Goal: Task Accomplishment & Management: Complete application form

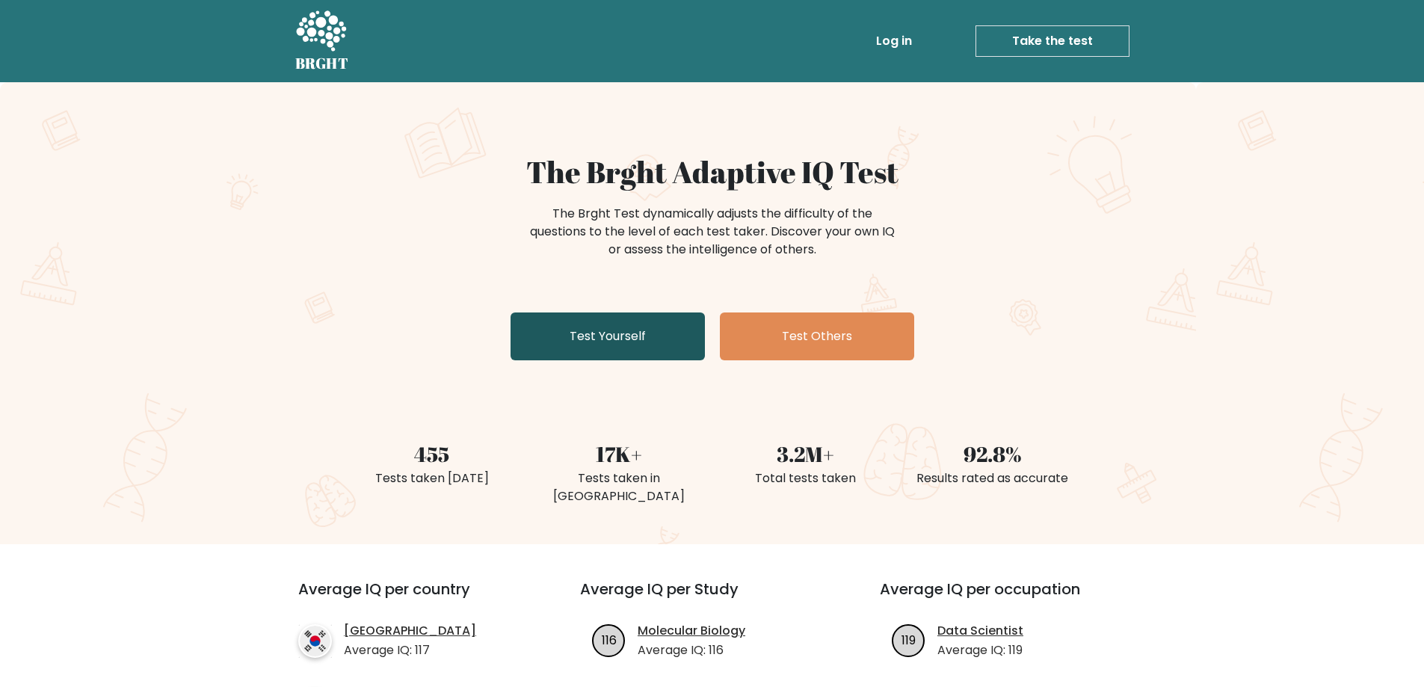
click at [643, 360] on link "Test Yourself" at bounding box center [607, 336] width 194 height 48
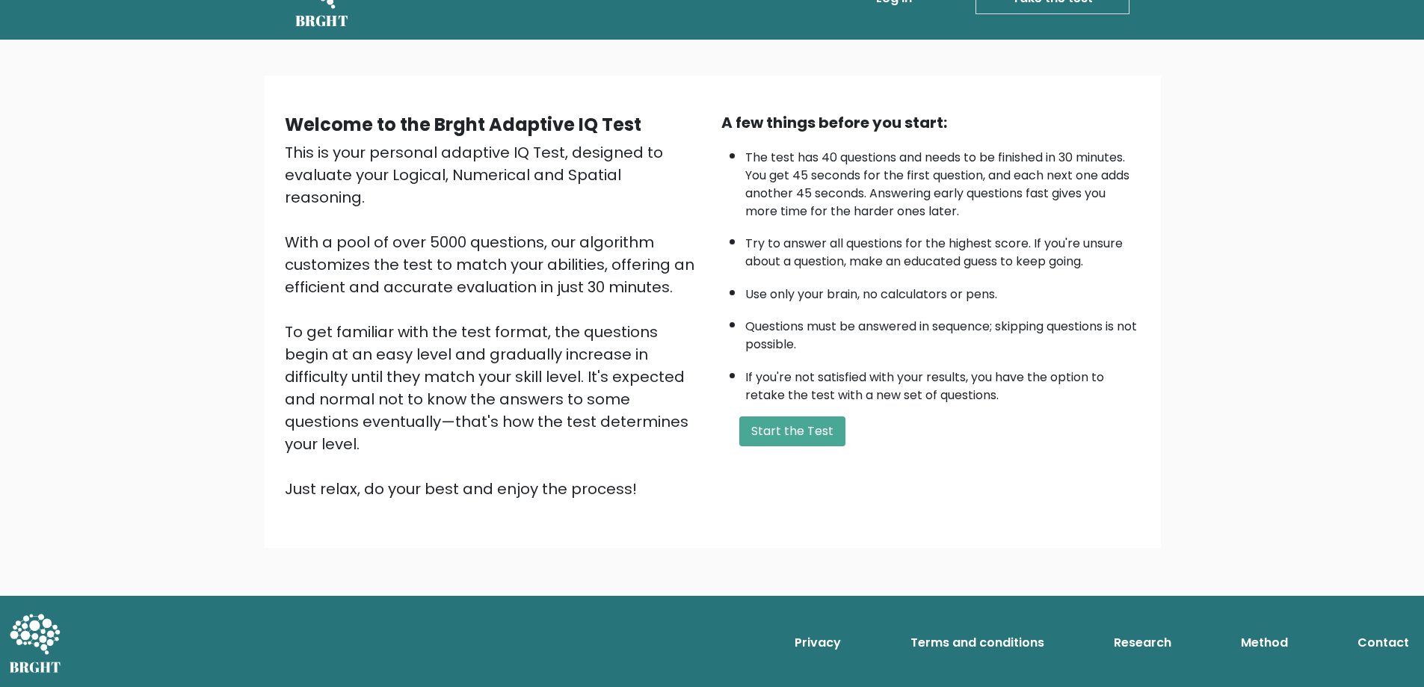
scroll to position [75, 0]
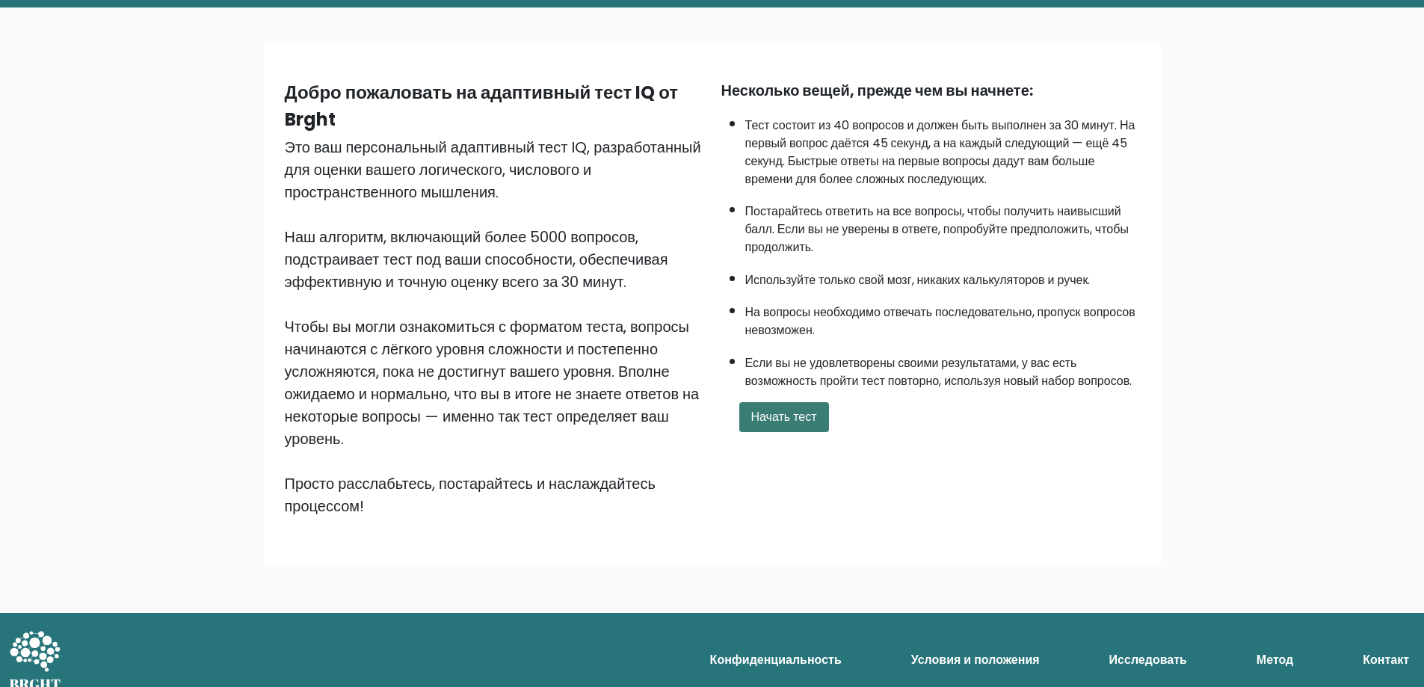
click at [817, 425] on font "Начать тест" at bounding box center [784, 416] width 66 height 17
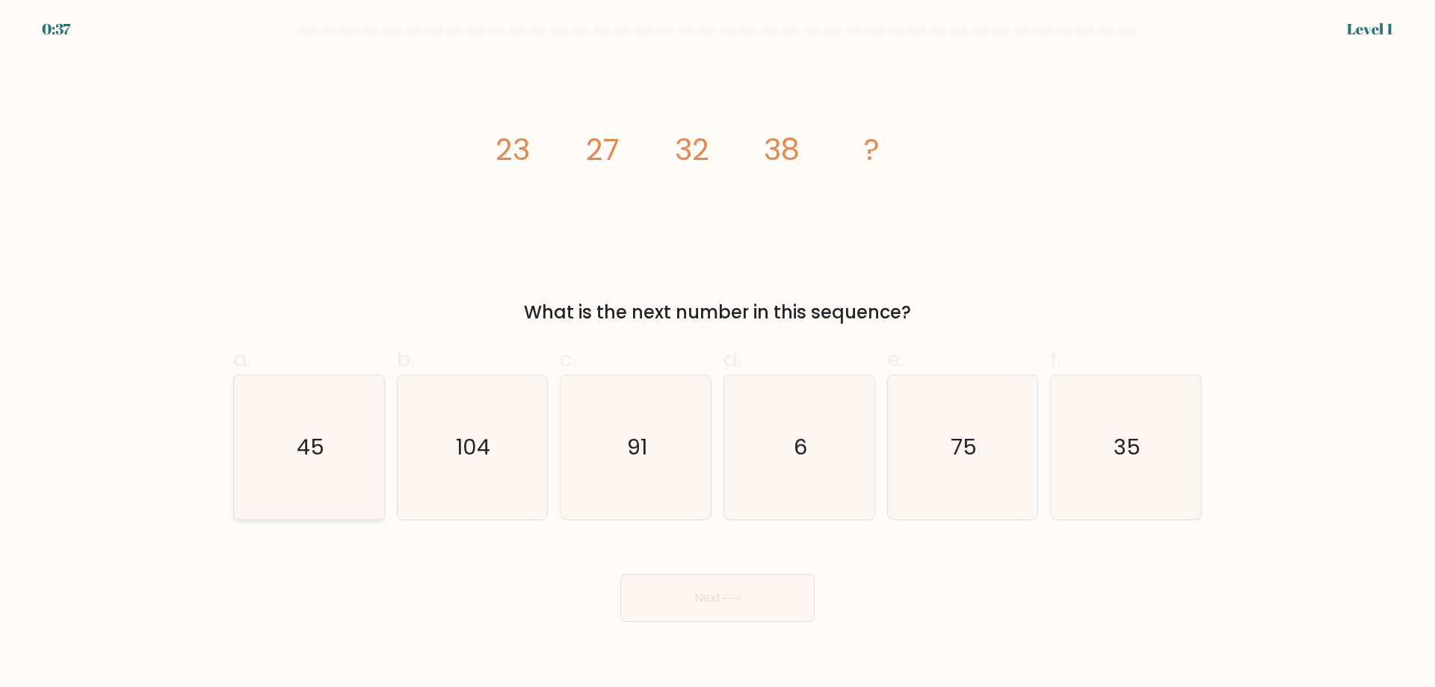
click at [303, 445] on icon "45" at bounding box center [309, 447] width 144 height 144
click at [718, 354] on input "a. 45" at bounding box center [718, 349] width 1 height 10
radio input "true"
click at [732, 602] on icon at bounding box center [731, 598] width 20 height 8
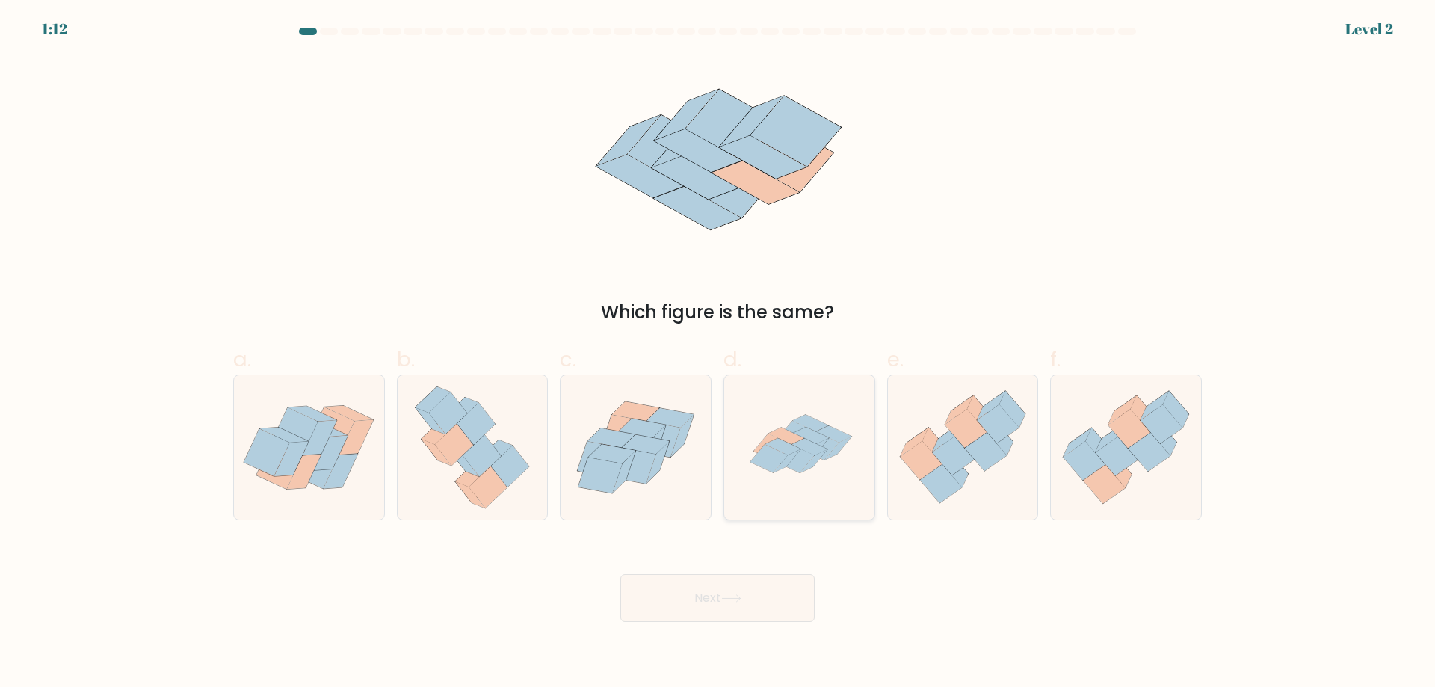
click at [809, 443] on icon at bounding box center [811, 435] width 36 height 16
click at [718, 354] on input "d." at bounding box center [718, 349] width 1 height 10
radio input "true"
click at [753, 622] on button "Next" at bounding box center [717, 598] width 194 height 48
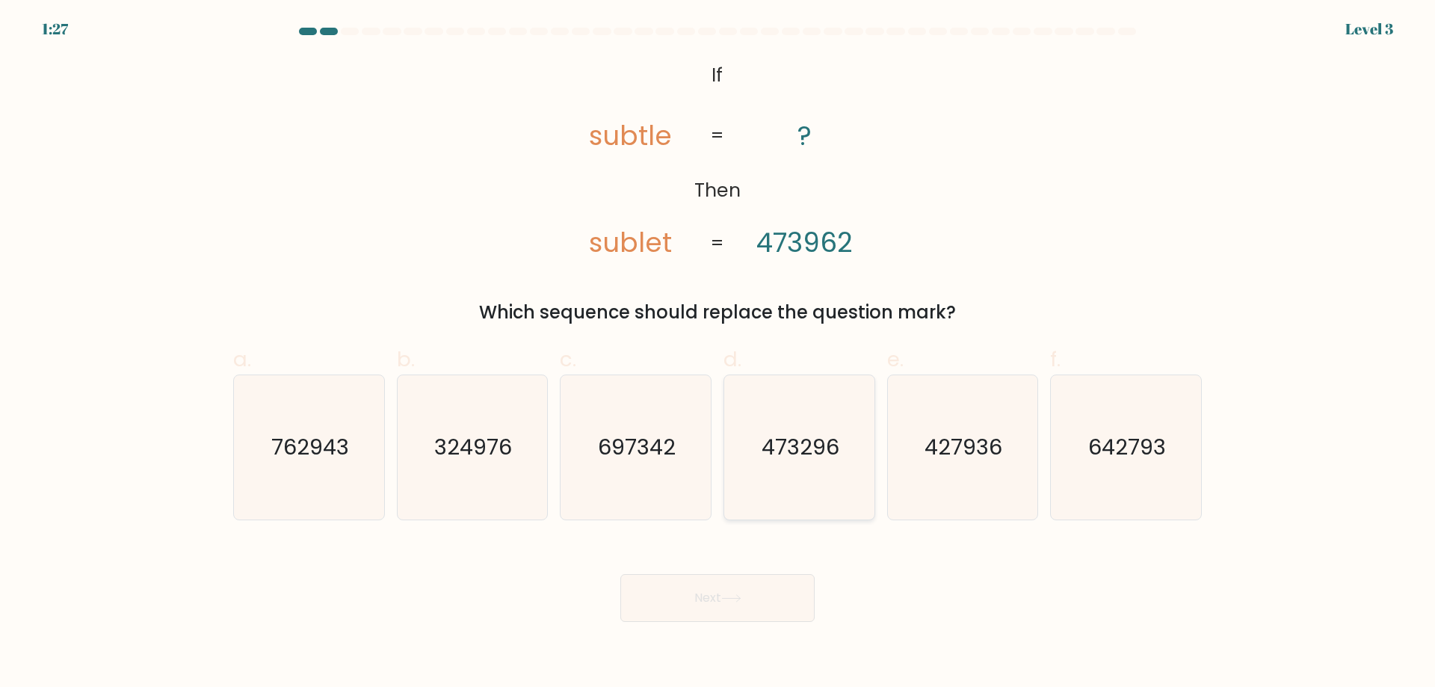
click at [804, 453] on text "473296" at bounding box center [801, 447] width 78 height 30
click at [718, 354] on input "d. 473296" at bounding box center [718, 349] width 1 height 10
radio input "true"
click at [697, 622] on button "Next" at bounding box center [717, 598] width 194 height 48
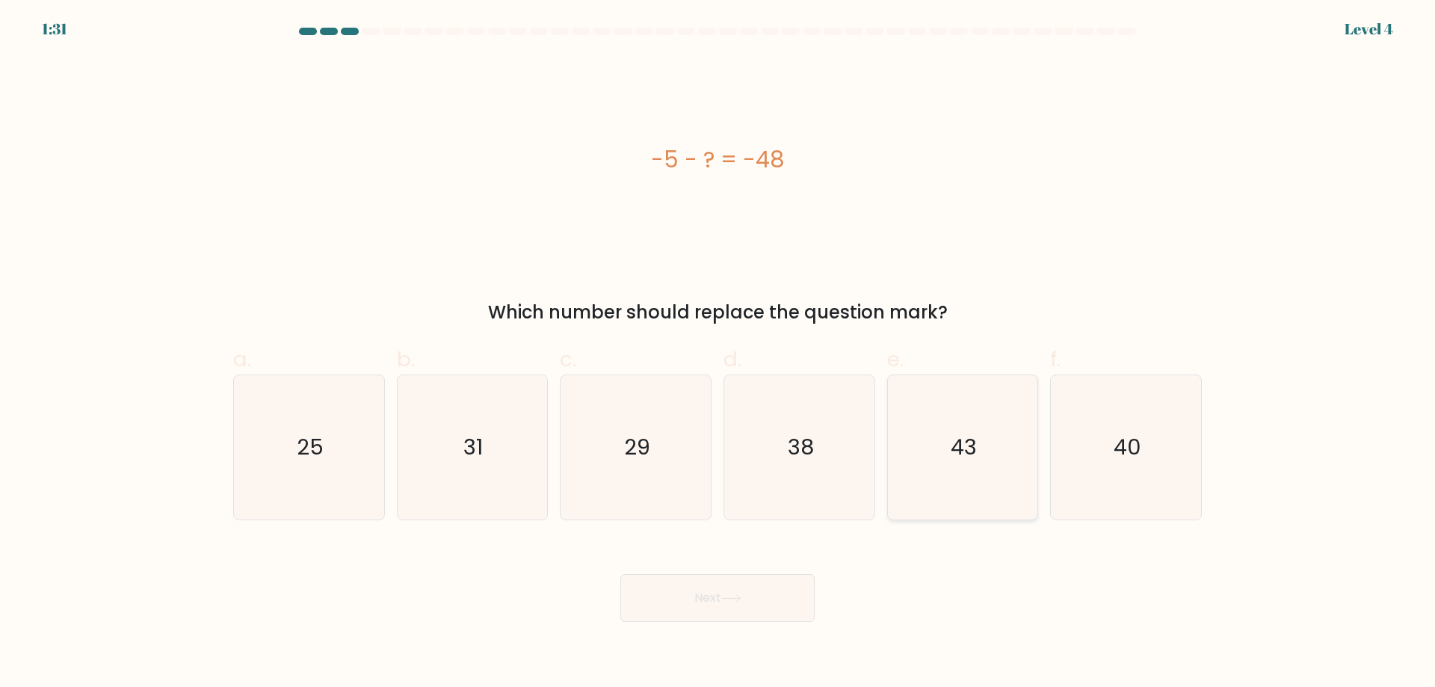
click at [972, 447] on text "43" at bounding box center [964, 447] width 26 height 30
click at [718, 354] on input "e. 43" at bounding box center [718, 349] width 1 height 10
radio input "true"
click at [757, 621] on button "Next" at bounding box center [717, 598] width 194 height 48
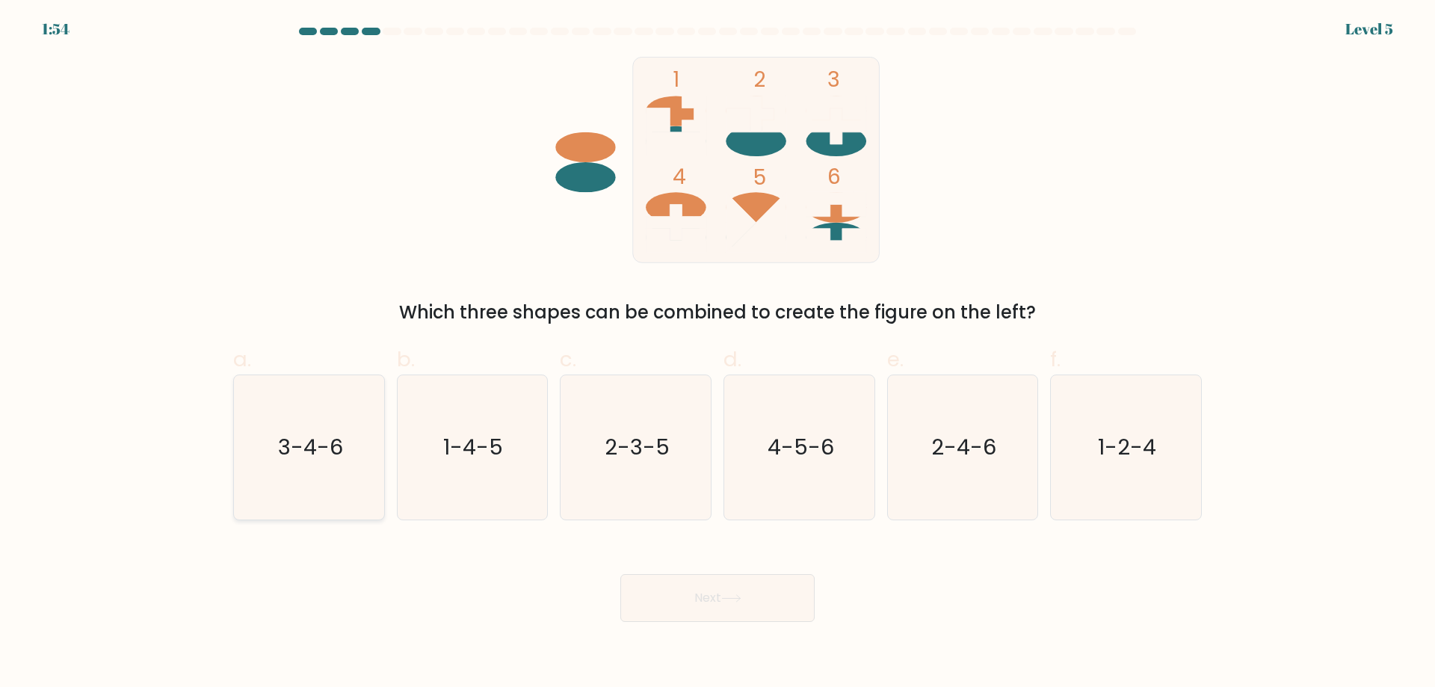
click at [327, 462] on text "3-4-6" at bounding box center [310, 447] width 65 height 30
click at [718, 354] on input "a. 3-4-6" at bounding box center [718, 349] width 1 height 10
radio input "true"
click at [696, 622] on button "Next" at bounding box center [717, 598] width 194 height 48
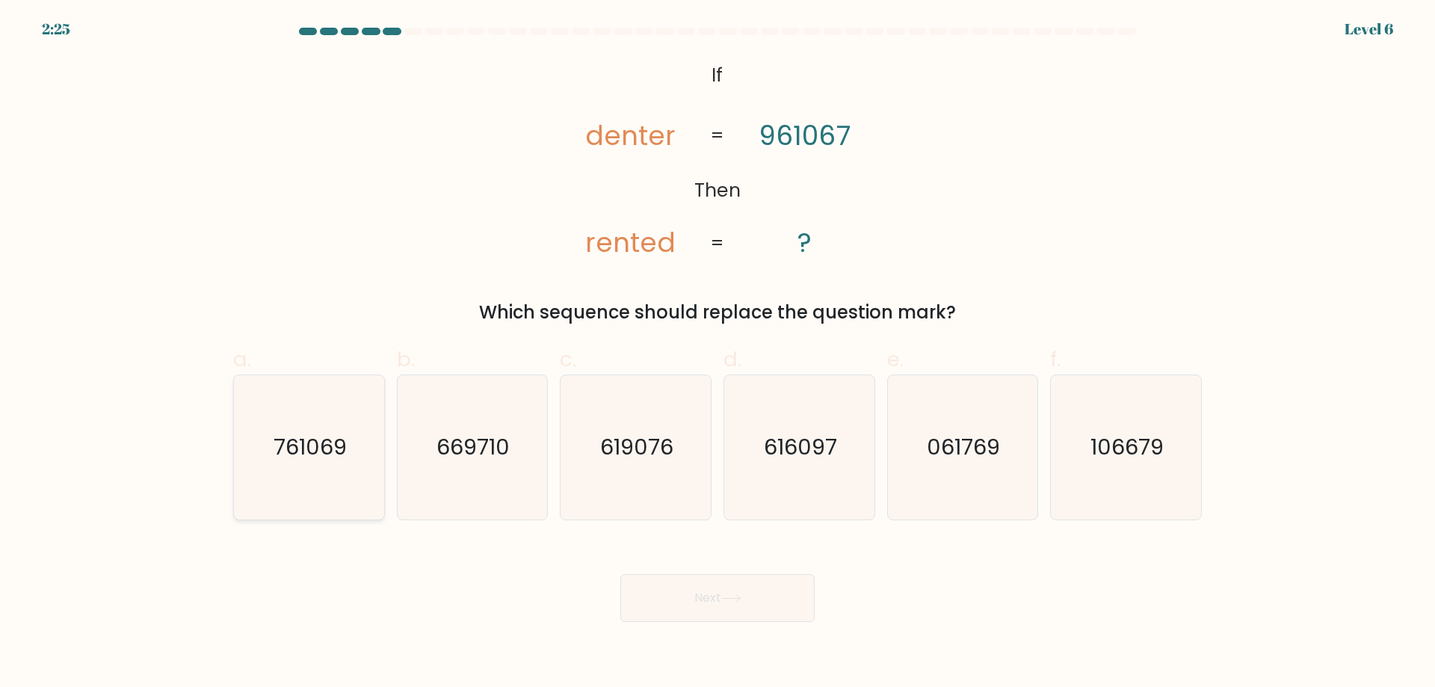
click at [298, 462] on text "761069" at bounding box center [310, 447] width 73 height 30
click at [718, 354] on input "a. 761069" at bounding box center [718, 349] width 1 height 10
radio input "true"
click at [717, 622] on button "Next" at bounding box center [717, 598] width 194 height 48
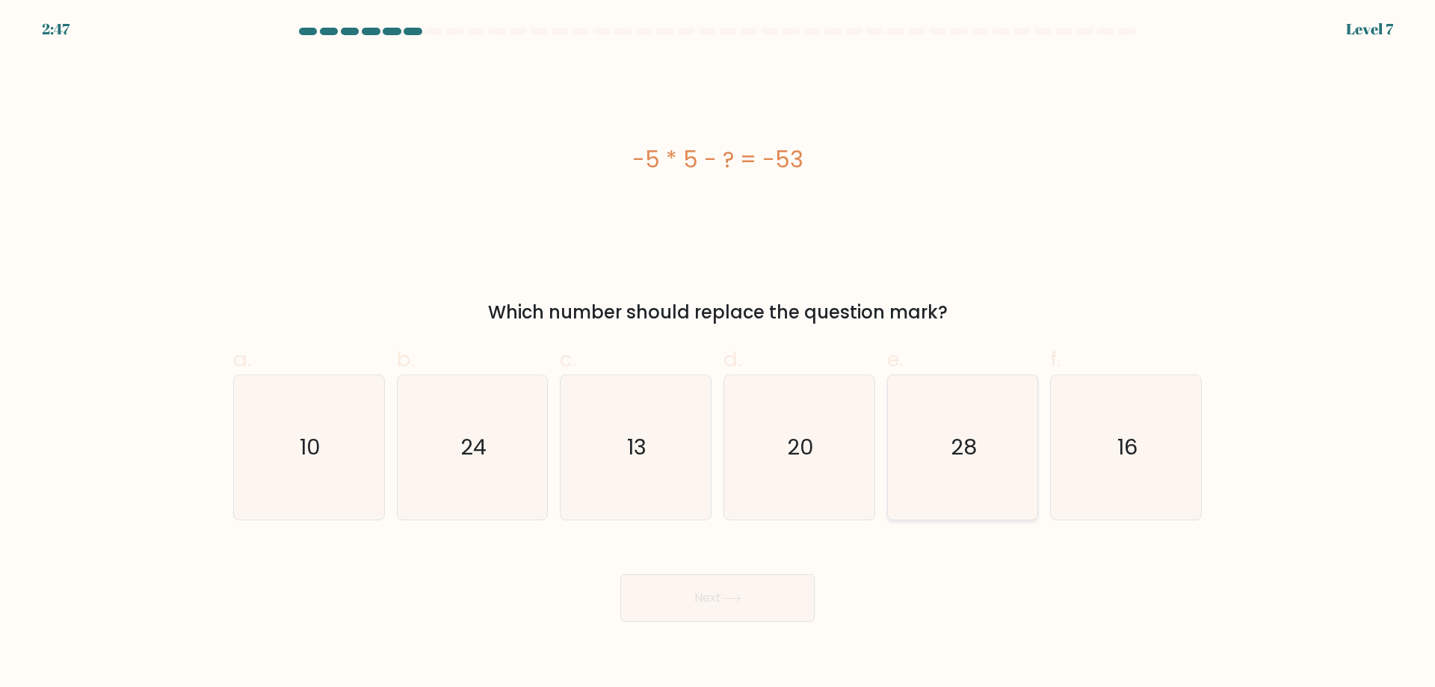
click at [953, 437] on icon "28" at bounding box center [962, 447] width 144 height 144
click at [718, 354] on input "e. 28" at bounding box center [718, 349] width 1 height 10
radio input "true"
click at [741, 622] on button "Next" at bounding box center [717, 598] width 194 height 48
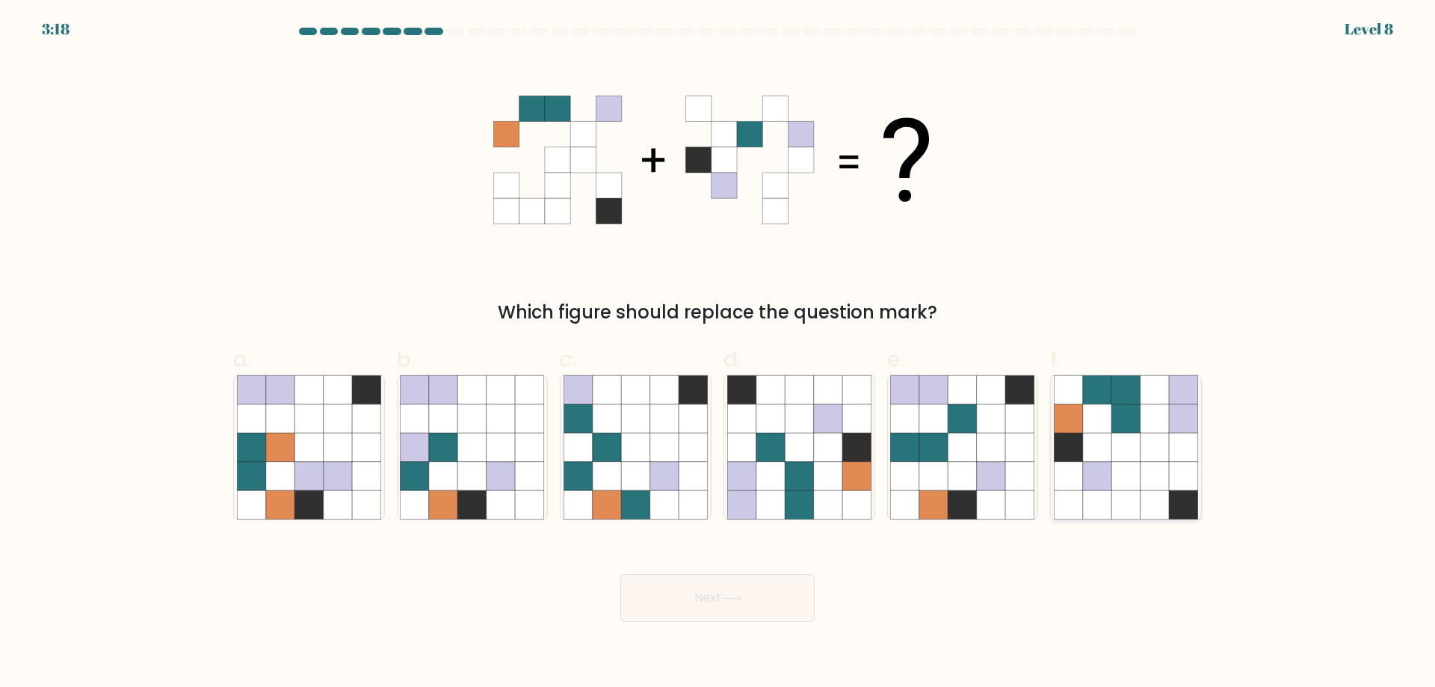
click at [1125, 485] on icon at bounding box center [1125, 476] width 28 height 28
click at [718, 354] on input "f." at bounding box center [718, 349] width 1 height 10
radio input "true"
click at [684, 622] on button "Next" at bounding box center [717, 598] width 194 height 48
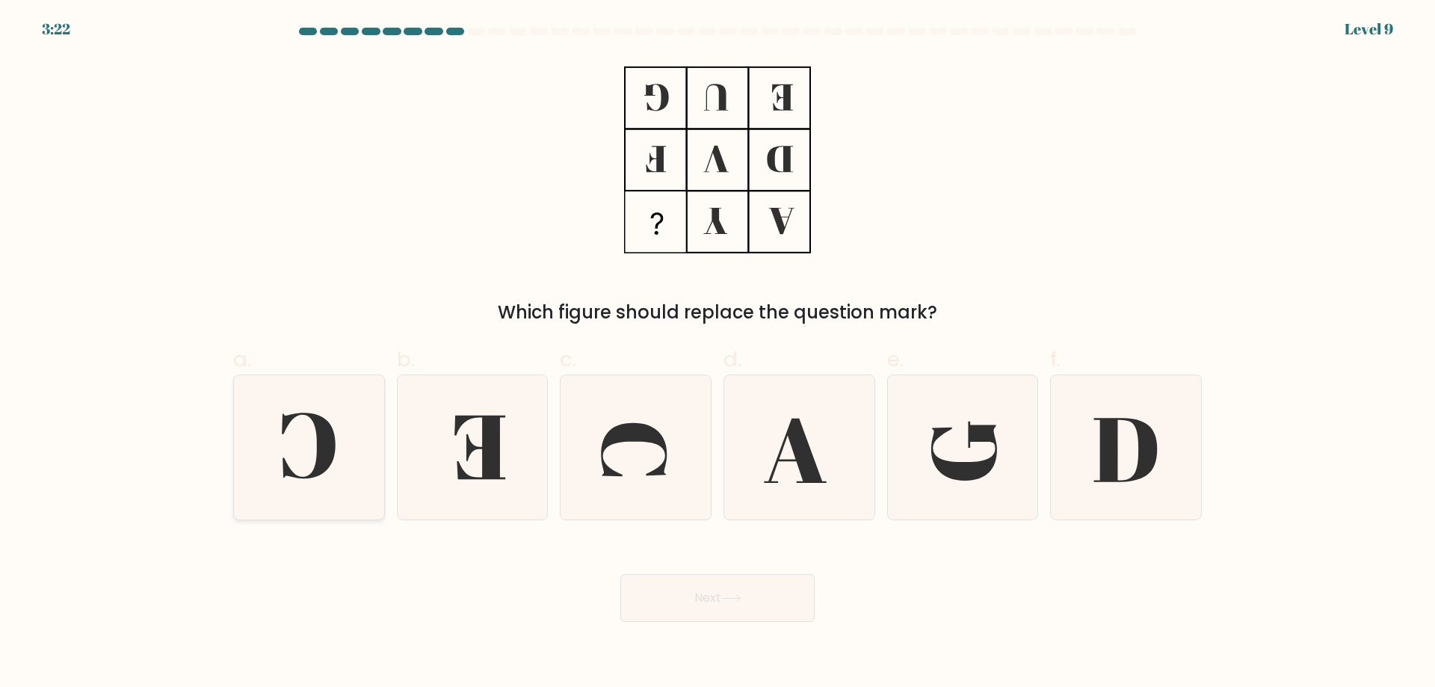
click at [331, 466] on icon at bounding box center [309, 446] width 54 height 66
click at [718, 354] on input "a." at bounding box center [718, 349] width 1 height 10
radio input "true"
click at [729, 622] on button "Next" at bounding box center [717, 598] width 194 height 48
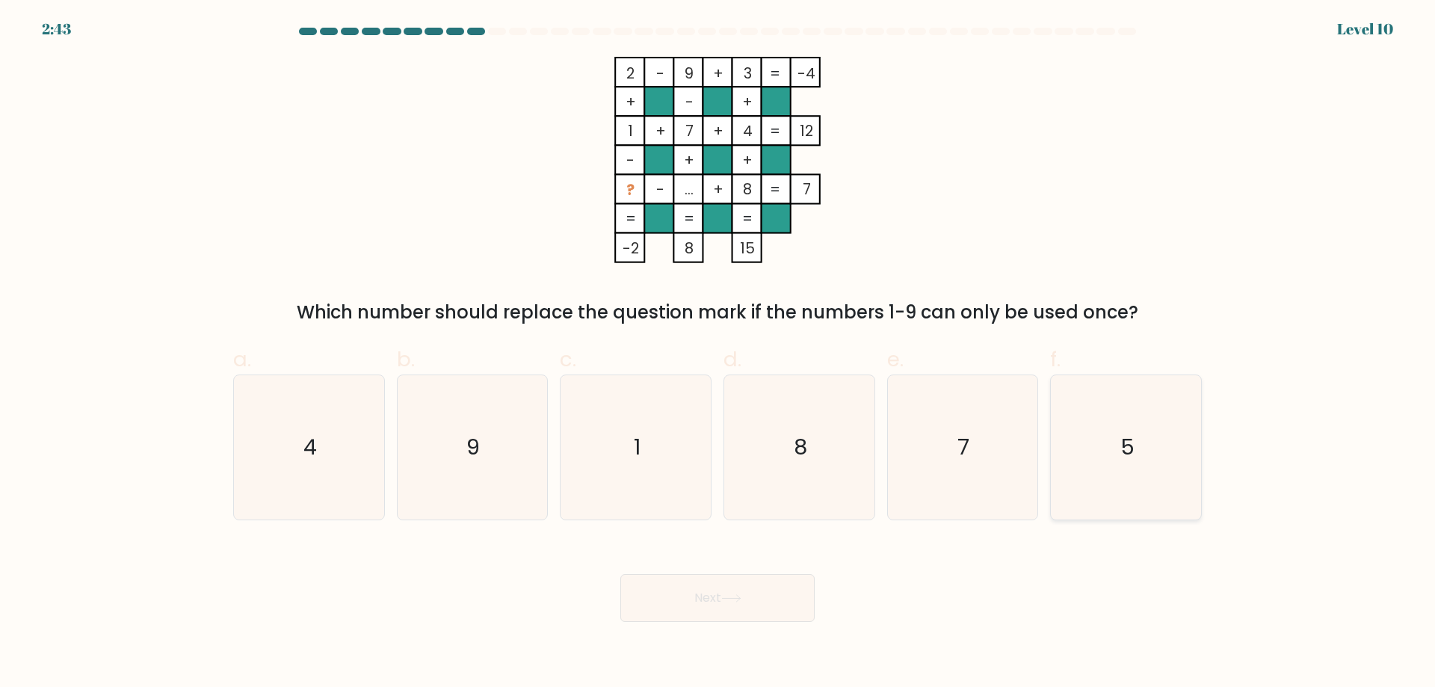
click at [1134, 478] on icon "5" at bounding box center [1126, 447] width 144 height 144
click at [718, 354] on input "f. 5" at bounding box center [718, 349] width 1 height 10
radio input "true"
click at [741, 602] on icon at bounding box center [731, 598] width 20 height 8
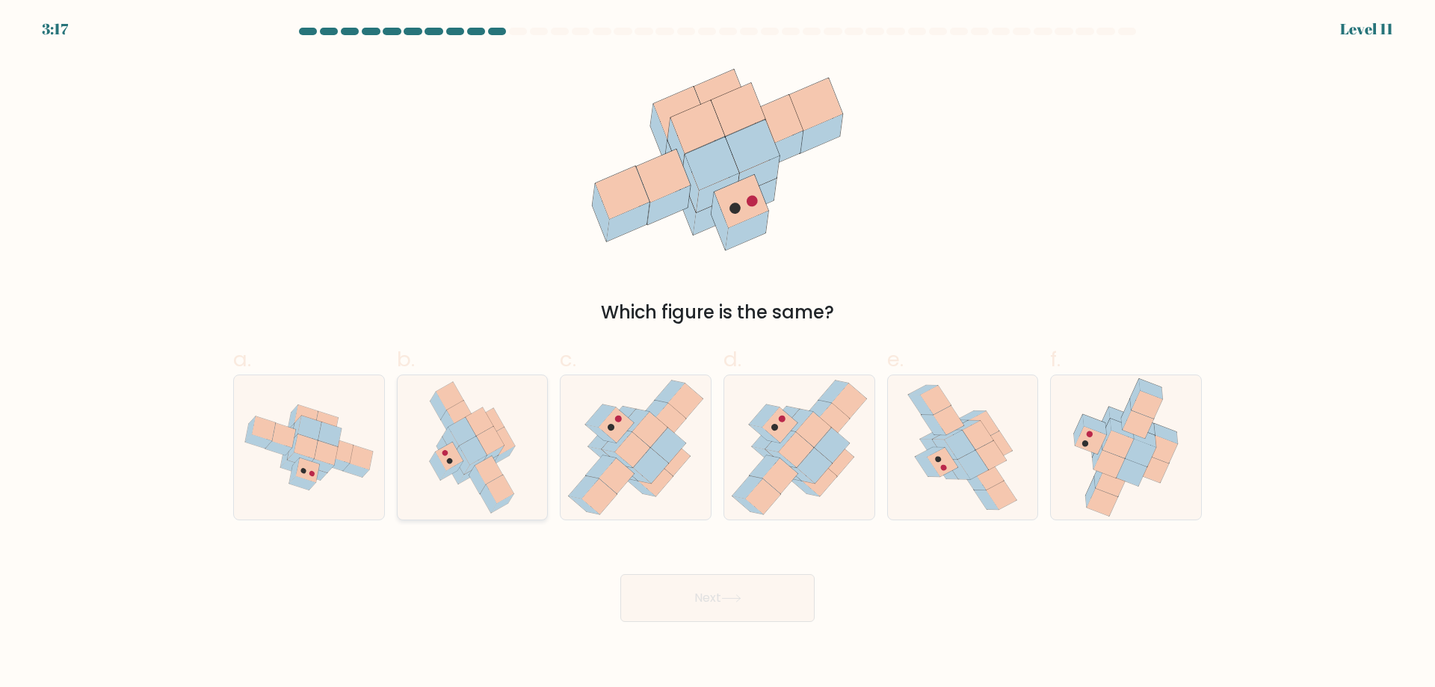
click at [499, 447] on icon at bounding box center [501, 441] width 28 height 28
click at [718, 354] on input "b." at bounding box center [718, 349] width 1 height 10
radio input "true"
click at [958, 460] on icon at bounding box center [960, 445] width 31 height 29
click at [718, 354] on input "e." at bounding box center [718, 349] width 1 height 10
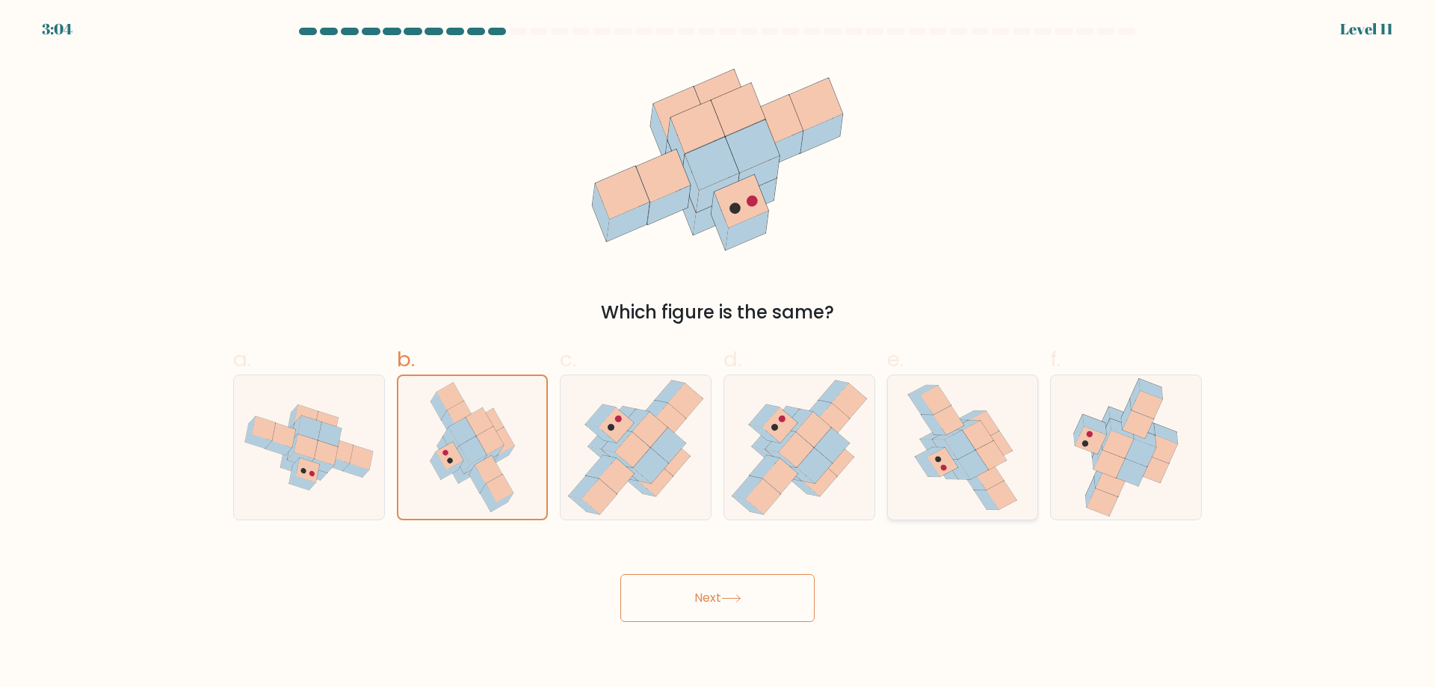
radio input "true"
click at [735, 619] on button "Next" at bounding box center [717, 598] width 194 height 48
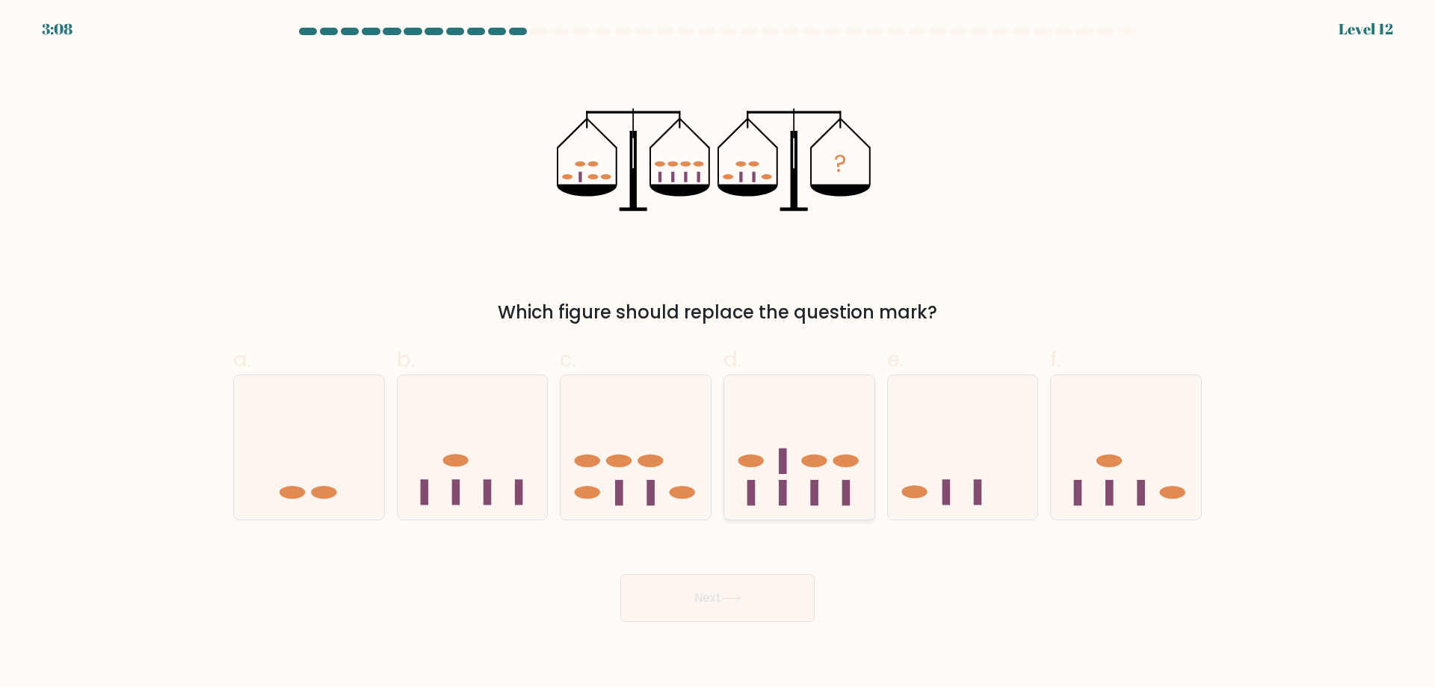
click at [818, 447] on icon at bounding box center [799, 447] width 150 height 124
click at [718, 354] on input "d." at bounding box center [718, 349] width 1 height 10
radio input "true"
click at [732, 602] on icon at bounding box center [731, 598] width 20 height 8
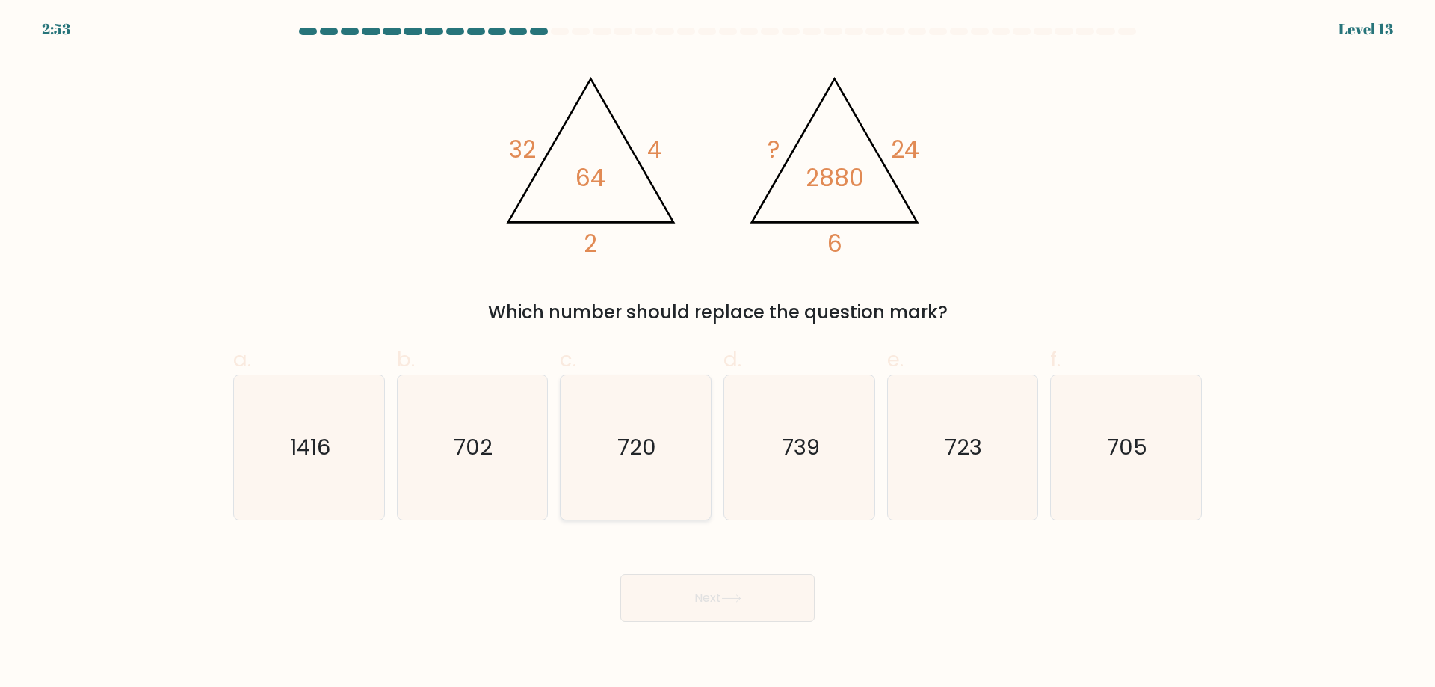
drag, startPoint x: 635, startPoint y: 452, endPoint x: 632, endPoint y: 459, distance: 7.7
click at [634, 453] on text "720" at bounding box center [637, 447] width 39 height 30
click at [718, 354] on input "c. 720" at bounding box center [718, 349] width 1 height 10
radio input "true"
click at [741, 602] on icon at bounding box center [731, 598] width 20 height 8
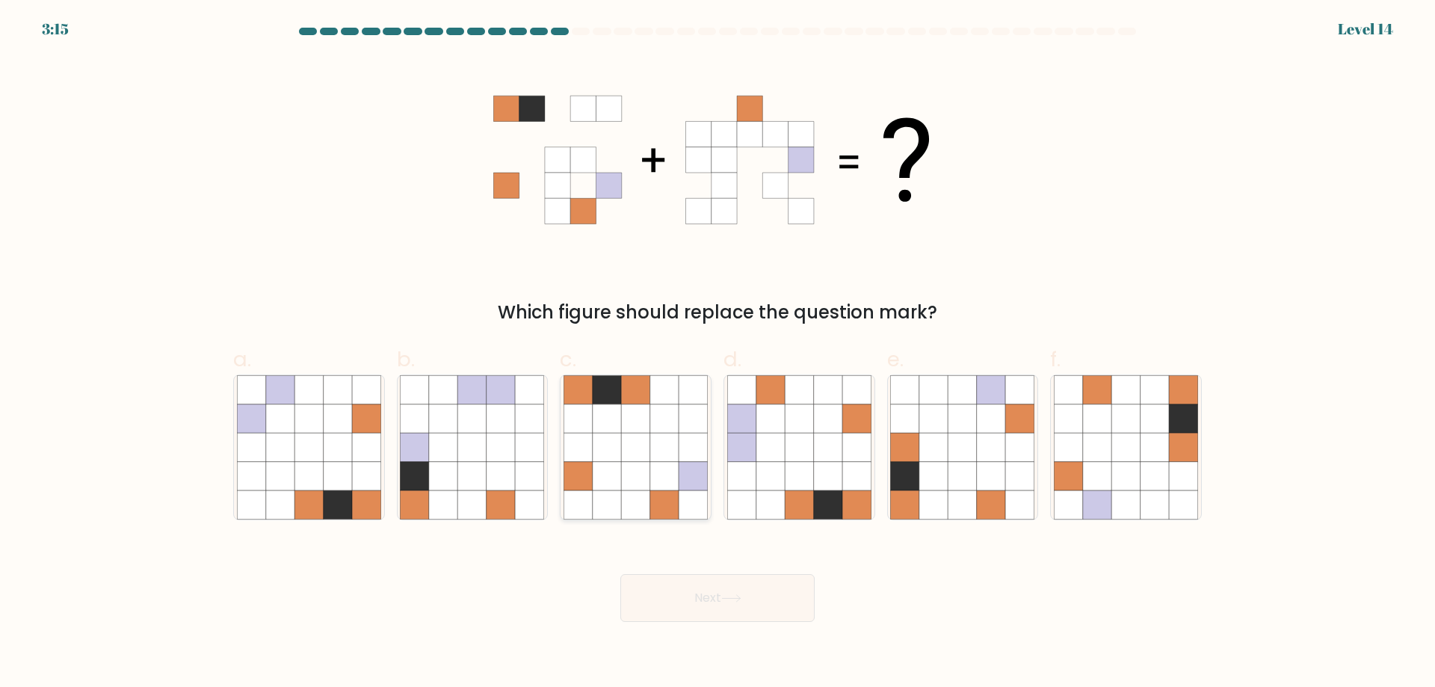
click at [605, 490] on icon at bounding box center [607, 476] width 28 height 28
click at [718, 354] on input "c." at bounding box center [718, 349] width 1 height 10
radio input "true"
click at [841, 461] on icon at bounding box center [828, 447] width 28 height 28
click at [718, 354] on input "d." at bounding box center [718, 349] width 1 height 10
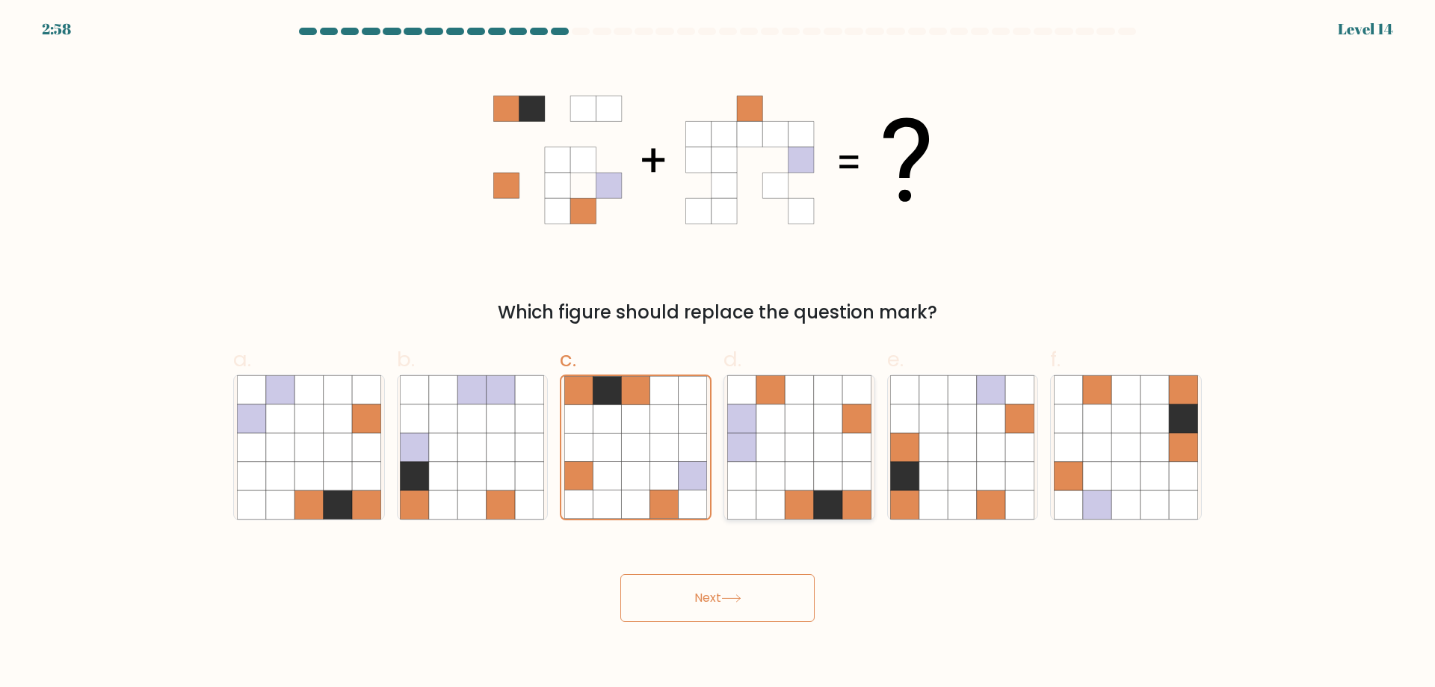
radio input "true"
click at [809, 461] on icon at bounding box center [799, 447] width 28 height 28
click at [718, 354] on input "d." at bounding box center [718, 349] width 1 height 10
click at [750, 622] on button "Next" at bounding box center [717, 598] width 194 height 48
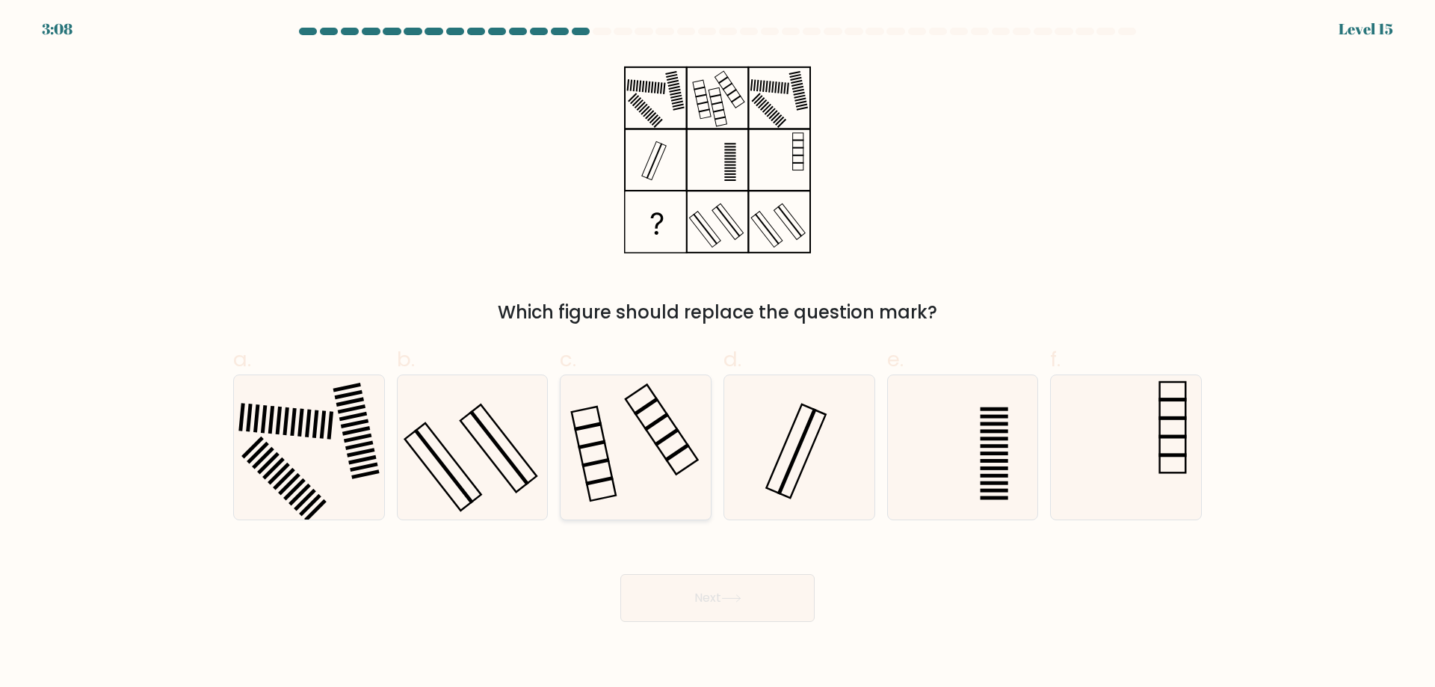
click at [657, 445] on icon at bounding box center [636, 447] width 144 height 144
click at [718, 354] on input "c." at bounding box center [718, 349] width 1 height 10
radio input "true"
click at [703, 620] on button "Next" at bounding box center [717, 598] width 194 height 48
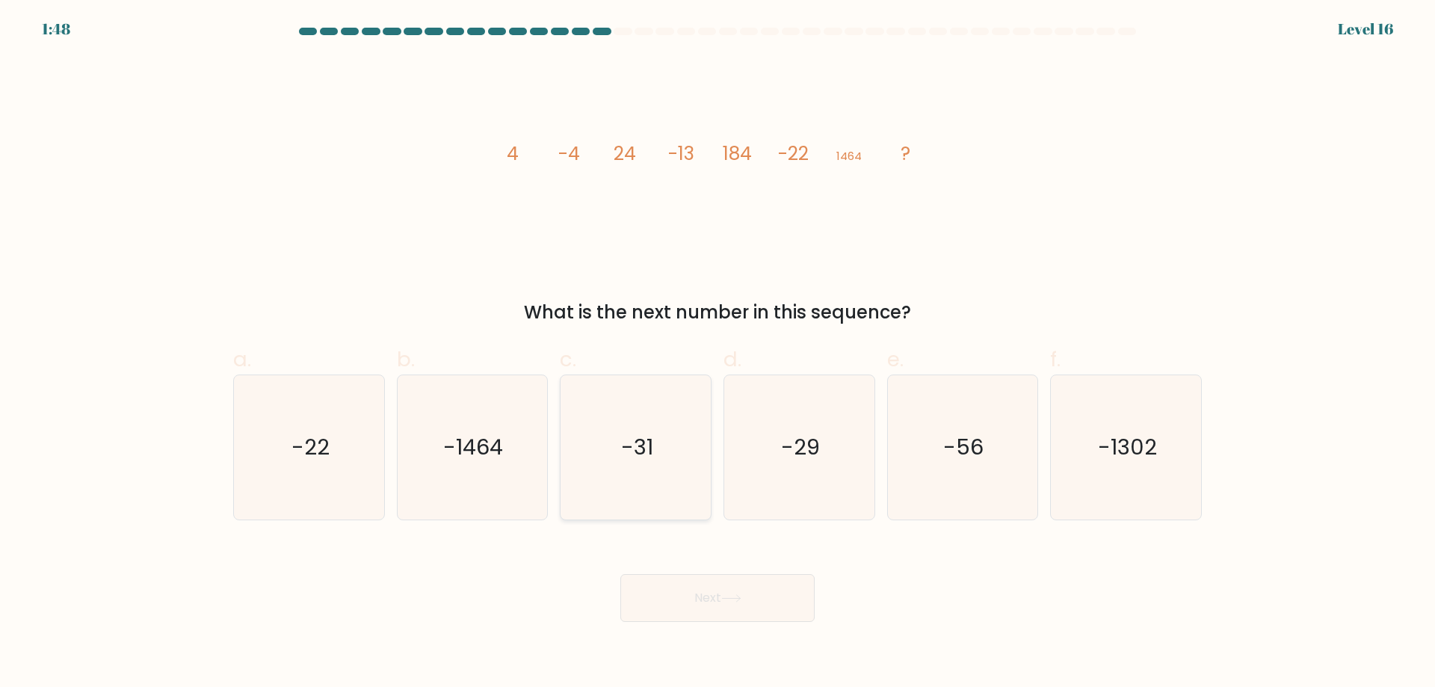
click at [677, 471] on icon "-31" at bounding box center [636, 447] width 144 height 144
click at [718, 354] on input "c. -31" at bounding box center [718, 349] width 1 height 10
radio input "true"
click at [735, 622] on button "Next" at bounding box center [717, 598] width 194 height 48
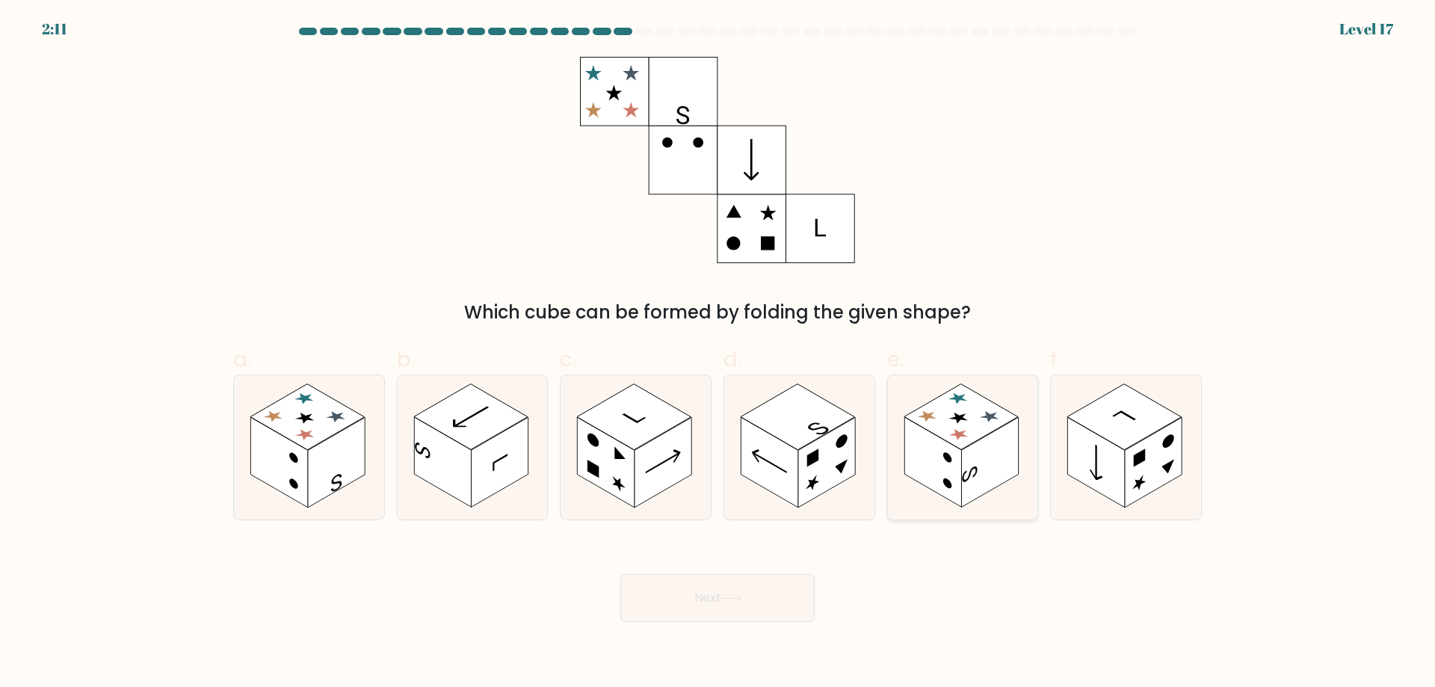
click at [973, 450] on rect at bounding box center [961, 417] width 114 height 66
click at [718, 354] on input "e." at bounding box center [718, 349] width 1 height 10
radio input "true"
click at [709, 622] on button "Next" at bounding box center [717, 598] width 194 height 48
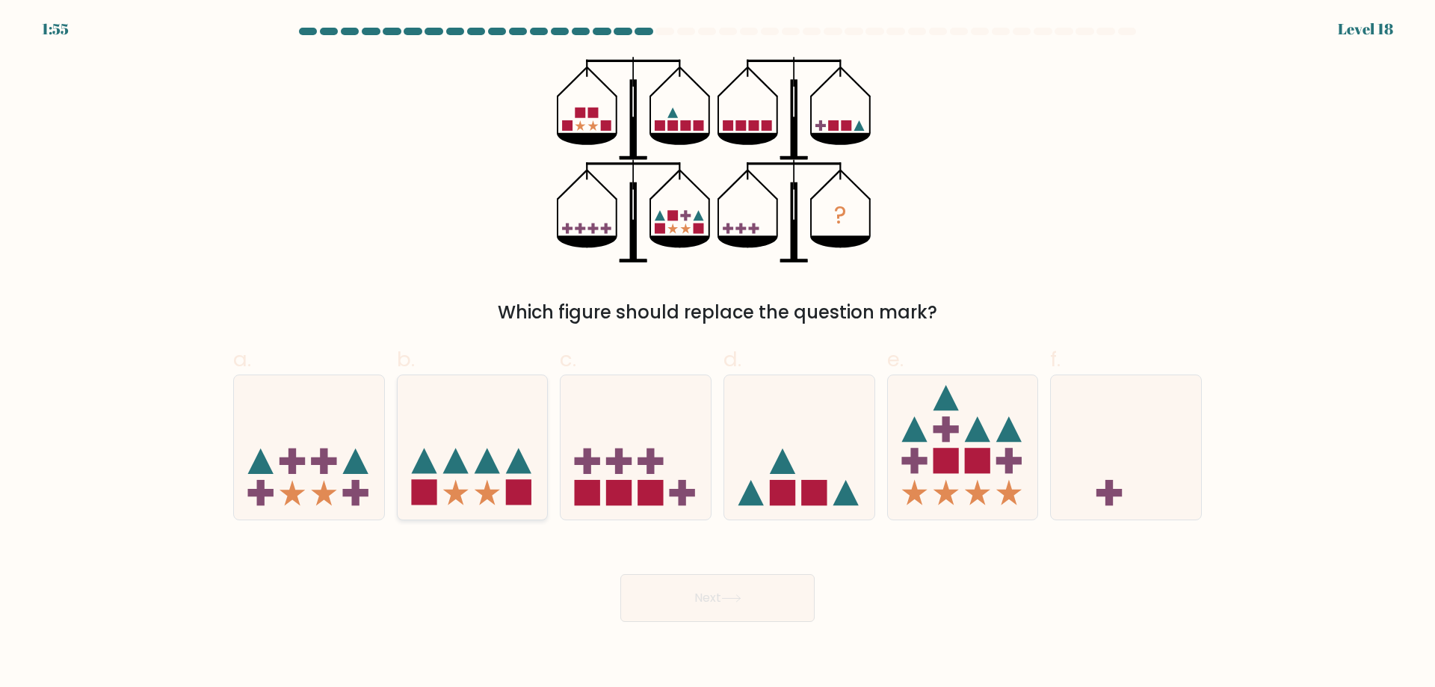
click at [448, 455] on icon at bounding box center [473, 447] width 150 height 124
click at [718, 354] on input "b." at bounding box center [718, 349] width 1 height 10
radio input "true"
click at [698, 622] on button "Next" at bounding box center [717, 598] width 194 height 48
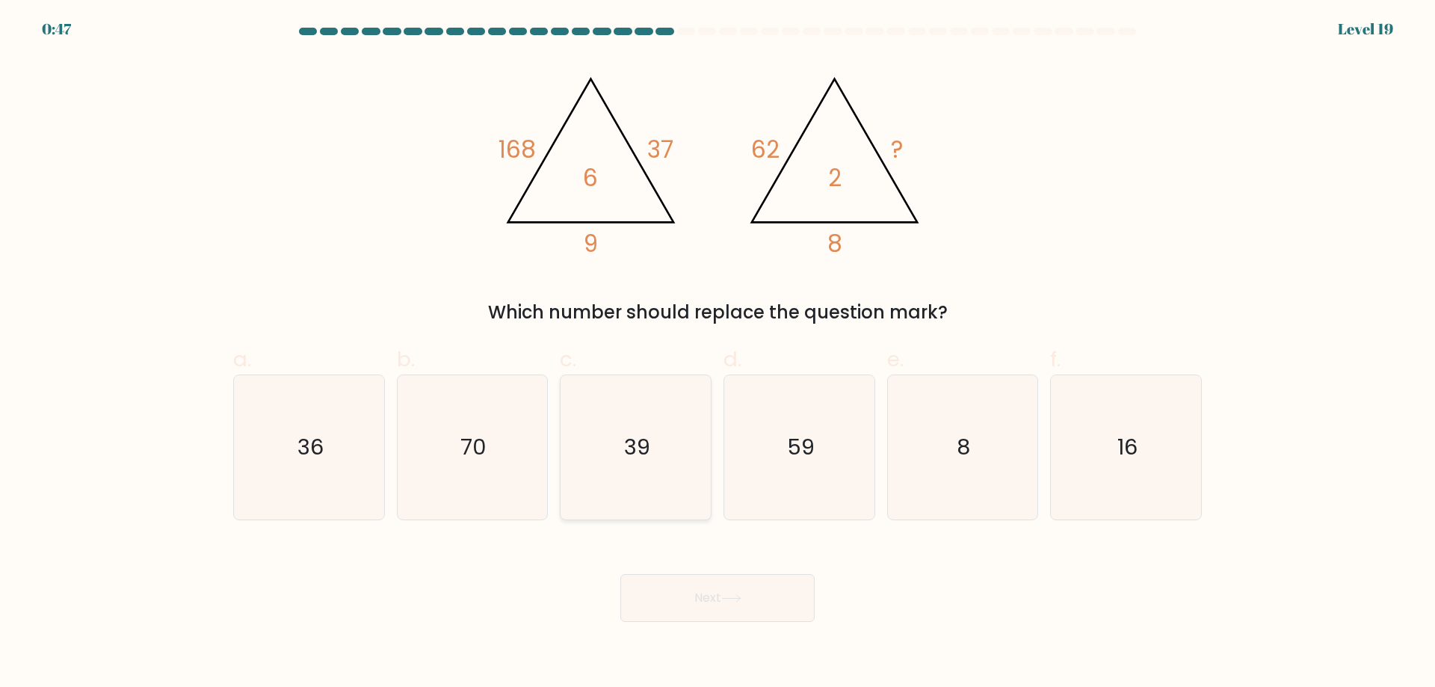
click at [652, 463] on icon "39" at bounding box center [636, 447] width 144 height 144
click at [718, 354] on input "c. 39" at bounding box center [718, 349] width 1 height 10
radio input "true"
click at [709, 622] on button "Next" at bounding box center [717, 598] width 194 height 48
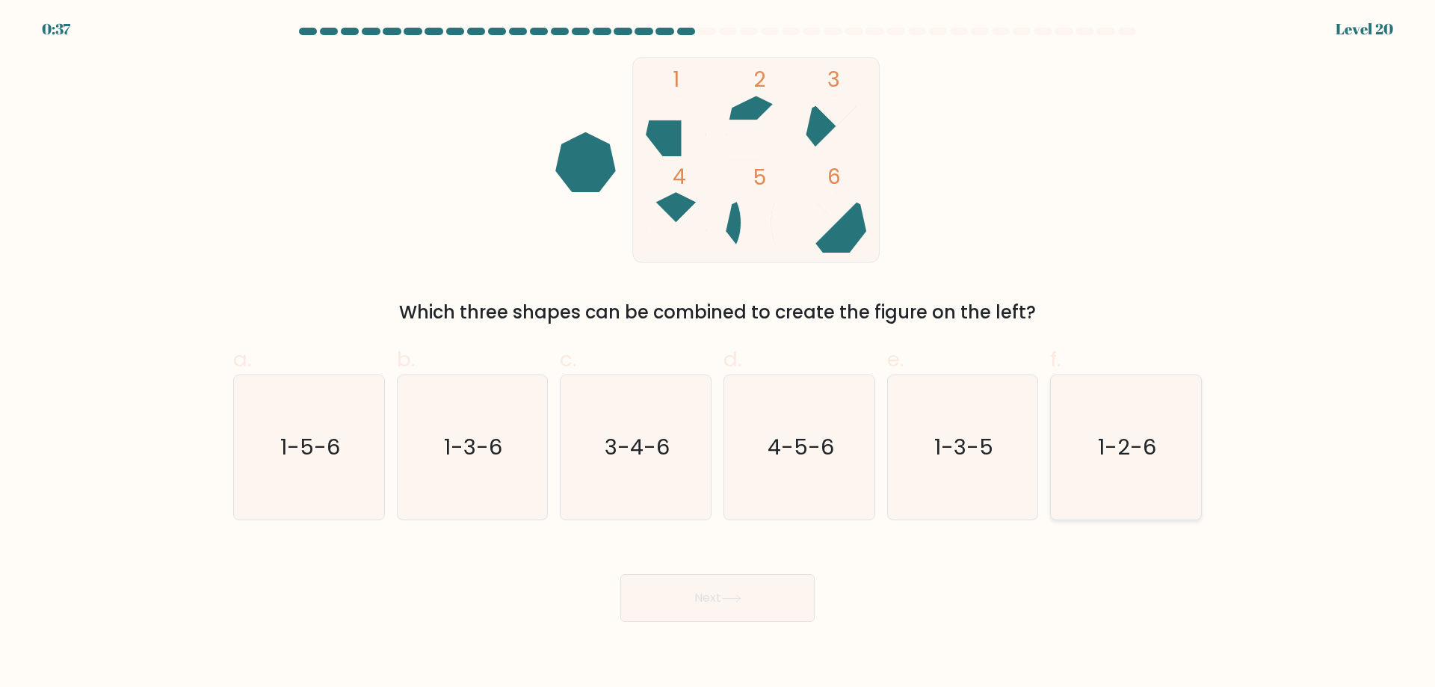
click at [1156, 489] on icon "1-2-6" at bounding box center [1126, 447] width 144 height 144
click at [718, 354] on input "f. 1-2-6" at bounding box center [718, 349] width 1 height 10
radio input "true"
click at [667, 462] on text "3-4-6" at bounding box center [637, 447] width 65 height 30
click at [718, 354] on input "c. 3-4-6" at bounding box center [718, 349] width 1 height 10
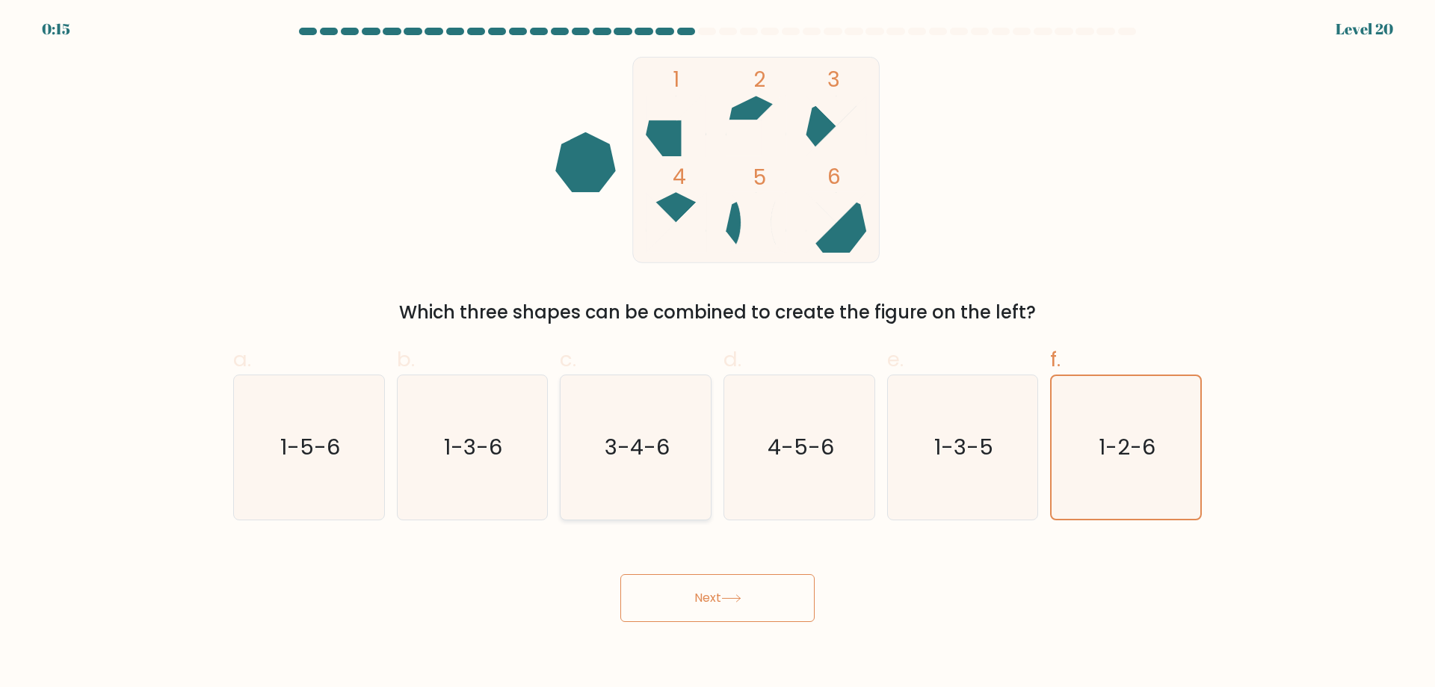
radio input "true"
click at [698, 622] on button "Next" at bounding box center [717, 598] width 194 height 48
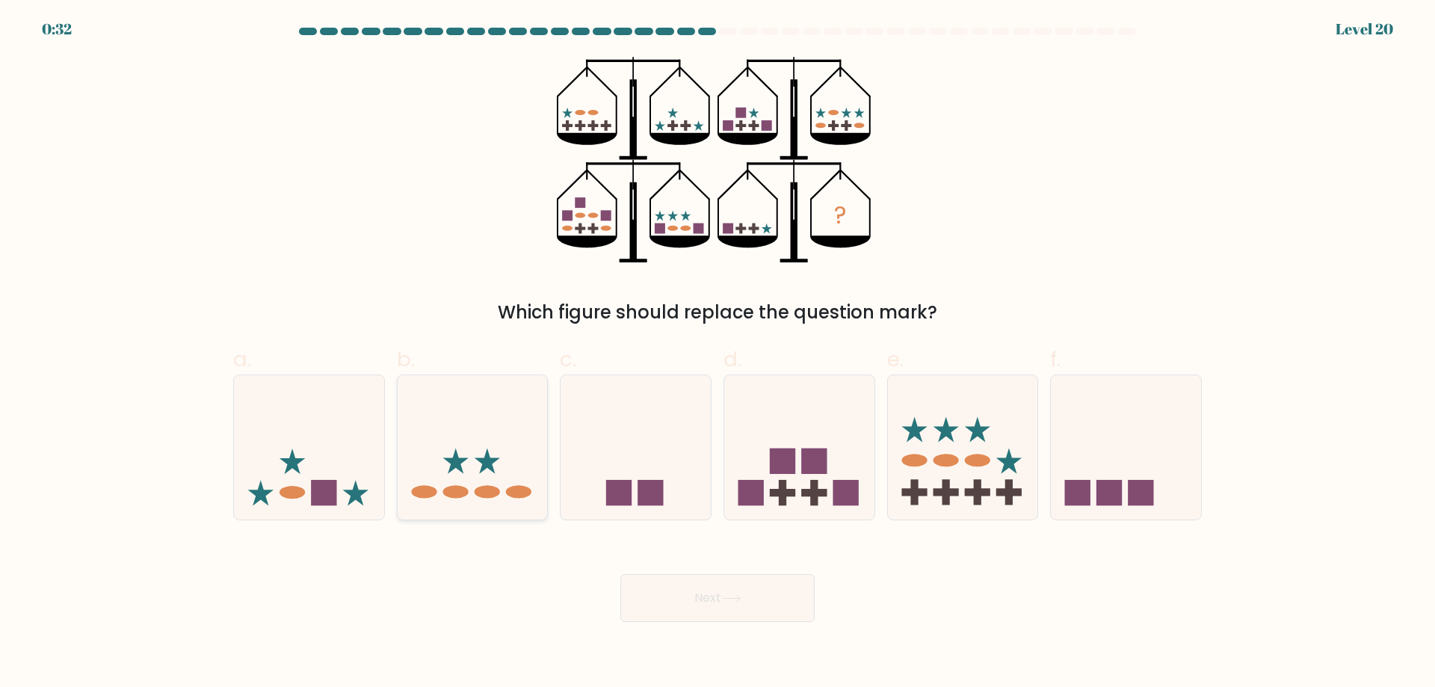
click at [498, 490] on icon at bounding box center [473, 447] width 150 height 124
click at [718, 354] on input "b." at bounding box center [718, 349] width 1 height 10
radio input "true"
click at [332, 453] on icon at bounding box center [309, 447] width 150 height 124
click at [718, 354] on input "a." at bounding box center [718, 349] width 1 height 10
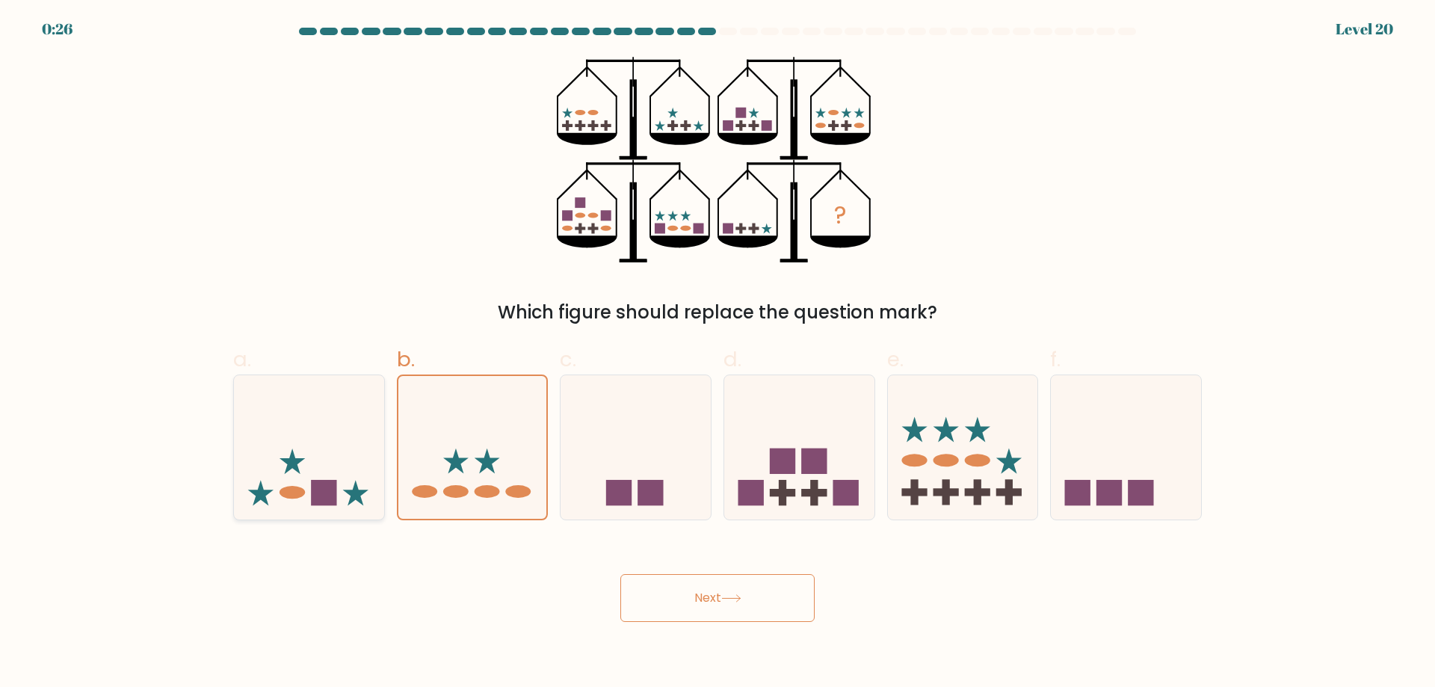
radio input "true"
drag, startPoint x: 777, startPoint y: 626, endPoint x: 768, endPoint y: 640, distance: 16.2
click at [776, 622] on button "Next" at bounding box center [717, 598] width 194 height 48
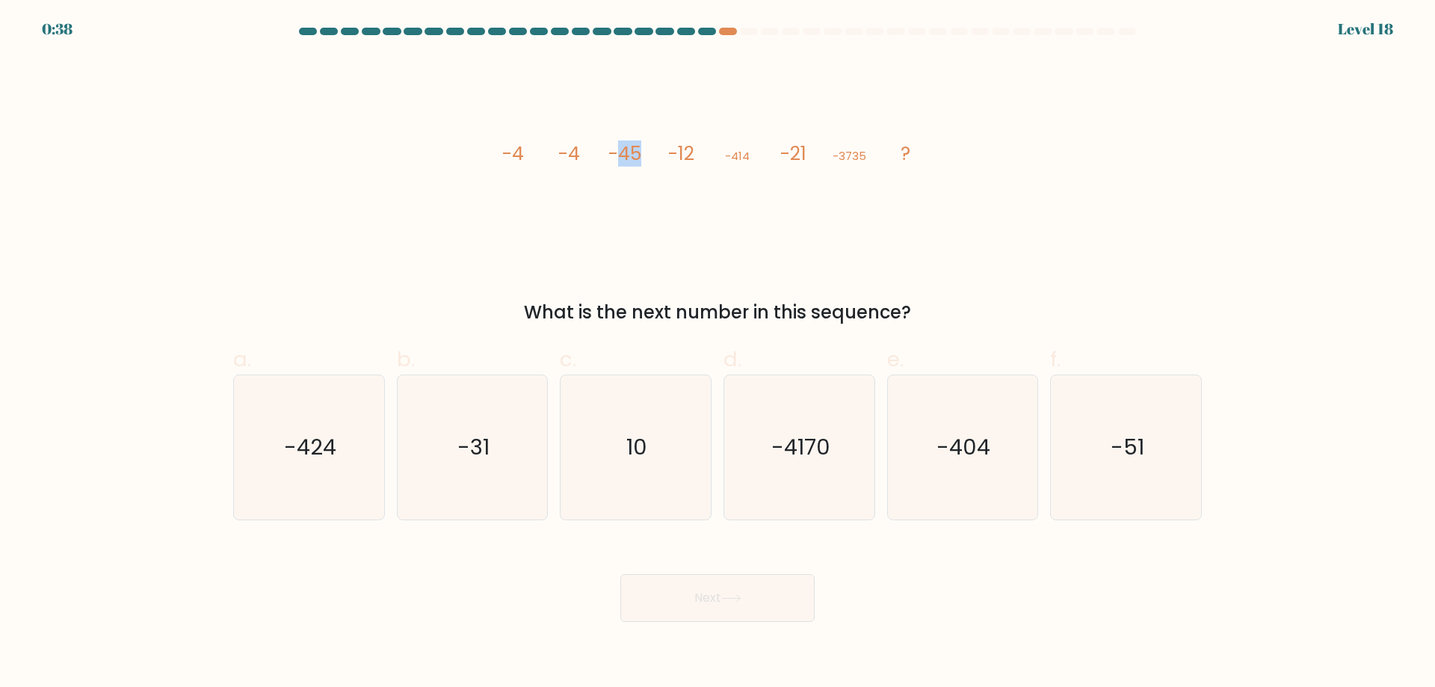
drag, startPoint x: 619, startPoint y: 154, endPoint x: 643, endPoint y: 155, distance: 24.0
click at [643, 155] on icon "image/svg+xml -4 -4 -45 -12 -414 -21 -3735 ?" at bounding box center [717, 160] width 448 height 206
drag, startPoint x: 734, startPoint y: 157, endPoint x: 753, endPoint y: 155, distance: 19.6
click at [753, 155] on icon "image/svg+xml -4 -4 -45 -12 -414 -21 -3735 ?" at bounding box center [717, 160] width 448 height 206
drag, startPoint x: 842, startPoint y: 155, endPoint x: 858, endPoint y: 152, distance: 16.1
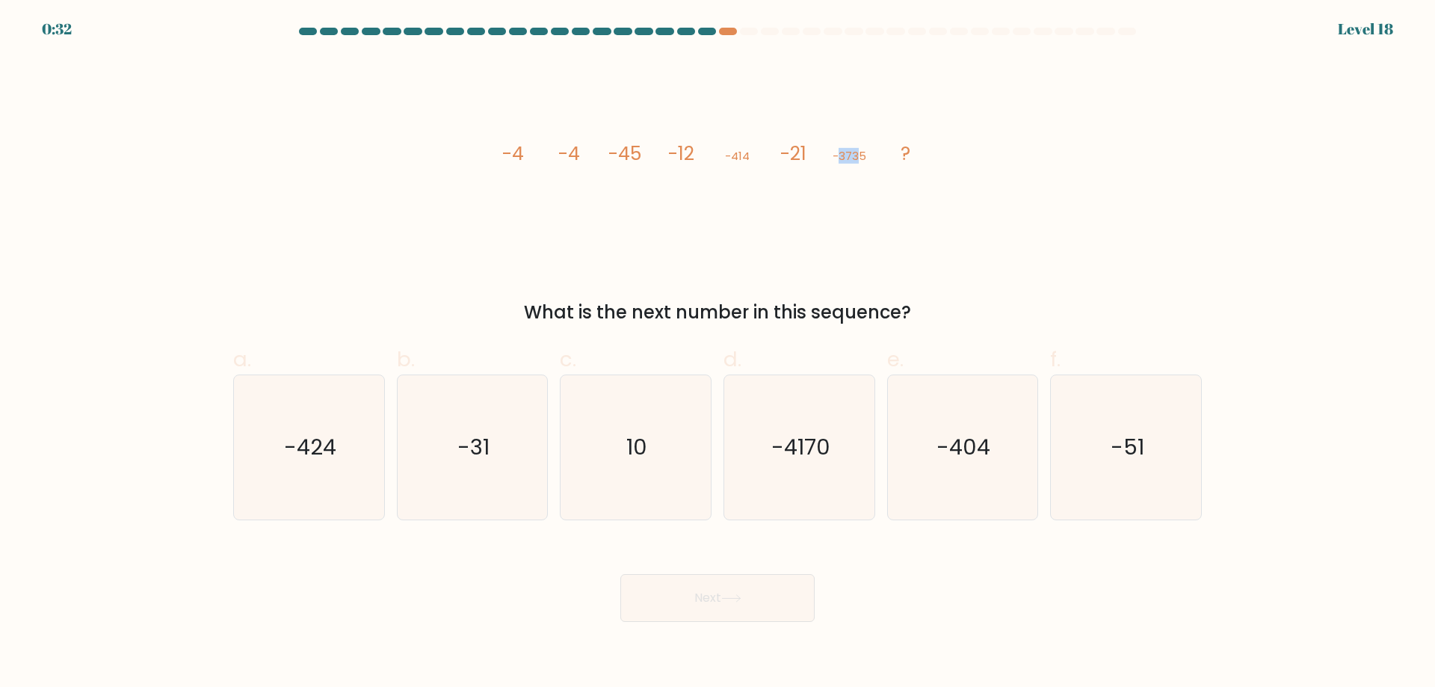
click at [858, 152] on tspan "-3735" at bounding box center [850, 156] width 34 height 16
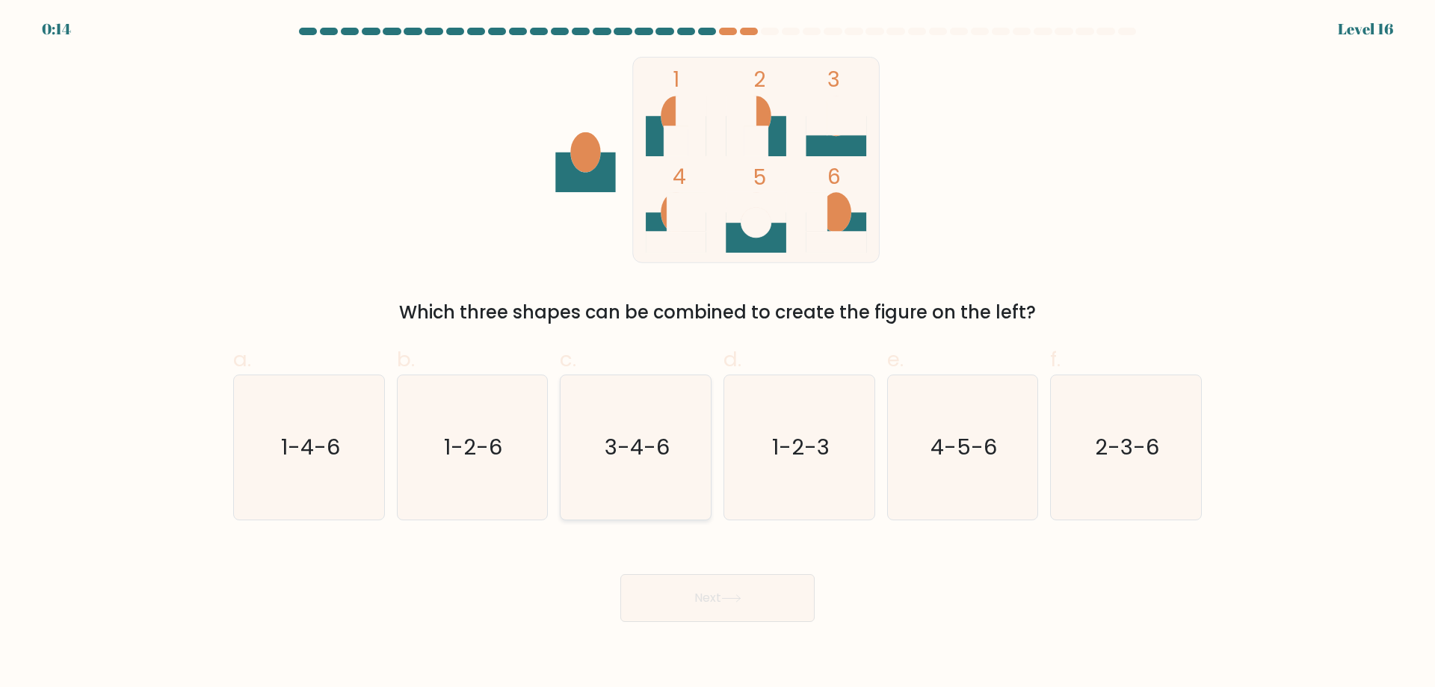
click at [660, 451] on text "3-4-6" at bounding box center [637, 447] width 65 height 30
click at [718, 354] on input "c. 3-4-6" at bounding box center [718, 349] width 1 height 10
radio input "true"
click at [702, 614] on button "Next" at bounding box center [717, 598] width 194 height 48
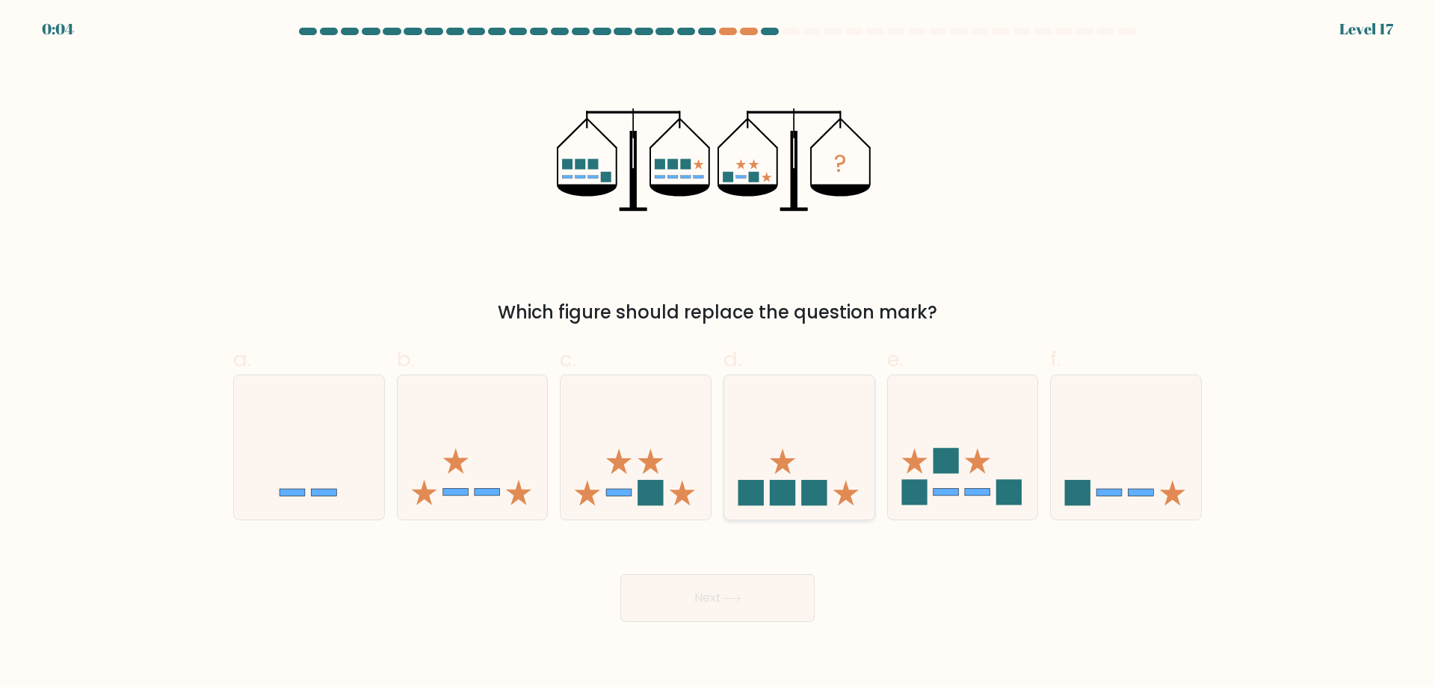
click at [806, 454] on icon at bounding box center [799, 447] width 150 height 124
click at [718, 354] on input "d." at bounding box center [718, 349] width 1 height 10
radio input "true"
click at [741, 602] on icon at bounding box center [731, 598] width 20 height 8
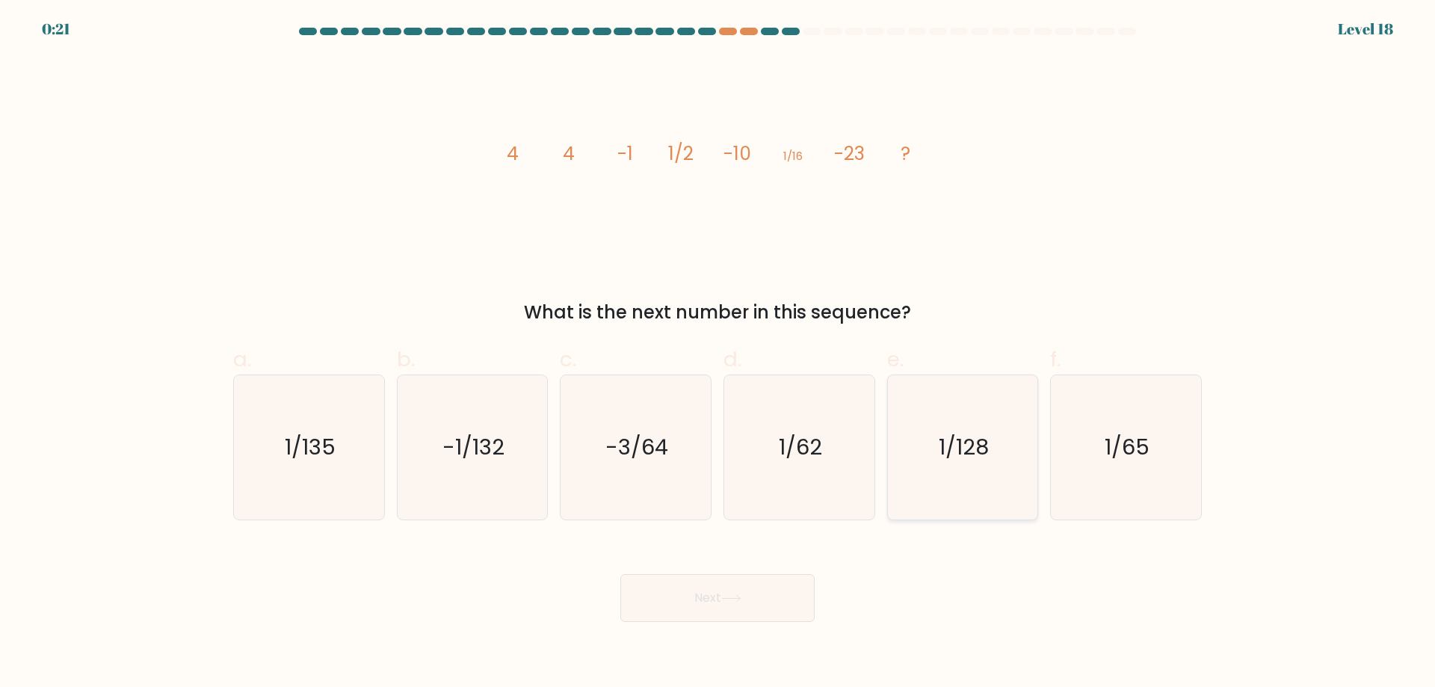
click at [919, 456] on icon "1/128" at bounding box center [962, 447] width 144 height 144
click at [718, 354] on input "e. 1/128" at bounding box center [718, 349] width 1 height 10
radio input "true"
click at [686, 622] on button "Next" at bounding box center [717, 598] width 194 height 48
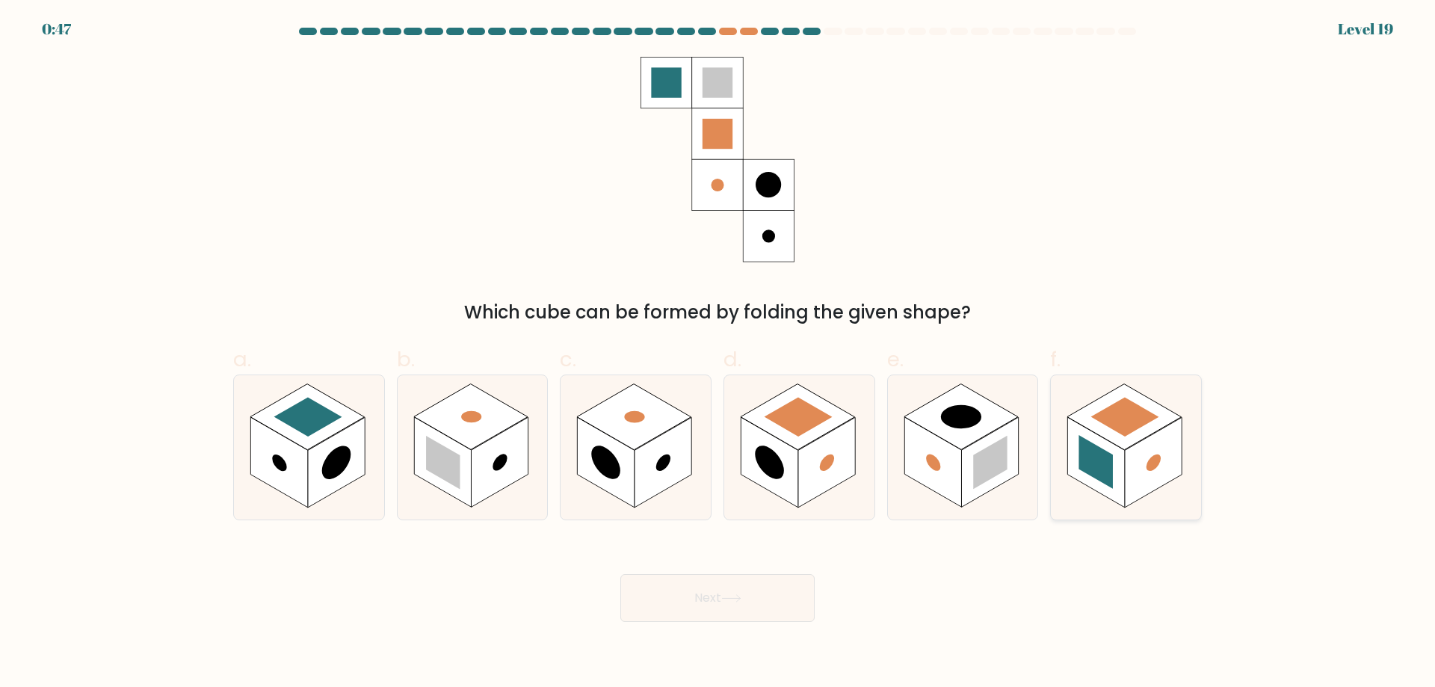
click at [1135, 436] on rect at bounding box center [1125, 416] width 68 height 39
click at [718, 354] on input "f." at bounding box center [718, 349] width 1 height 10
radio input "true"
click at [762, 622] on button "Next" at bounding box center [717, 598] width 194 height 48
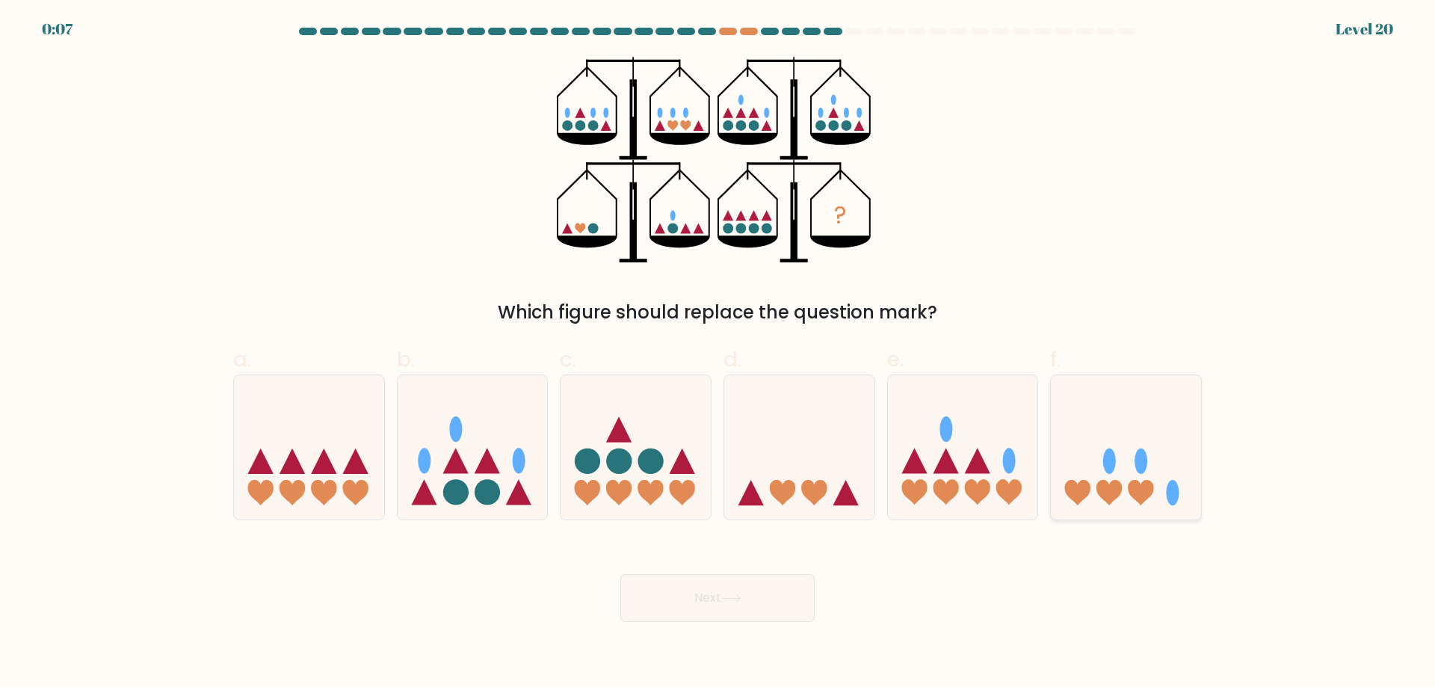
click at [1141, 494] on icon at bounding box center [1126, 447] width 150 height 124
click at [718, 354] on input "f." at bounding box center [718, 349] width 1 height 10
radio input "true"
click at [738, 602] on icon at bounding box center [731, 598] width 20 height 8
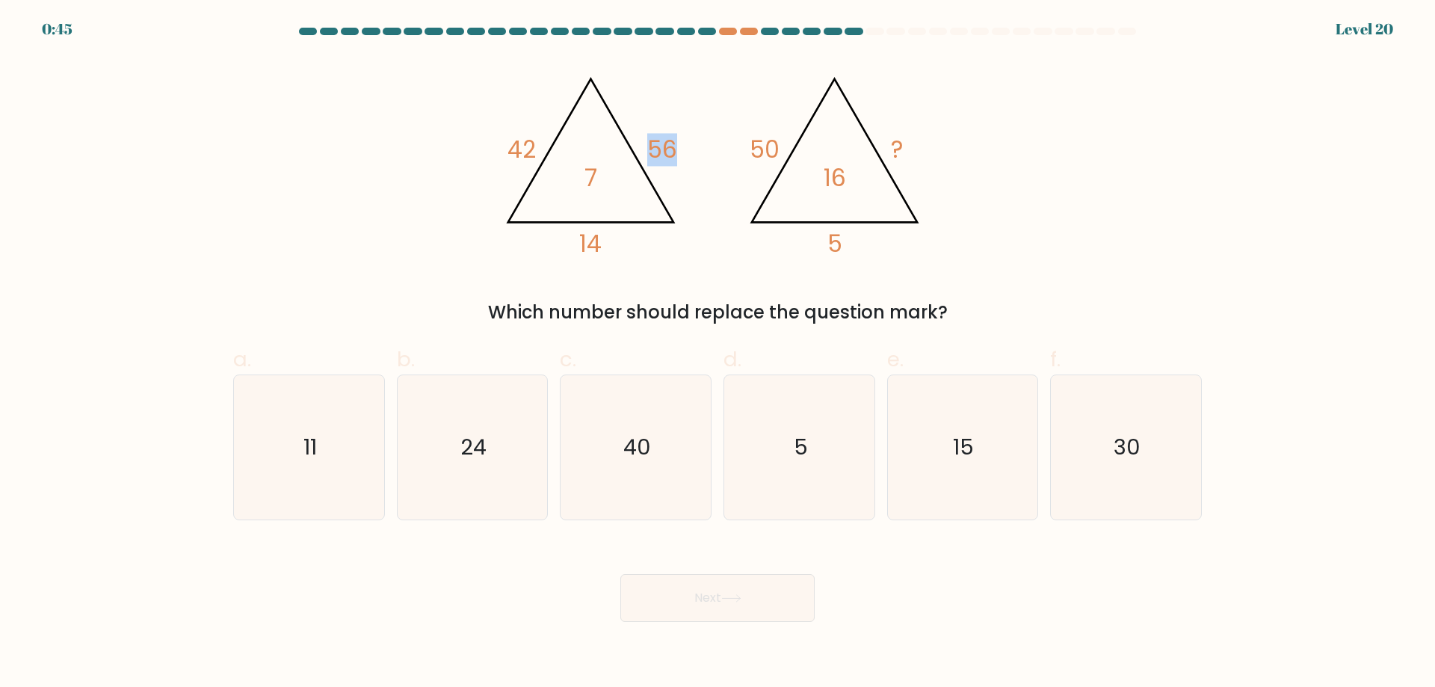
drag, startPoint x: 652, startPoint y: 146, endPoint x: 682, endPoint y: 141, distance: 30.5
click at [682, 141] on icon "@import url('https://fonts.googleapis.com/css?family=Abril+Fatface:400,100,100i…" at bounding box center [717, 160] width 448 height 206
click at [668, 472] on icon "40" at bounding box center [636, 447] width 144 height 144
click at [718, 354] on input "c. 40" at bounding box center [718, 349] width 1 height 10
radio input "true"
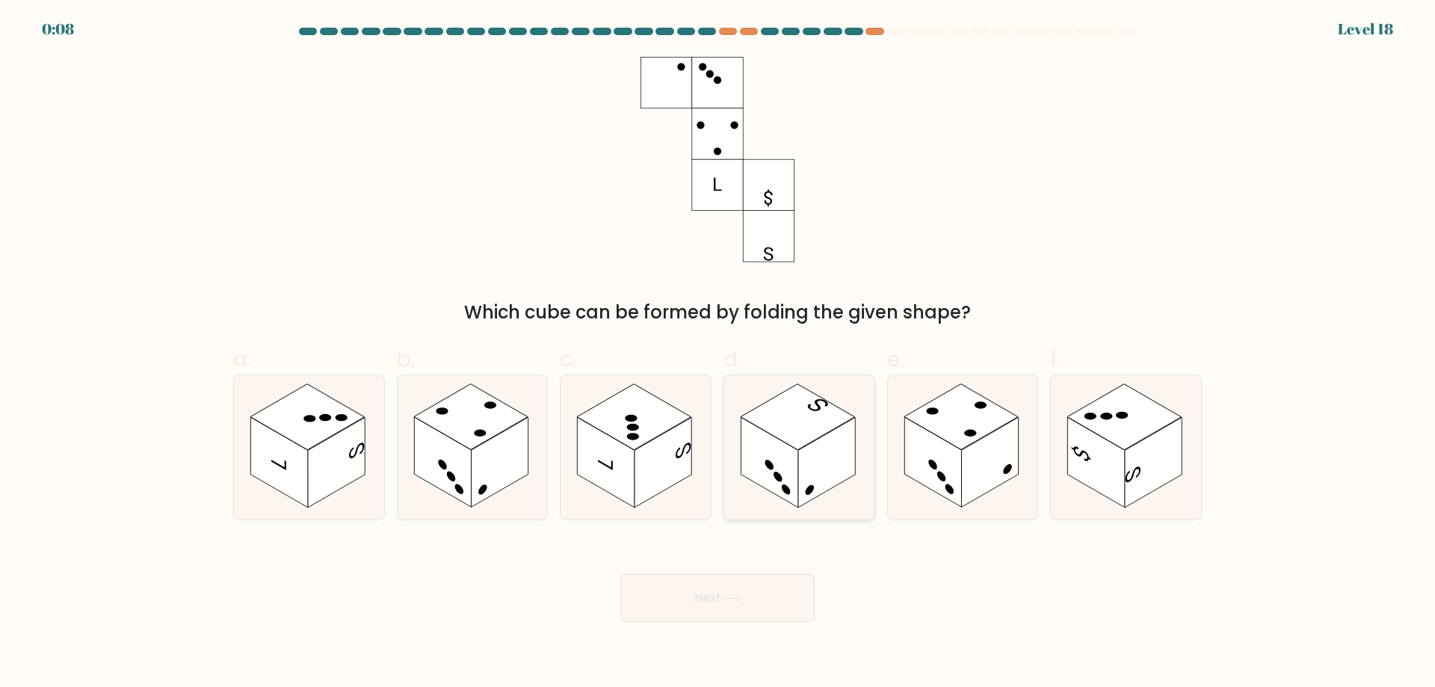
click at [824, 462] on rect at bounding box center [826, 462] width 57 height 90
click at [718, 354] on input "d." at bounding box center [718, 349] width 1 height 10
radio input "true"
click at [491, 484] on rect at bounding box center [499, 462] width 57 height 90
click at [718, 354] on input "b." at bounding box center [718, 349] width 1 height 10
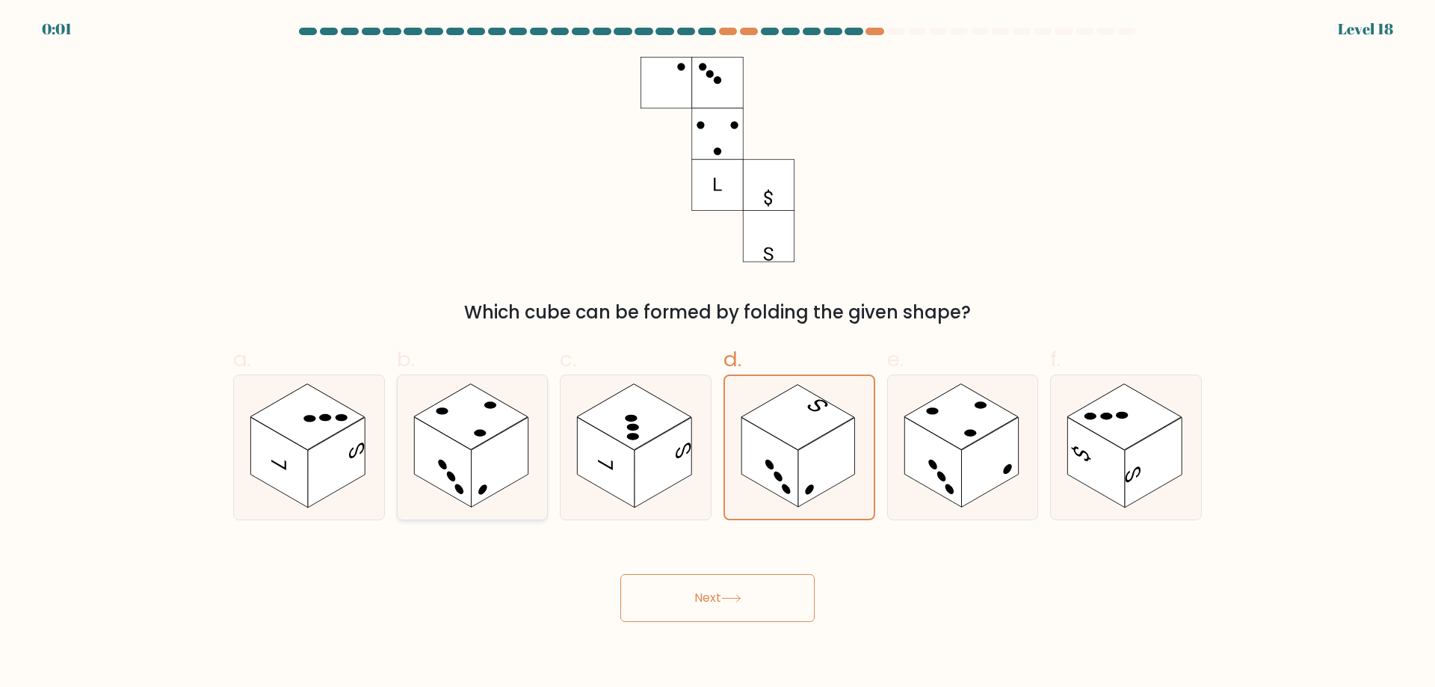
radio input "true"
click at [710, 622] on button "Next" at bounding box center [717, 598] width 194 height 48
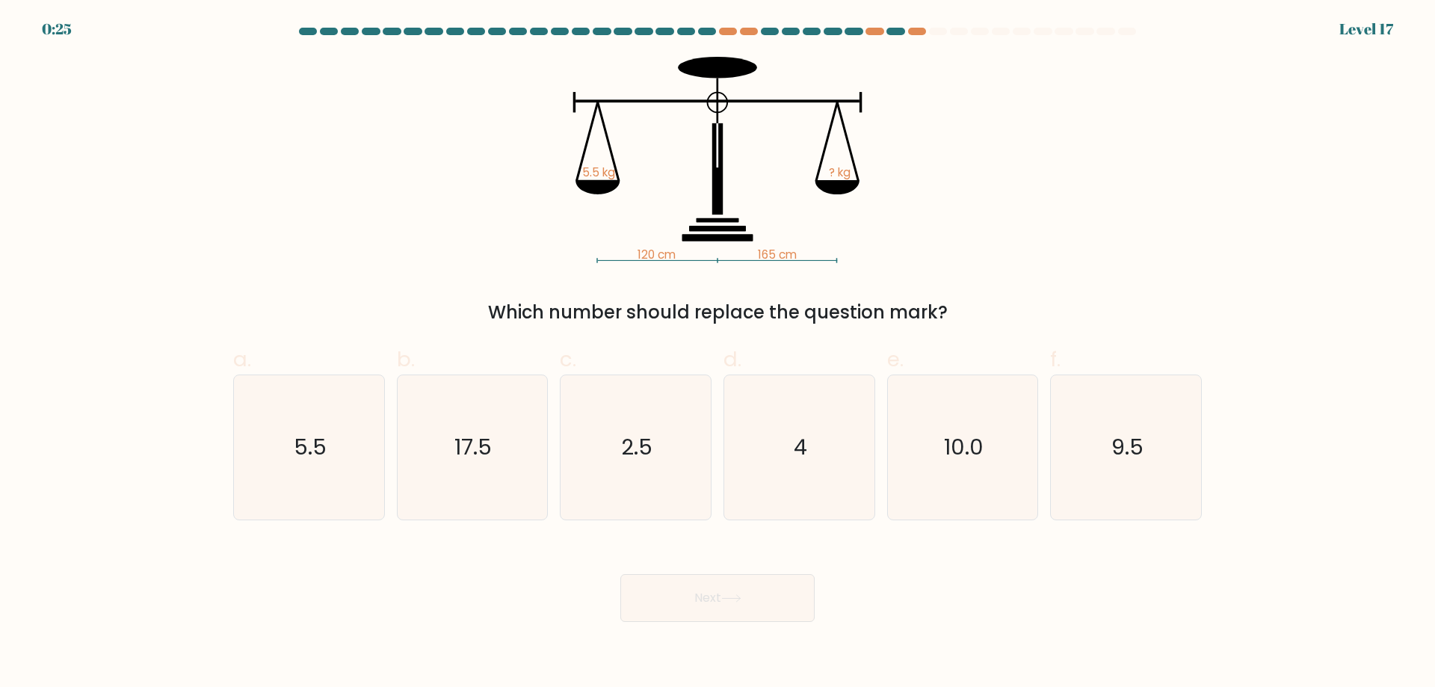
click at [1019, 230] on div "120 cm 165 cm 5.5 kg ? kg Which number should replace the question mark?" at bounding box center [717, 191] width 987 height 269
click at [426, 159] on div "120 cm 165 cm 5.5 kg ? kg Which number should replace the question mark?" at bounding box center [717, 191] width 987 height 269
click at [759, 459] on icon "4" at bounding box center [799, 447] width 144 height 144
click at [718, 354] on input "d. 4" at bounding box center [718, 349] width 1 height 10
radio input "true"
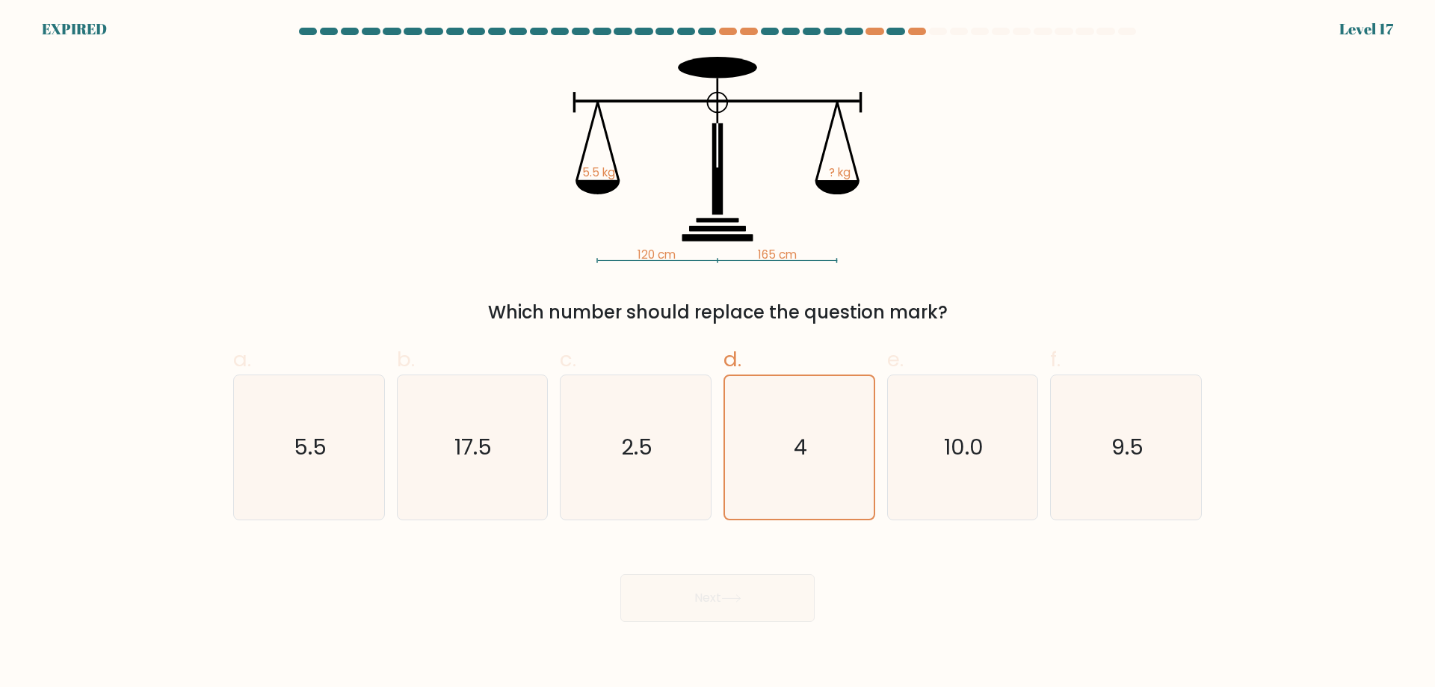
click at [723, 622] on div "Next" at bounding box center [717, 580] width 987 height 84
click at [1232, 219] on form at bounding box center [717, 325] width 1435 height 594
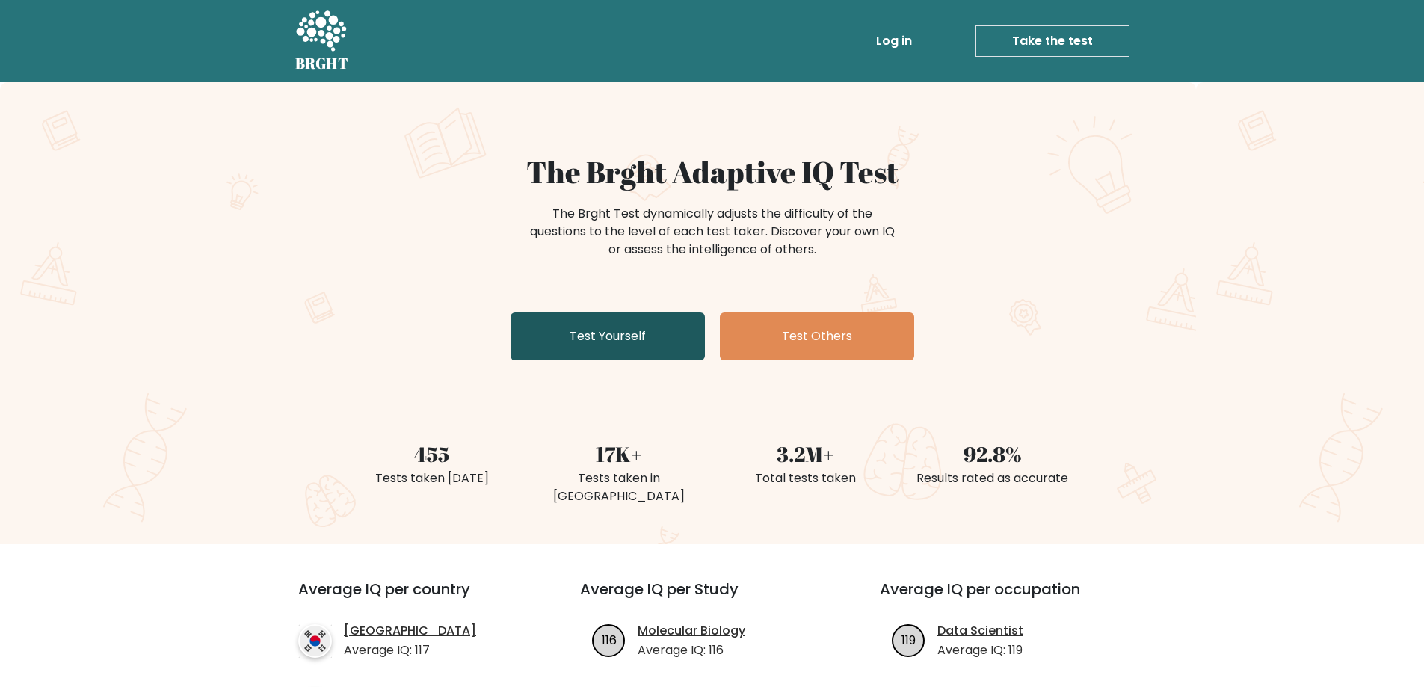
click at [603, 360] on link "Test Yourself" at bounding box center [607, 336] width 194 height 48
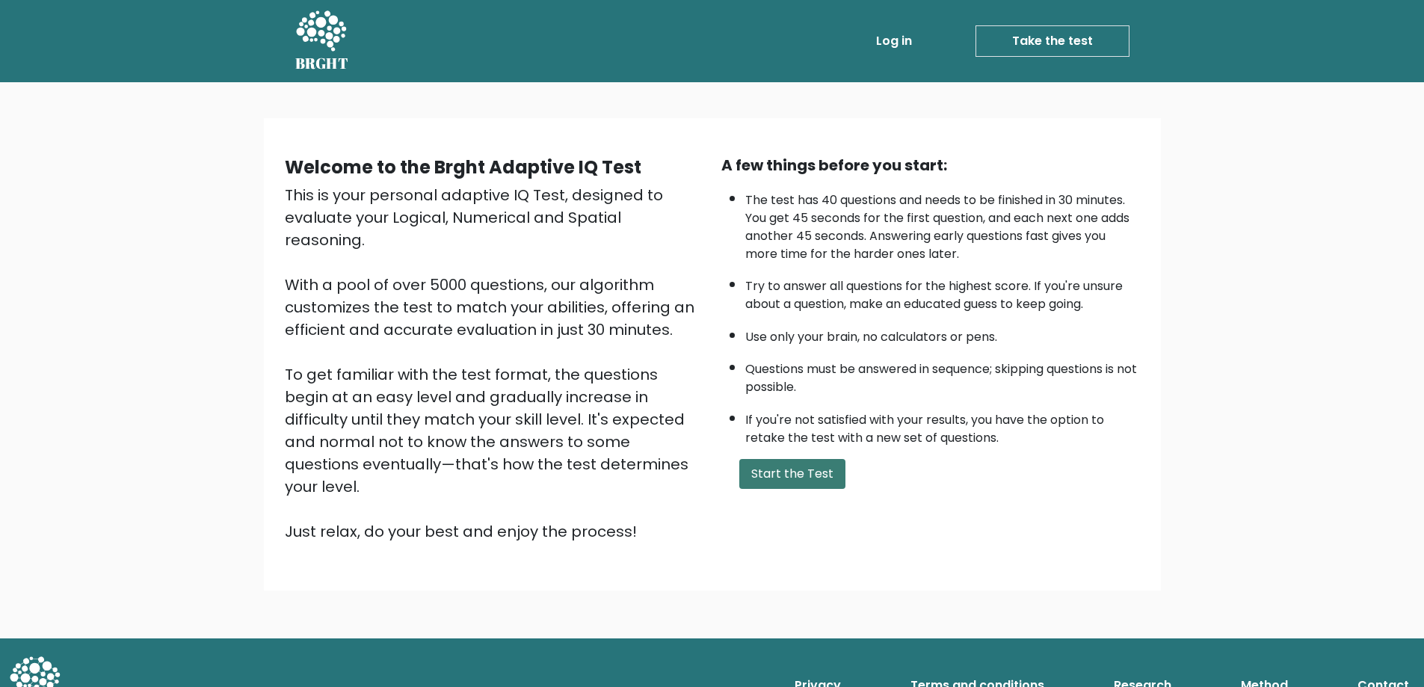
click at [836, 489] on button "Start the Test" at bounding box center [792, 474] width 106 height 30
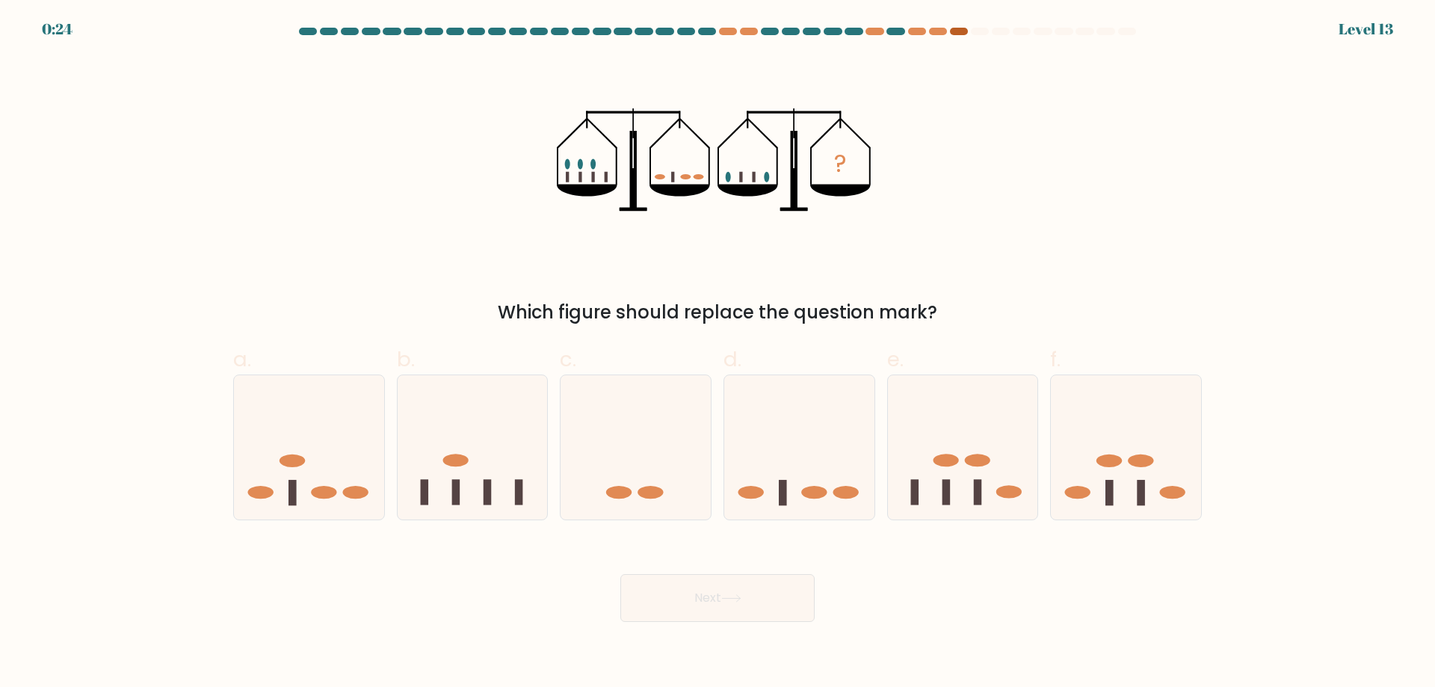
click at [952, 31] on div at bounding box center [959, 31] width 18 height 7
click at [938, 32] on div at bounding box center [938, 31] width 18 height 7
click at [951, 28] on div at bounding box center [959, 31] width 18 height 7
click at [640, 466] on icon at bounding box center [636, 447] width 150 height 124
click at [718, 354] on input "c." at bounding box center [718, 349] width 1 height 10
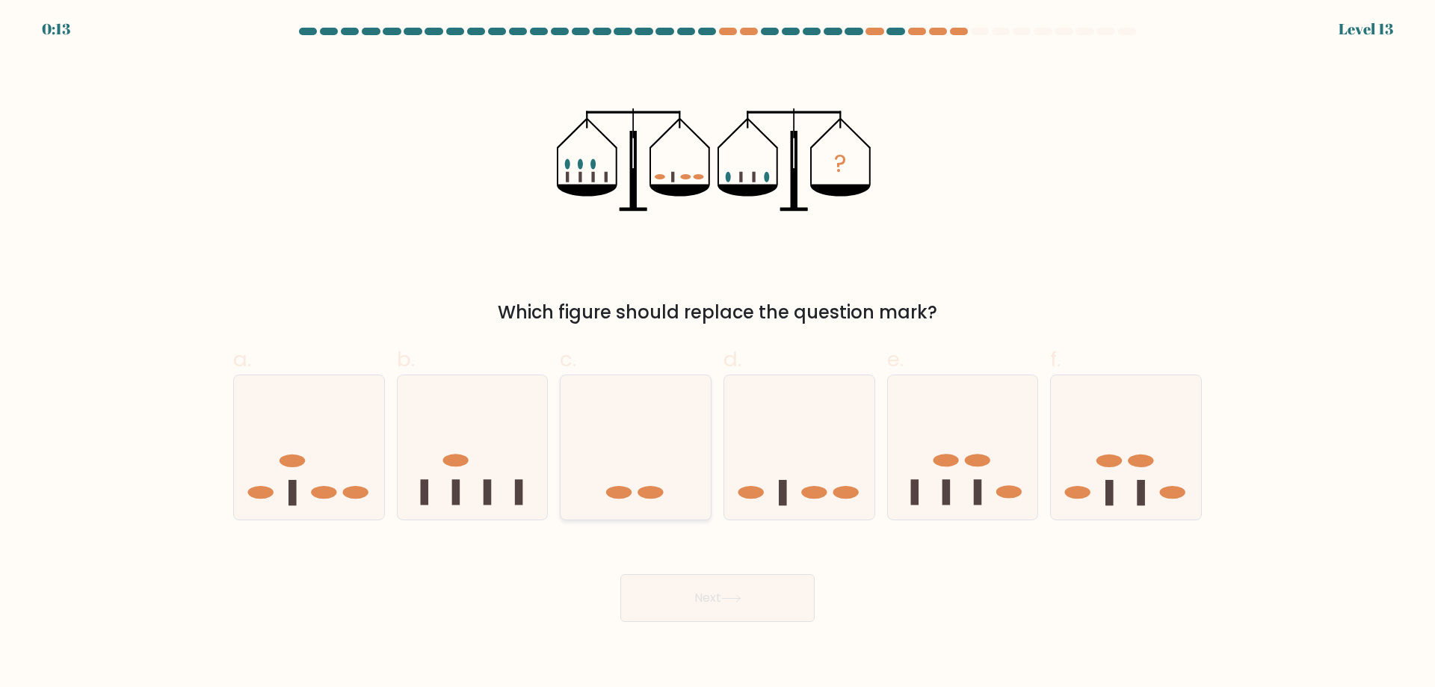
radio input "true"
click at [681, 622] on button "Next" at bounding box center [717, 598] width 194 height 48
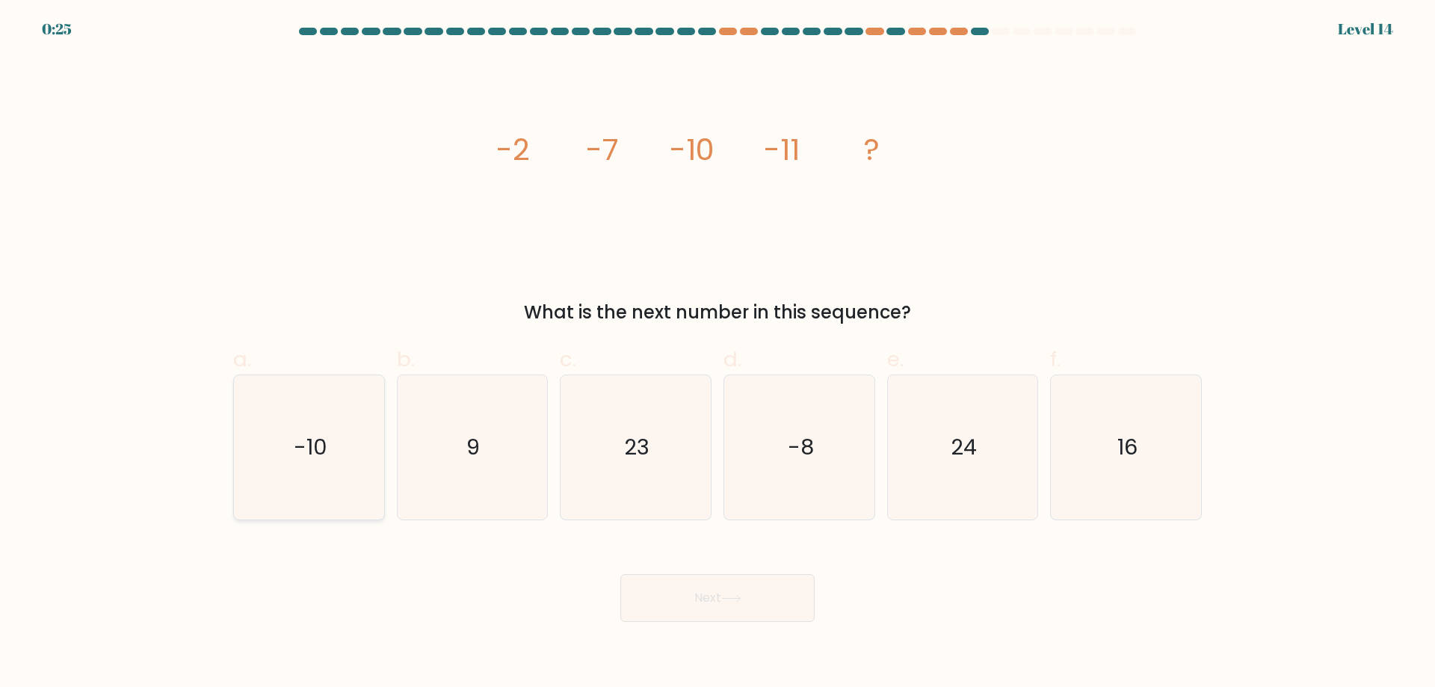
click at [335, 448] on icon "-10" at bounding box center [309, 447] width 144 height 144
click at [718, 354] on input "a. -10" at bounding box center [718, 349] width 1 height 10
radio input "true"
click at [735, 602] on icon at bounding box center [731, 598] width 20 height 8
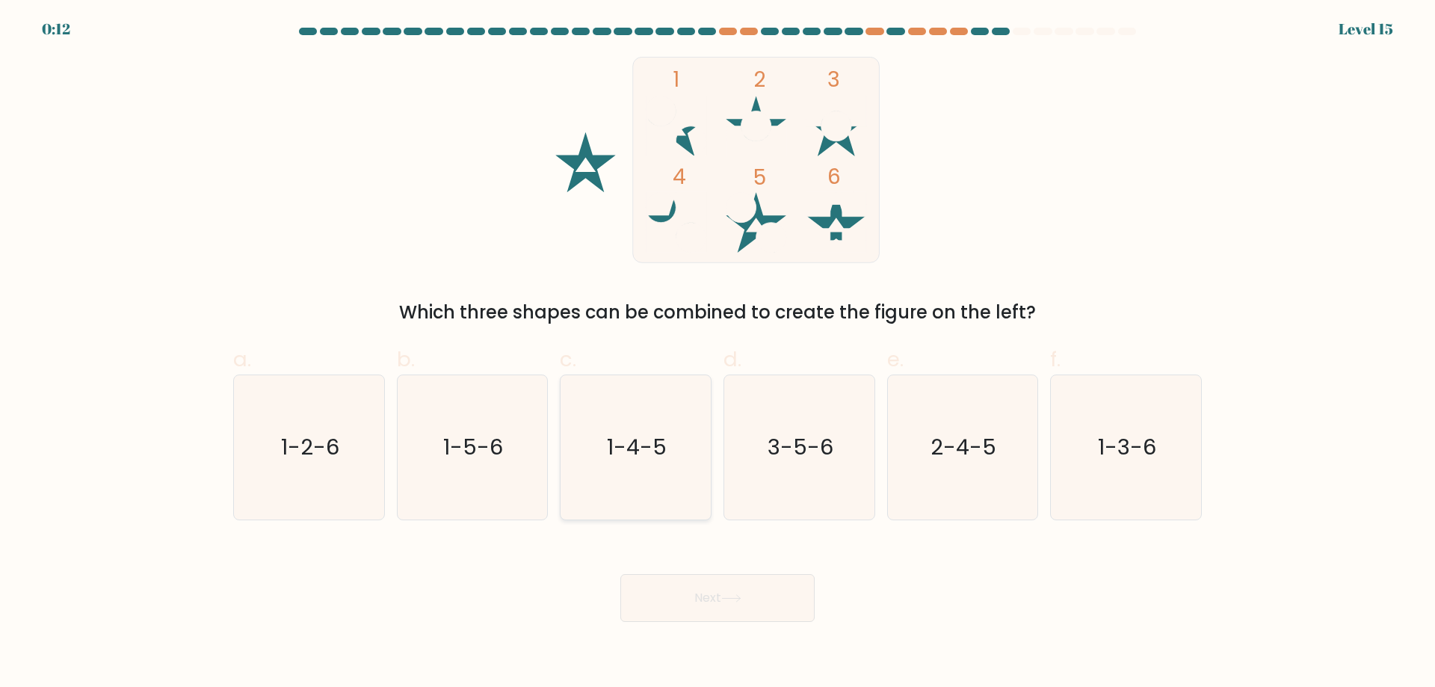
click at [655, 446] on icon "1-4-5" at bounding box center [636, 447] width 144 height 144
click at [718, 354] on input "c. 1-4-5" at bounding box center [718, 349] width 1 height 10
radio input "true"
click at [726, 622] on button "Next" at bounding box center [717, 598] width 194 height 48
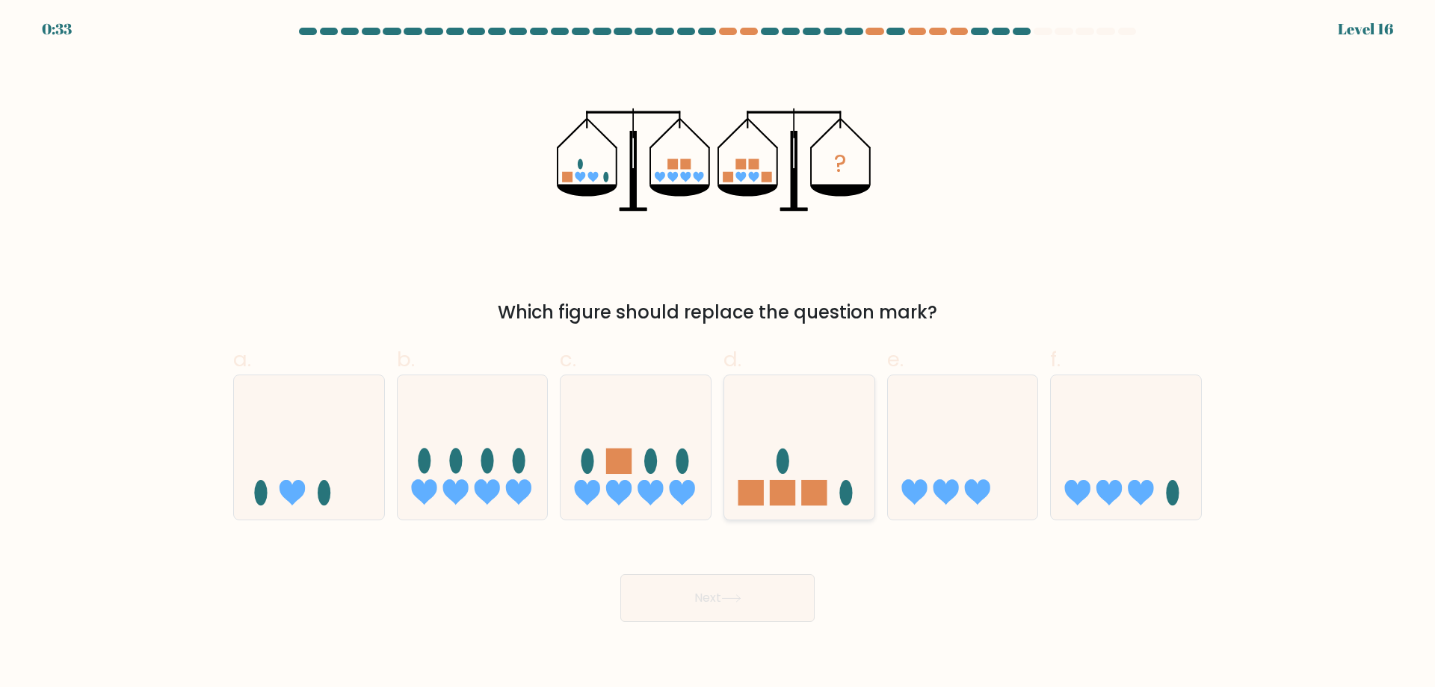
click at [811, 474] on icon at bounding box center [799, 447] width 150 height 124
click at [718, 354] on input "d." at bounding box center [718, 349] width 1 height 10
radio input "true"
click at [740, 602] on icon at bounding box center [731, 598] width 18 height 7
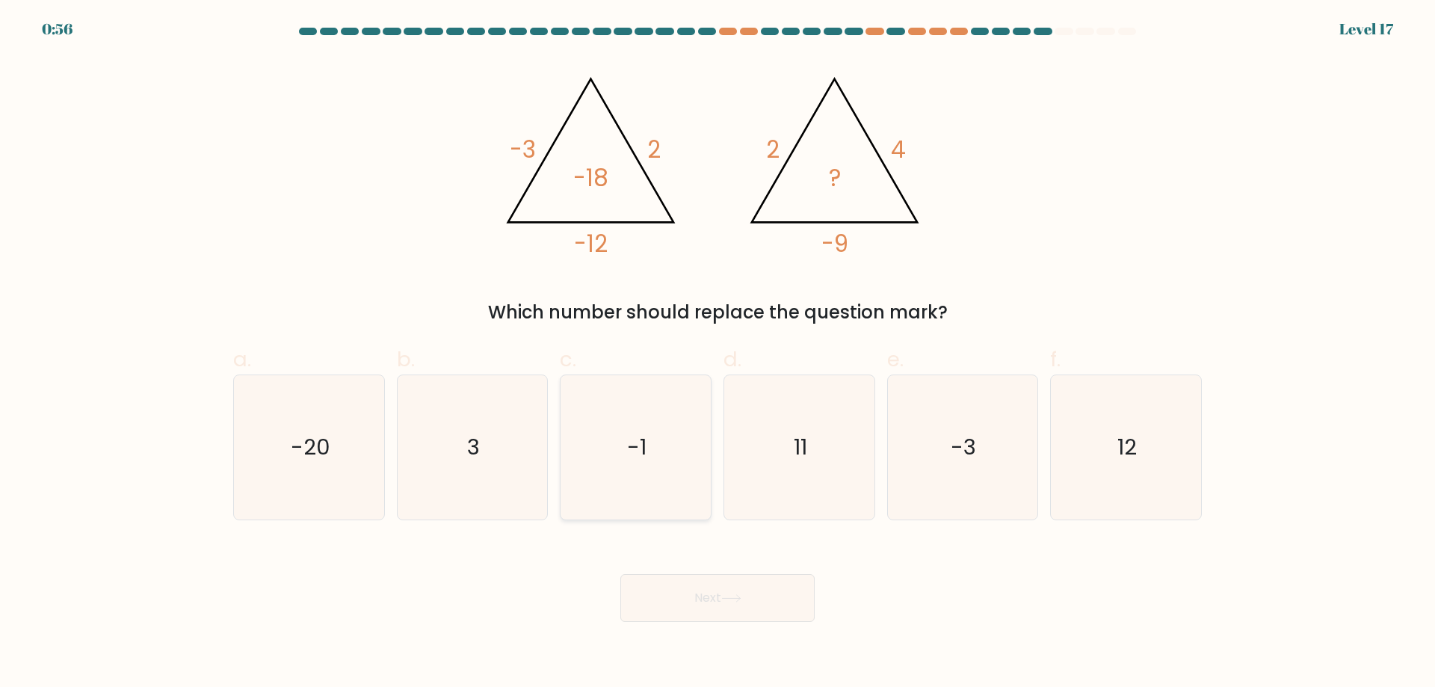
click at [623, 448] on icon "-1" at bounding box center [636, 447] width 144 height 144
click at [718, 354] on input "c. -1" at bounding box center [718, 349] width 1 height 10
radio input "true"
click at [693, 614] on button "Next" at bounding box center [717, 598] width 194 height 48
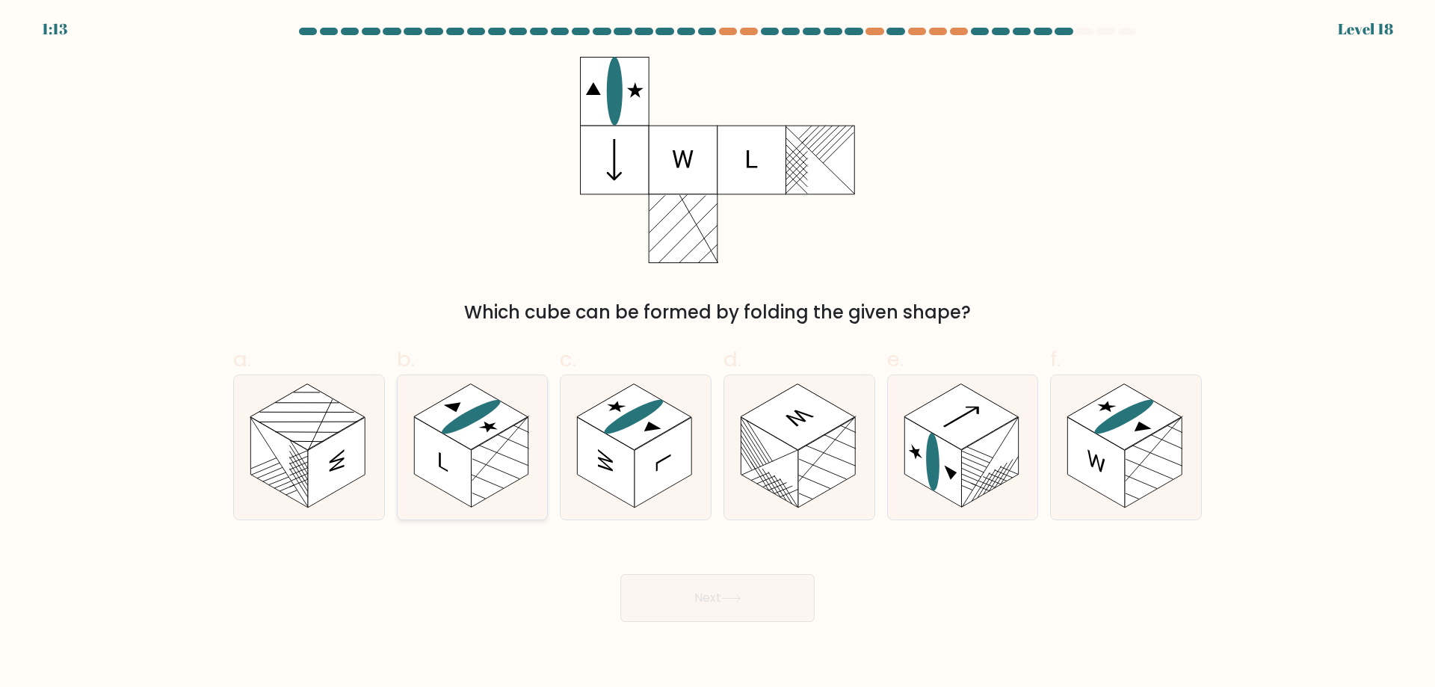
click at [481, 478] on rect at bounding box center [499, 462] width 57 height 90
click at [718, 354] on input "b." at bounding box center [718, 349] width 1 height 10
radio input "true"
click at [957, 450] on rect at bounding box center [961, 417] width 114 height 66
click at [718, 354] on input "e." at bounding box center [718, 349] width 1 height 10
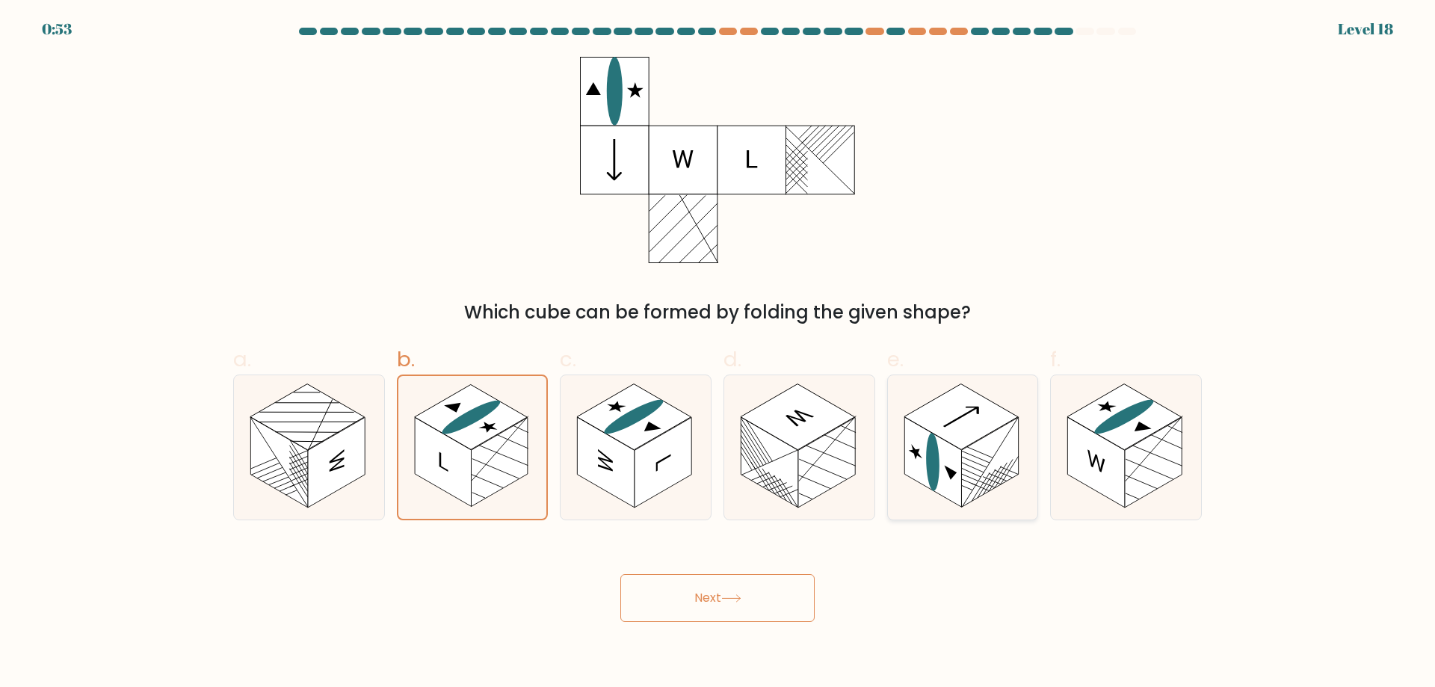
radio input "true"
click at [739, 622] on button "Next" at bounding box center [717, 598] width 194 height 48
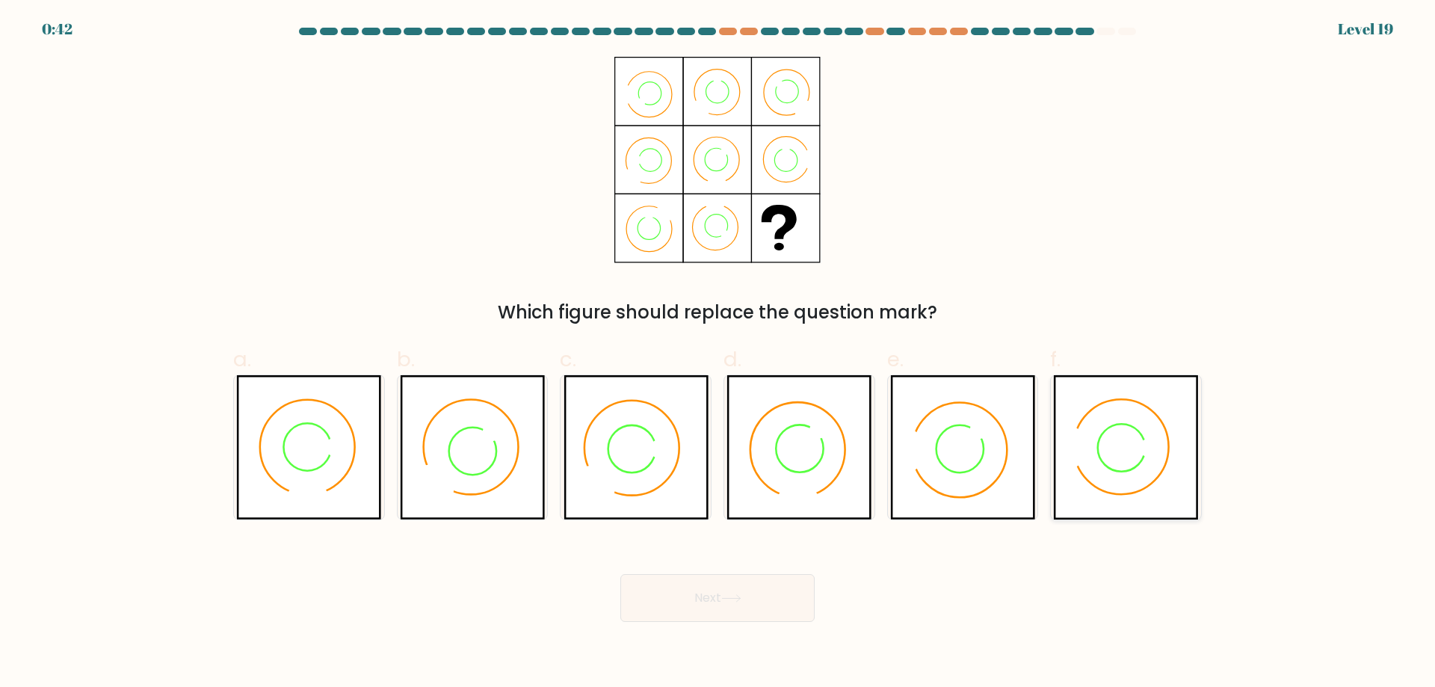
click at [1094, 457] on icon at bounding box center [1086, 447] width 37 height 50
click at [718, 354] on input "f." at bounding box center [718, 349] width 1 height 10
radio input "true"
click at [798, 622] on button "Next" at bounding box center [717, 598] width 194 height 48
click at [759, 622] on button "Next" at bounding box center [717, 598] width 194 height 48
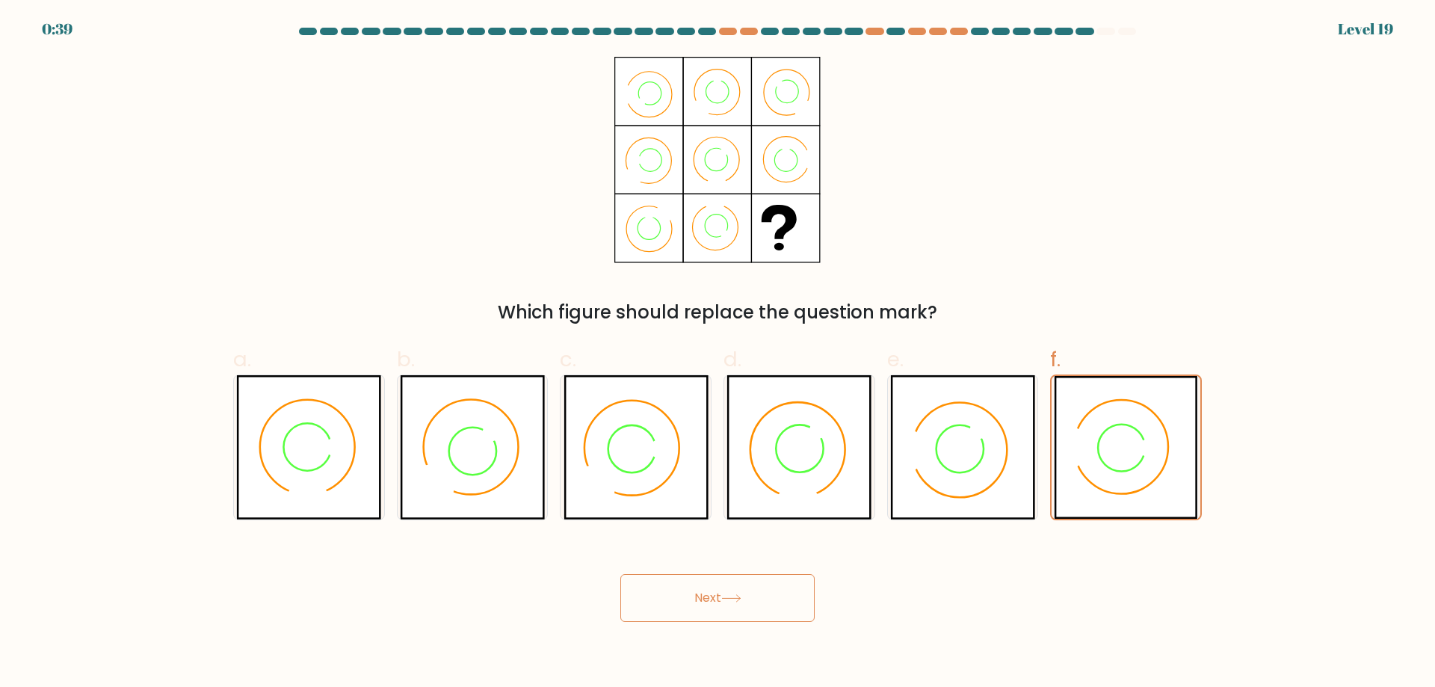
click at [701, 621] on button "Next" at bounding box center [717, 598] width 194 height 48
click at [700, 620] on button "Next" at bounding box center [717, 598] width 194 height 48
click at [698, 620] on button "Next" at bounding box center [717, 598] width 194 height 48
click at [692, 619] on button "Next" at bounding box center [717, 598] width 194 height 48
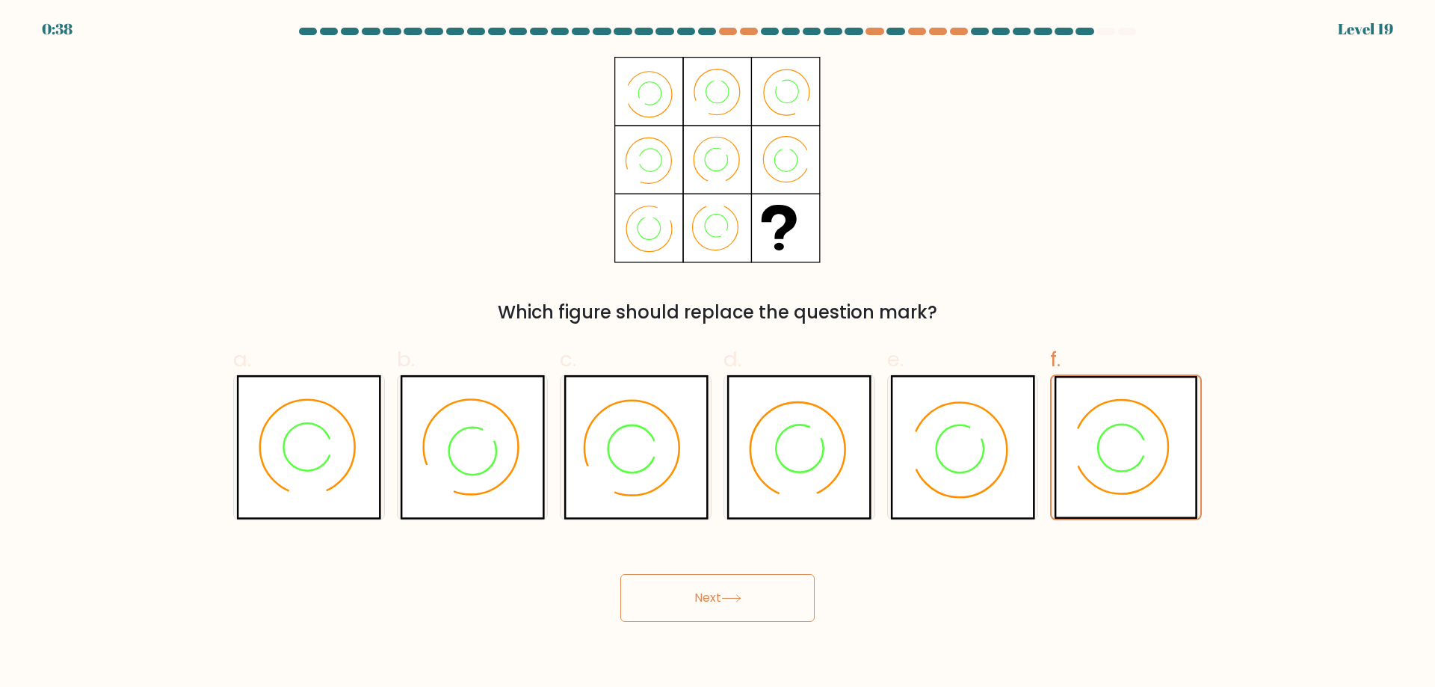
click at [691, 618] on button "Next" at bounding box center [717, 598] width 194 height 48
click at [695, 618] on button "Next" at bounding box center [717, 598] width 194 height 48
click at [701, 618] on button "Next" at bounding box center [717, 598] width 194 height 48
click at [701, 615] on button "Next" at bounding box center [717, 598] width 194 height 48
click at [703, 614] on button "Next" at bounding box center [717, 598] width 194 height 48
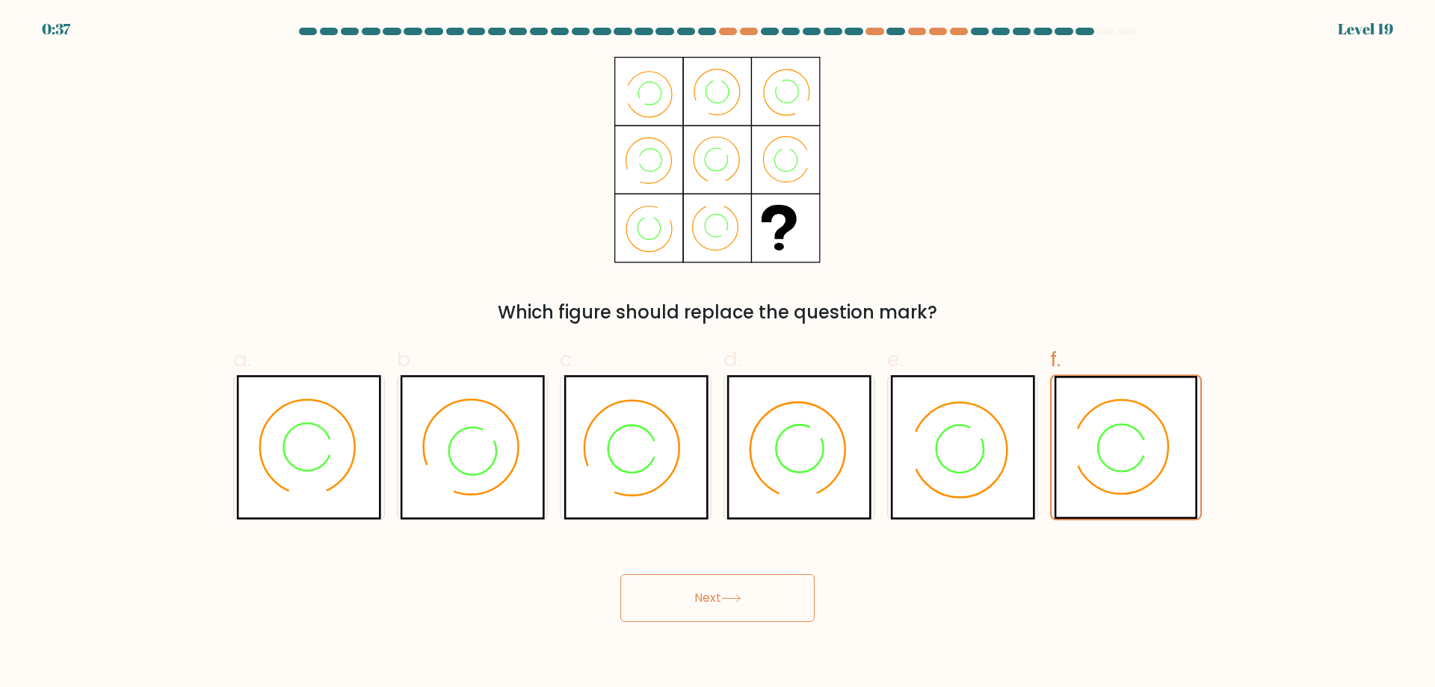
click at [703, 614] on button "Next" at bounding box center [717, 598] width 194 height 48
click at [703, 613] on button "Next" at bounding box center [717, 598] width 194 height 48
click at [702, 613] on button "Next" at bounding box center [717, 598] width 194 height 48
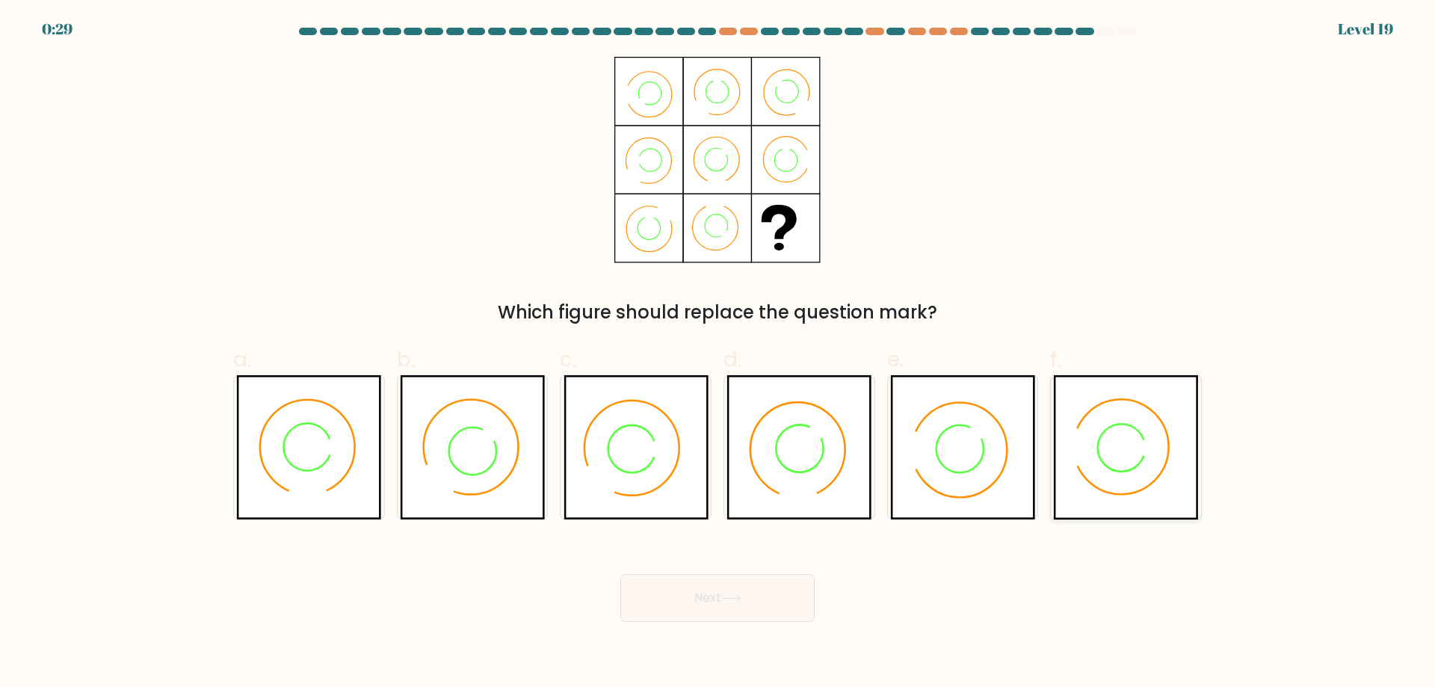
click at [1111, 447] on icon at bounding box center [1125, 447] width 145 height 144
click at [718, 354] on input "f." at bounding box center [718, 349] width 1 height 10
radio input "true"
click at [711, 622] on button "Next" at bounding box center [717, 598] width 194 height 48
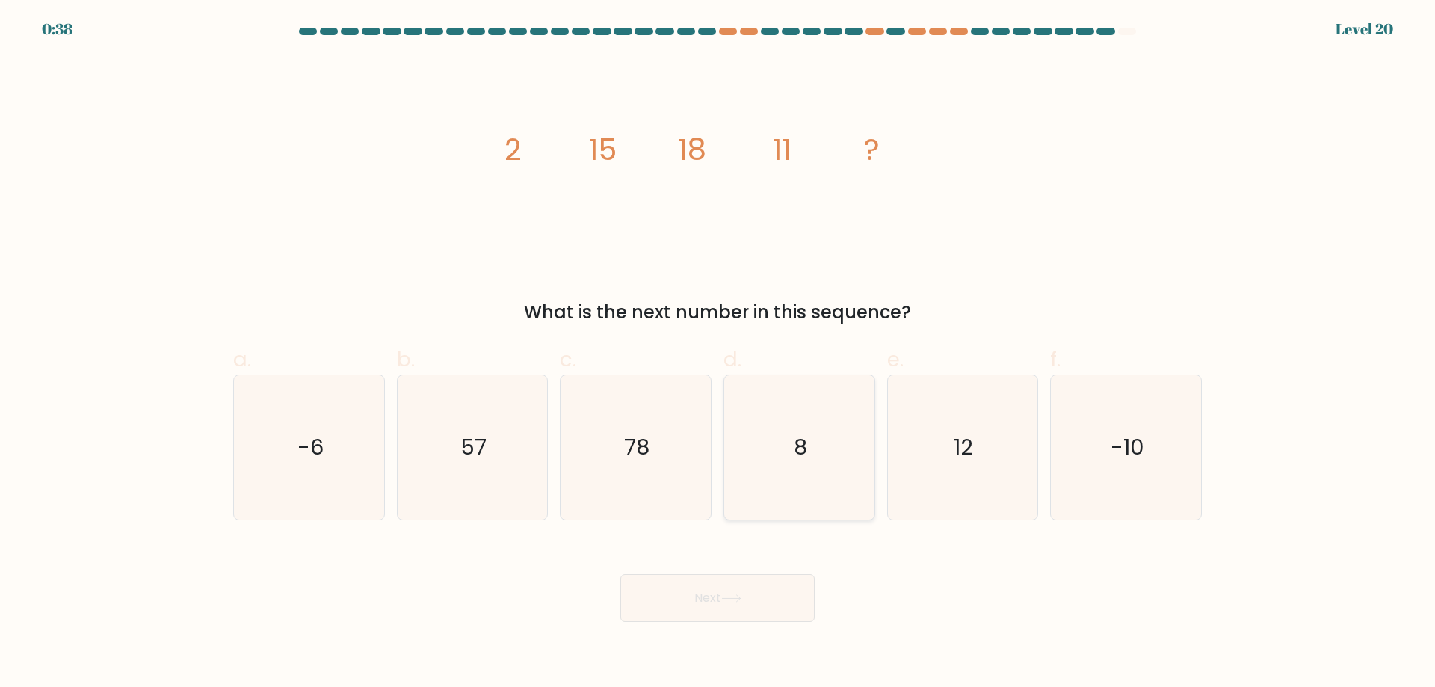
click at [824, 466] on icon "8" at bounding box center [799, 447] width 144 height 144
click at [718, 354] on input "d. 8" at bounding box center [718, 349] width 1 height 10
radio input "true"
click at [374, 467] on icon "-6" at bounding box center [309, 447] width 144 height 144
click at [718, 354] on input "a. -6" at bounding box center [718, 349] width 1 height 10
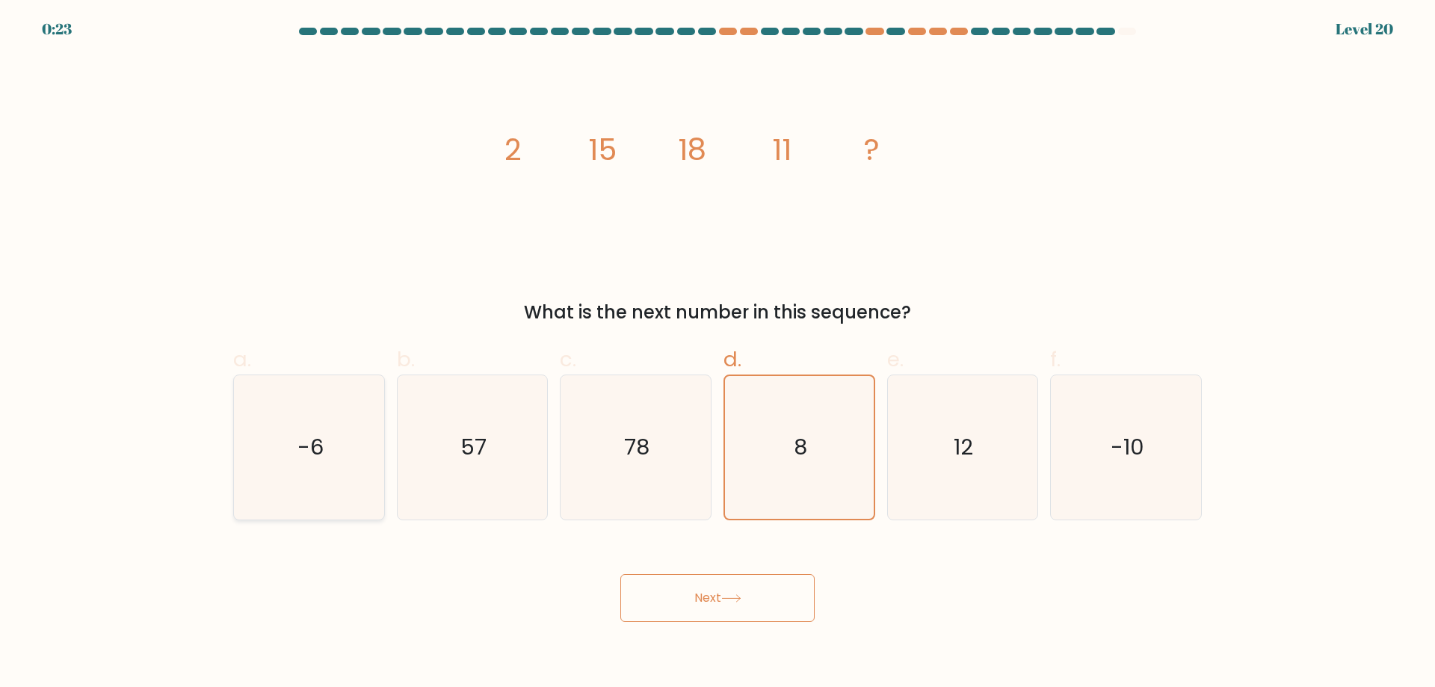
radio input "true"
click at [778, 617] on button "Next" at bounding box center [717, 598] width 194 height 48
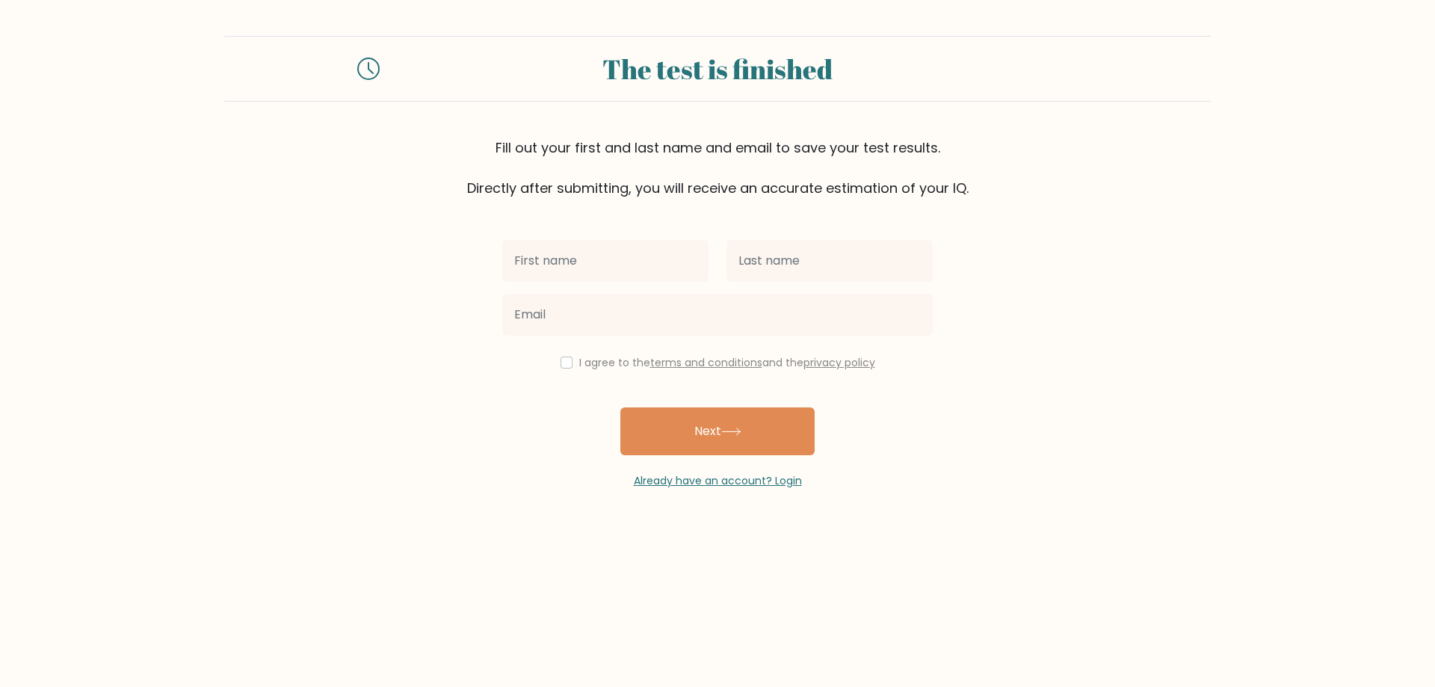
type input "л"
type input "З"
click at [786, 282] on input "text" at bounding box center [829, 261] width 206 height 42
type input "[PERSON_NAME]"
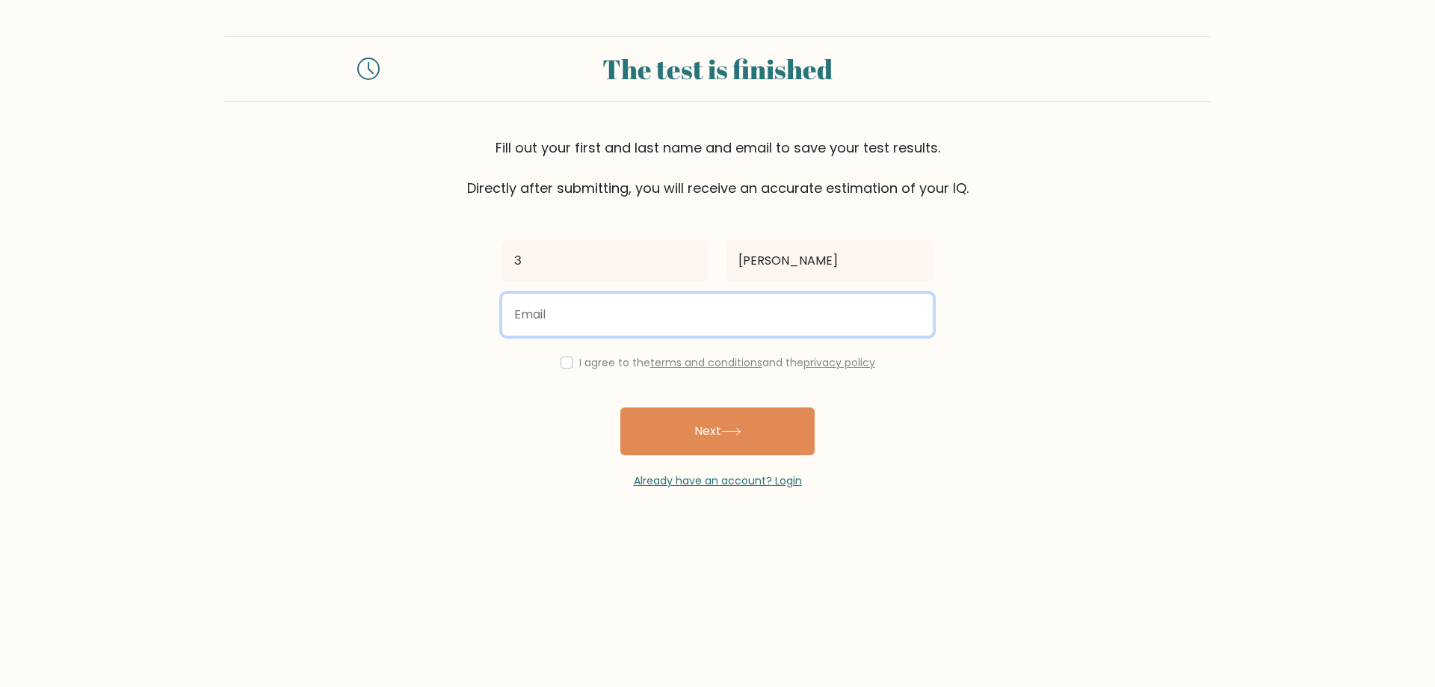
click at [659, 336] on input "email" at bounding box center [717, 315] width 431 height 42
drag, startPoint x: 763, startPoint y: 371, endPoint x: 488, endPoint y: 371, distance: 275.0
click at [488, 371] on form "The test is finished Fill out your first and last name and email to save your t…" at bounding box center [717, 262] width 1435 height 453
type input "[EMAIL_ADDRESS][PERSON_NAME][DOMAIN_NAME]"
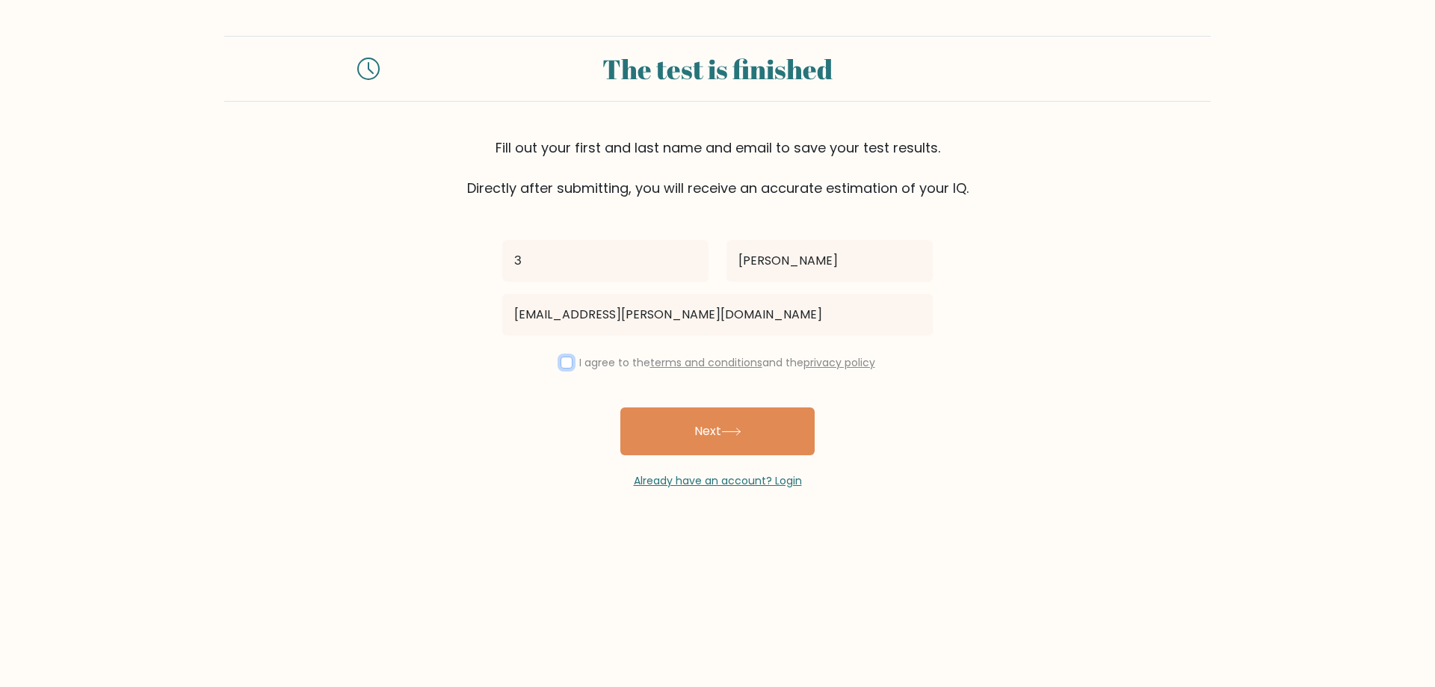
click at [561, 368] on input "checkbox" at bounding box center [567, 363] width 12 height 12
checkbox input "true"
click at [732, 455] on button "Next" at bounding box center [717, 431] width 194 height 48
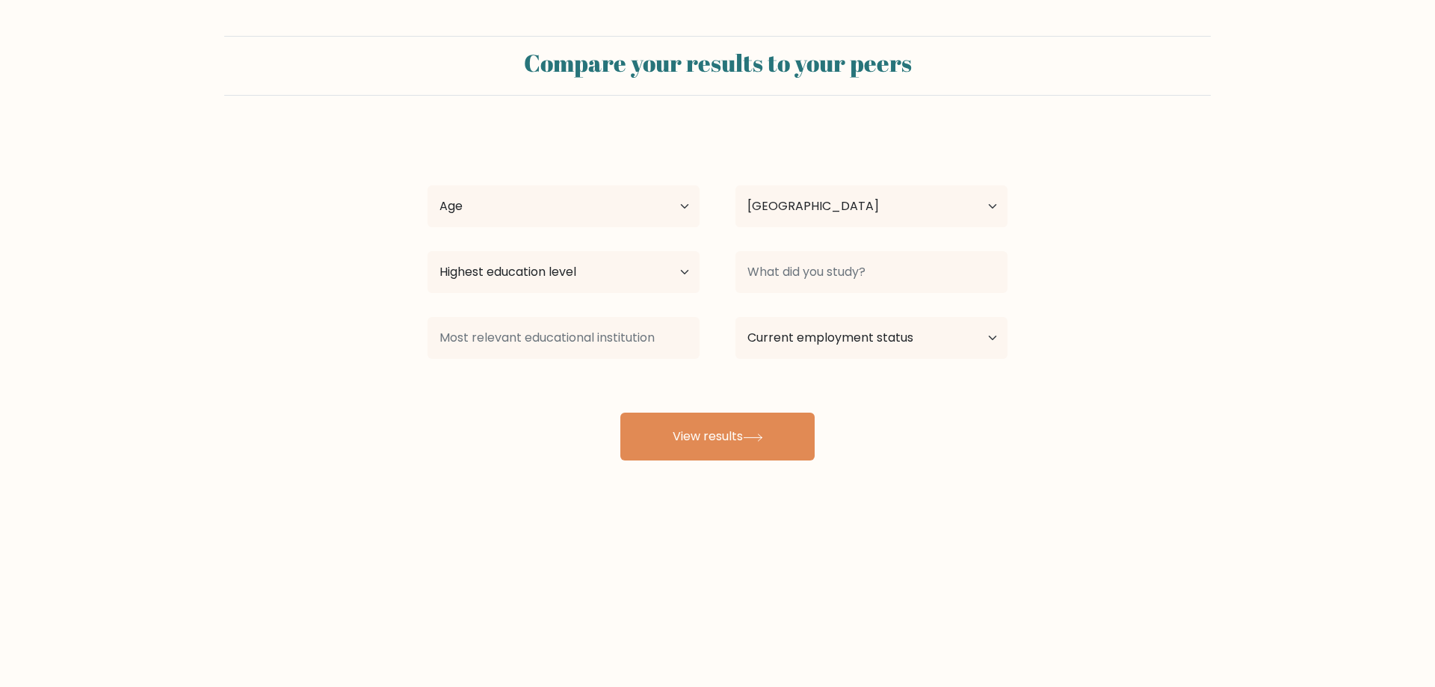
select select "UA"
click at [614, 227] on select "Age Under [DEMOGRAPHIC_DATA] [DEMOGRAPHIC_DATA] [DEMOGRAPHIC_DATA] [DEMOGRAPHIC…" at bounding box center [564, 206] width 272 height 42
select select "18_24"
click at [430, 227] on select "Age Under [DEMOGRAPHIC_DATA] [DEMOGRAPHIC_DATA] [DEMOGRAPHIC_DATA] [DEMOGRAPHIC…" at bounding box center [564, 206] width 272 height 42
click at [780, 227] on select "Country [GEOGRAPHIC_DATA] [GEOGRAPHIC_DATA] [GEOGRAPHIC_DATA] [US_STATE] [GEOGR…" at bounding box center [871, 206] width 272 height 42
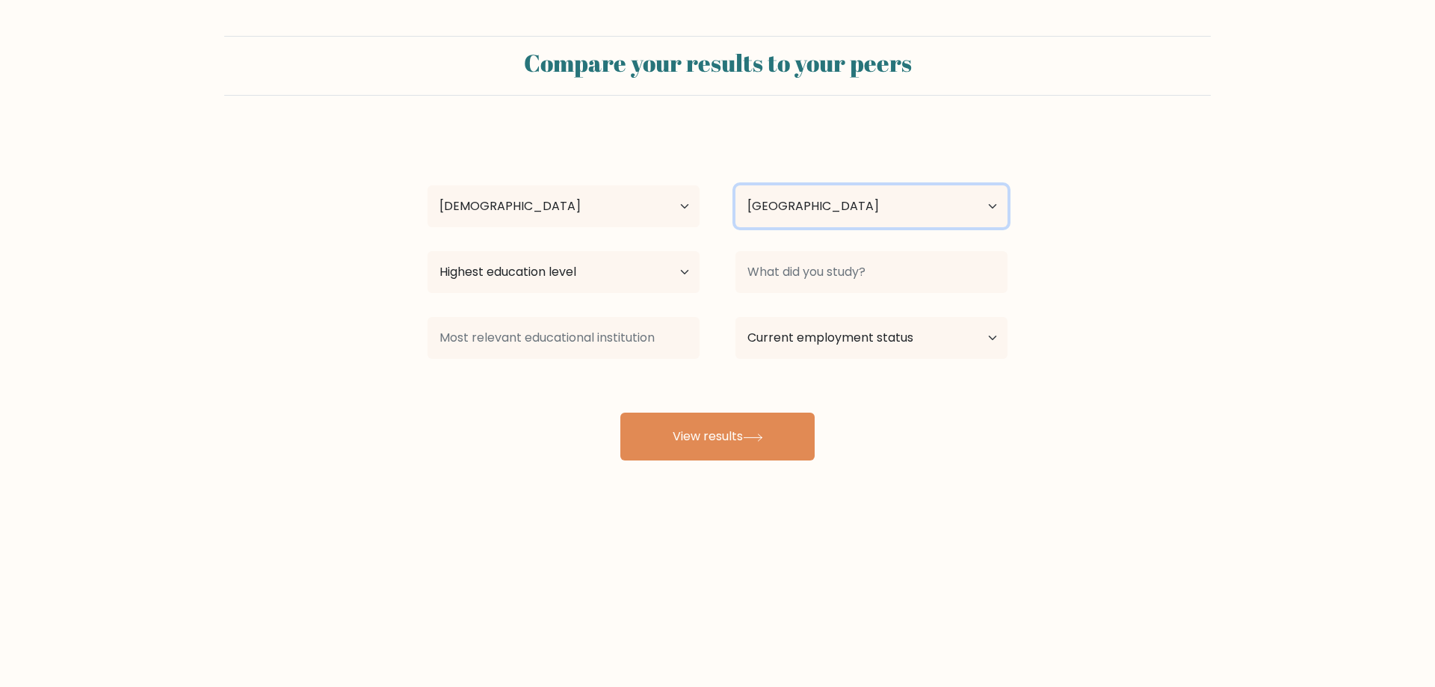
click at [798, 227] on select "Country [GEOGRAPHIC_DATA] [GEOGRAPHIC_DATA] [GEOGRAPHIC_DATA] [US_STATE] [GEOGR…" at bounding box center [871, 206] width 272 height 42
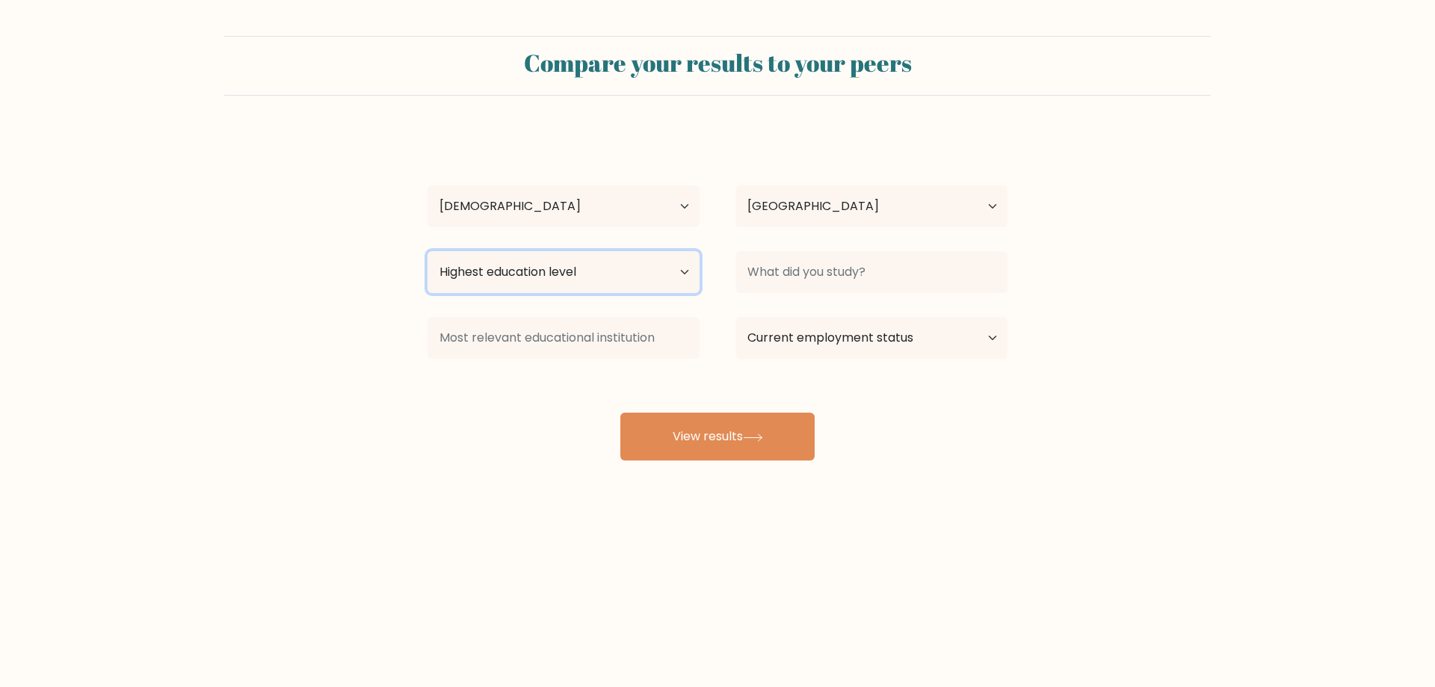
click at [573, 293] on select "Highest education level No schooling Primary Lower Secondary Upper Secondary Oc…" at bounding box center [564, 272] width 272 height 42
select select "upper_secondary"
click at [430, 293] on select "Highest education level No schooling Primary Lower Secondary Upper Secondary Oc…" at bounding box center [564, 272] width 272 height 42
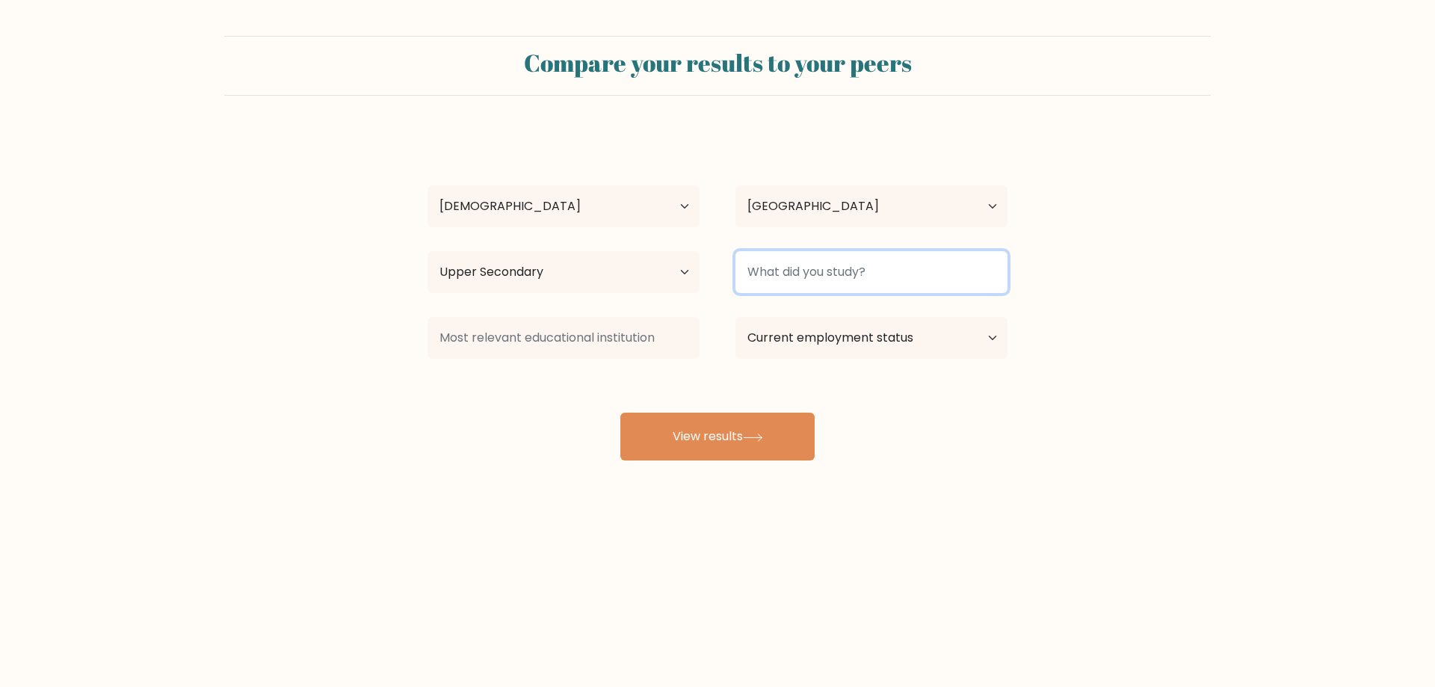
click at [806, 293] on input at bounding box center [871, 272] width 272 height 42
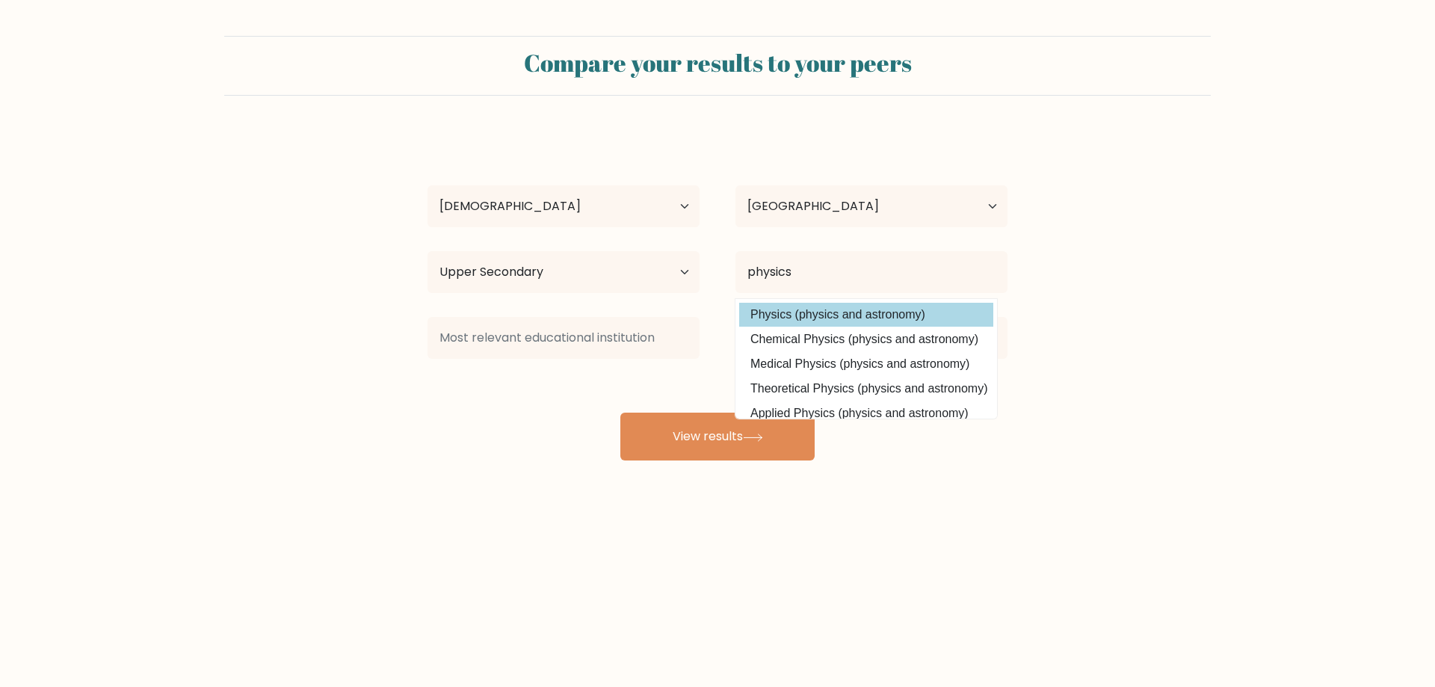
click at [840, 327] on option "Physics (physics and astronomy)" at bounding box center [866, 315] width 254 height 24
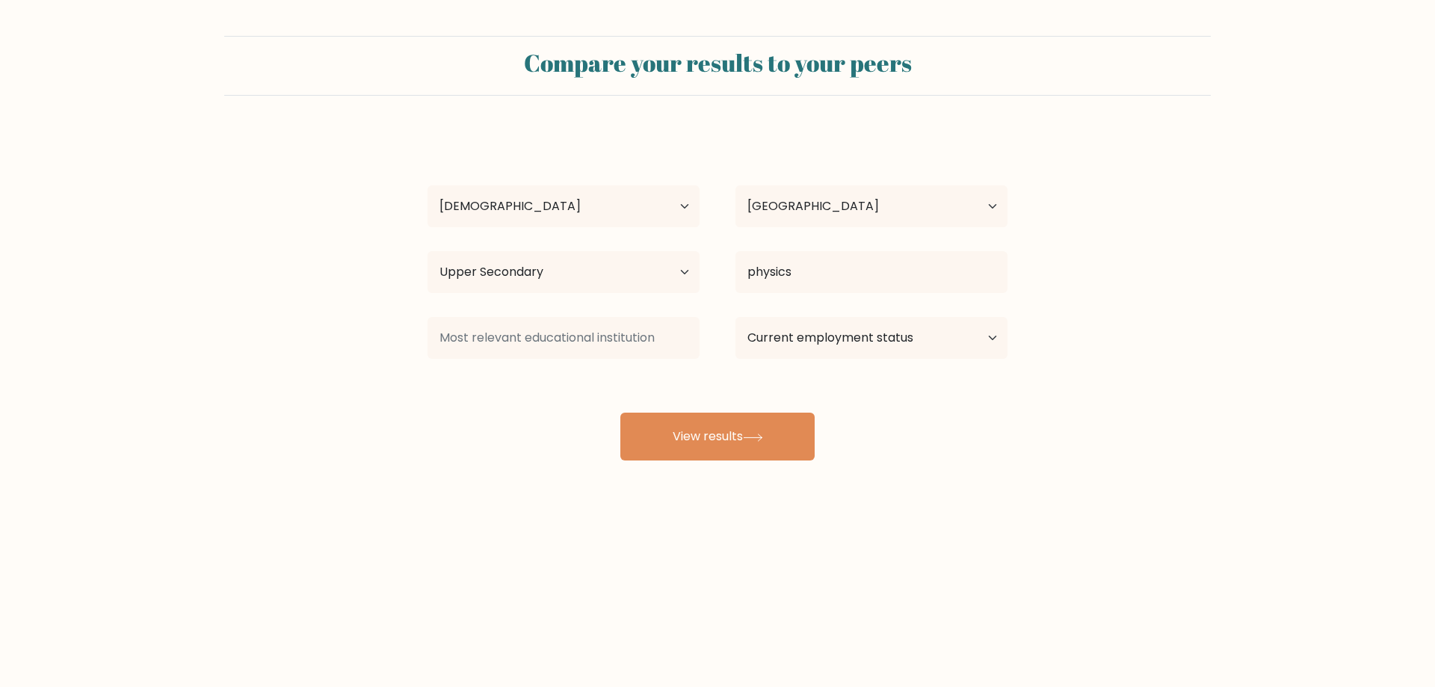
type input "Physics"
click at [632, 359] on input at bounding box center [564, 338] width 272 height 42
click at [643, 392] on option "[GEOGRAPHIC_DATA] [GEOGRAPHIC_DATA] ([GEOGRAPHIC_DATA])" at bounding box center [558, 380] width 254 height 24
type input "[GEOGRAPHIC_DATA] [GEOGRAPHIC_DATA]"
click at [837, 359] on select "Current employment status Employed Student Retired Other / prefer not to answer" at bounding box center [871, 338] width 272 height 42
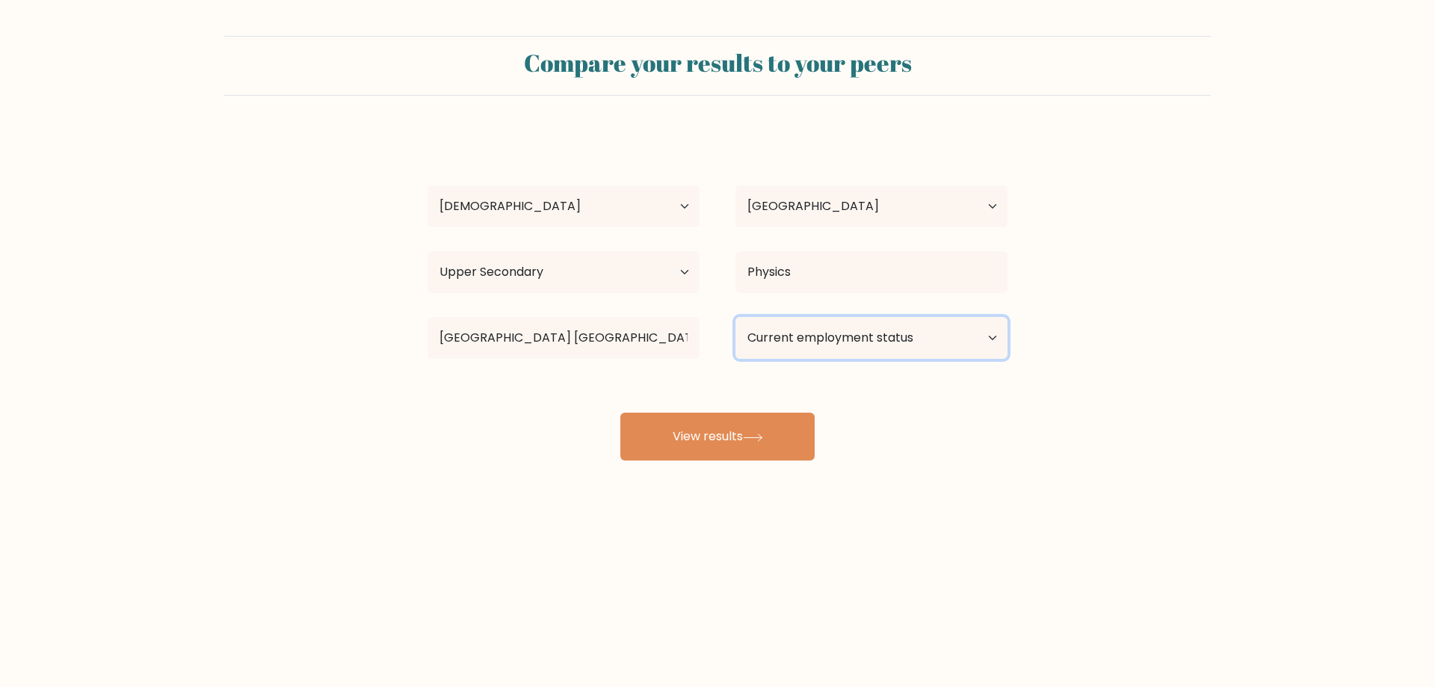
select select "student"
click at [740, 359] on select "Current employment status Employed Student Retired Other / prefer not to answer" at bounding box center [871, 338] width 272 height 42
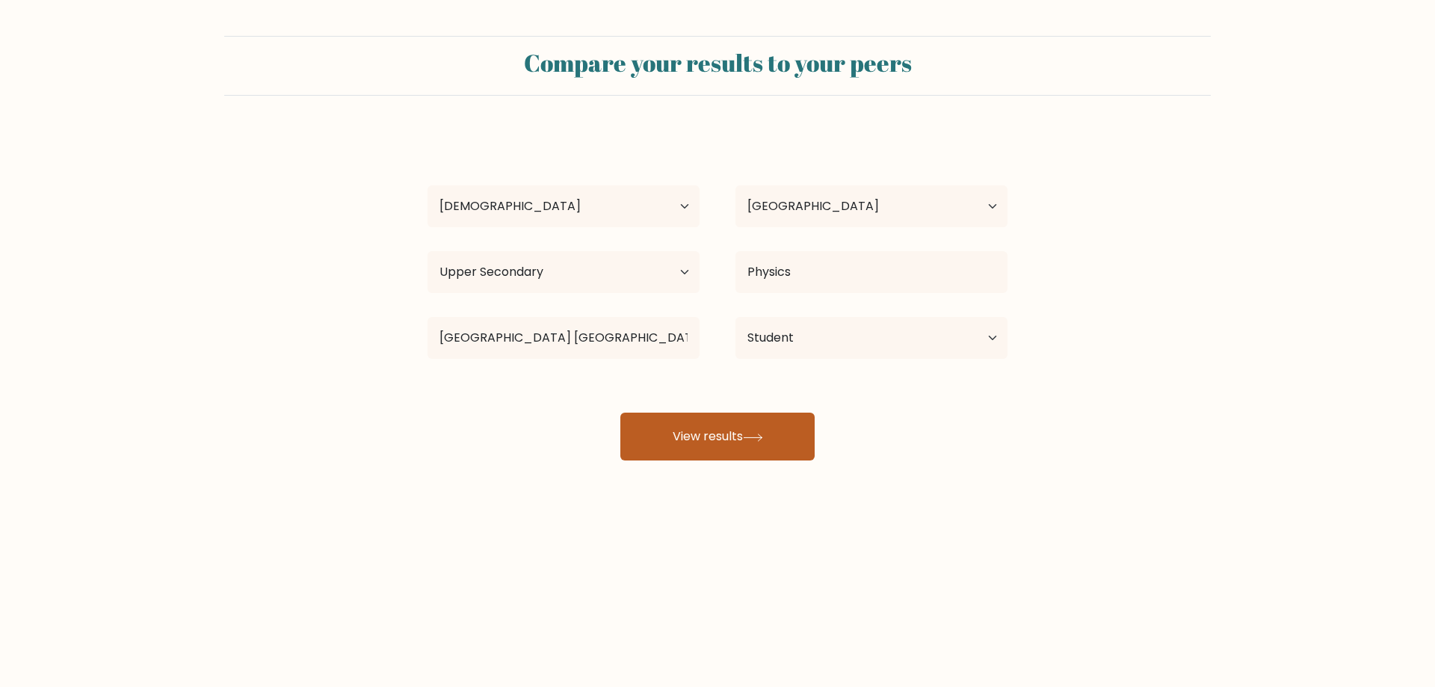
click at [763, 442] on icon at bounding box center [753, 437] width 20 height 8
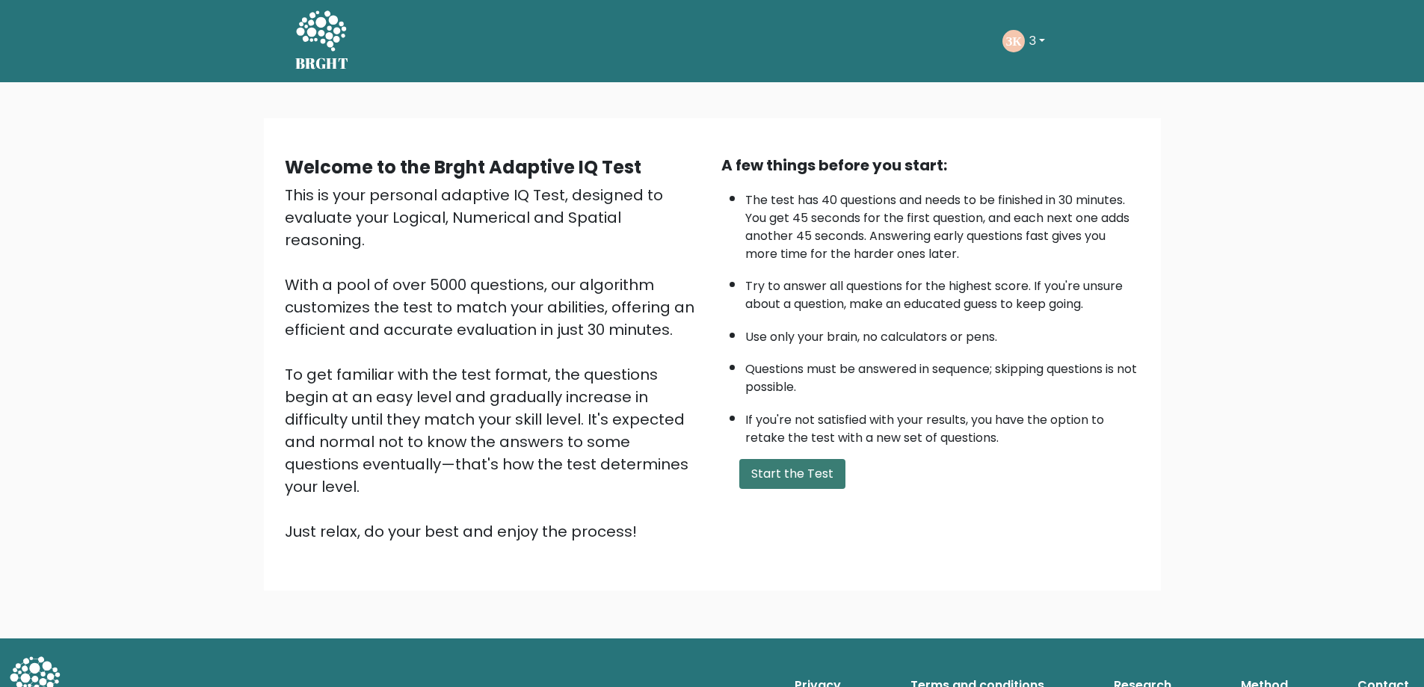
click at [845, 489] on button "Start the Test" at bounding box center [792, 474] width 106 height 30
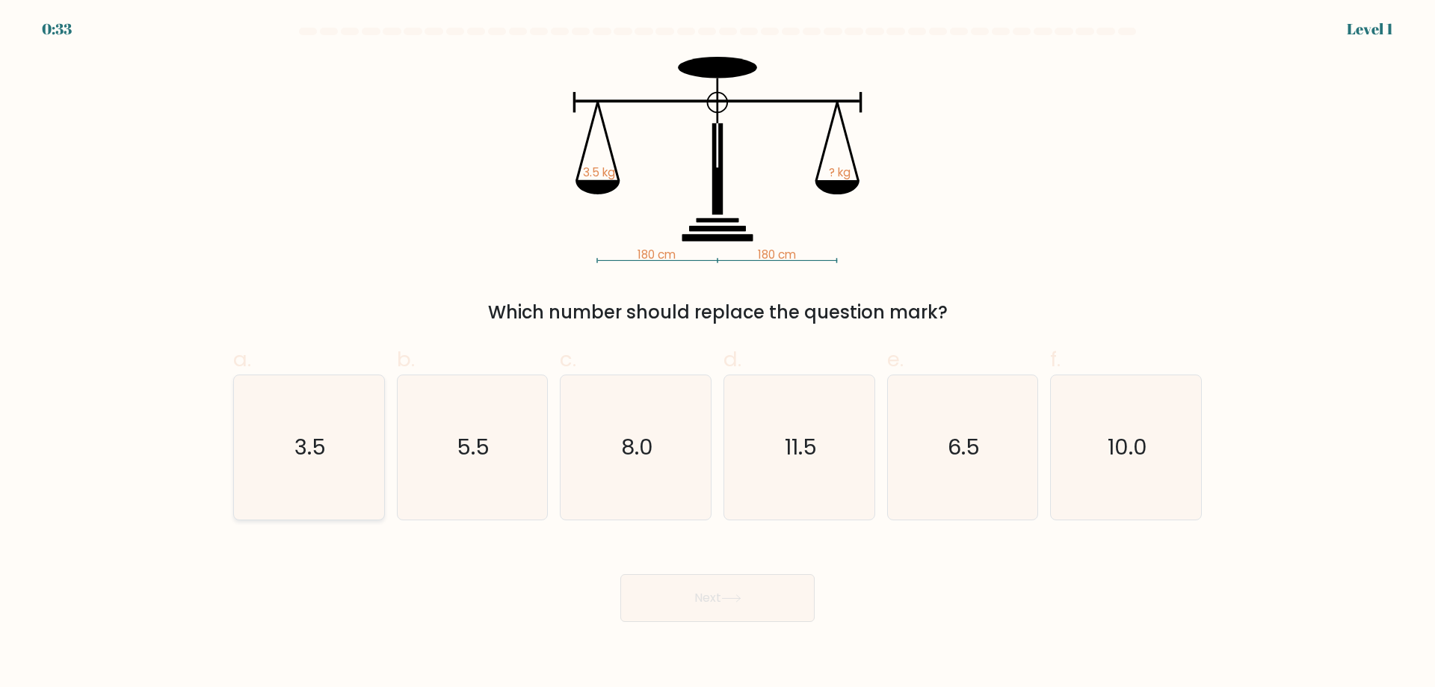
click at [324, 462] on text "3.5" at bounding box center [309, 447] width 31 height 30
click at [718, 354] on input "a. 3.5" at bounding box center [718, 349] width 1 height 10
radio input "true"
click at [769, 622] on button "Next" at bounding box center [717, 598] width 194 height 48
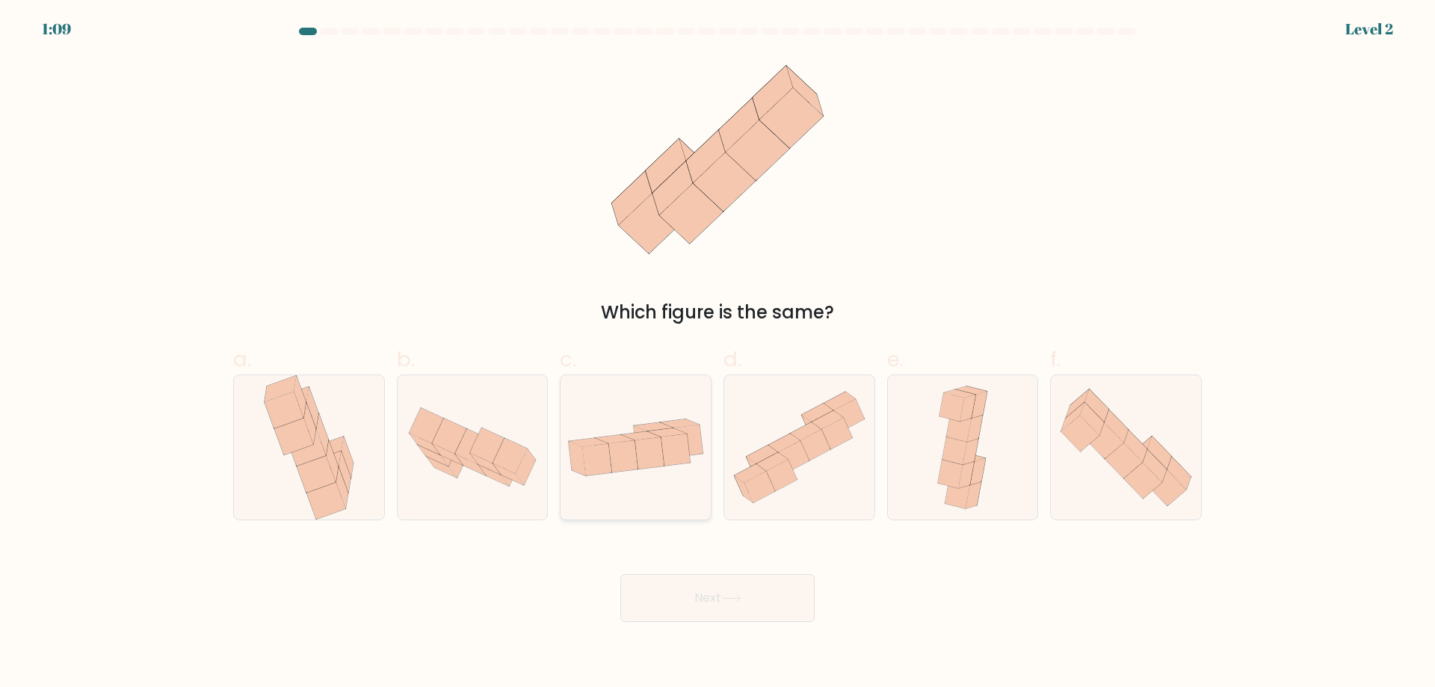
click at [665, 457] on icon at bounding box center [675, 448] width 29 height 31
click at [718, 354] on input "c." at bounding box center [718, 349] width 1 height 10
radio input "true"
click at [718, 622] on button "Next" at bounding box center [717, 598] width 194 height 48
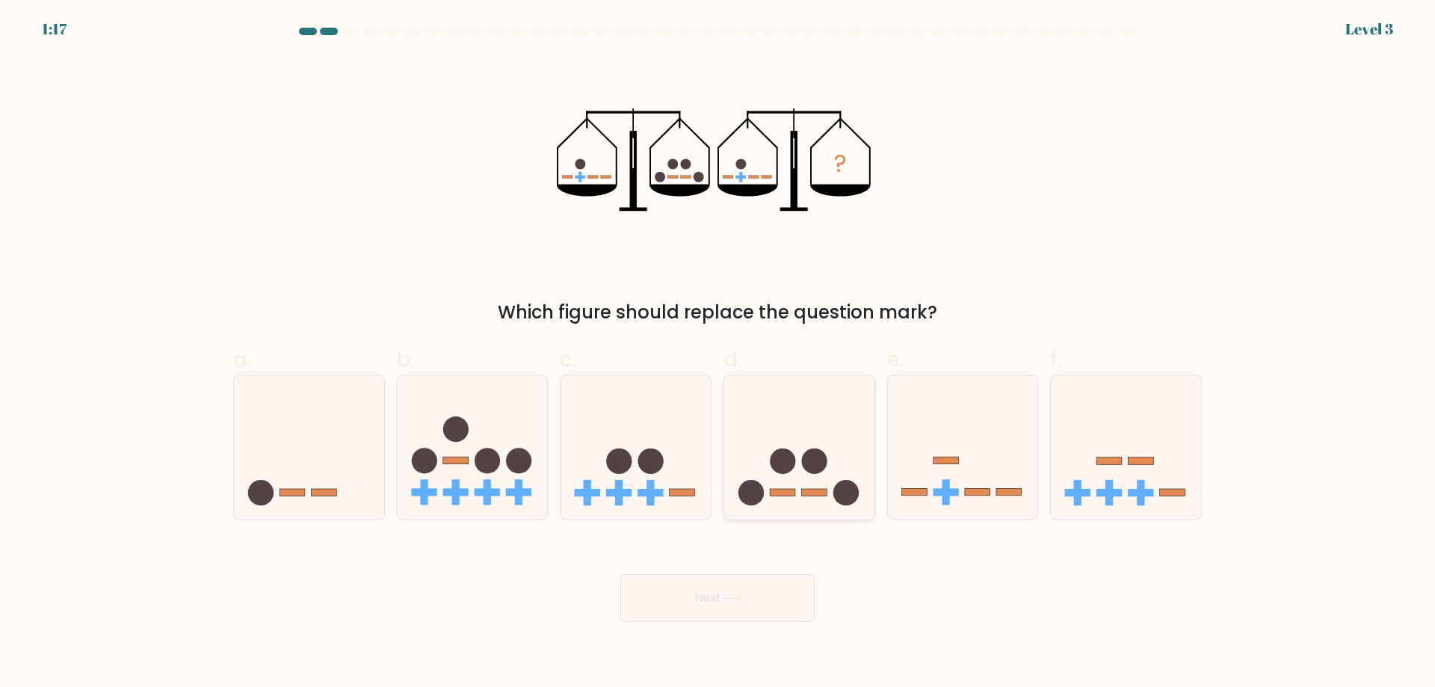
click at [830, 488] on icon at bounding box center [799, 447] width 150 height 124
click at [718, 354] on input "d." at bounding box center [718, 349] width 1 height 10
radio input "true"
click at [741, 602] on icon at bounding box center [731, 598] width 20 height 8
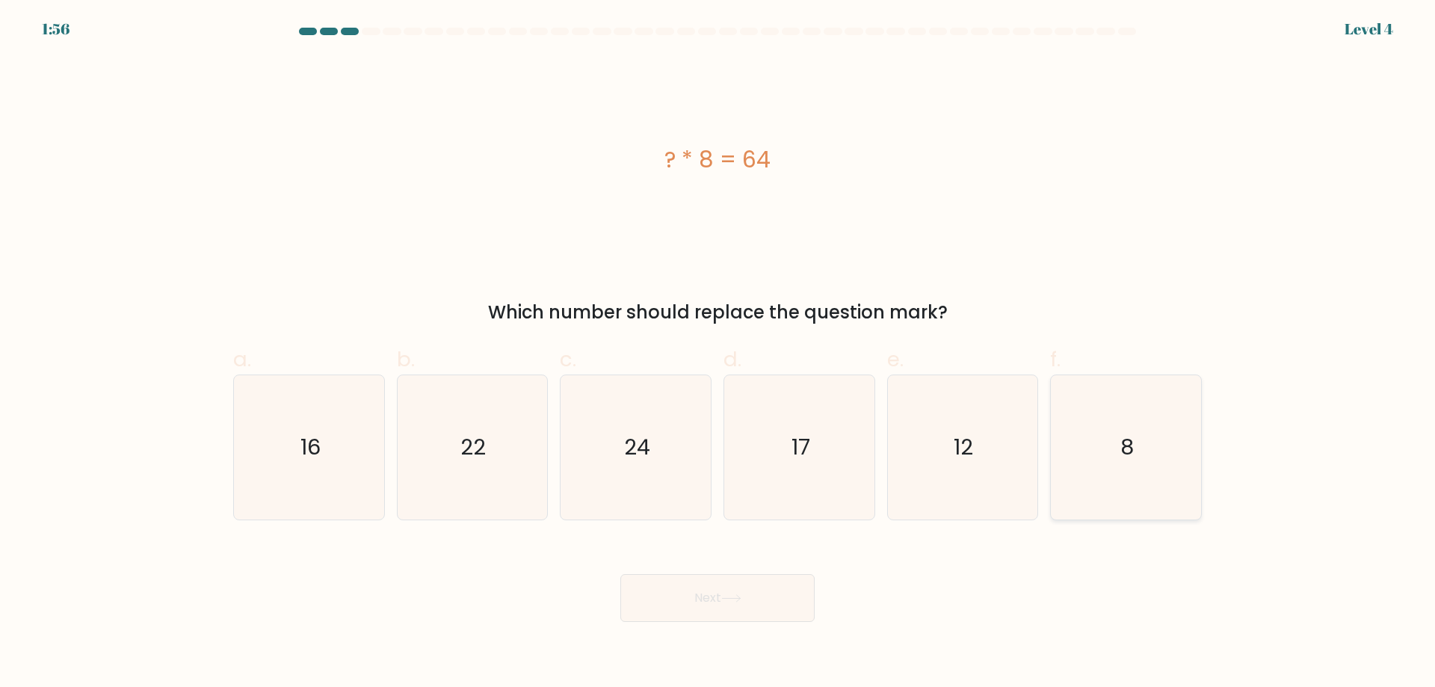
click at [1126, 462] on text "8" at bounding box center [1127, 447] width 13 height 30
click at [718, 354] on input "f. 8" at bounding box center [718, 349] width 1 height 10
radio input "true"
click at [682, 619] on button "Next" at bounding box center [717, 598] width 194 height 48
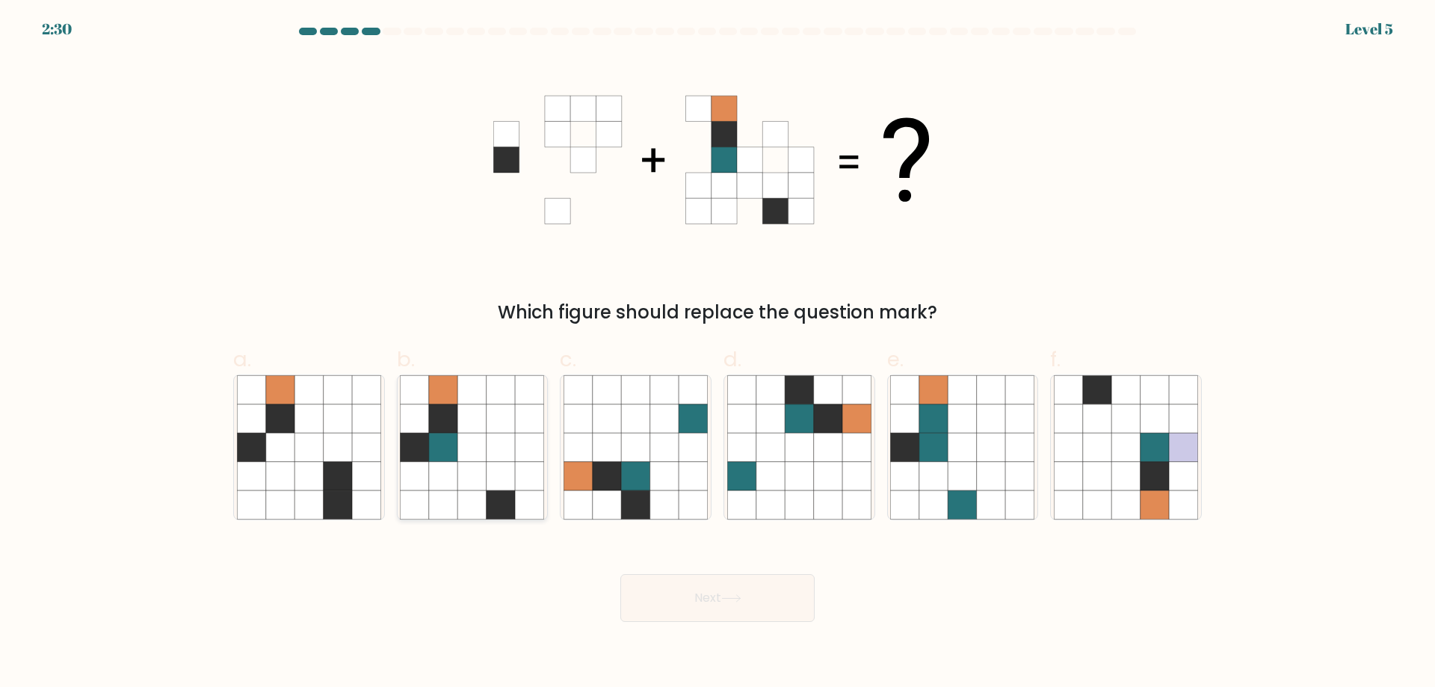
click at [442, 490] on icon at bounding box center [443, 476] width 28 height 28
click at [718, 354] on input "b." at bounding box center [718, 349] width 1 height 10
radio input "true"
click at [715, 620] on button "Next" at bounding box center [717, 598] width 194 height 48
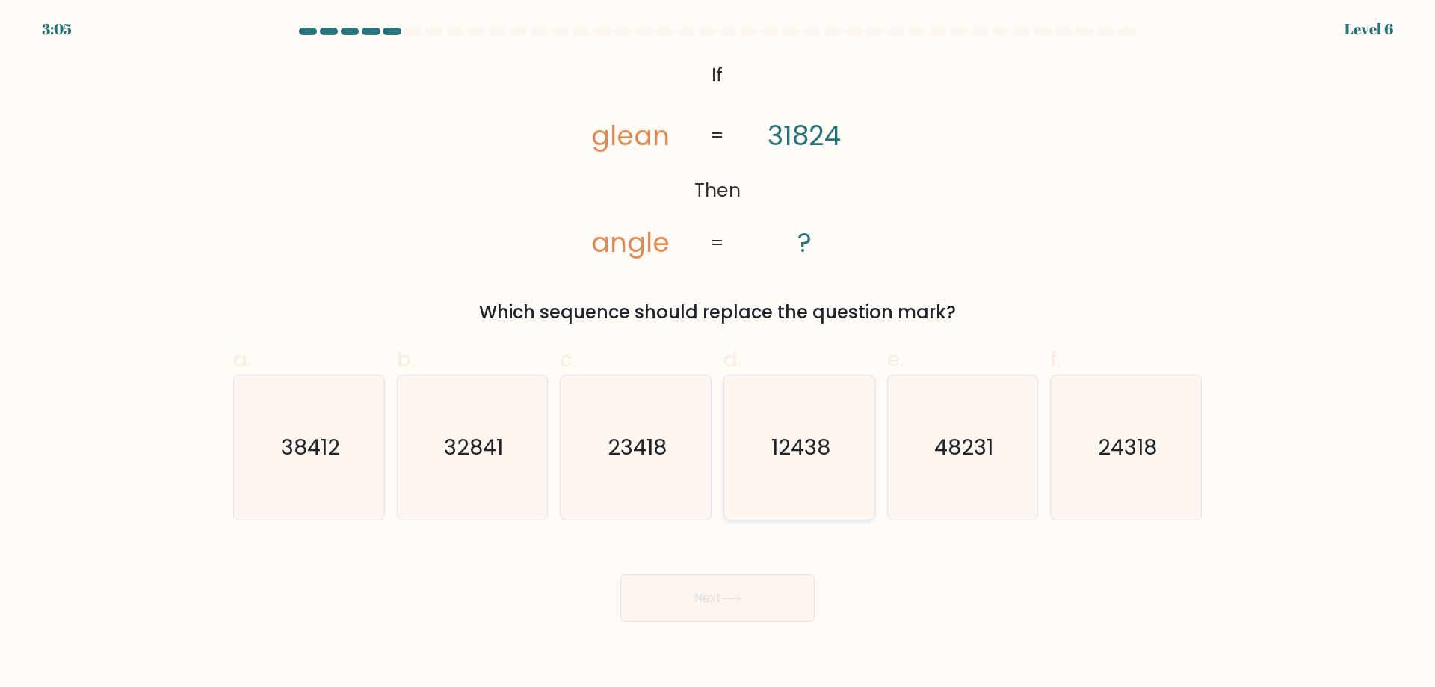
click at [787, 459] on text "12438" at bounding box center [800, 447] width 59 height 30
click at [718, 354] on input "d. 12438" at bounding box center [718, 349] width 1 height 10
radio input "true"
click at [1157, 482] on icon "24318" at bounding box center [1126, 447] width 144 height 144
click at [718, 354] on input "f. 24318" at bounding box center [718, 349] width 1 height 10
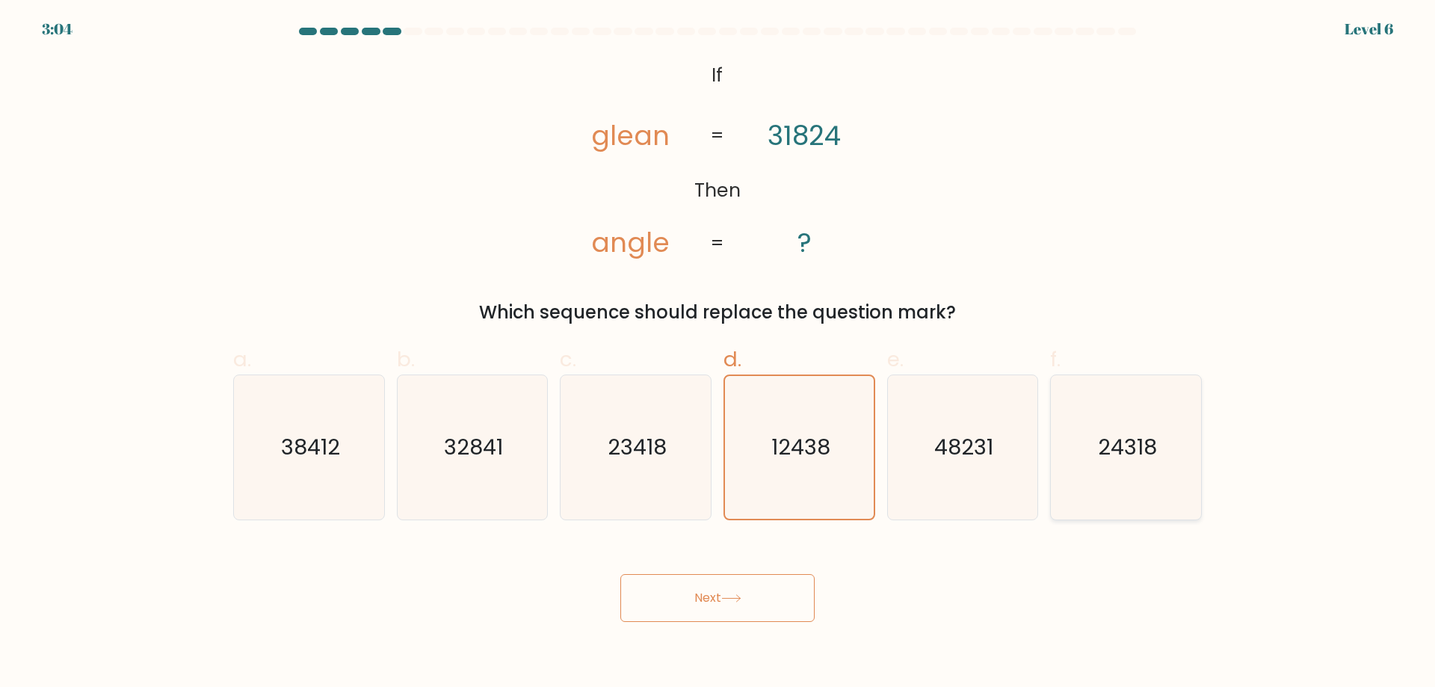
radio input "true"
click at [741, 614] on button "Next" at bounding box center [717, 598] width 194 height 48
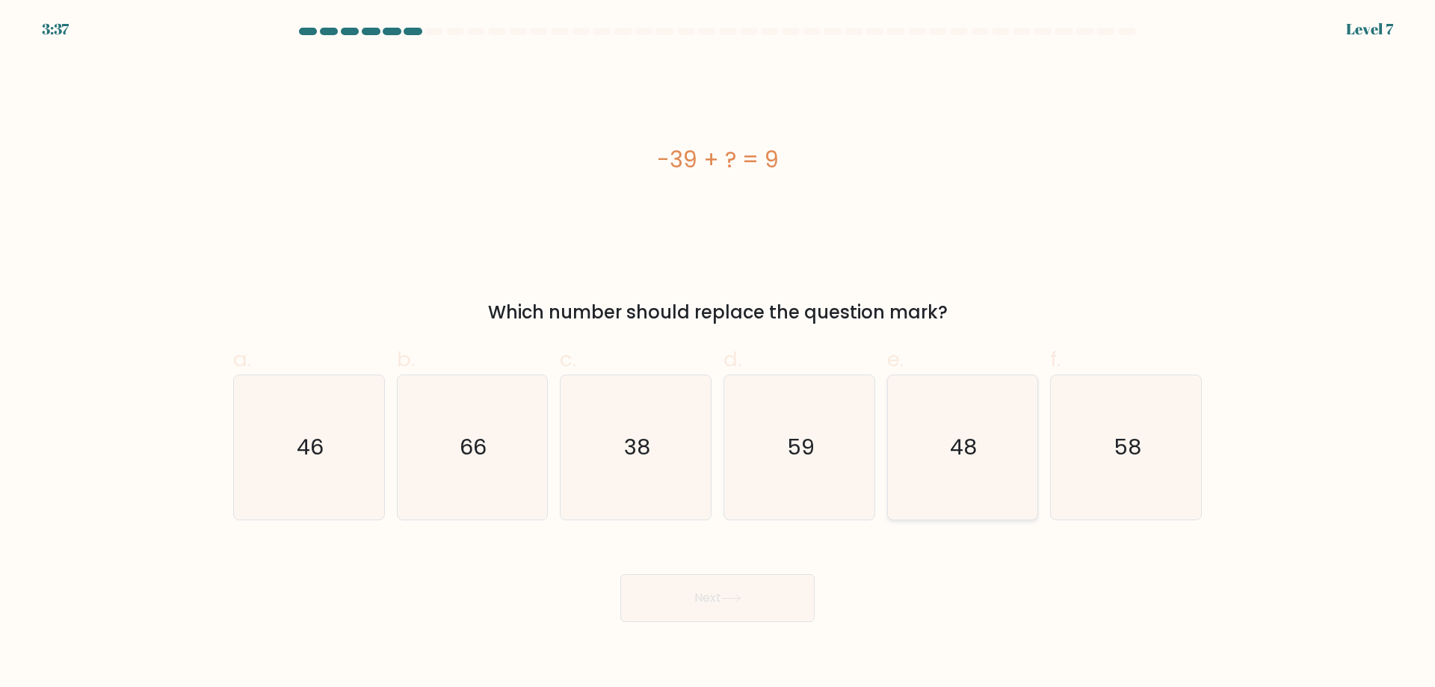
click at [980, 488] on icon "48" at bounding box center [962, 447] width 144 height 144
click at [718, 354] on input "e. 48" at bounding box center [718, 349] width 1 height 10
radio input "true"
click at [762, 620] on button "Next" at bounding box center [717, 598] width 194 height 48
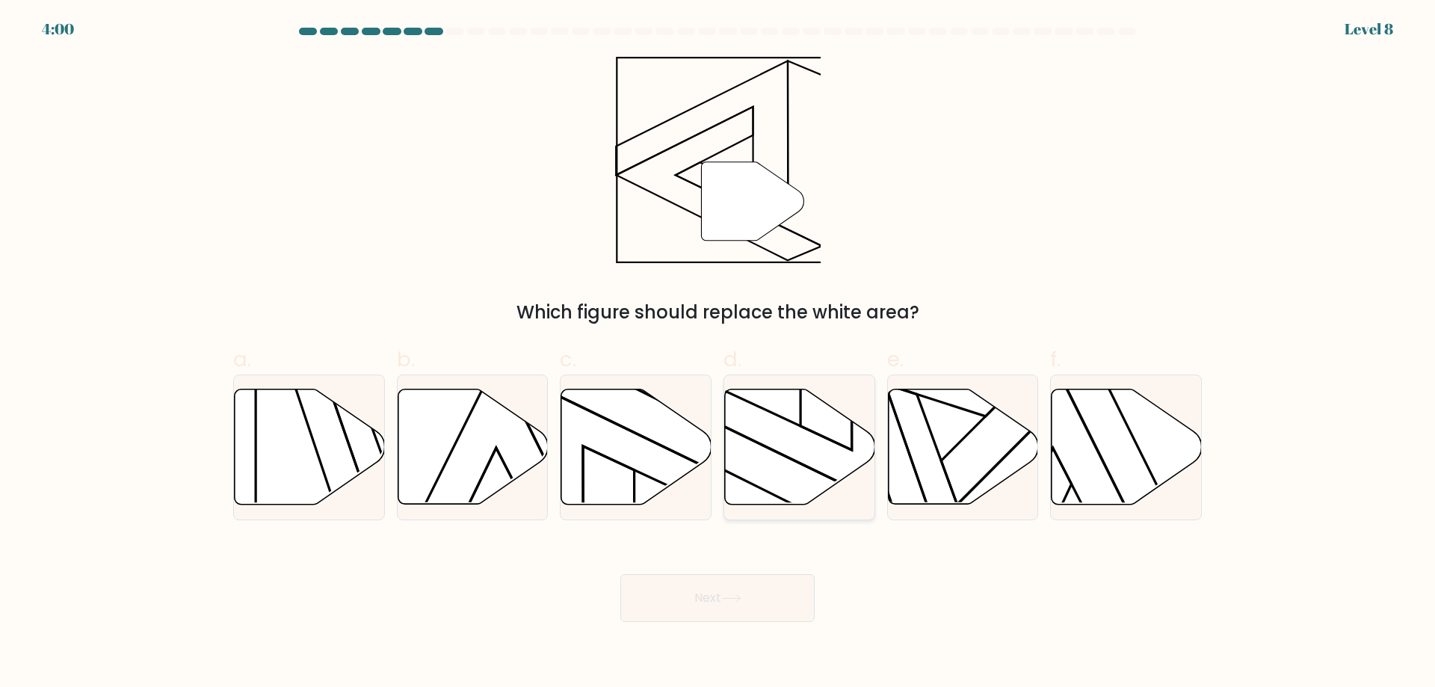
click at [795, 466] on icon at bounding box center [800, 446] width 150 height 115
click at [718, 354] on input "d." at bounding box center [718, 349] width 1 height 10
radio input "true"
click at [747, 622] on button "Next" at bounding box center [717, 598] width 194 height 48
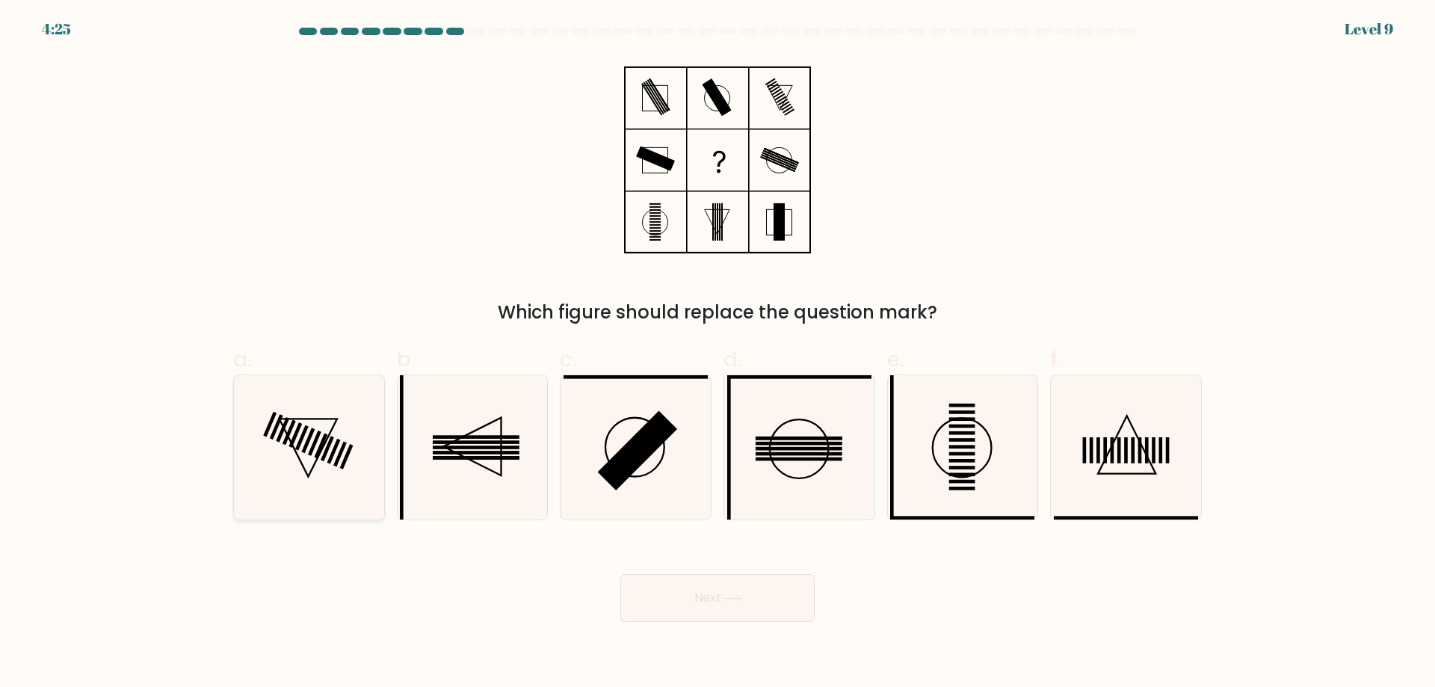
click at [304, 449] on rect at bounding box center [301, 437] width 13 height 25
click at [718, 354] on input "a." at bounding box center [718, 349] width 1 height 10
radio input "true"
click at [709, 622] on button "Next" at bounding box center [717, 598] width 194 height 48
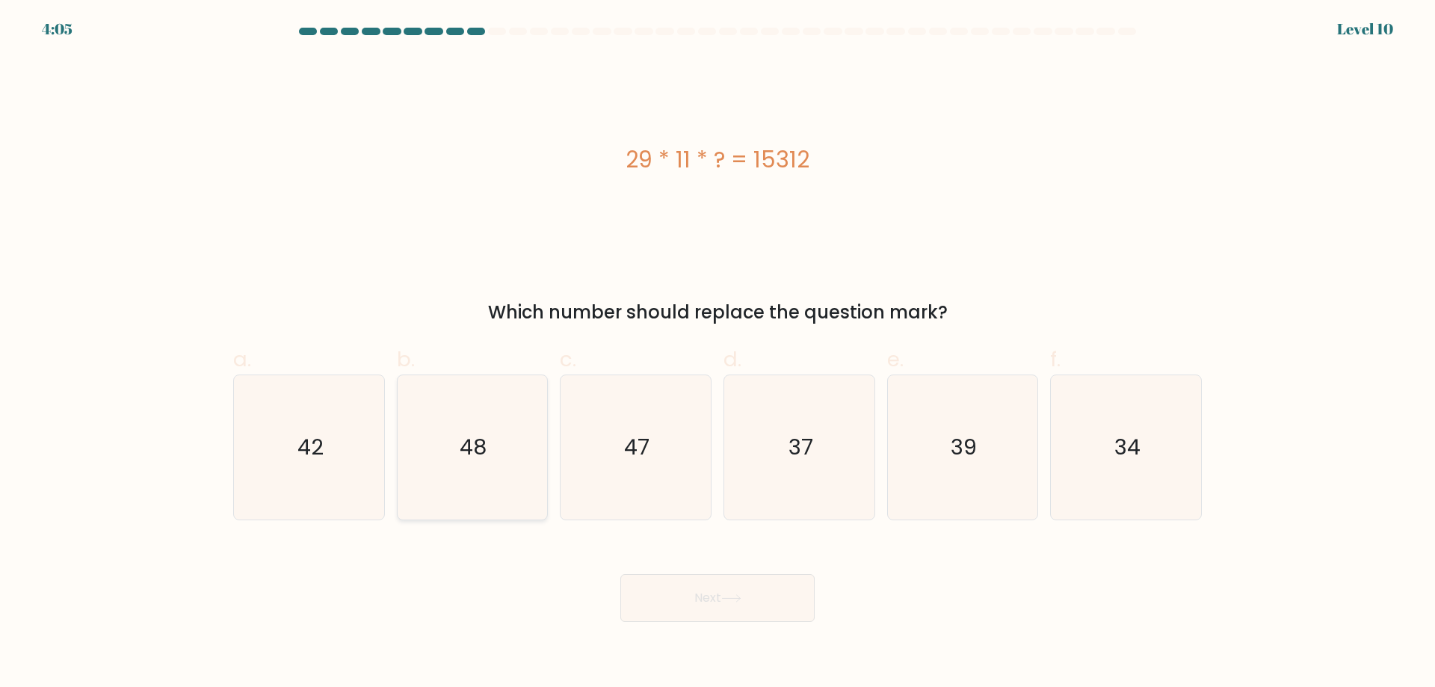
click at [436, 484] on icon "48" at bounding box center [472, 447] width 144 height 144
click at [718, 354] on input "b. 48" at bounding box center [718, 349] width 1 height 10
radio input "true"
click at [706, 614] on button "Next" at bounding box center [717, 598] width 194 height 48
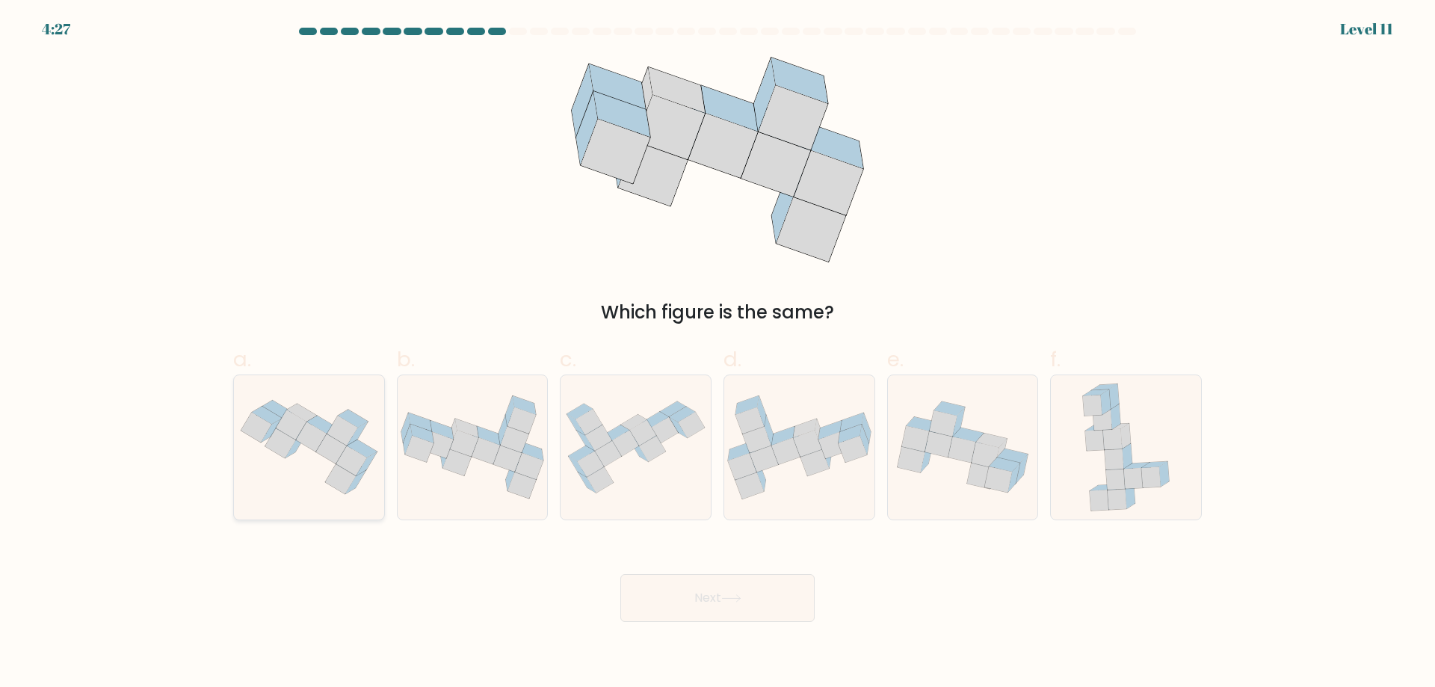
click at [345, 476] on icon at bounding box center [351, 461] width 31 height 30
click at [718, 354] on input "a." at bounding box center [718, 349] width 1 height 10
radio input "true"
drag, startPoint x: 700, startPoint y: 632, endPoint x: 702, endPoint y: 617, distance: 14.4
click at [699, 622] on button "Next" at bounding box center [717, 598] width 194 height 48
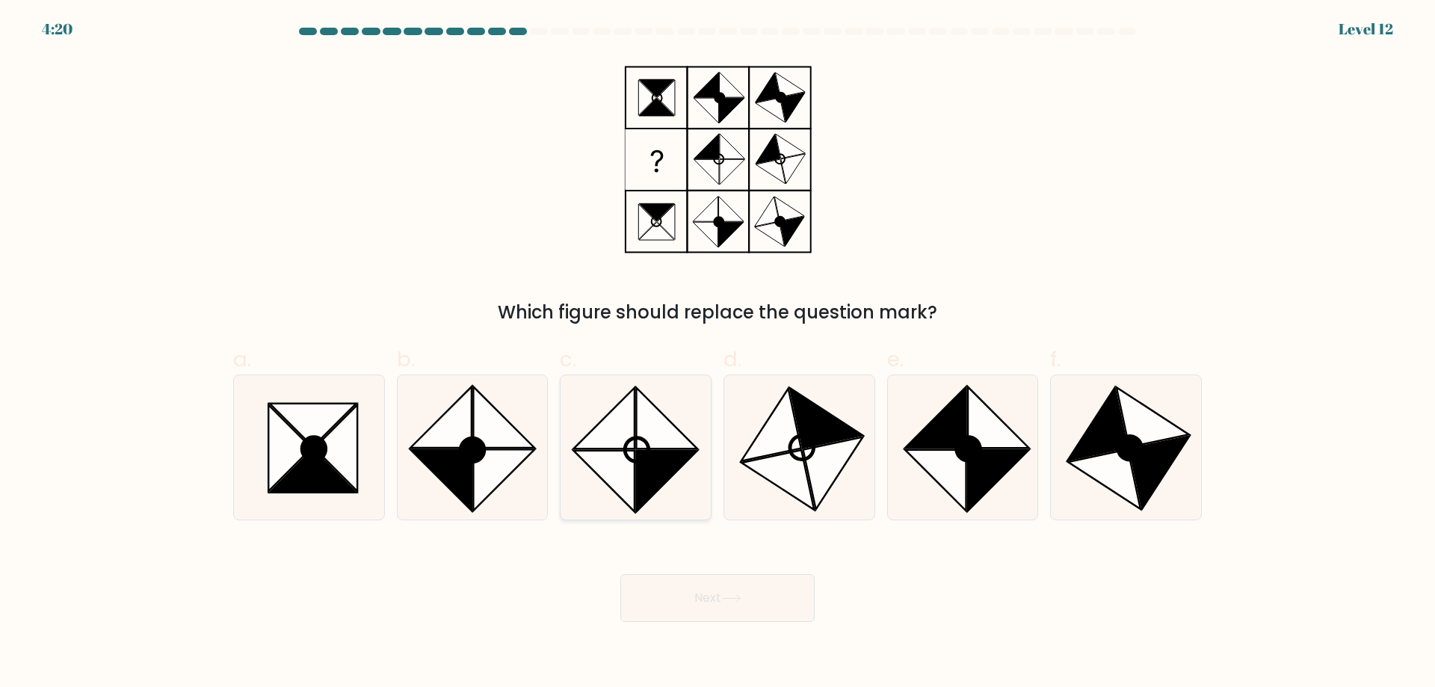
click at [636, 453] on circle at bounding box center [637, 450] width 34 height 34
click at [718, 354] on input "c." at bounding box center [718, 349] width 1 height 10
radio input "true"
click at [315, 481] on icon at bounding box center [313, 470] width 86 height 43
click at [718, 354] on input "a." at bounding box center [718, 349] width 1 height 10
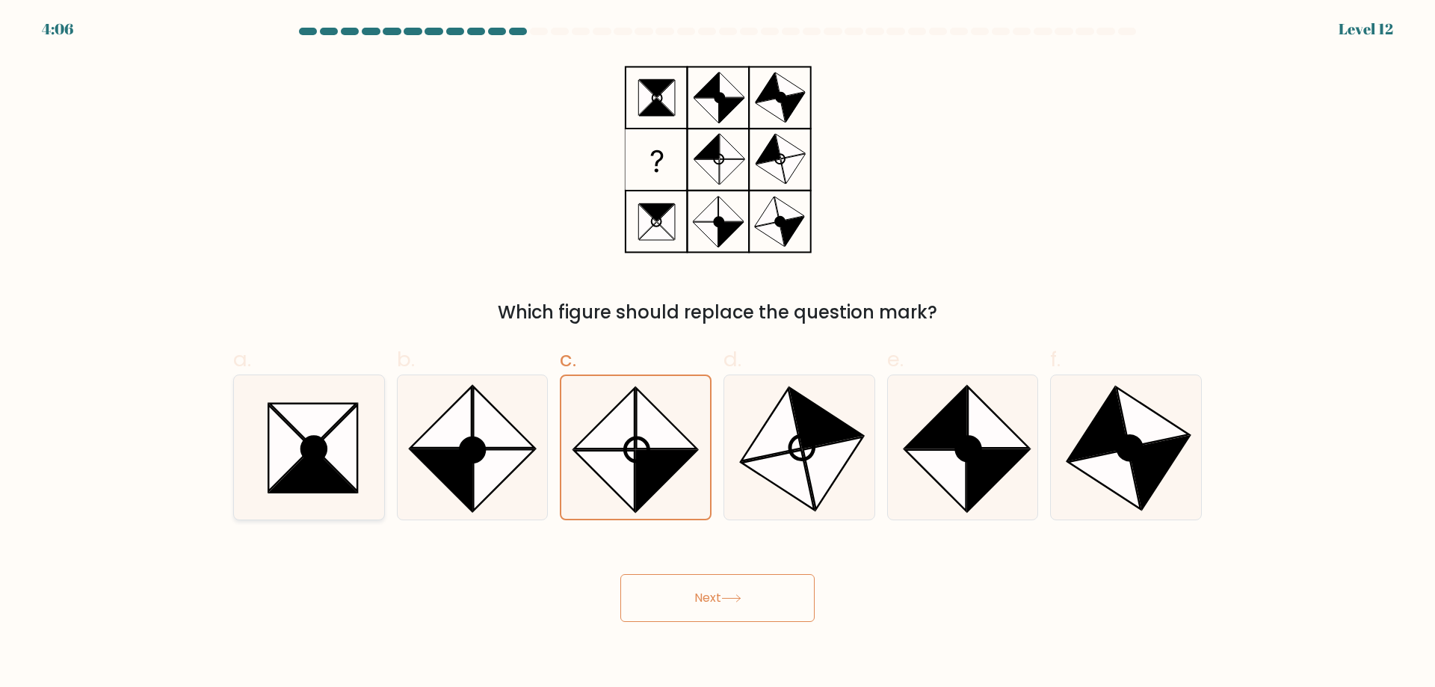
radio input "true"
click at [723, 622] on button "Next" at bounding box center [717, 598] width 194 height 48
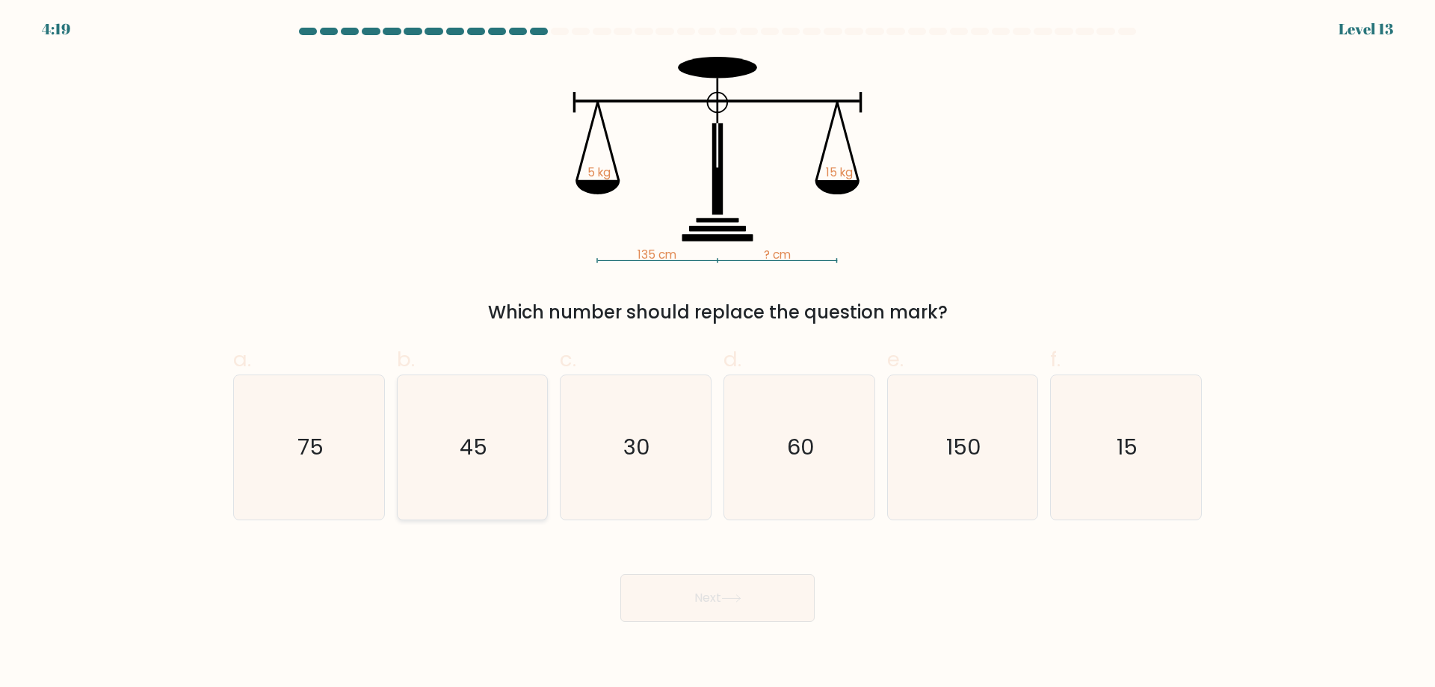
click at [485, 460] on text "45" at bounding box center [474, 447] width 28 height 30
click at [718, 354] on input "b. 45" at bounding box center [718, 349] width 1 height 10
radio input "true"
click at [747, 620] on button "Next" at bounding box center [717, 598] width 194 height 48
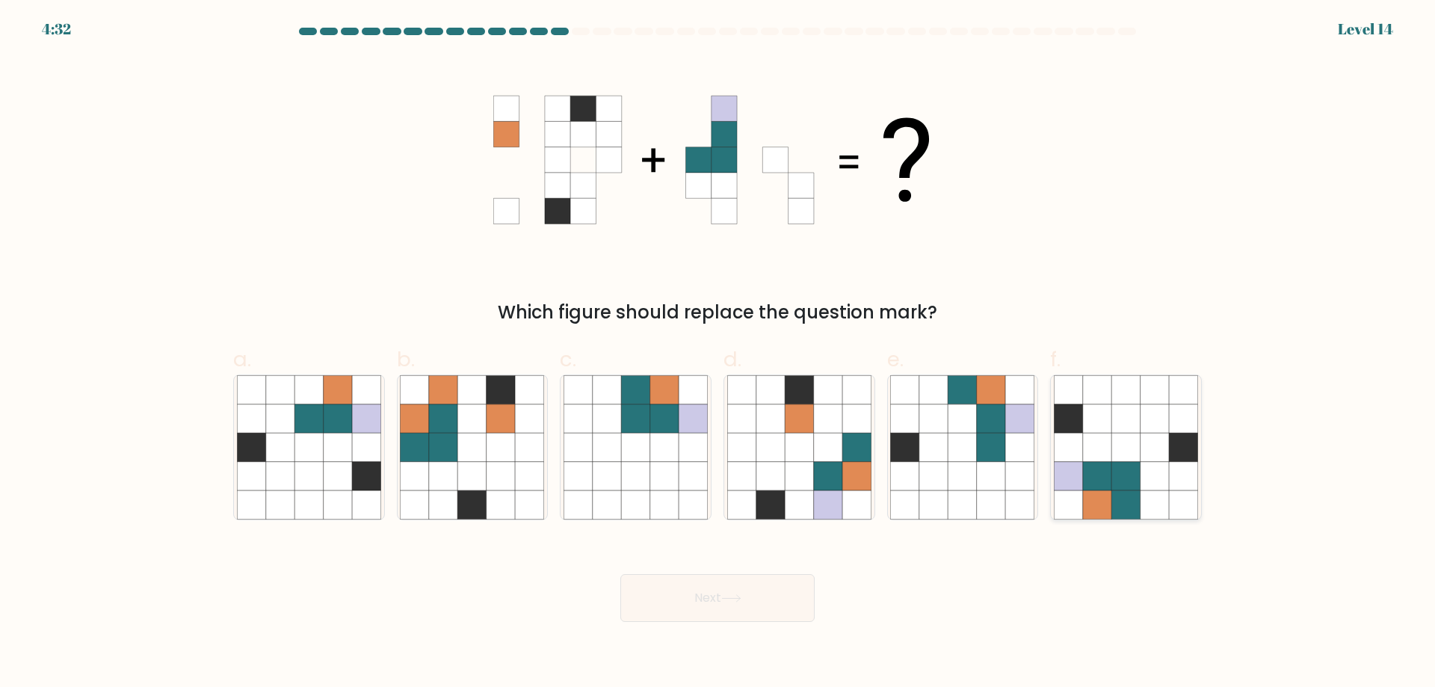
click at [1105, 404] on icon at bounding box center [1097, 389] width 28 height 28
click at [718, 354] on input "f." at bounding box center [718, 349] width 1 height 10
radio input "true"
click at [673, 622] on button "Next" at bounding box center [717, 598] width 194 height 48
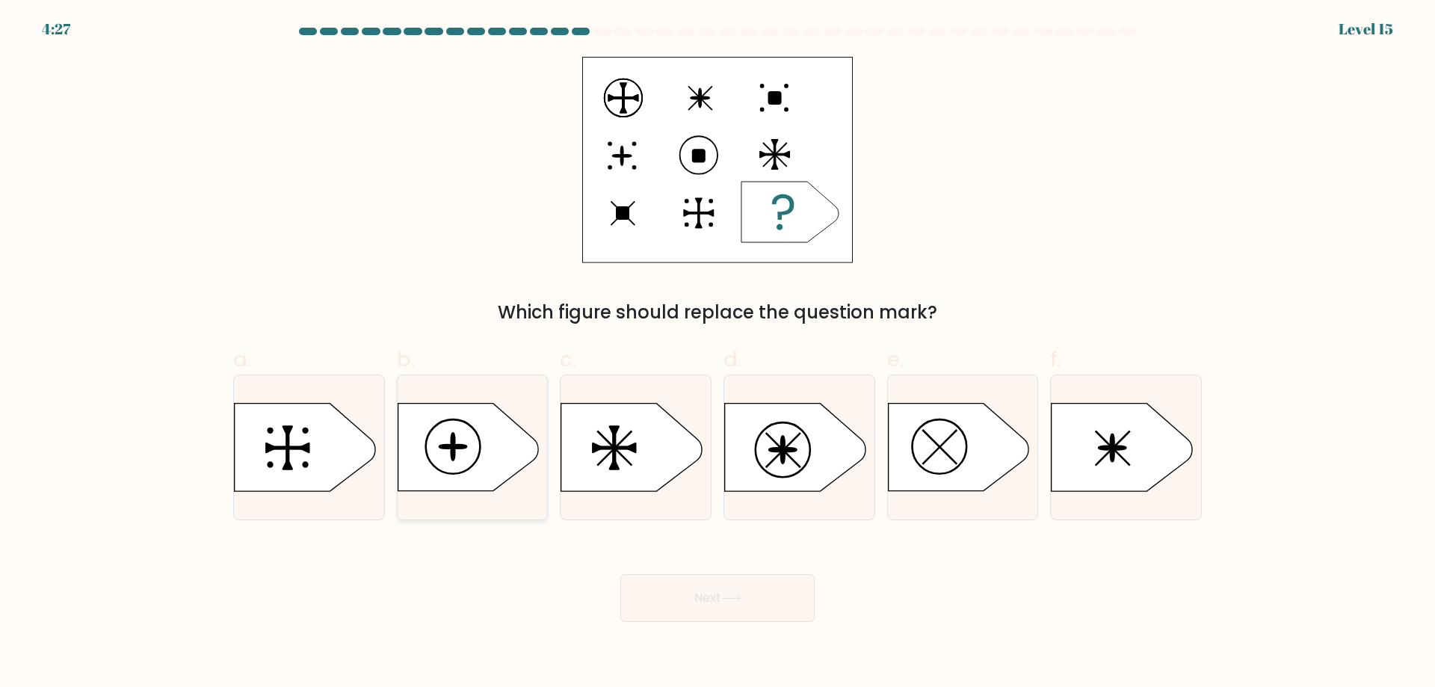
click at [482, 449] on icon at bounding box center [468, 447] width 141 height 87
click at [718, 354] on input "b." at bounding box center [718, 349] width 1 height 10
radio input "true"
click at [727, 622] on button "Next" at bounding box center [717, 598] width 194 height 48
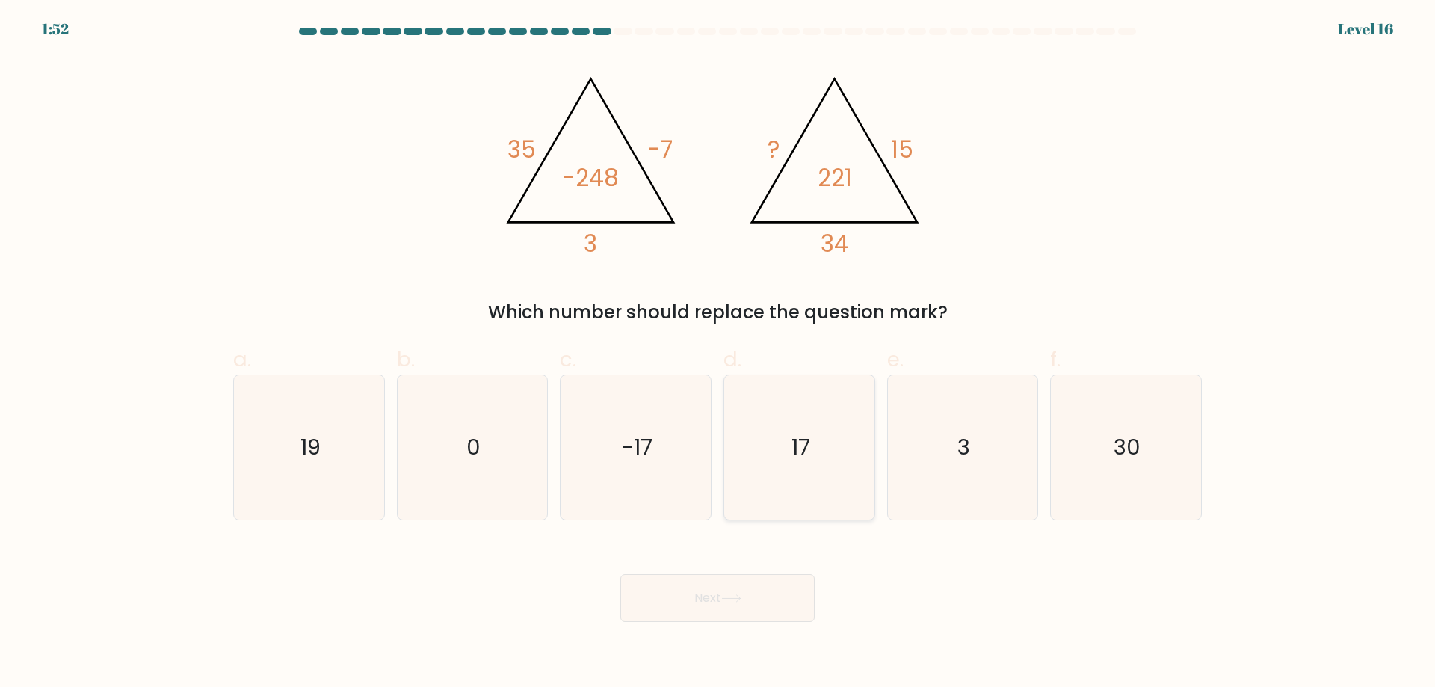
click at [803, 438] on icon "17" at bounding box center [799, 447] width 144 height 144
click at [718, 354] on input "d. 17" at bounding box center [718, 349] width 1 height 10
radio input "true"
click at [706, 621] on button "Next" at bounding box center [717, 598] width 194 height 48
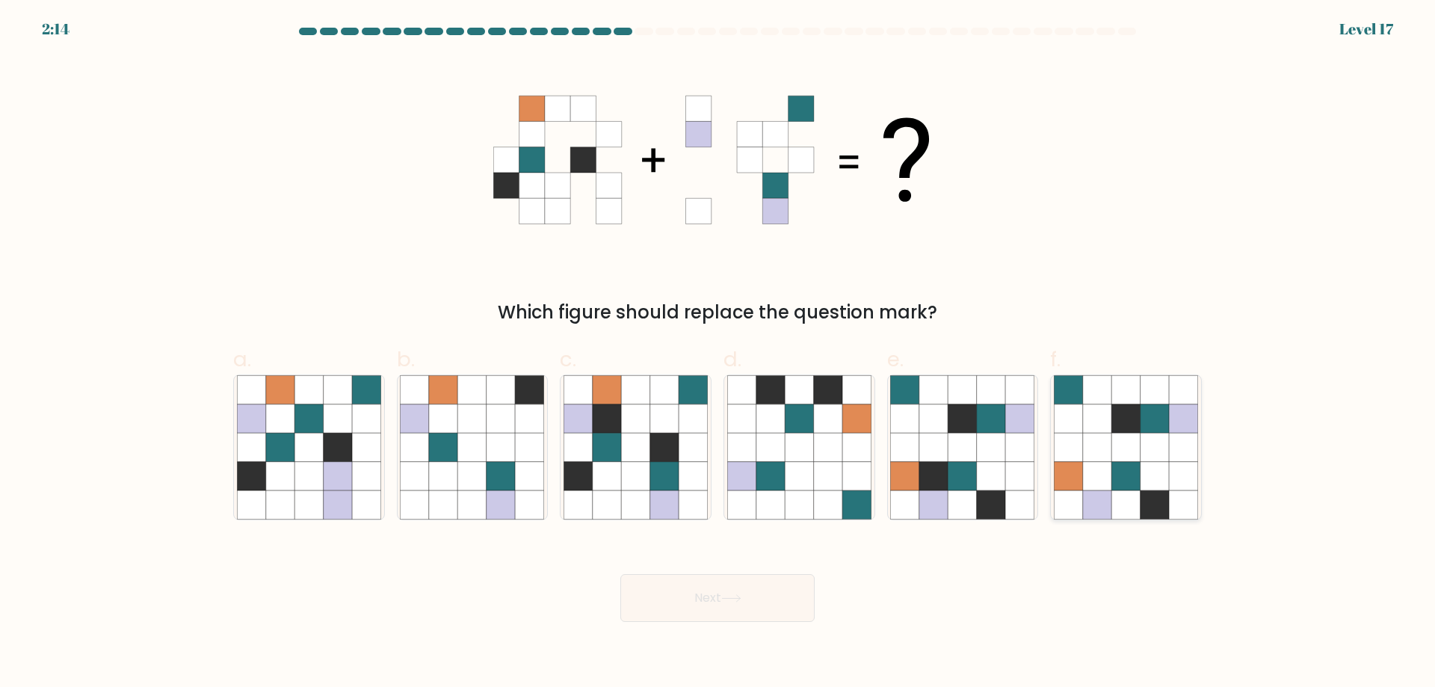
click at [1125, 461] on icon at bounding box center [1125, 447] width 28 height 28
click at [718, 354] on input "f." at bounding box center [718, 349] width 1 height 10
radio input "true"
click at [642, 622] on button "Next" at bounding box center [717, 598] width 194 height 48
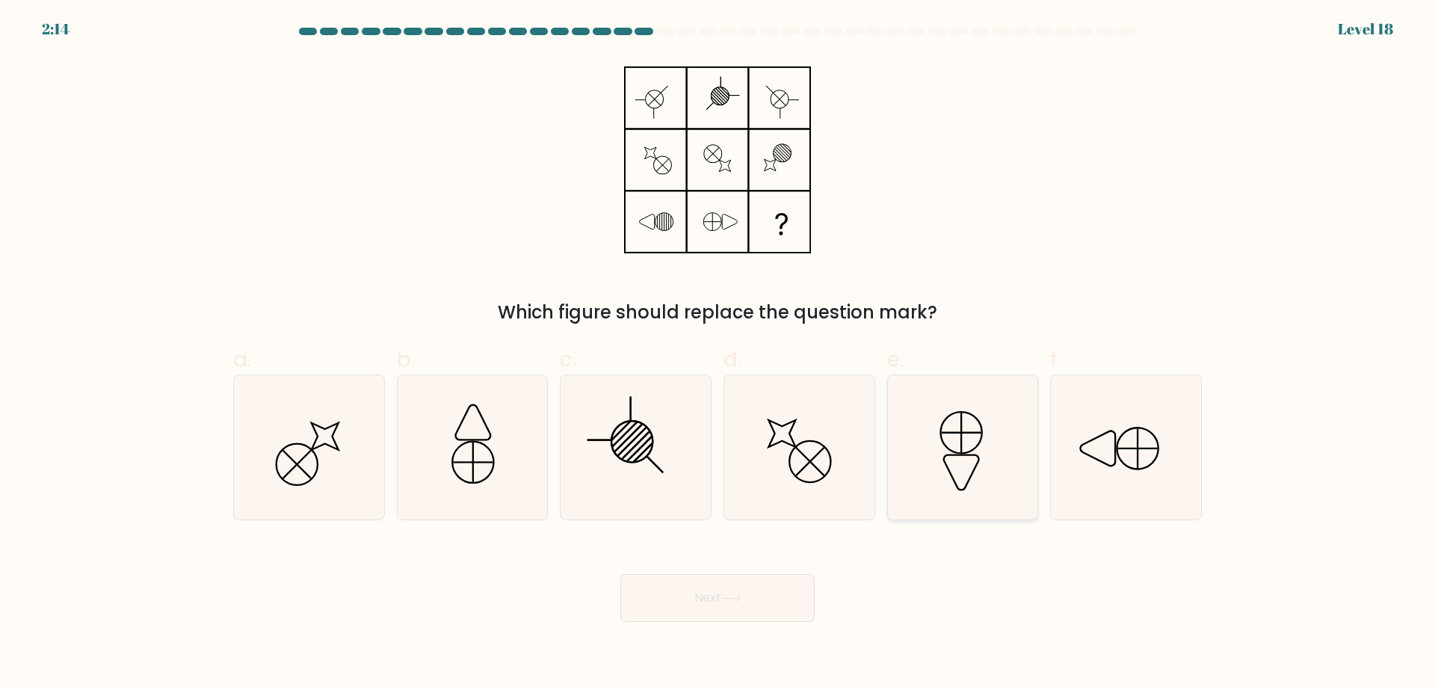
click at [975, 454] on icon at bounding box center [962, 447] width 144 height 144
click at [718, 354] on input "e." at bounding box center [718, 349] width 1 height 10
radio input "true"
click at [729, 602] on icon at bounding box center [731, 598] width 20 height 8
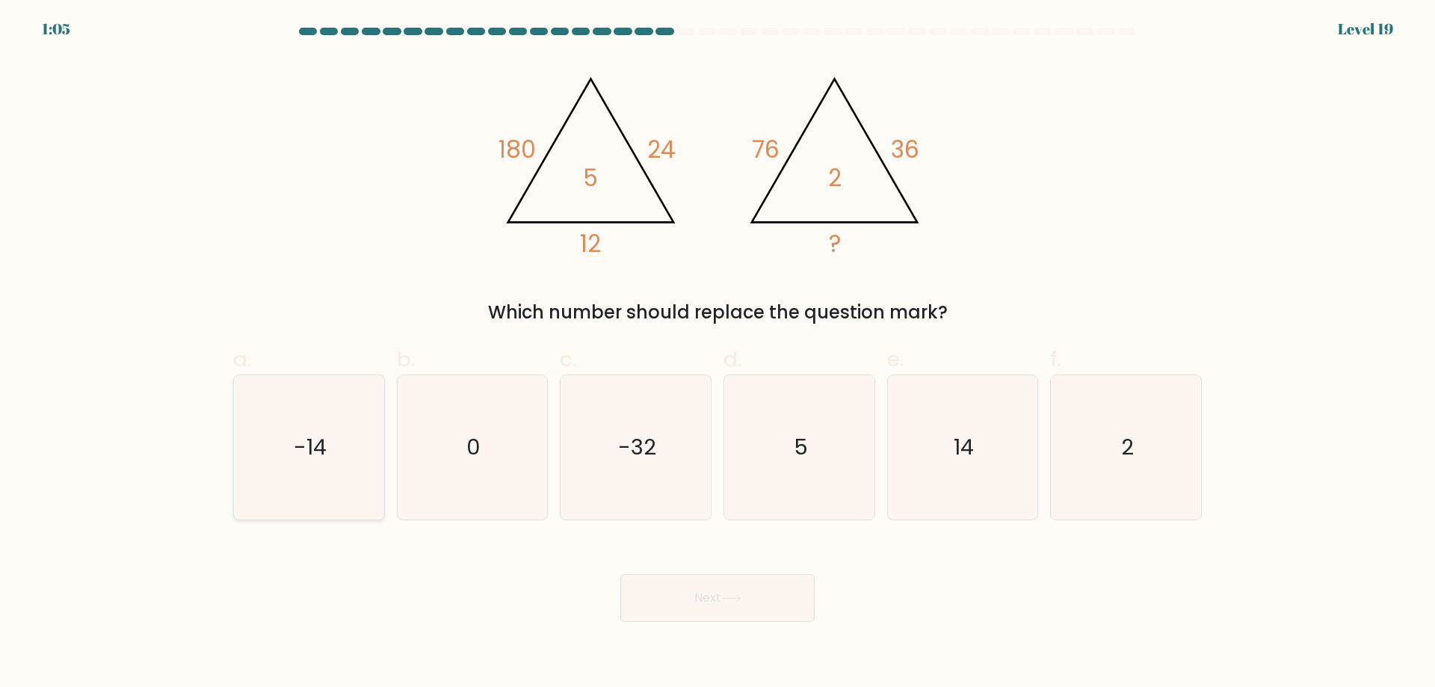
click at [341, 463] on icon "-14" at bounding box center [309, 447] width 144 height 144
click at [718, 354] on input "a. -14" at bounding box center [718, 349] width 1 height 10
radio input "true"
click at [726, 622] on button "Next" at bounding box center [717, 598] width 194 height 48
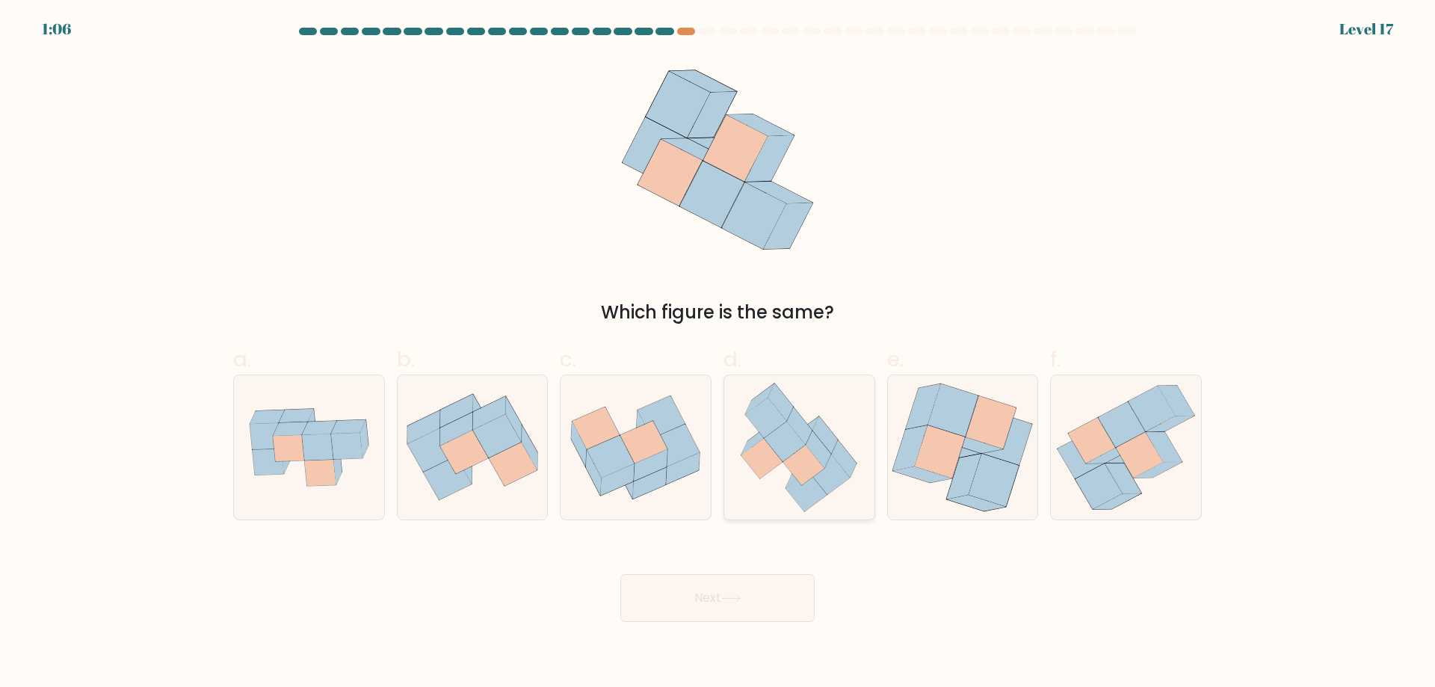
click at [784, 497] on icon at bounding box center [799, 447] width 141 height 144
click at [718, 354] on input "d." at bounding box center [718, 349] width 1 height 10
radio input "true"
click at [748, 620] on button "Next" at bounding box center [717, 598] width 194 height 48
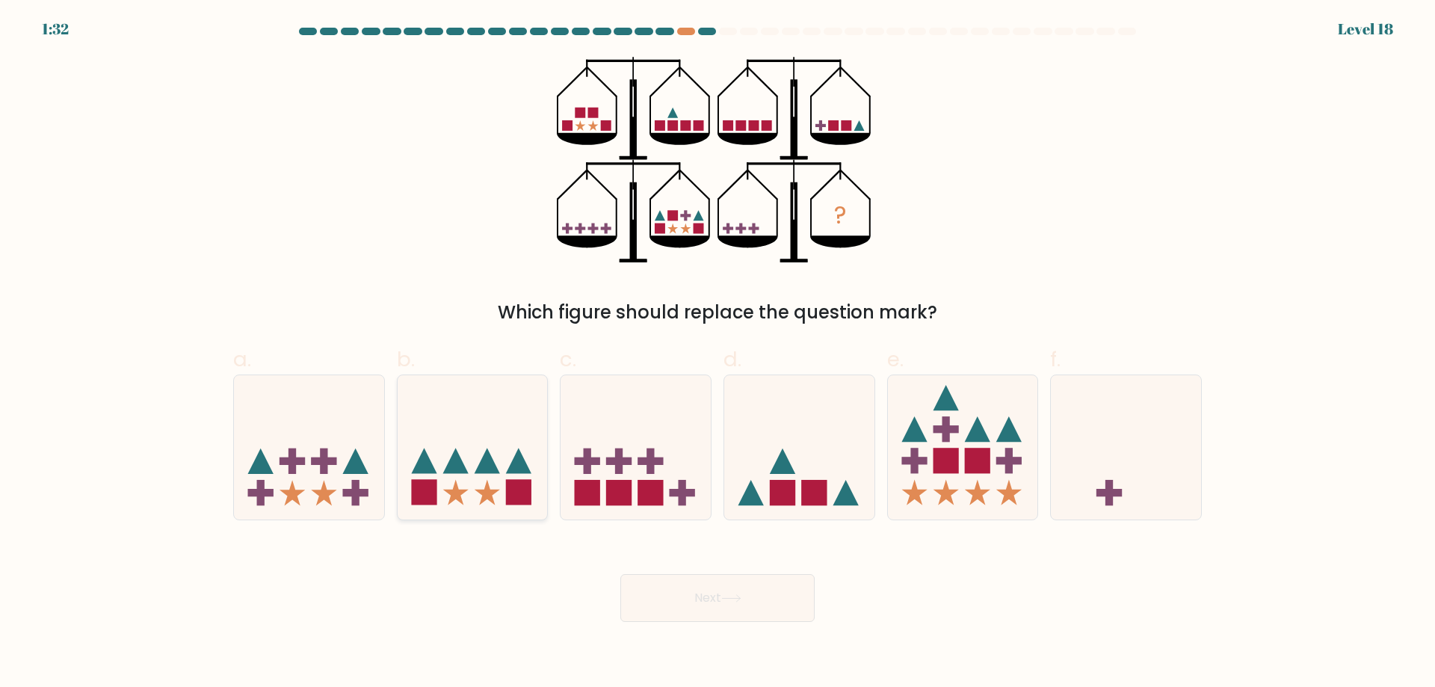
click at [476, 469] on icon at bounding box center [473, 447] width 150 height 124
click at [718, 354] on input "b." at bounding box center [718, 349] width 1 height 10
radio input "true"
click at [692, 622] on button "Next" at bounding box center [717, 598] width 194 height 48
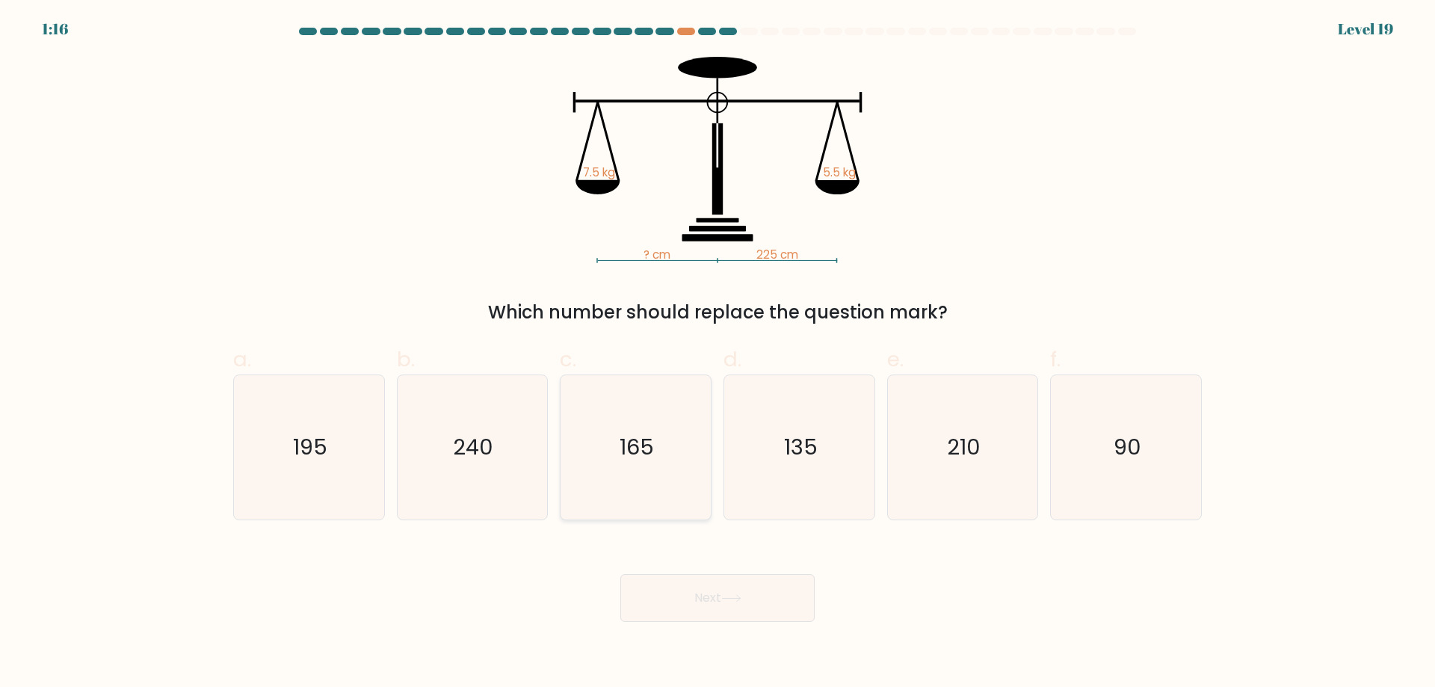
click at [663, 440] on icon "165" at bounding box center [636, 447] width 144 height 144
click at [718, 354] on input "c. 165" at bounding box center [718, 349] width 1 height 10
radio input "true"
click at [759, 616] on button "Next" at bounding box center [717, 598] width 194 height 48
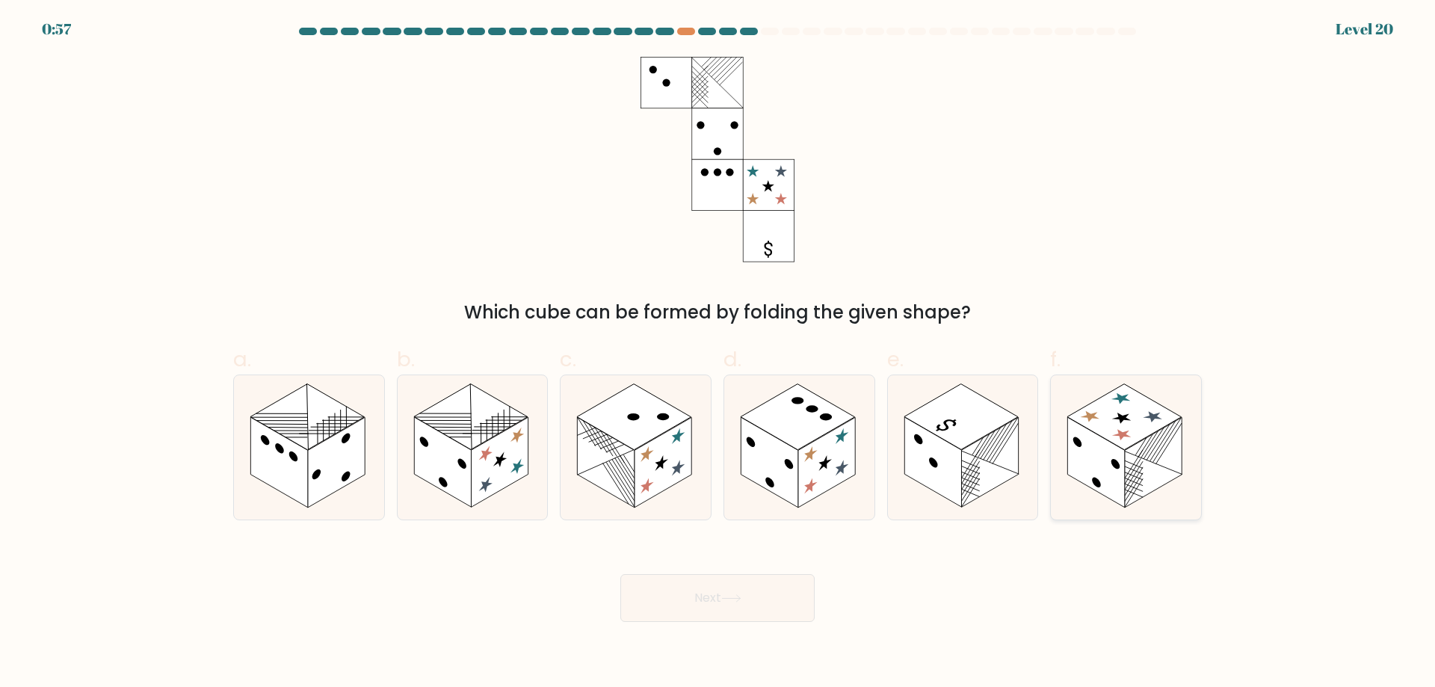
click at [1143, 450] on rect at bounding box center [1124, 417] width 114 height 66
click at [718, 354] on input "f." at bounding box center [718, 349] width 1 height 10
radio input "true"
click at [975, 481] on rect at bounding box center [989, 462] width 57 height 90
click at [718, 354] on input "e." at bounding box center [718, 349] width 1 height 10
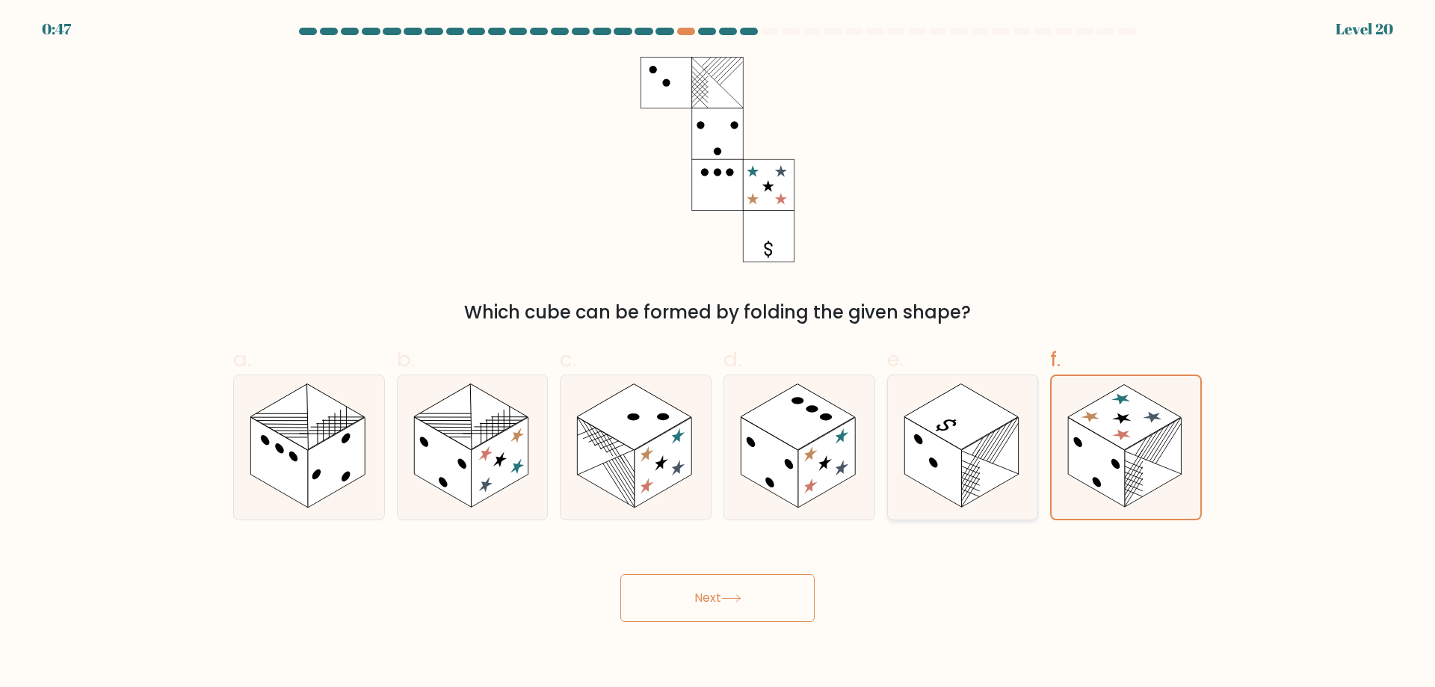
radio input "true"
click at [748, 614] on button "Next" at bounding box center [717, 598] width 194 height 48
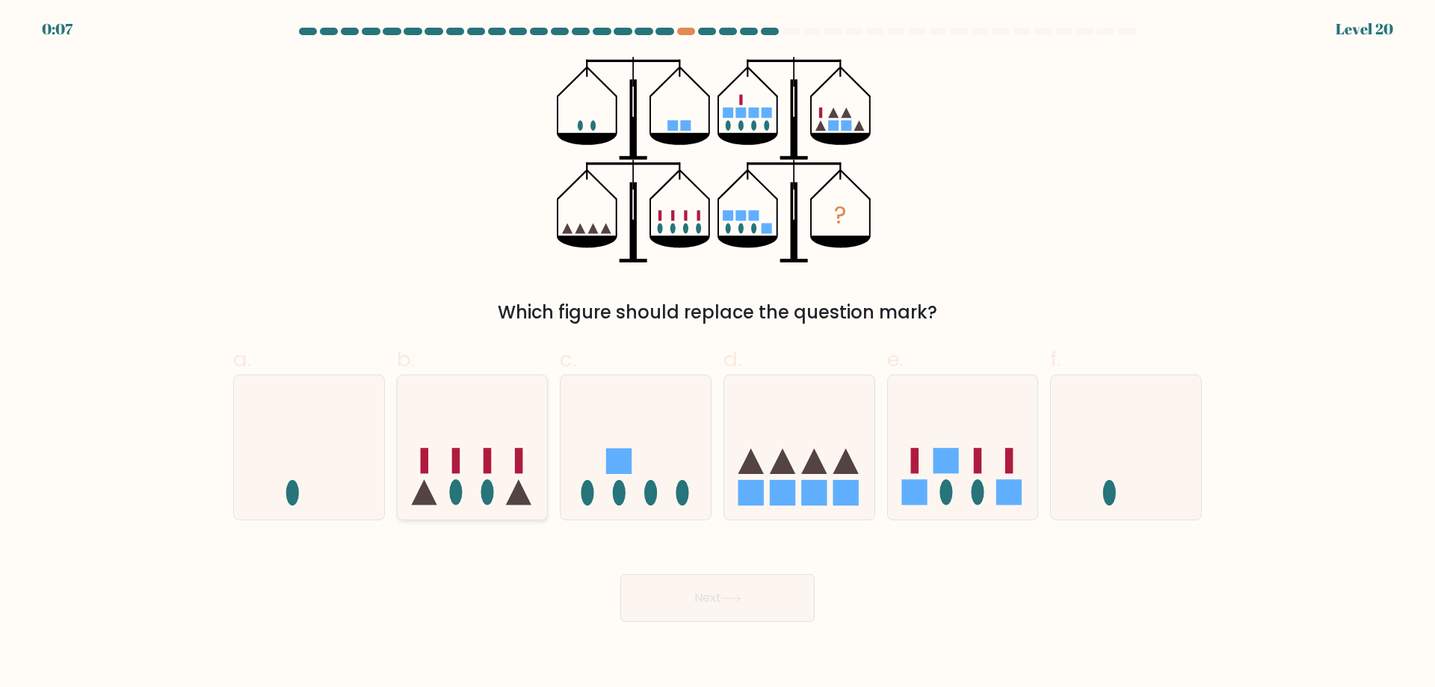
click at [475, 493] on icon at bounding box center [473, 447] width 150 height 124
click at [718, 354] on input "b." at bounding box center [718, 349] width 1 height 10
radio input "true"
click at [724, 622] on button "Next" at bounding box center [717, 598] width 194 height 48
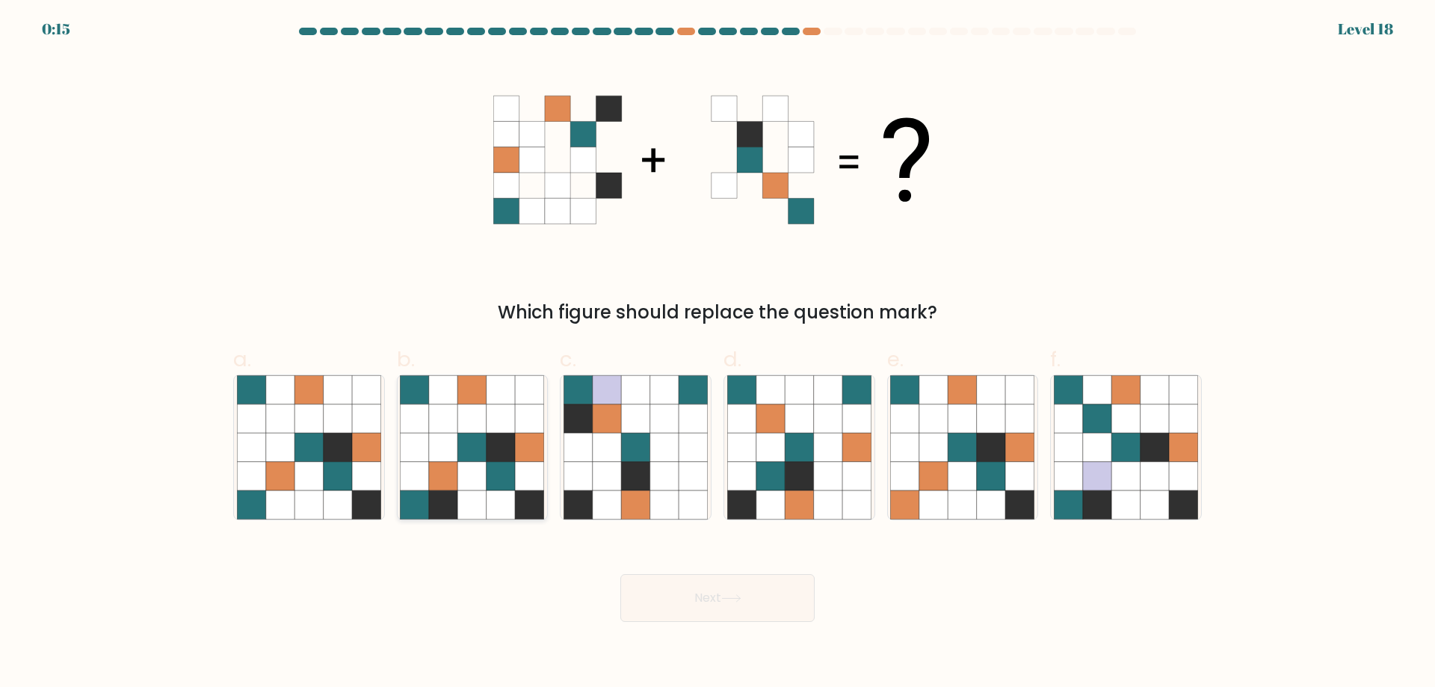
click at [502, 433] on icon at bounding box center [501, 418] width 28 height 28
click at [718, 354] on input "b." at bounding box center [718, 349] width 1 height 10
radio input "true"
click at [733, 622] on button "Next" at bounding box center [717, 598] width 194 height 48
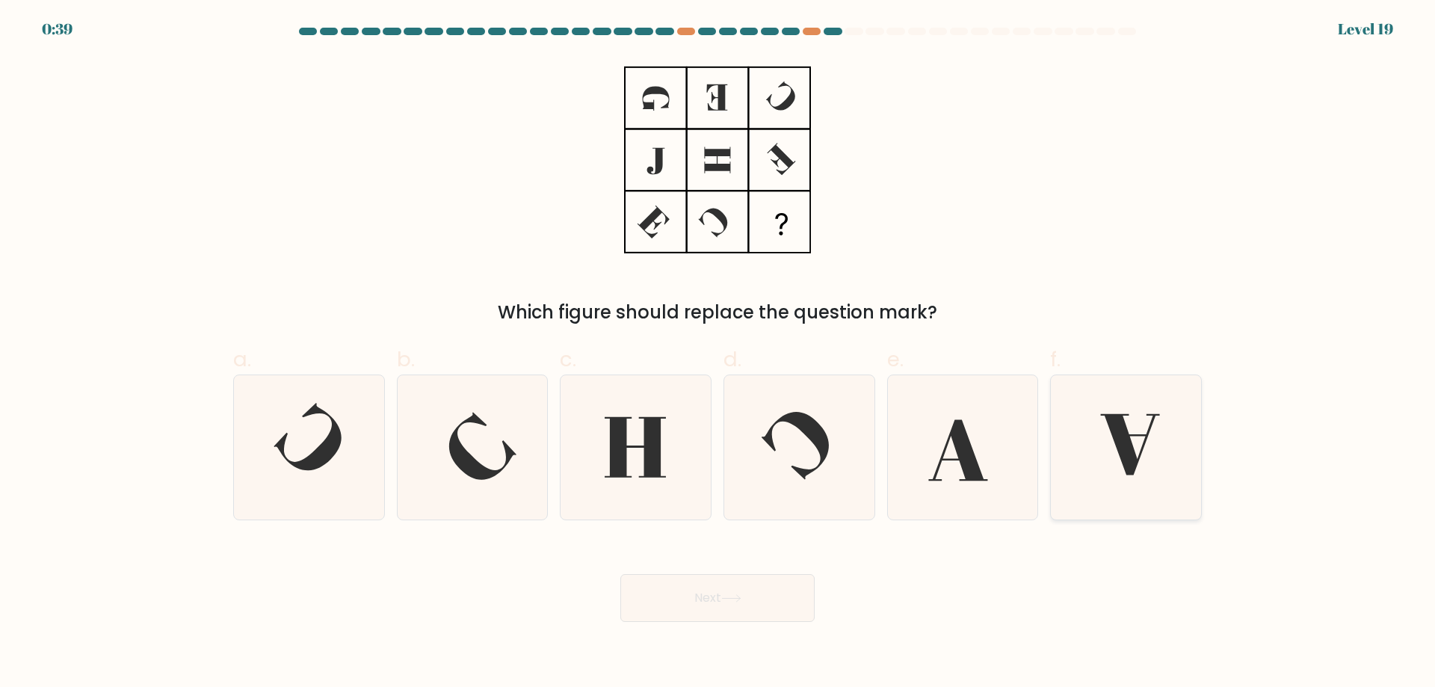
click at [1159, 466] on icon at bounding box center [1126, 447] width 144 height 144
click at [718, 354] on input "f." at bounding box center [718, 349] width 1 height 10
radio input "true"
click at [629, 453] on icon at bounding box center [636, 447] width 144 height 144
click at [718, 354] on input "c." at bounding box center [718, 349] width 1 height 10
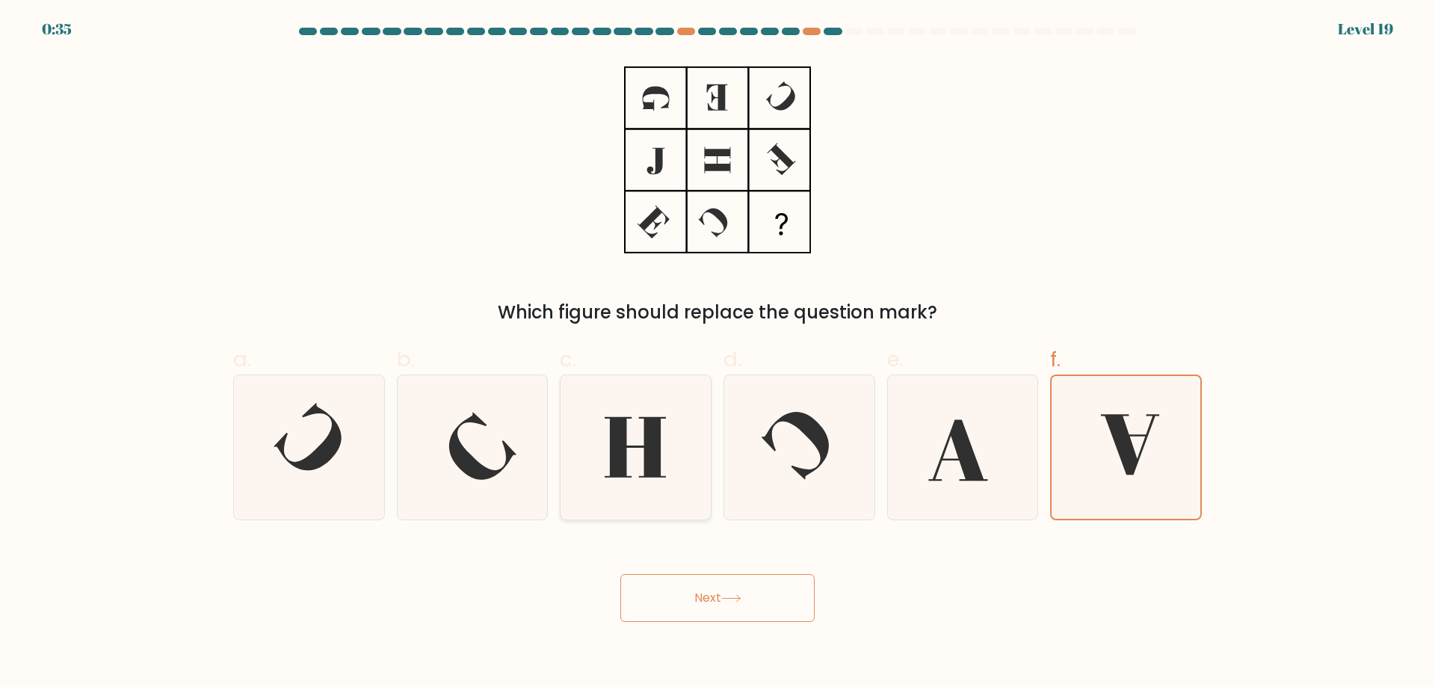
radio input "true"
click at [730, 622] on button "Next" at bounding box center [717, 598] width 194 height 48
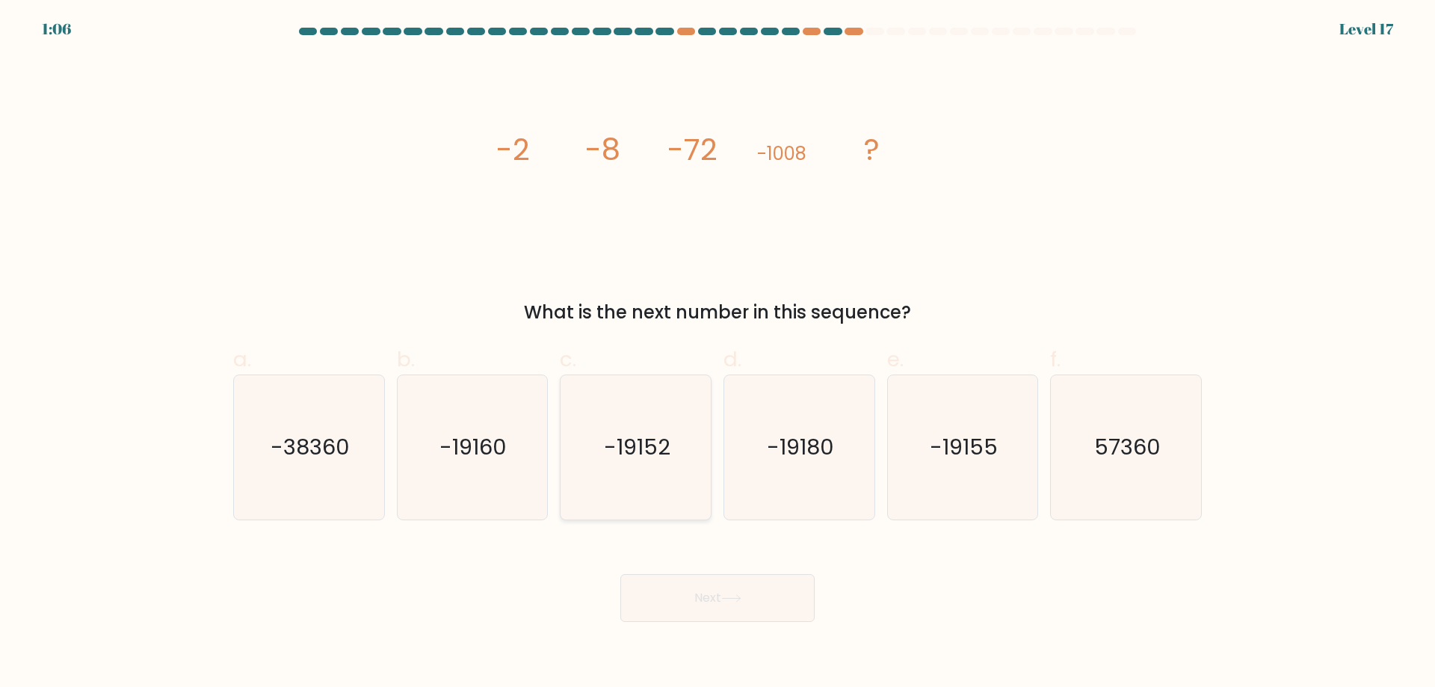
click at [658, 437] on icon "-19152" at bounding box center [636, 447] width 144 height 144
click at [718, 354] on input "c. -19152" at bounding box center [718, 349] width 1 height 10
radio input "true"
click at [688, 622] on button "Next" at bounding box center [717, 598] width 194 height 48
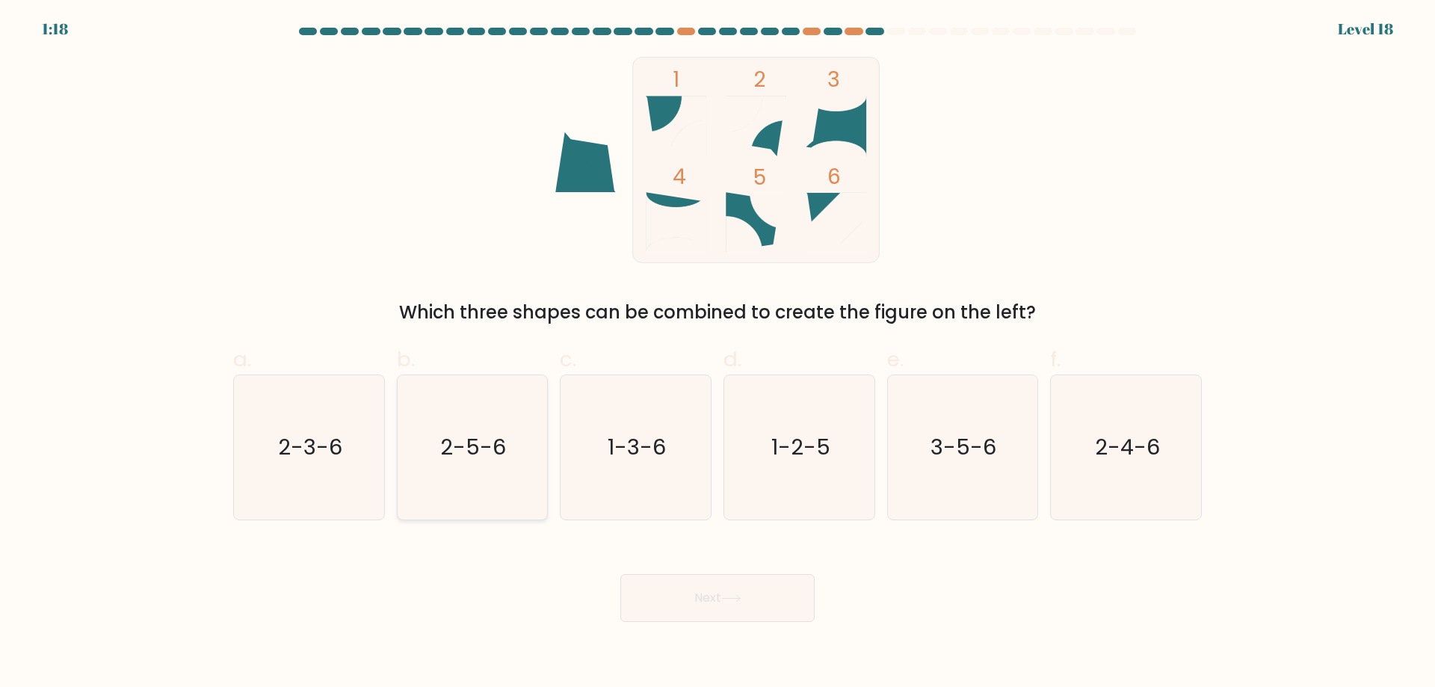
click at [477, 462] on text "2-5-6" at bounding box center [474, 447] width 66 height 30
click at [718, 354] on input "b. 2-5-6" at bounding box center [718, 349] width 1 height 10
radio input "true"
click at [818, 462] on text "1-2-5" at bounding box center [800, 447] width 59 height 30
click at [718, 354] on input "d. 1-2-5" at bounding box center [718, 349] width 1 height 10
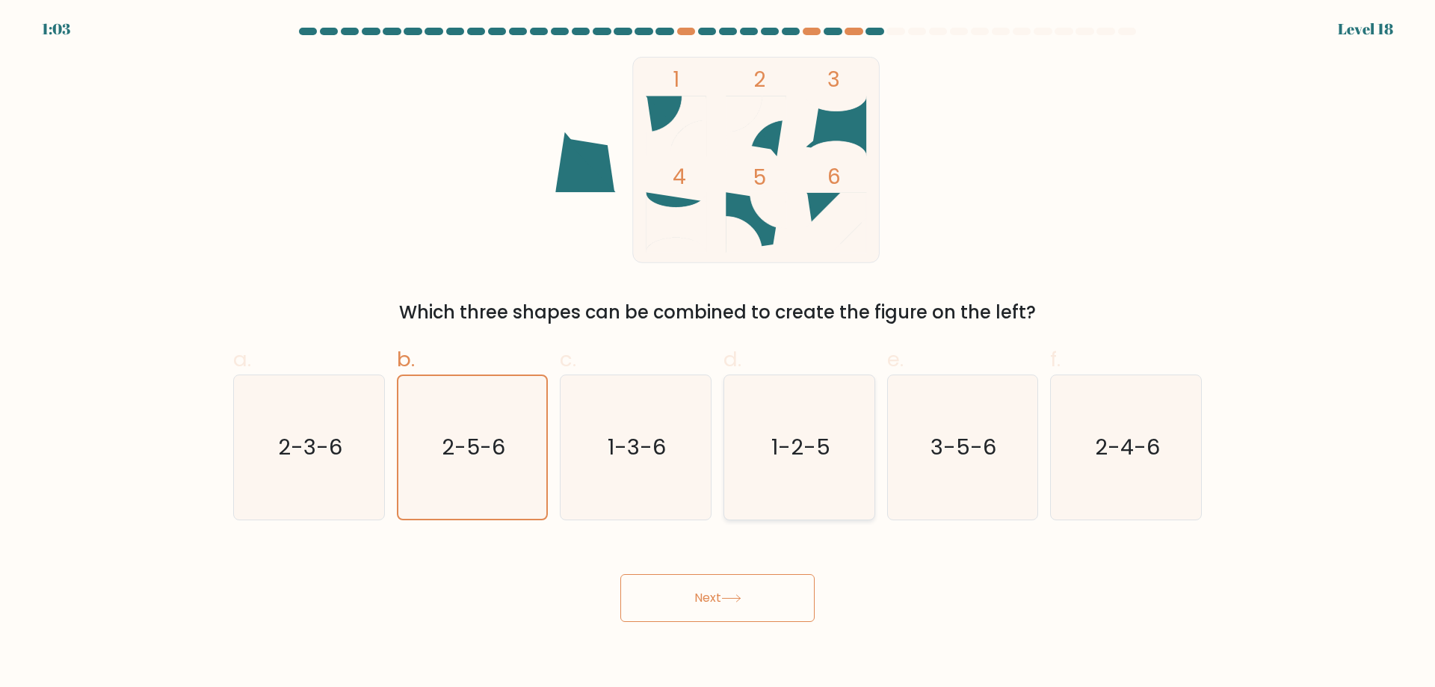
radio input "true"
click at [730, 622] on button "Next" at bounding box center [717, 598] width 194 height 48
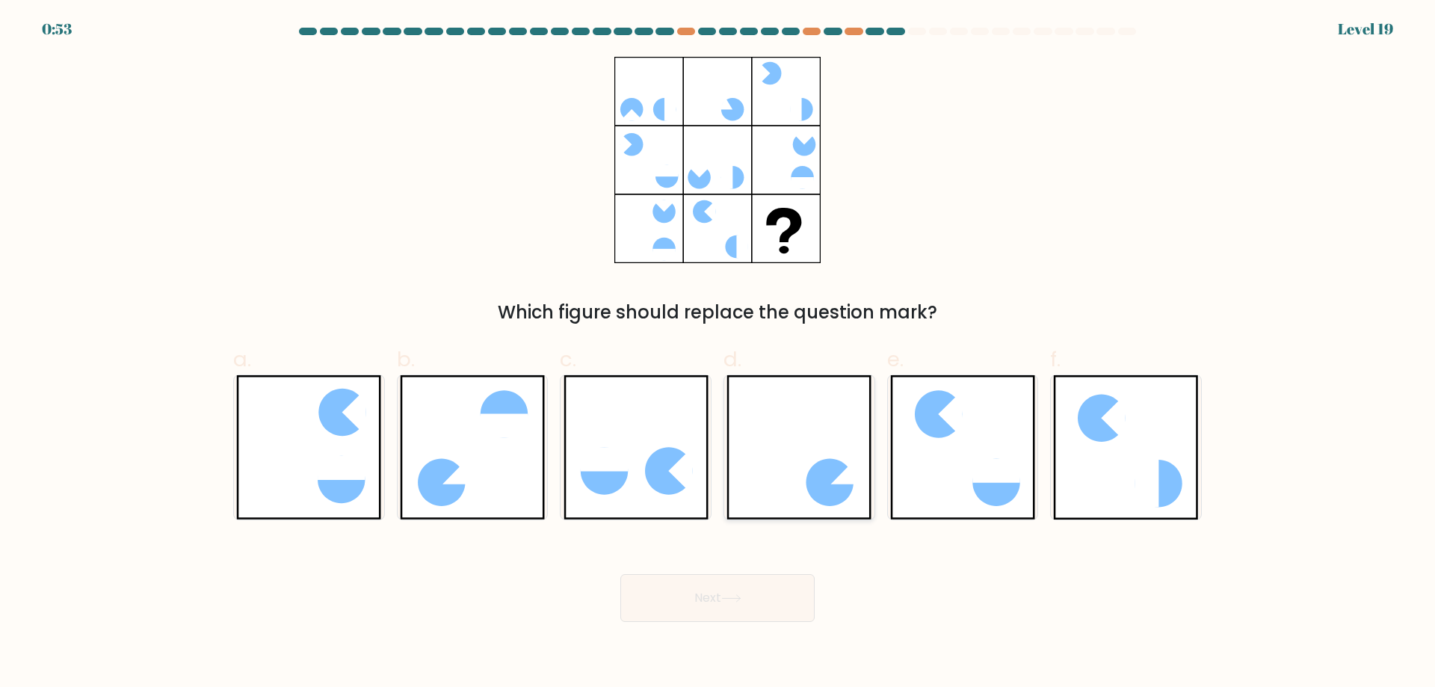
click at [809, 484] on icon at bounding box center [798, 447] width 145 height 144
click at [718, 354] on input "d." at bounding box center [718, 349] width 1 height 10
radio input "true"
click at [732, 620] on button "Next" at bounding box center [717, 598] width 194 height 48
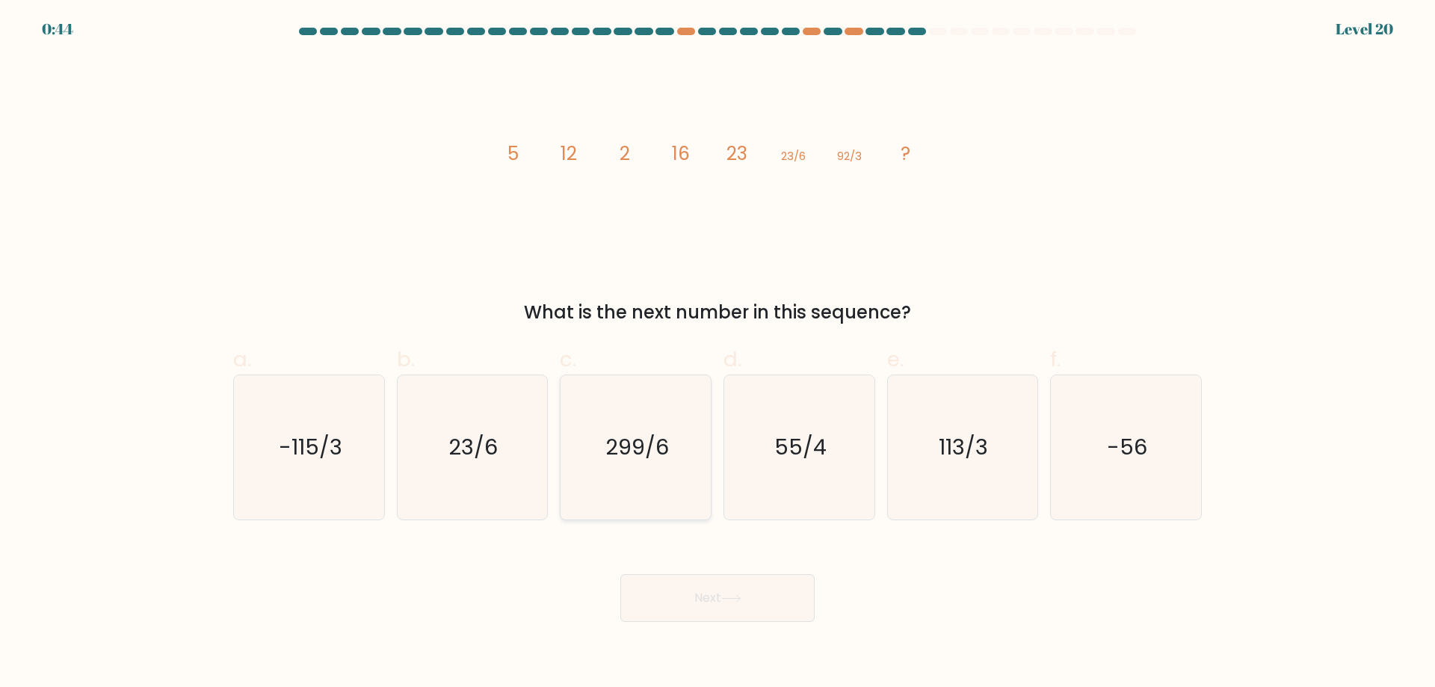
click at [651, 462] on text "299/6" at bounding box center [637, 447] width 64 height 30
click at [718, 354] on input "c. 299/6" at bounding box center [718, 349] width 1 height 10
radio input "true"
click at [741, 602] on icon at bounding box center [731, 598] width 20 height 8
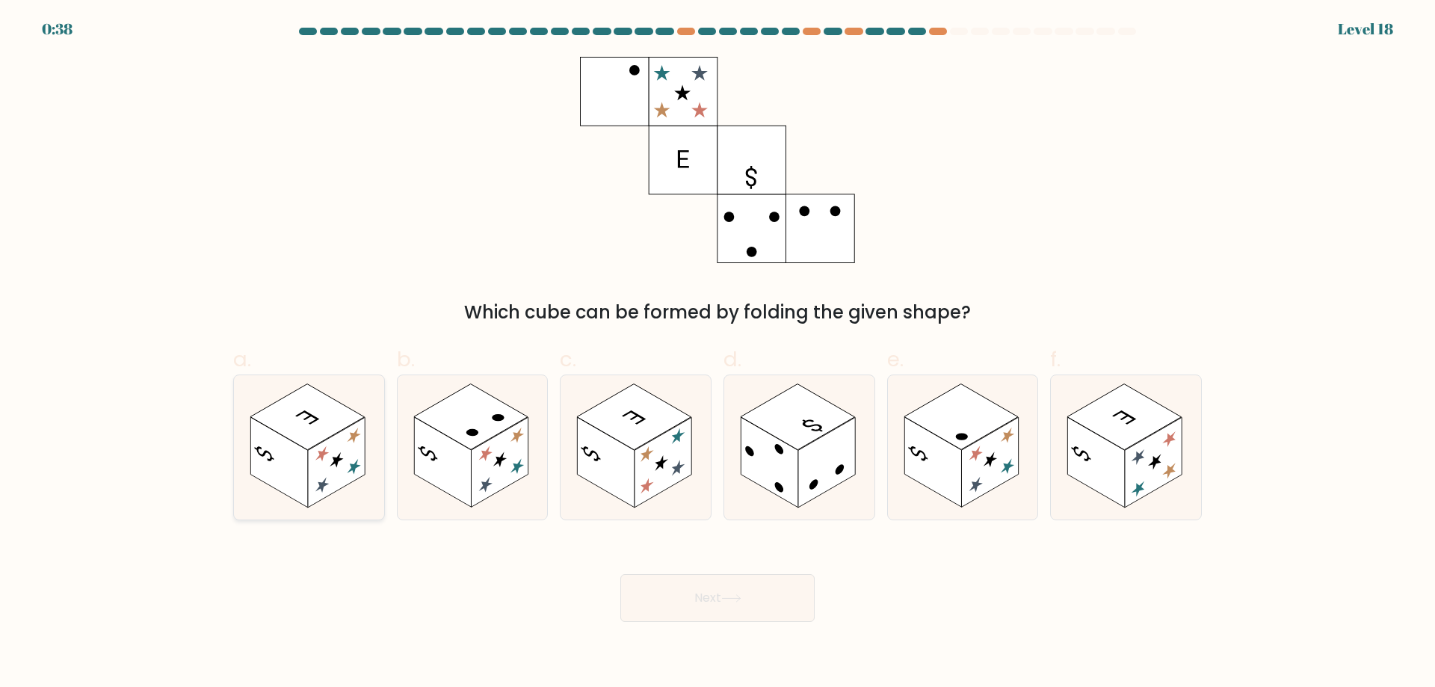
click at [339, 469] on rect at bounding box center [336, 462] width 57 height 90
click at [718, 354] on input "a." at bounding box center [718, 349] width 1 height 10
radio input "true"
click at [700, 619] on button "Next" at bounding box center [717, 598] width 194 height 48
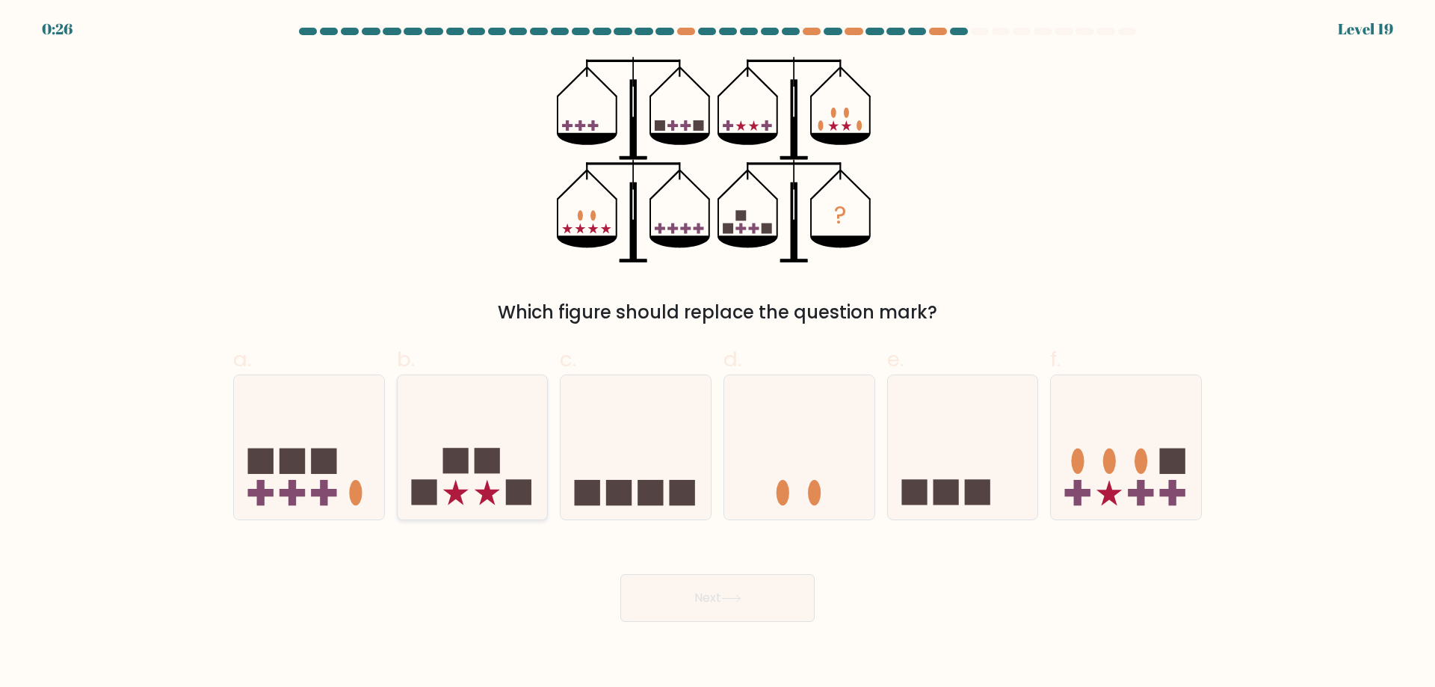
click at [487, 451] on icon at bounding box center [473, 447] width 150 height 124
click at [718, 354] on input "b." at bounding box center [718, 349] width 1 height 10
radio input "true"
drag, startPoint x: 688, startPoint y: 592, endPoint x: 690, endPoint y: 624, distance: 32.2
click at [691, 608] on div "Next" at bounding box center [717, 580] width 987 height 84
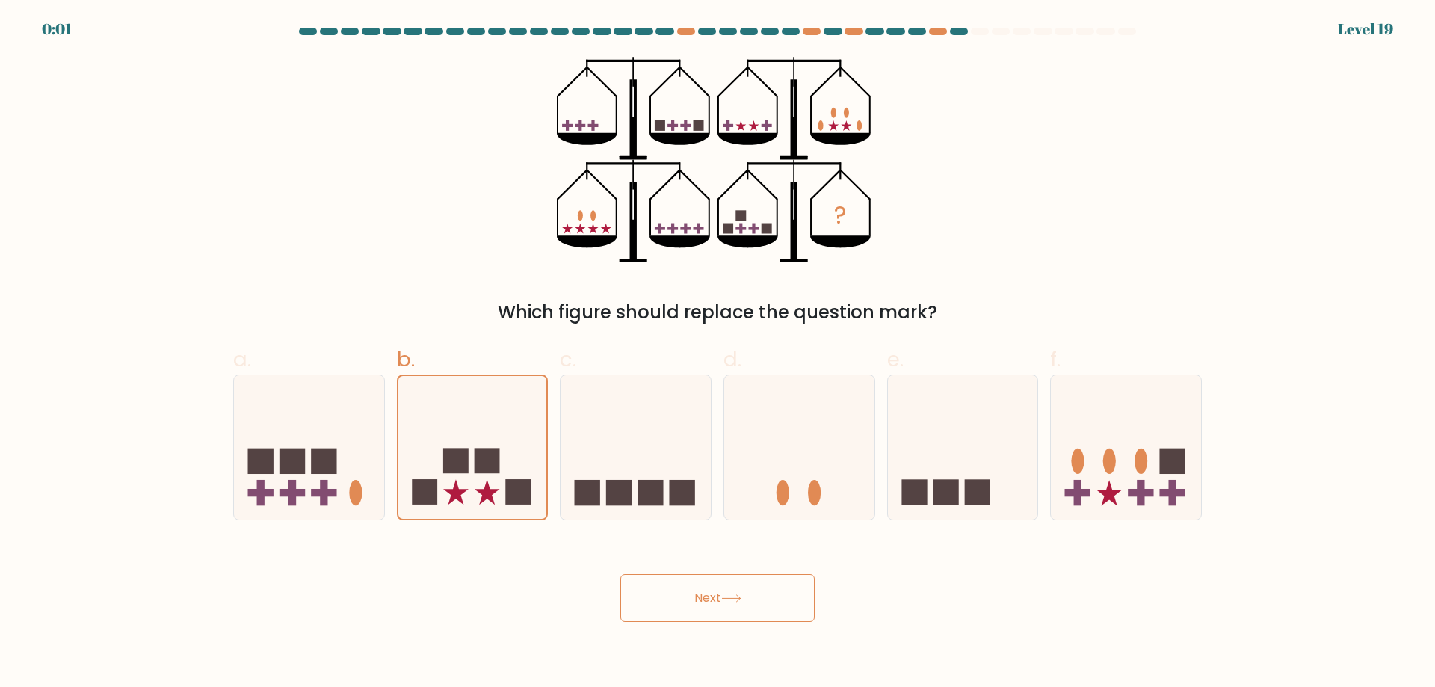
click at [689, 622] on button "Next" at bounding box center [717, 598] width 194 height 48
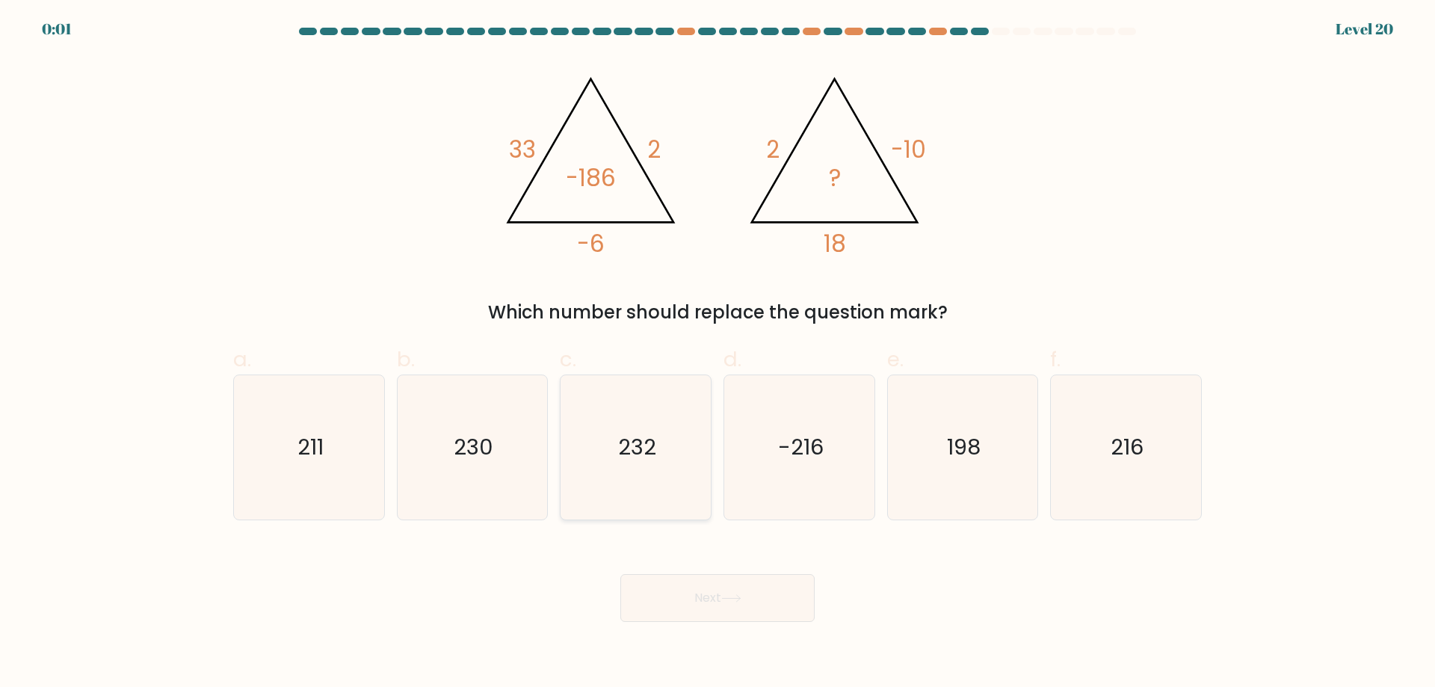
click at [667, 446] on icon "232" at bounding box center [636, 447] width 144 height 144
click at [718, 354] on input "c. 232" at bounding box center [718, 349] width 1 height 10
radio input "true"
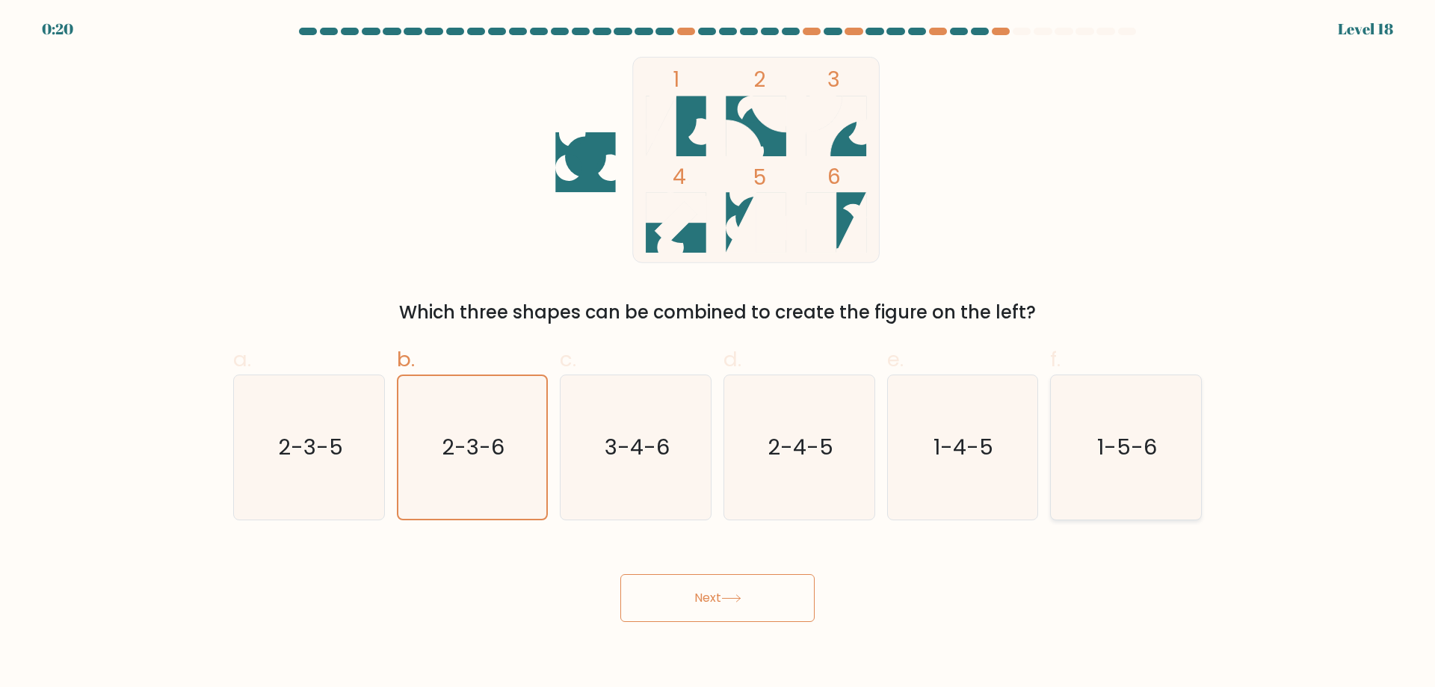
drag, startPoint x: 1113, startPoint y: 466, endPoint x: 1114, endPoint y: 473, distance: 7.5
click at [1111, 462] on text "1-5-6" at bounding box center [1128, 447] width 60 height 30
click at [718, 354] on input "f. 1-5-6" at bounding box center [718, 349] width 1 height 10
radio input "true"
drag, startPoint x: 739, startPoint y: 633, endPoint x: 763, endPoint y: 641, distance: 25.1
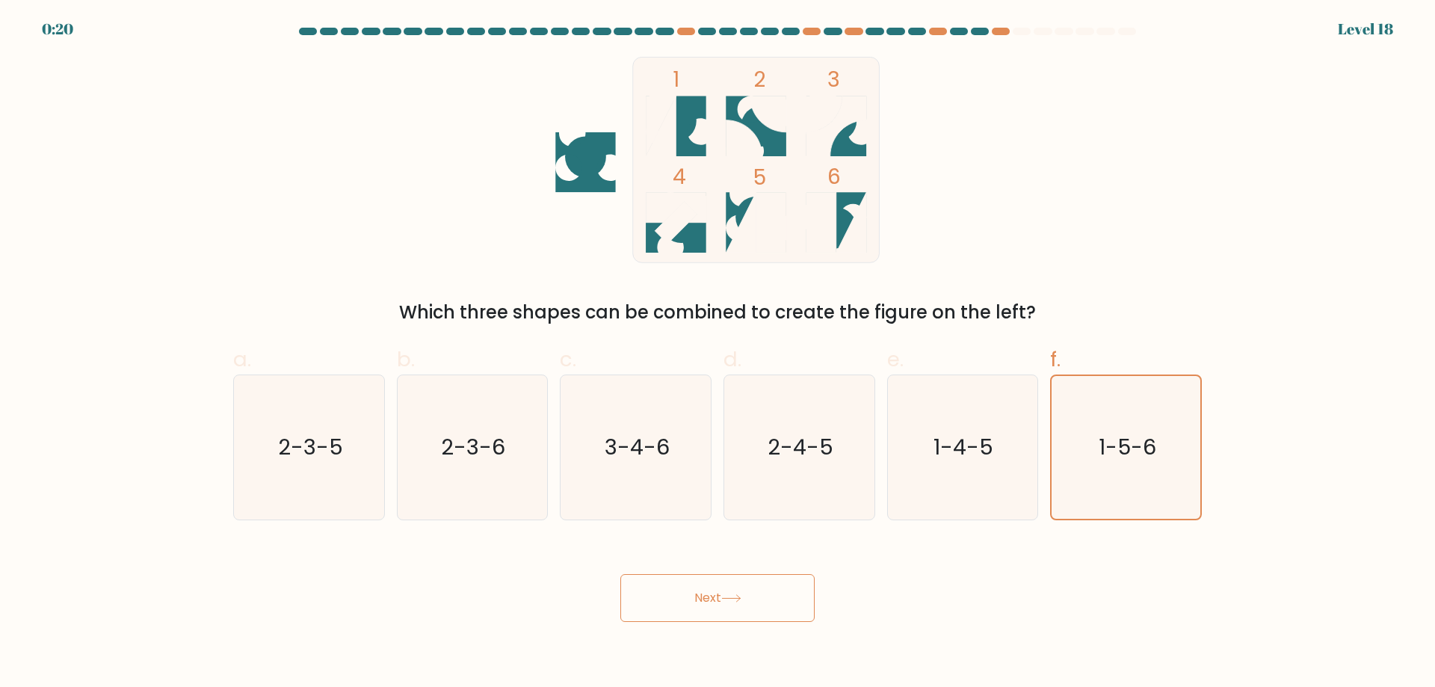
click at [739, 602] on icon at bounding box center [731, 598] width 20 height 8
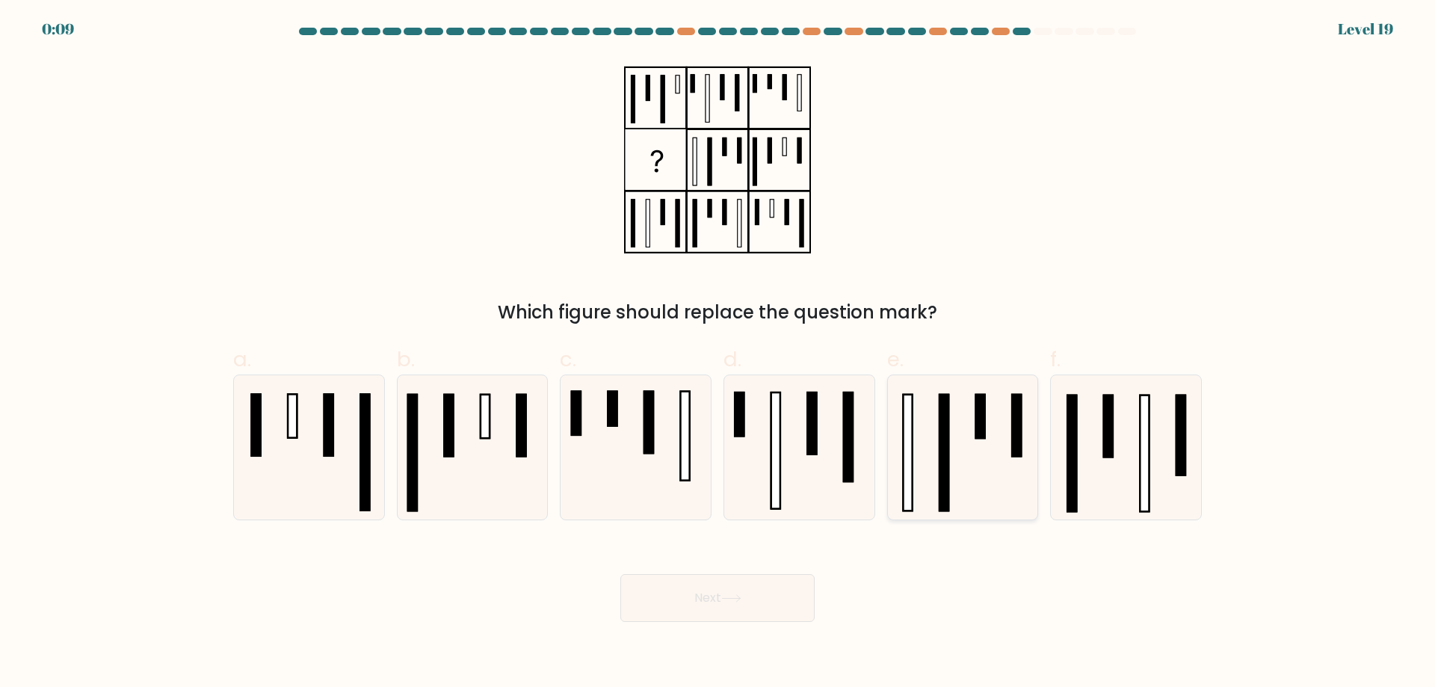
click at [963, 470] on icon at bounding box center [962, 447] width 144 height 144
click at [718, 354] on input "e." at bounding box center [718, 349] width 1 height 10
radio input "true"
click at [754, 622] on button "Next" at bounding box center [717, 598] width 194 height 48
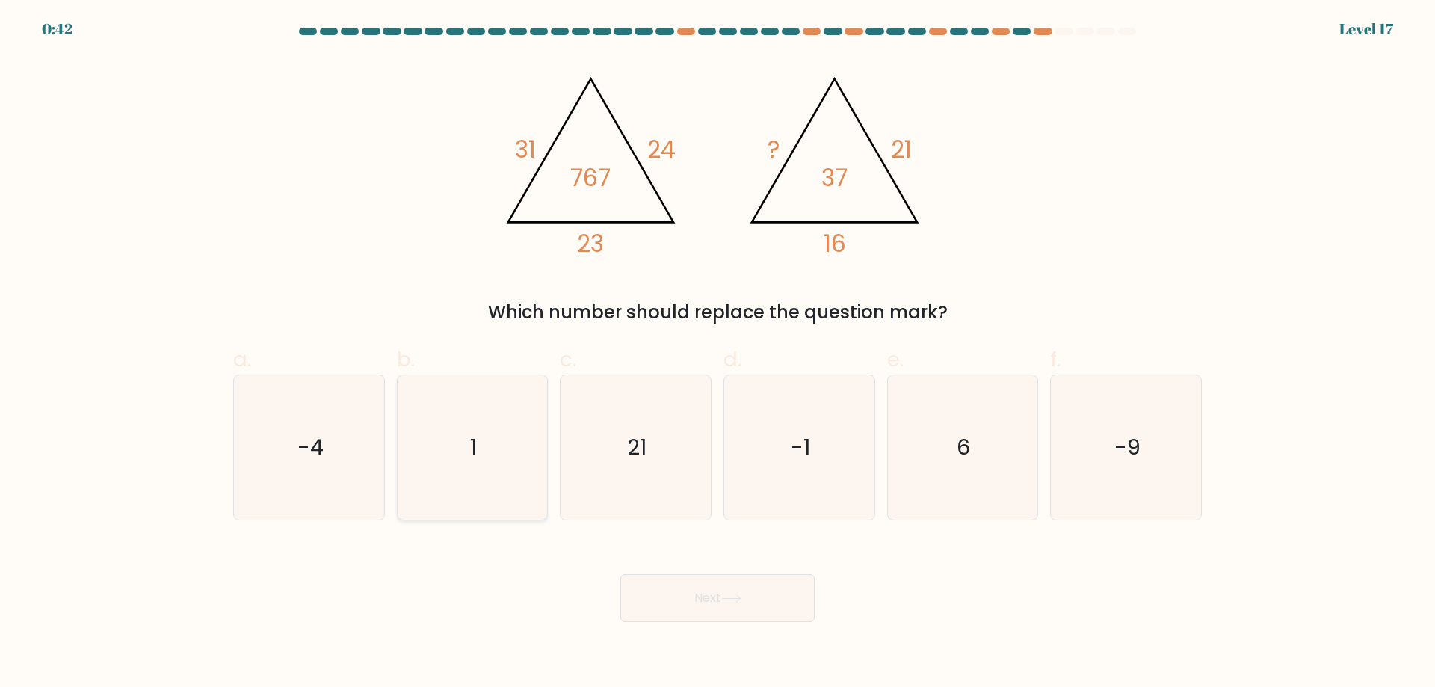
click at [486, 483] on icon "1" at bounding box center [472, 447] width 144 height 144
click at [718, 354] on input "b. 1" at bounding box center [718, 349] width 1 height 10
radio input "true"
click at [712, 614] on button "Next" at bounding box center [717, 598] width 194 height 48
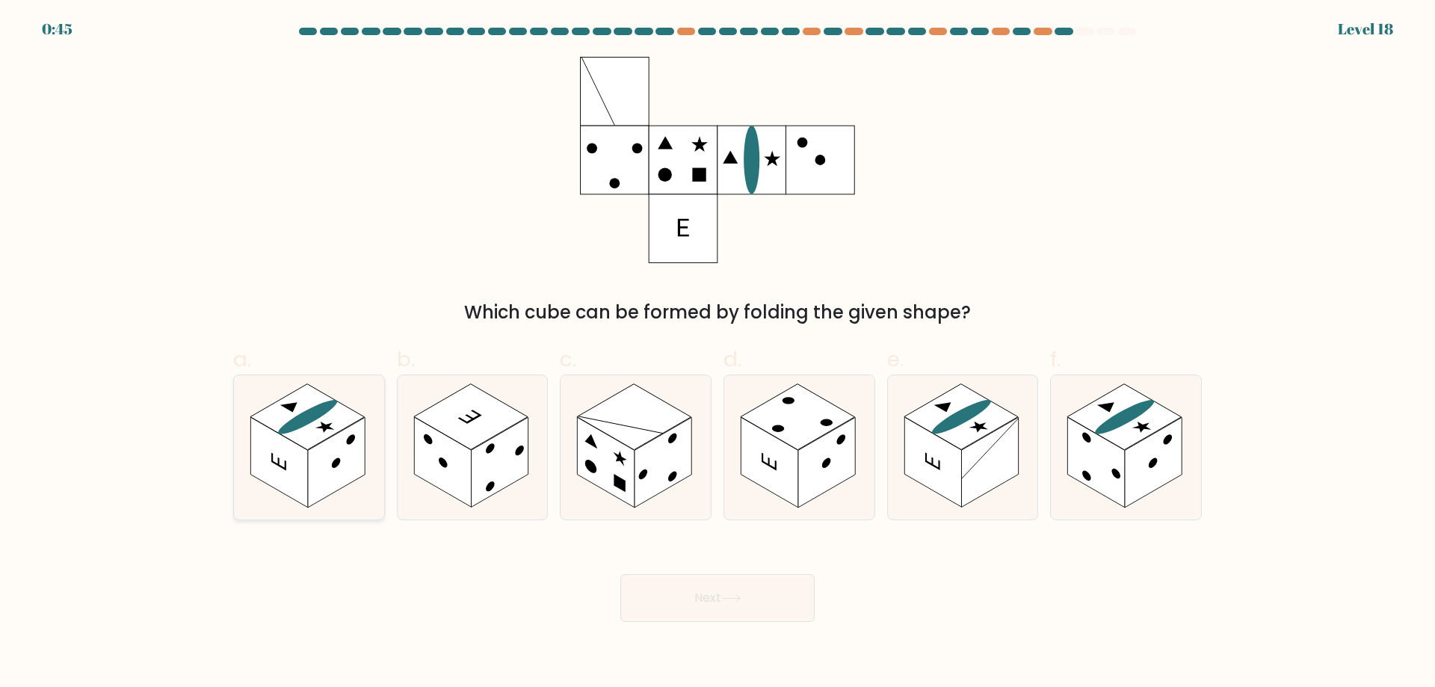
click at [305, 433] on ellipse at bounding box center [307, 417] width 71 height 41
click at [718, 354] on input "a." at bounding box center [718, 349] width 1 height 10
radio input "true"
click at [705, 622] on button "Next" at bounding box center [717, 598] width 194 height 48
click at [722, 622] on button "Next" at bounding box center [717, 598] width 194 height 48
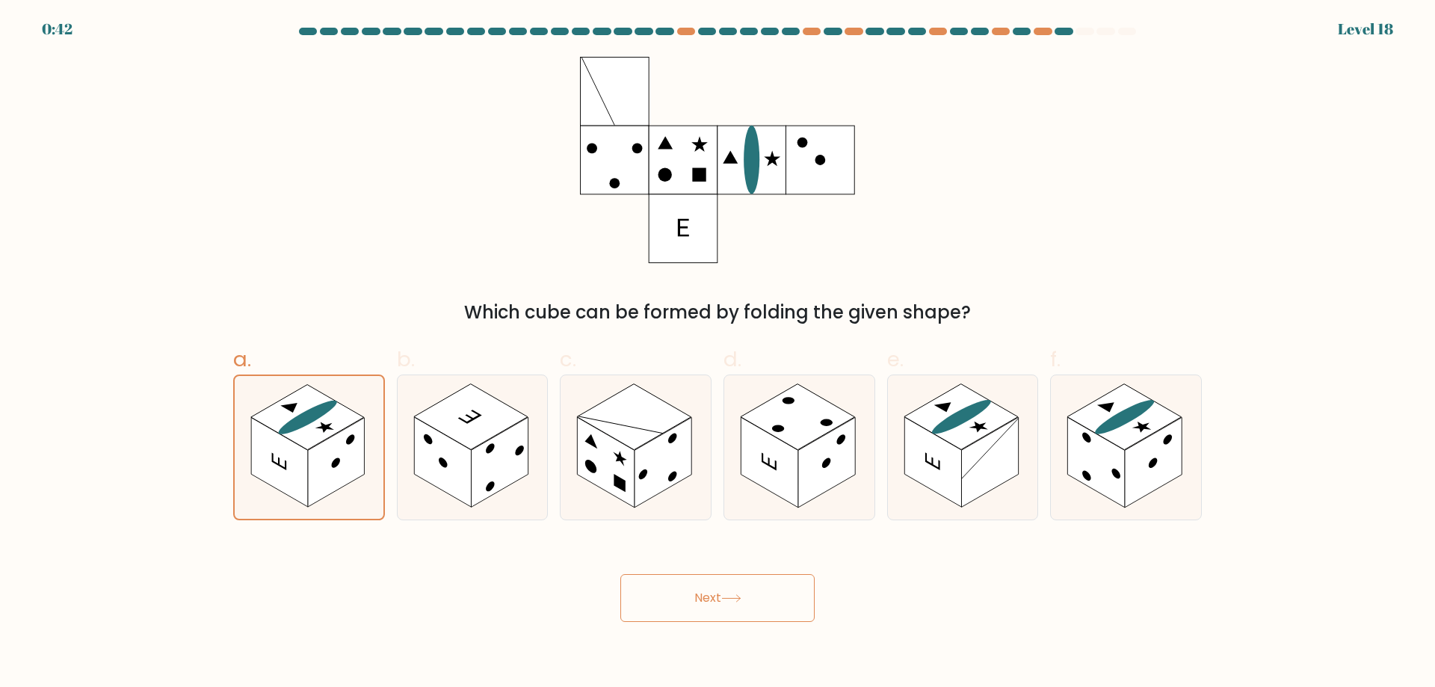
click at [735, 618] on button "Next" at bounding box center [717, 598] width 194 height 48
click at [322, 434] on icon at bounding box center [325, 427] width 27 height 16
click at [718, 354] on input "a." at bounding box center [718, 349] width 1 height 10
radio input "true"
click at [741, 602] on icon at bounding box center [731, 598] width 20 height 8
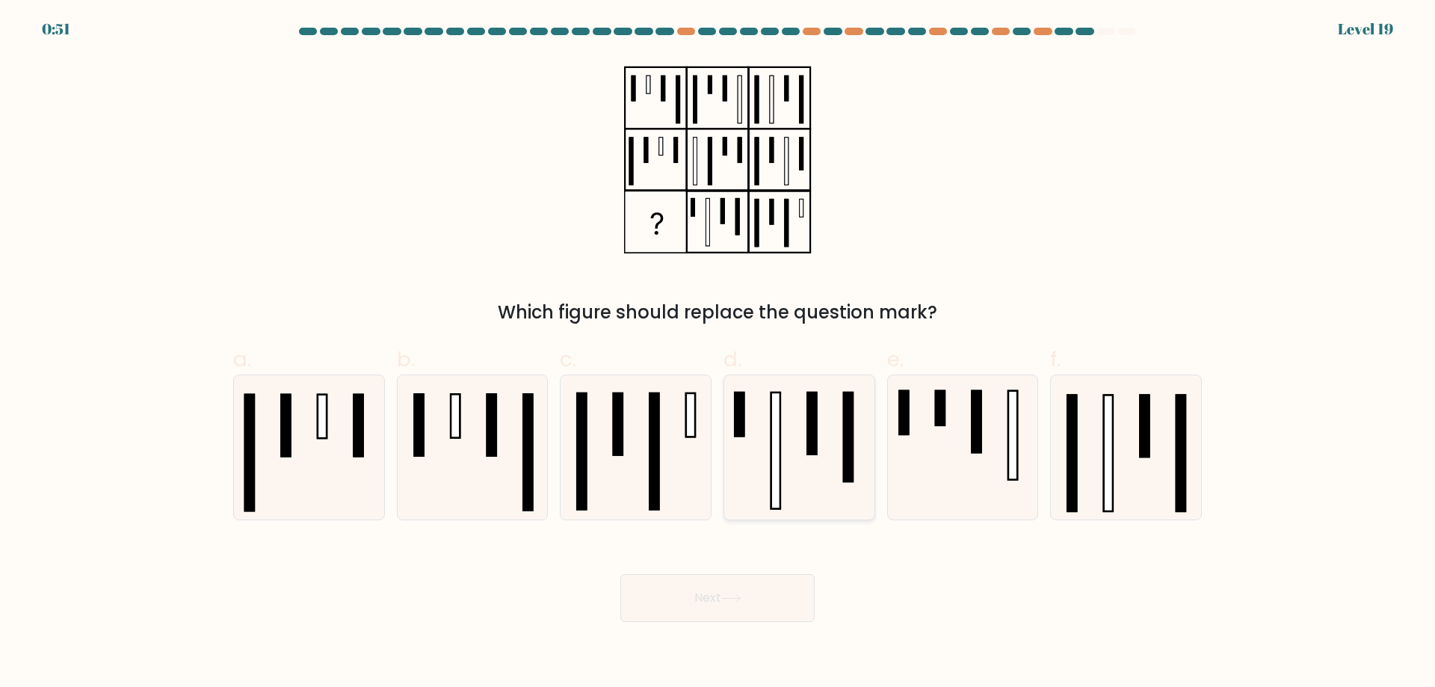
click at [804, 491] on icon at bounding box center [799, 447] width 144 height 144
click at [718, 354] on input "d." at bounding box center [718, 349] width 1 height 10
radio input "true"
click at [1102, 477] on icon at bounding box center [1126, 447] width 144 height 144
click at [718, 354] on input "f." at bounding box center [718, 349] width 1 height 10
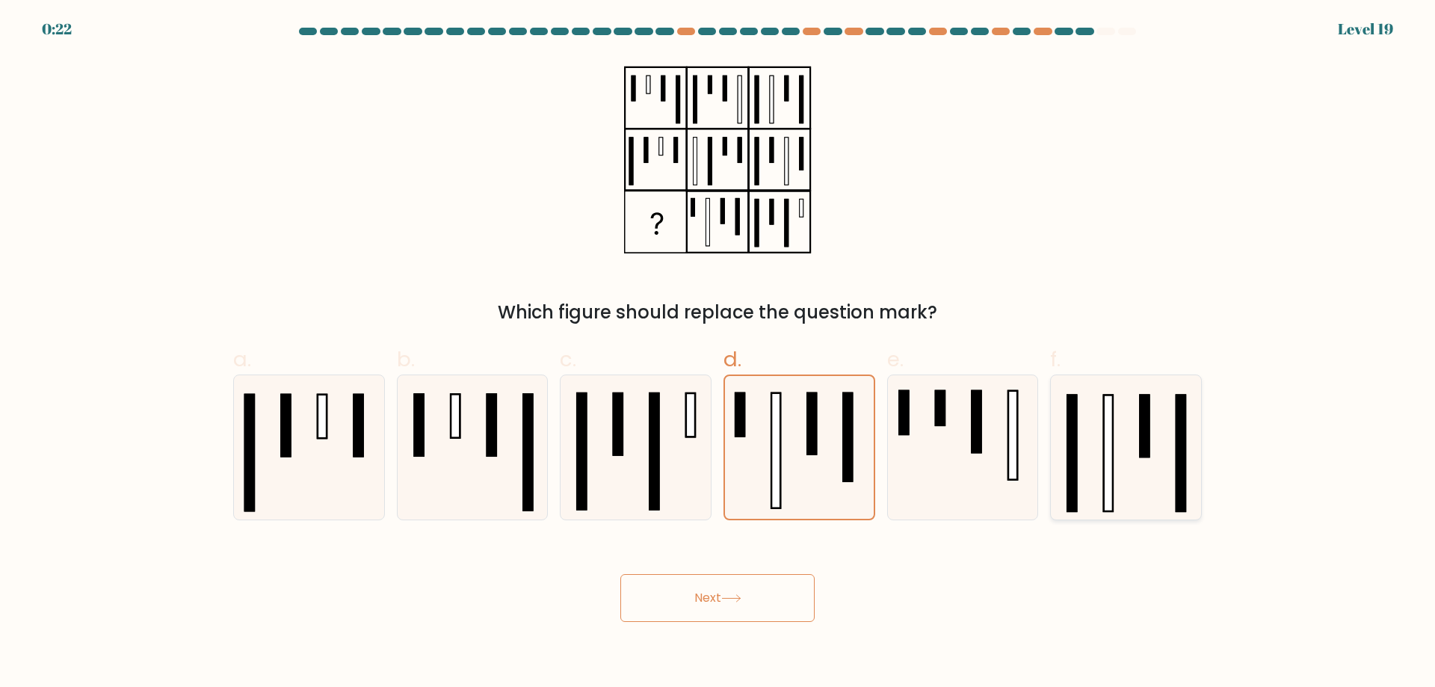
radio input "true"
click at [789, 622] on button "Next" at bounding box center [717, 598] width 194 height 48
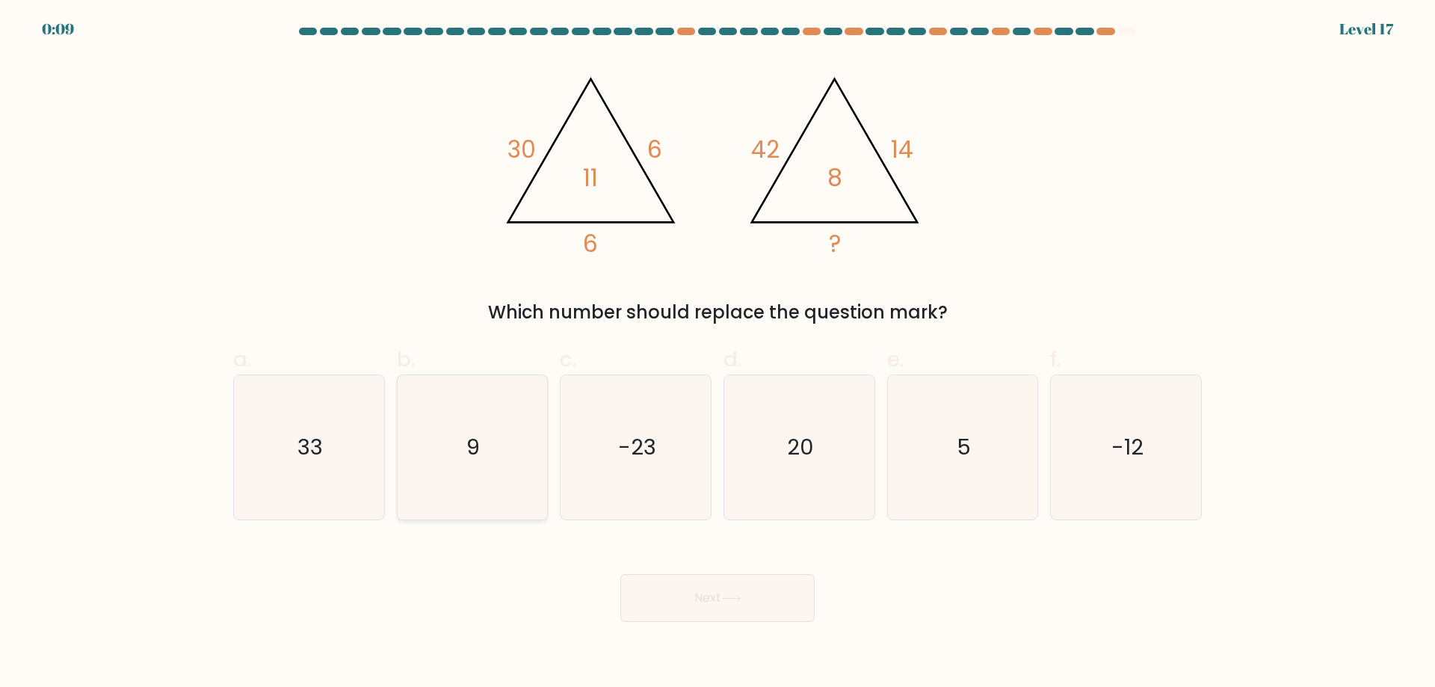
click at [523, 455] on icon "9" at bounding box center [472, 447] width 144 height 144
click at [718, 354] on input "b. 9" at bounding box center [718, 349] width 1 height 10
radio input "true"
click at [951, 495] on icon "5" at bounding box center [962, 447] width 144 height 144
click at [718, 354] on input "e. 5" at bounding box center [718, 349] width 1 height 10
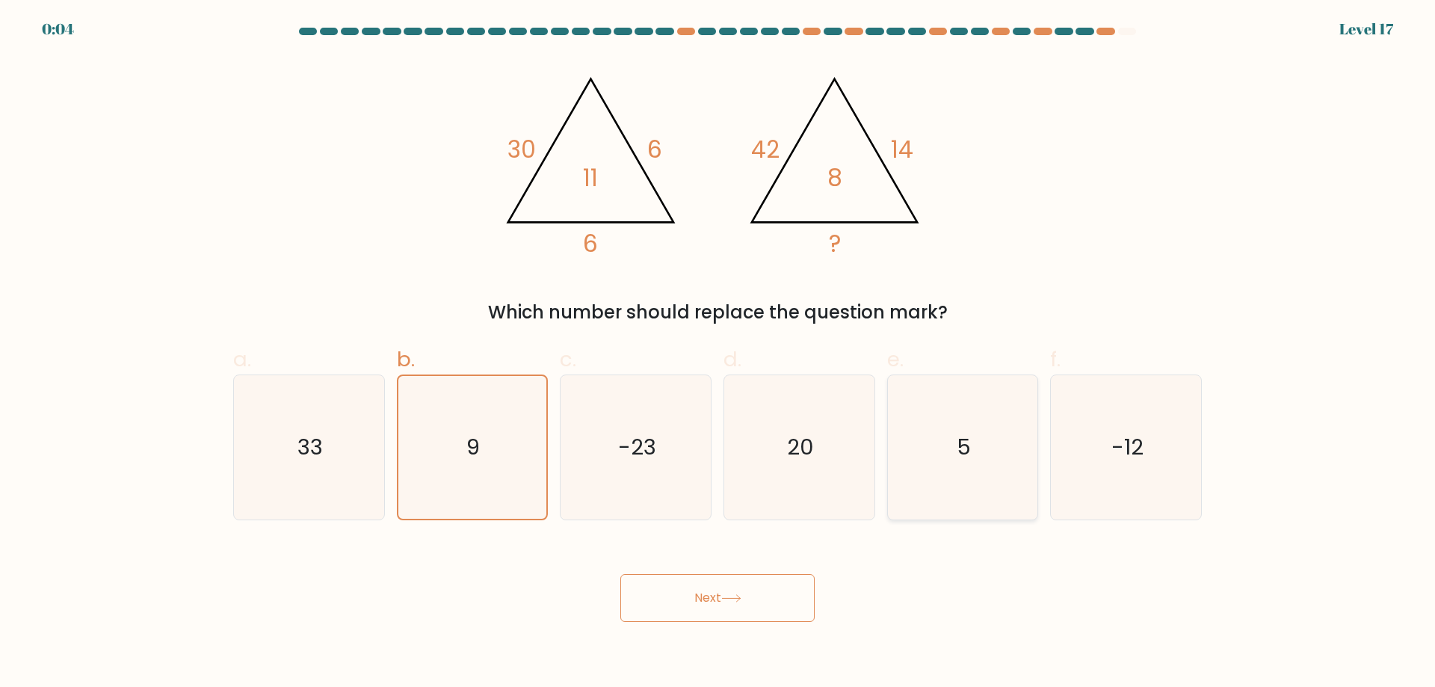
radio input "true"
click at [757, 617] on button "Next" at bounding box center [717, 598] width 194 height 48
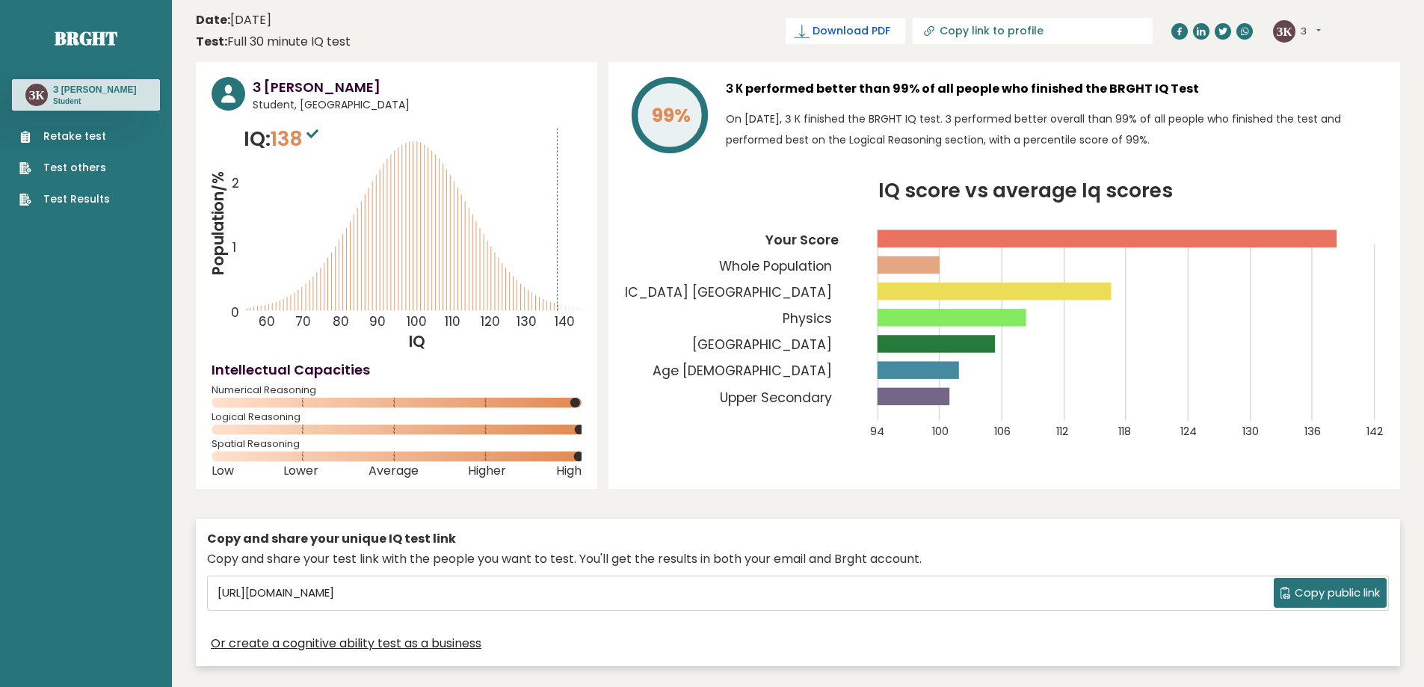
click at [866, 36] on span "Download PDF" at bounding box center [851, 31] width 78 height 16
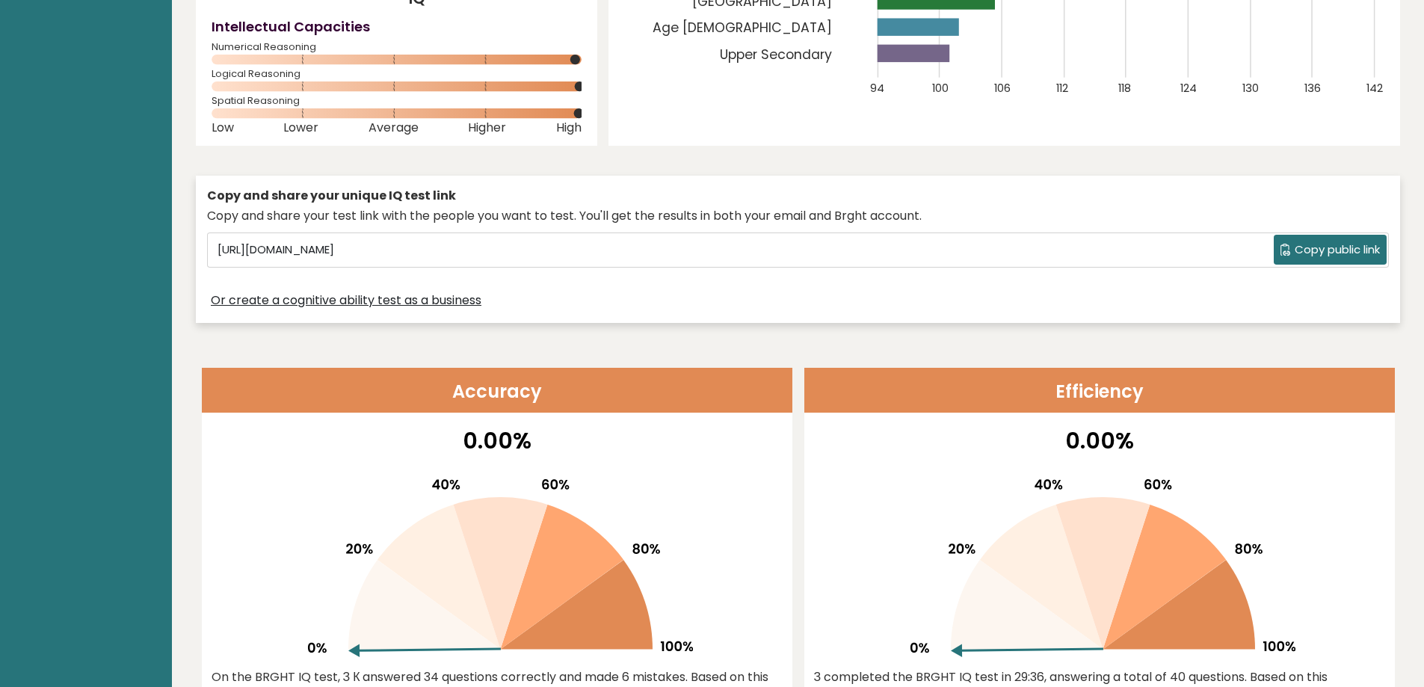
scroll to position [149, 0]
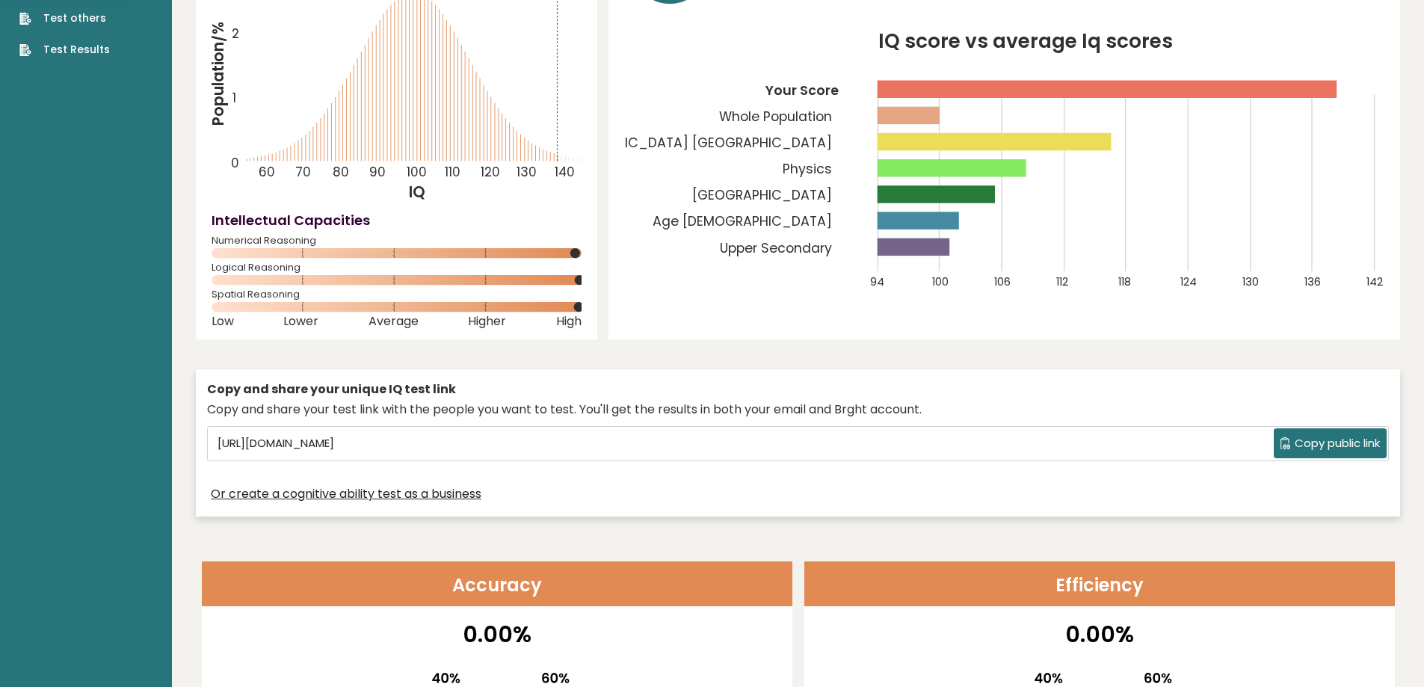
click at [1295, 452] on span "Copy public link" at bounding box center [1337, 443] width 85 height 17
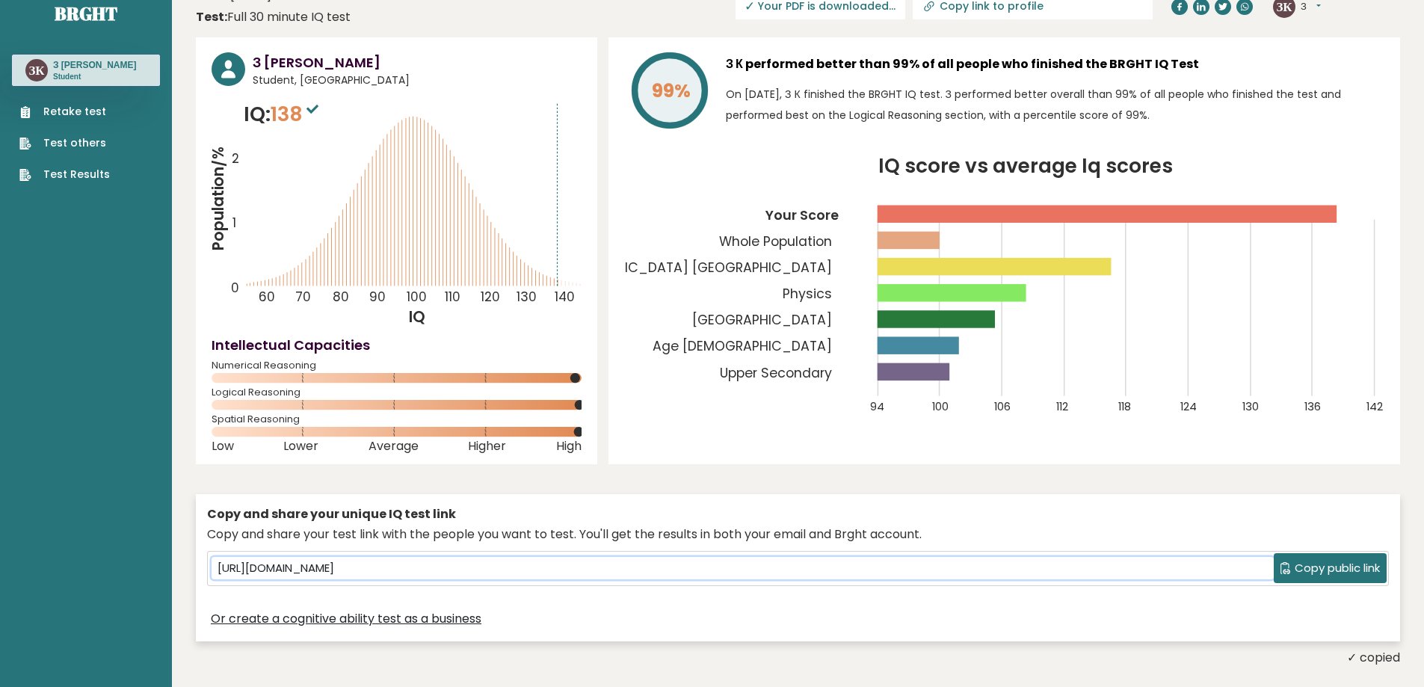
scroll to position [0, 0]
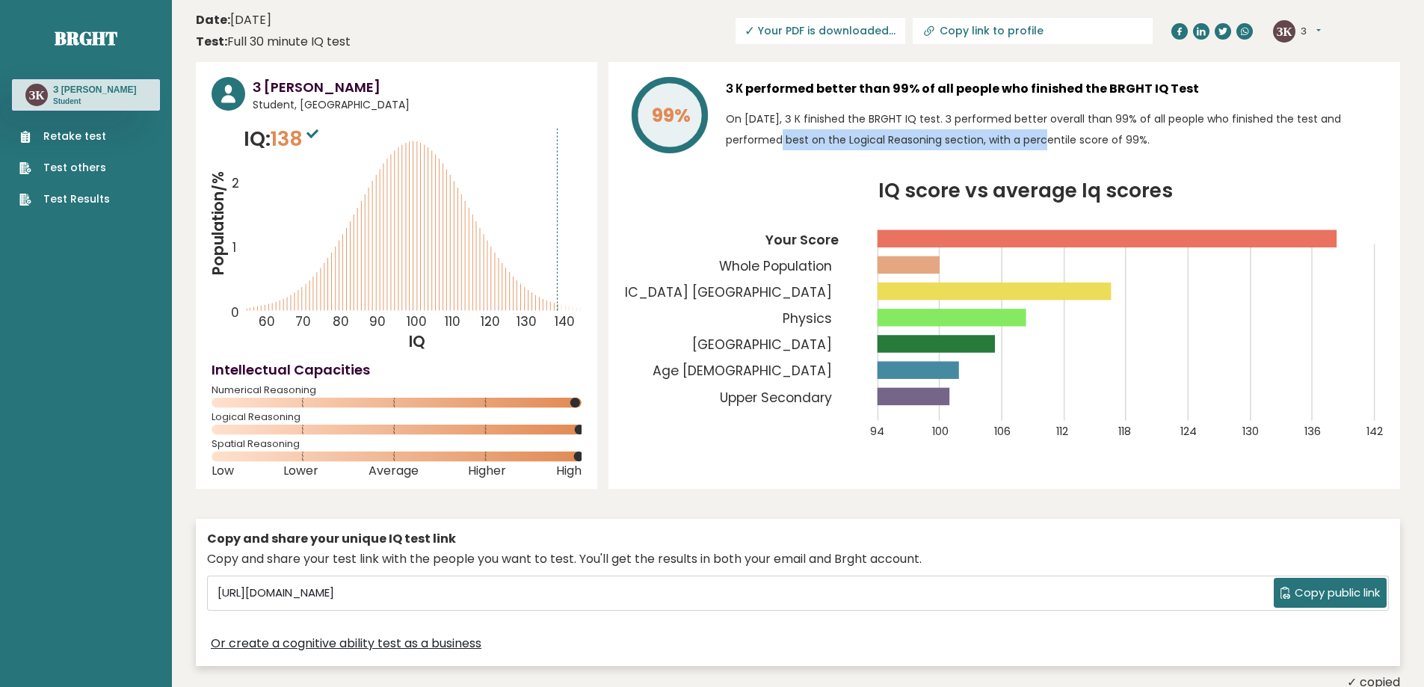
drag, startPoint x: 918, startPoint y: 169, endPoint x: 1262, endPoint y: 172, distance: 343.8
click at [1262, 150] on p "On [DATE], З К finished the BRGHT IQ test. З performed better overall than 99% …" at bounding box center [1055, 129] width 658 height 42
click at [1194, 159] on div "З К performed better than 99% of all people who finished the BRGHT IQ Test On […" at bounding box center [1055, 118] width 658 height 82
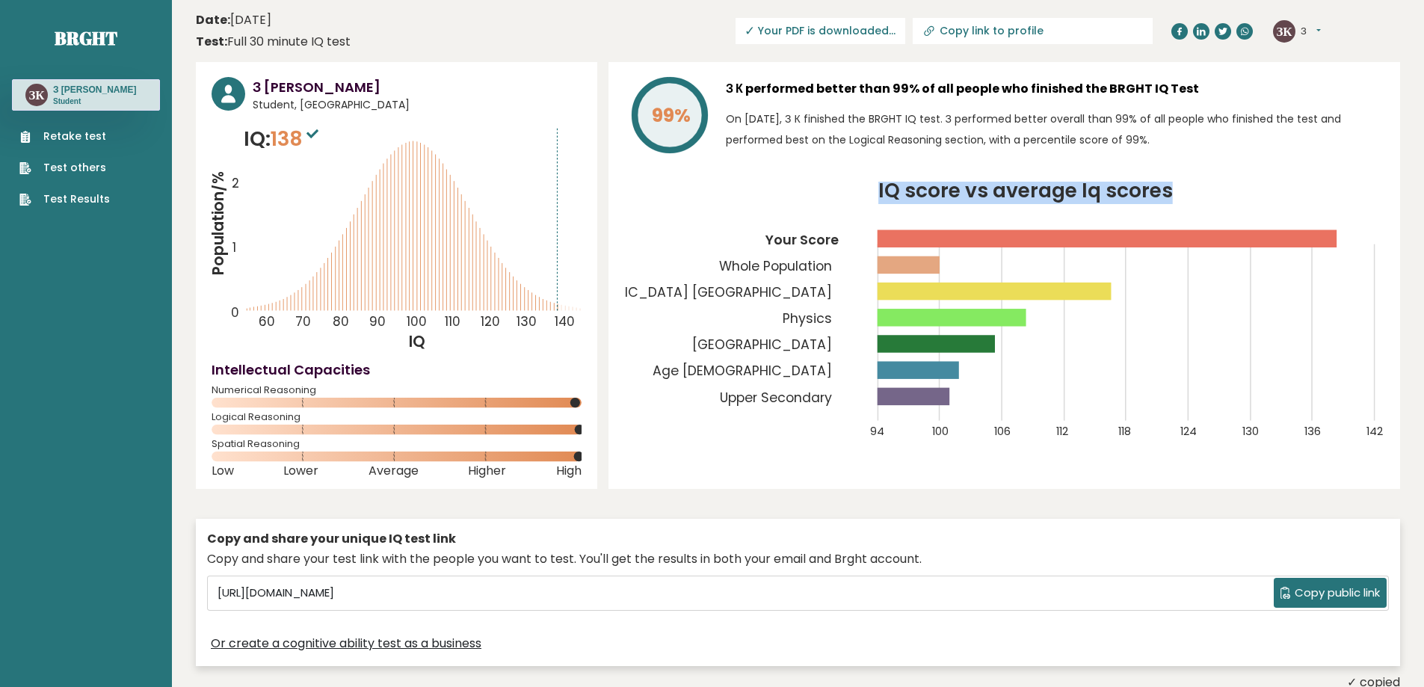
drag, startPoint x: 880, startPoint y: 253, endPoint x: 1176, endPoint y: 248, distance: 296.8
click at [1176, 248] on icon "IQ score vs average Iq scores 94 100 106 112 118 124 130 136 142 Your Score Who…" at bounding box center [1004, 319] width 760 height 275
click at [1223, 258] on icon "IQ score vs average Iq scores 94 100 106 112 118 124 130 136 142 Your Score Who…" at bounding box center [1004, 319] width 760 height 275
drag, startPoint x: 1170, startPoint y: 256, endPoint x: 882, endPoint y: 268, distance: 288.7
click at [882, 204] on tspan "IQ score vs average Iq scores" at bounding box center [1025, 190] width 294 height 28
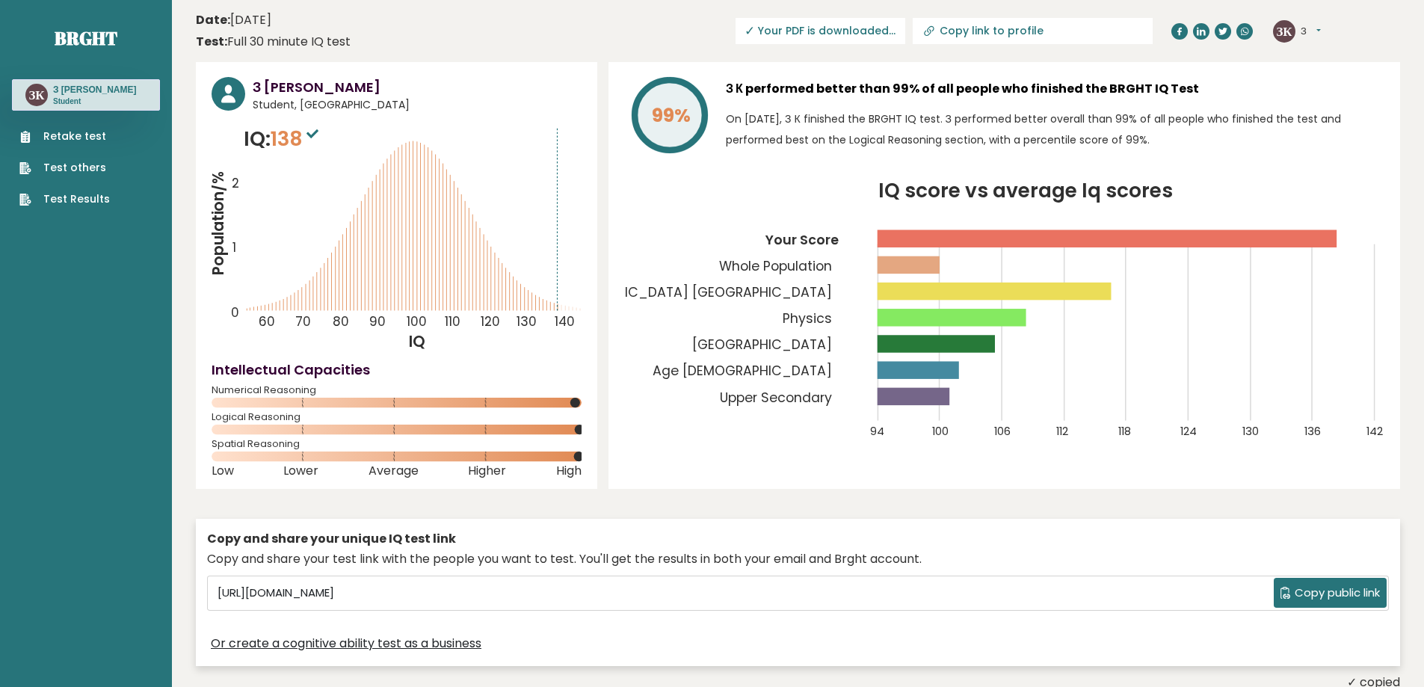
click at [848, 252] on icon "IQ score vs average Iq scores 94 100 106 112 118 124 130 136 142 Your Score Who…" at bounding box center [1004, 319] width 760 height 275
drag, startPoint x: 1170, startPoint y: 256, endPoint x: 877, endPoint y: 246, distance: 292.4
click at [877, 246] on div "99% З К performed better than 99% of all people who finished the BRGHT IQ Test …" at bounding box center [1004, 275] width 792 height 427
drag, startPoint x: 812, startPoint y: 197, endPoint x: 732, endPoint y: 143, distance: 97.4
click at [732, 143] on p "On [DATE], З К finished the BRGHT IQ test. З performed better overall than 99% …" at bounding box center [1055, 129] width 658 height 42
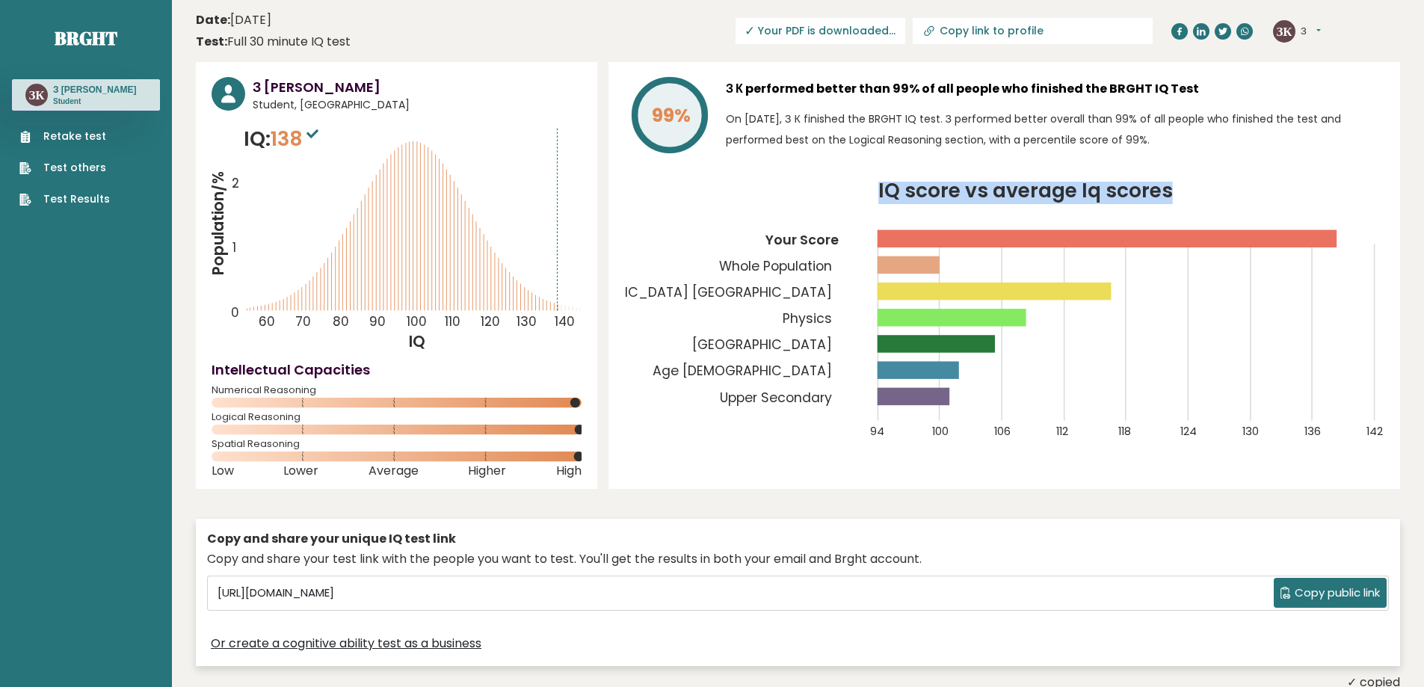
click at [867, 150] on p "On [DATE], З К finished the BRGHT IQ test. З performed better overall than 99% …" at bounding box center [1055, 129] width 658 height 42
drag, startPoint x: 879, startPoint y: 252, endPoint x: 1184, endPoint y: 267, distance: 305.3
click at [1184, 267] on icon "IQ score vs average Iq scores 94 100 106 112 118 124 130 136 142 Your Score Who…" at bounding box center [1004, 319] width 760 height 275
click at [1237, 244] on div "99% З К performed better than 99% of all people who finished the BRGHT IQ Test …" at bounding box center [1004, 275] width 792 height 427
drag, startPoint x: 1170, startPoint y: 255, endPoint x: 880, endPoint y: 260, distance: 290.8
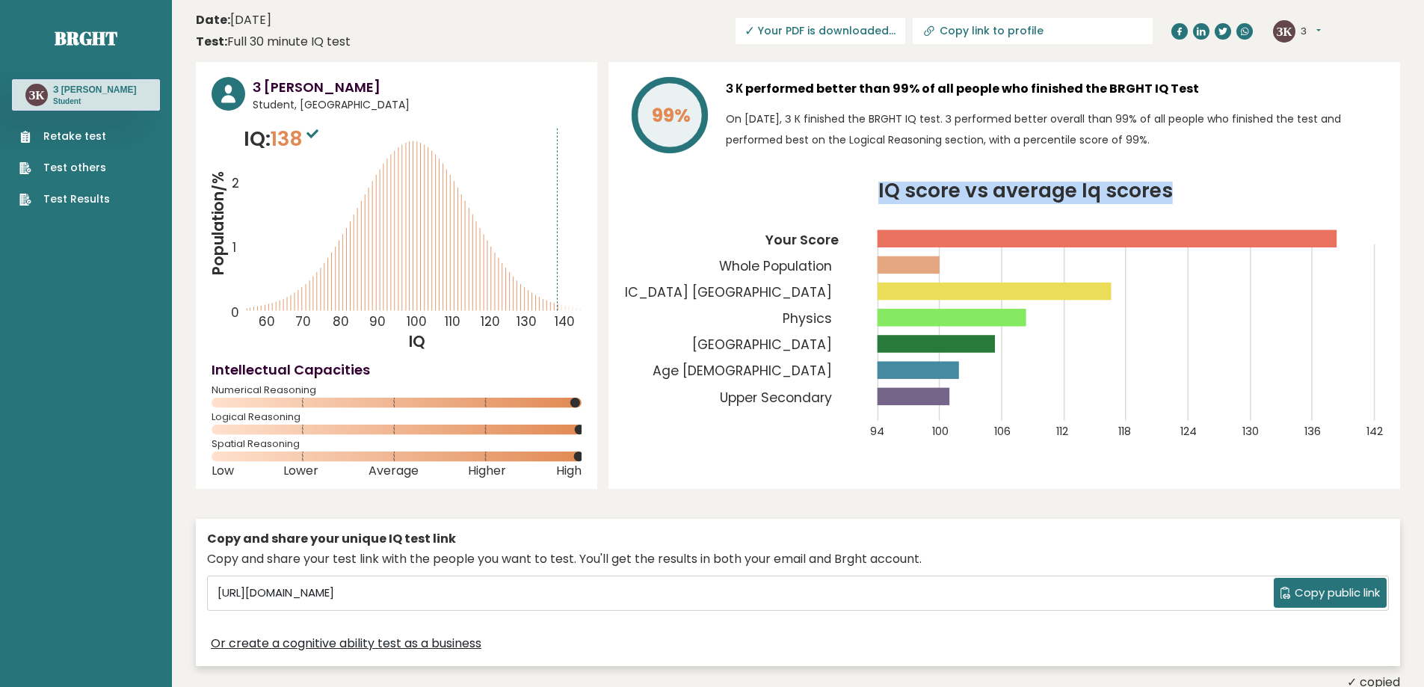
click at [880, 204] on tspan "IQ score vs average Iq scores" at bounding box center [1025, 190] width 294 height 28
click at [830, 248] on icon "IQ score vs average Iq scores 94 100 106 112 118 124 130 136 142 Your Score Who…" at bounding box center [1004, 319] width 760 height 275
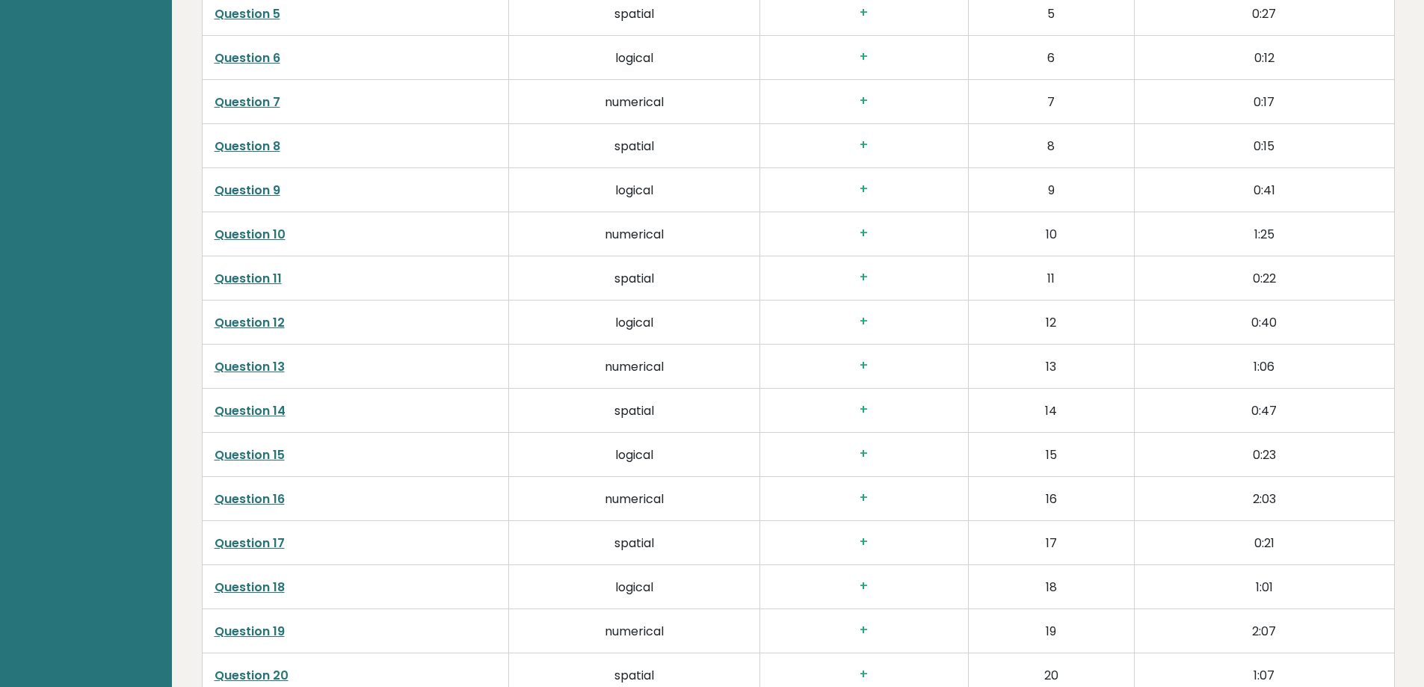
scroll to position [2392, 0]
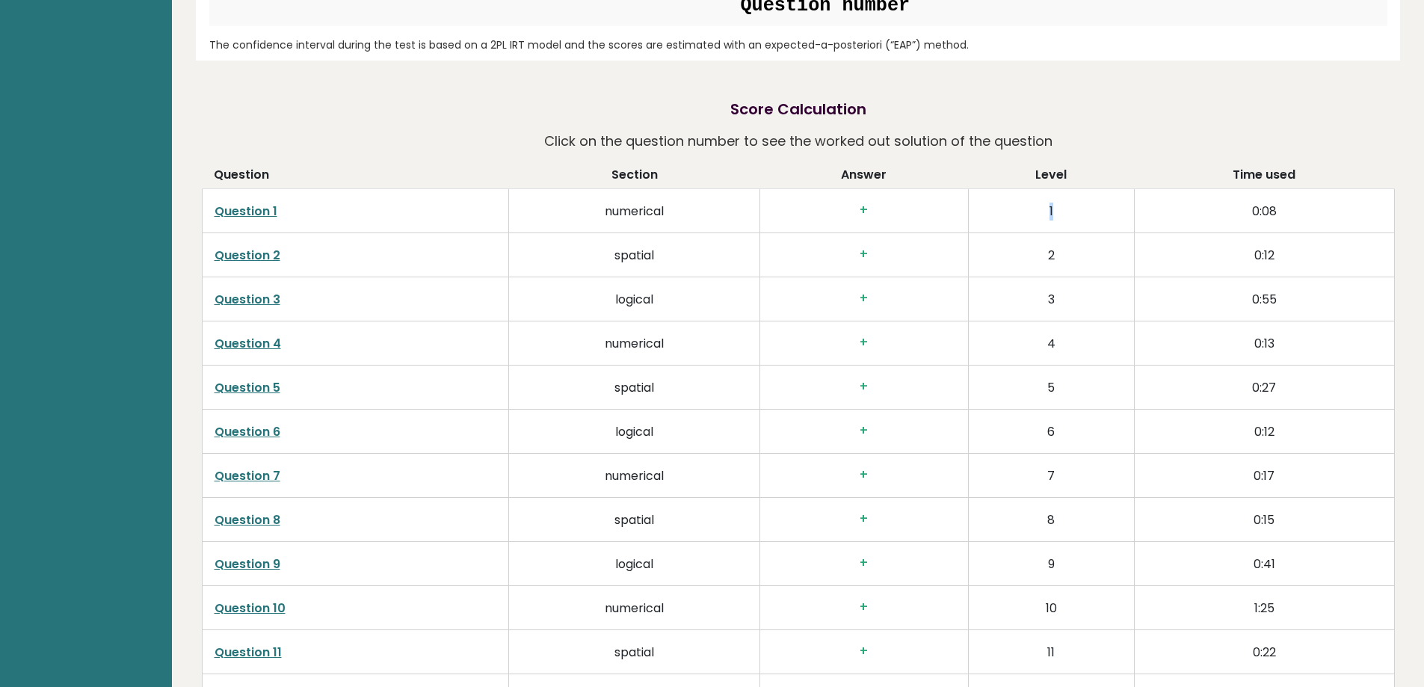
drag, startPoint x: 1046, startPoint y: 544, endPoint x: 1067, endPoint y: 540, distance: 21.4
click at [1064, 233] on td "1" at bounding box center [1051, 211] width 166 height 44
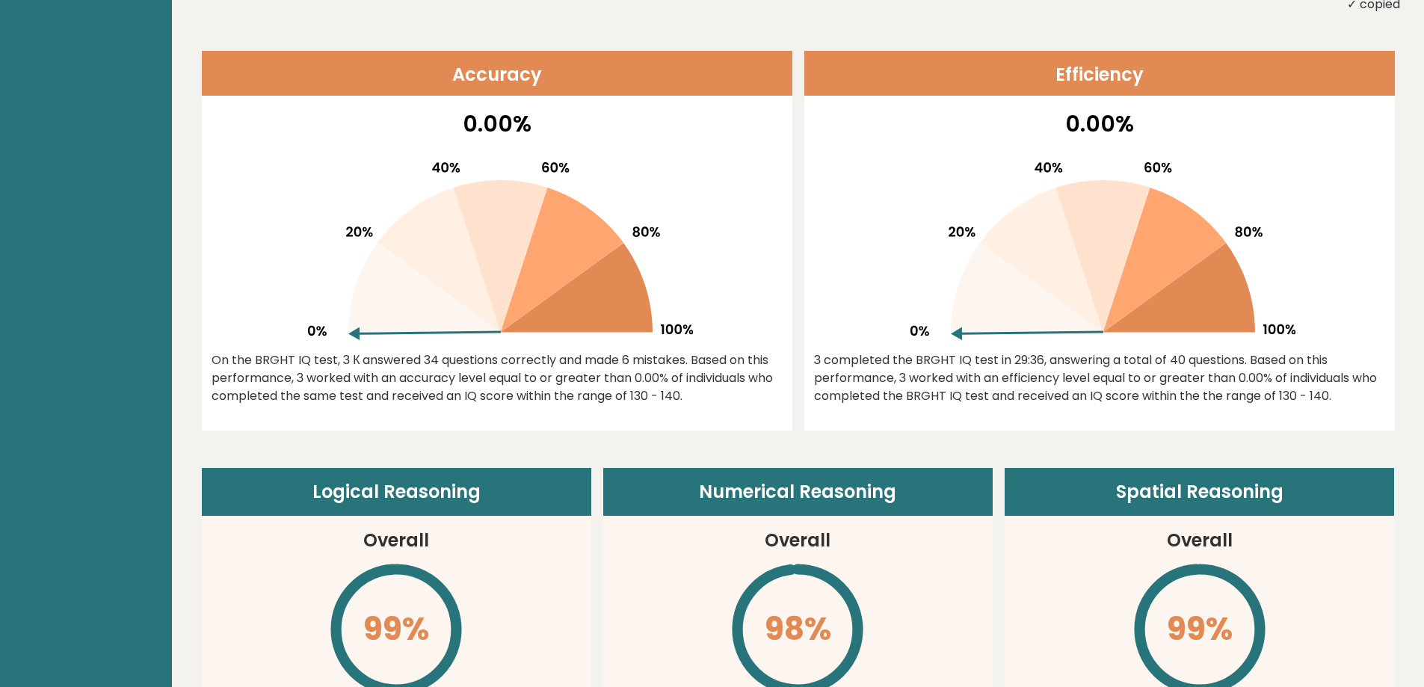
scroll to position [448, 0]
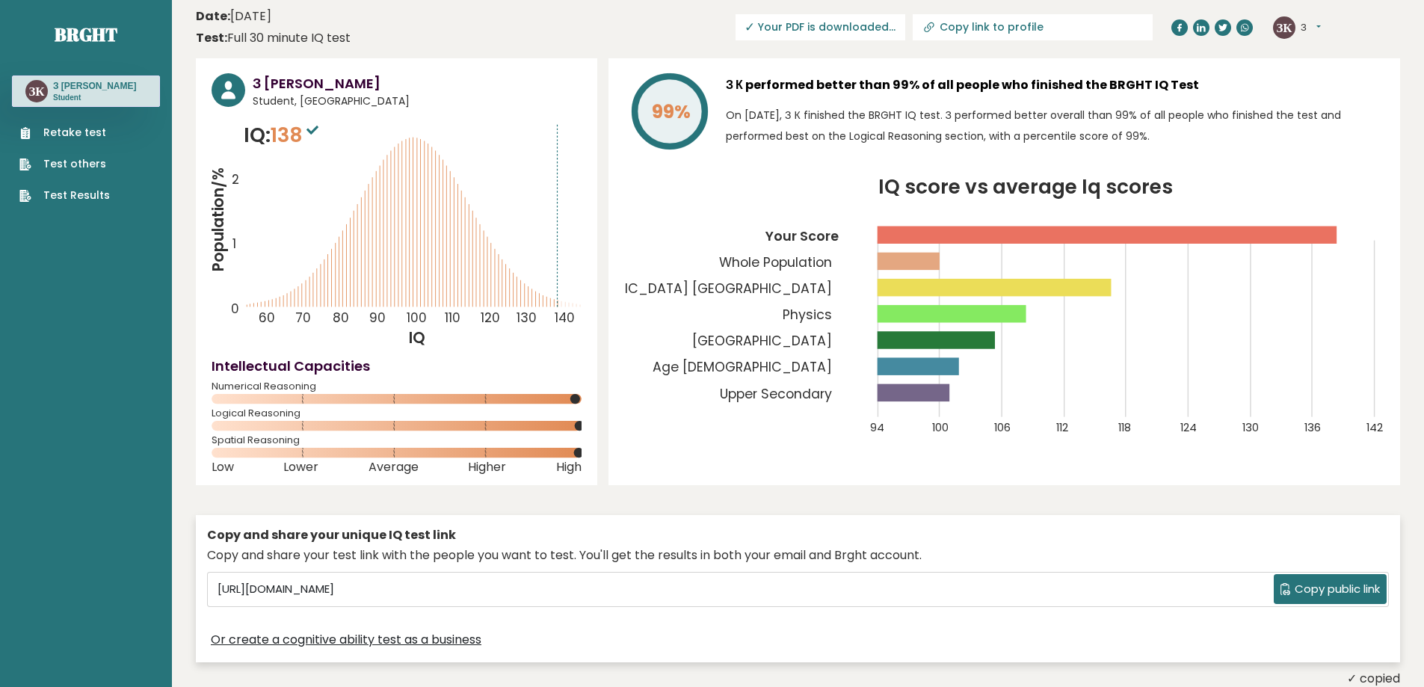
scroll to position [0, 0]
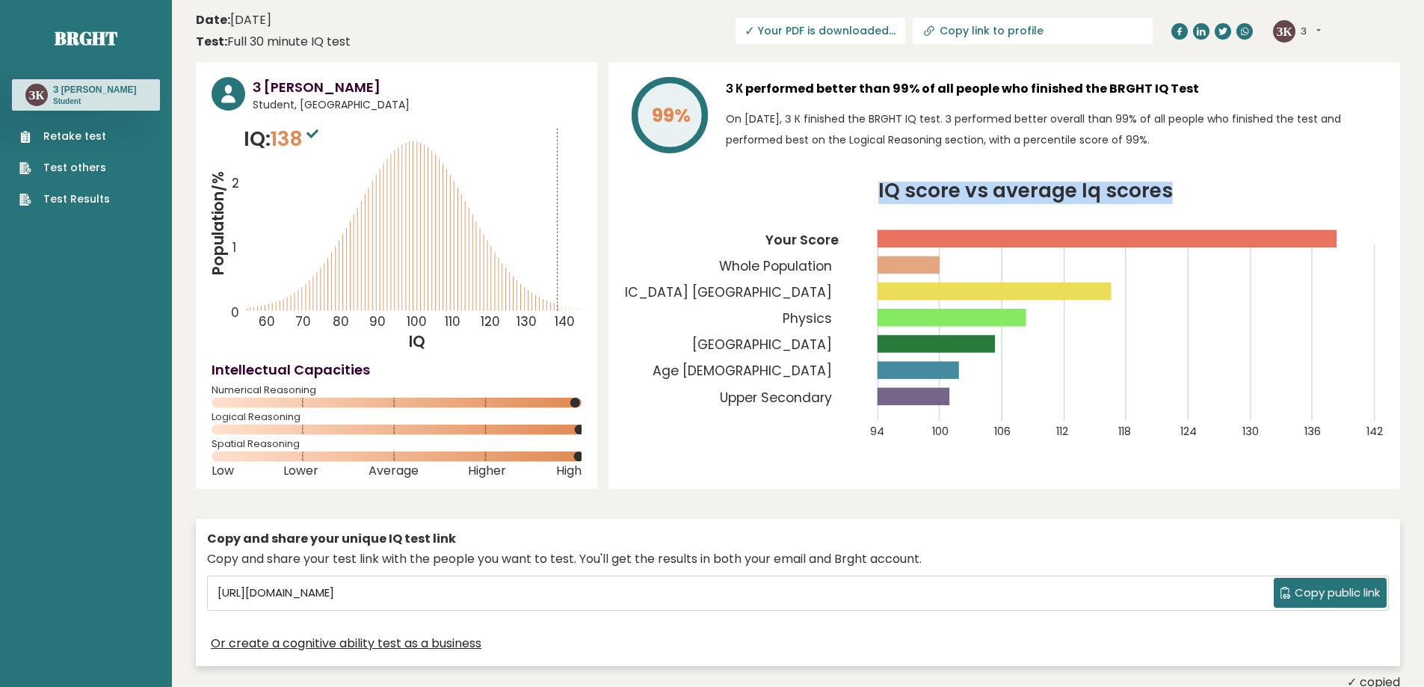
drag, startPoint x: 880, startPoint y: 256, endPoint x: 1177, endPoint y: 256, distance: 296.7
click at [1177, 256] on icon "IQ score vs average Iq scores 94 100 106 112 118 124 130 136 142 Your Score Who…" at bounding box center [1004, 319] width 760 height 275
click at [1230, 227] on div "99% З К performed better than 99% of all people who finished the BRGHT IQ Test …" at bounding box center [1004, 275] width 792 height 427
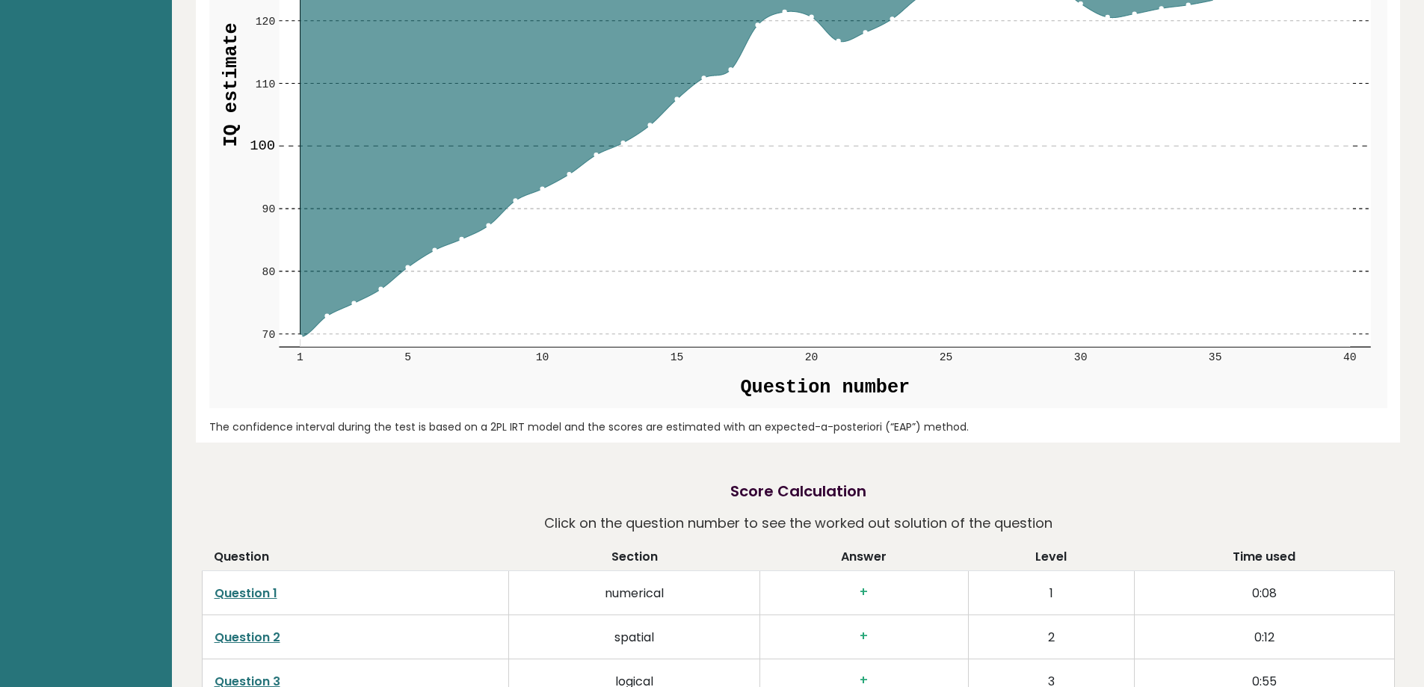
scroll to position [2018, 0]
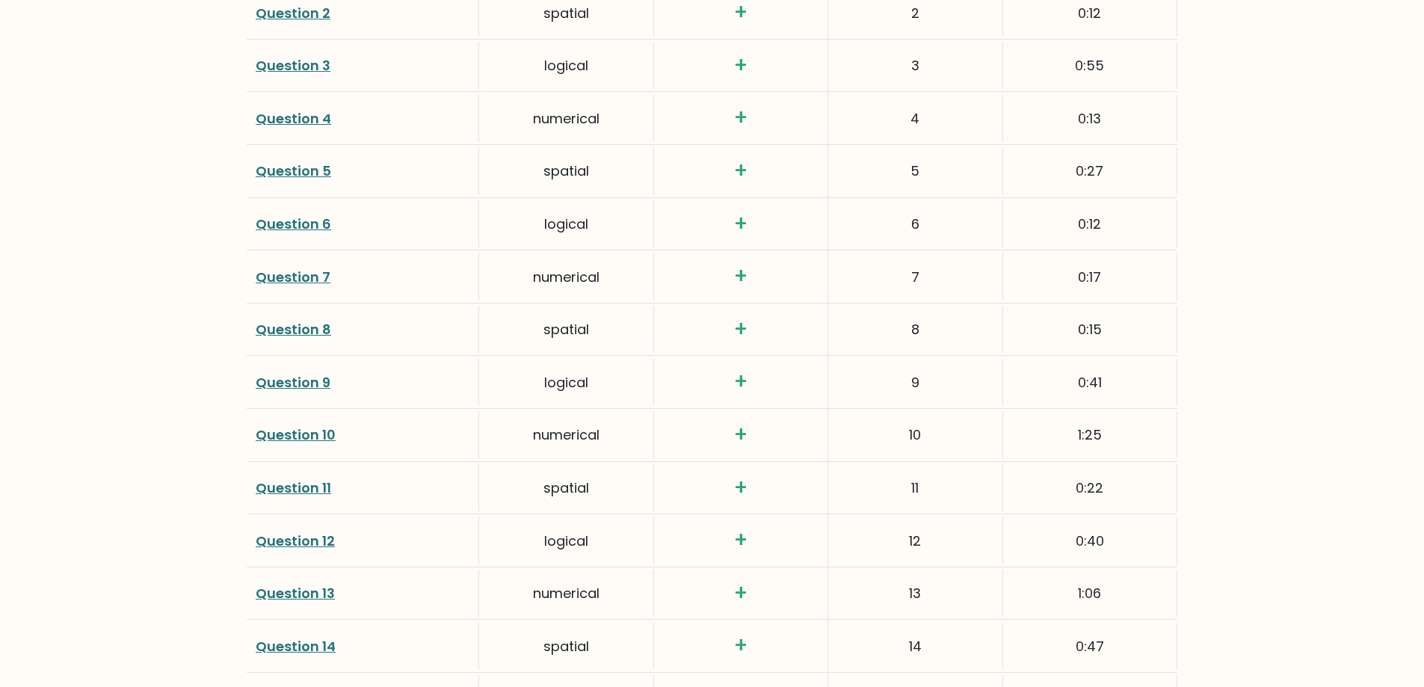
scroll to position [2392, 0]
